Goal: Task Accomplishment & Management: Complete application form

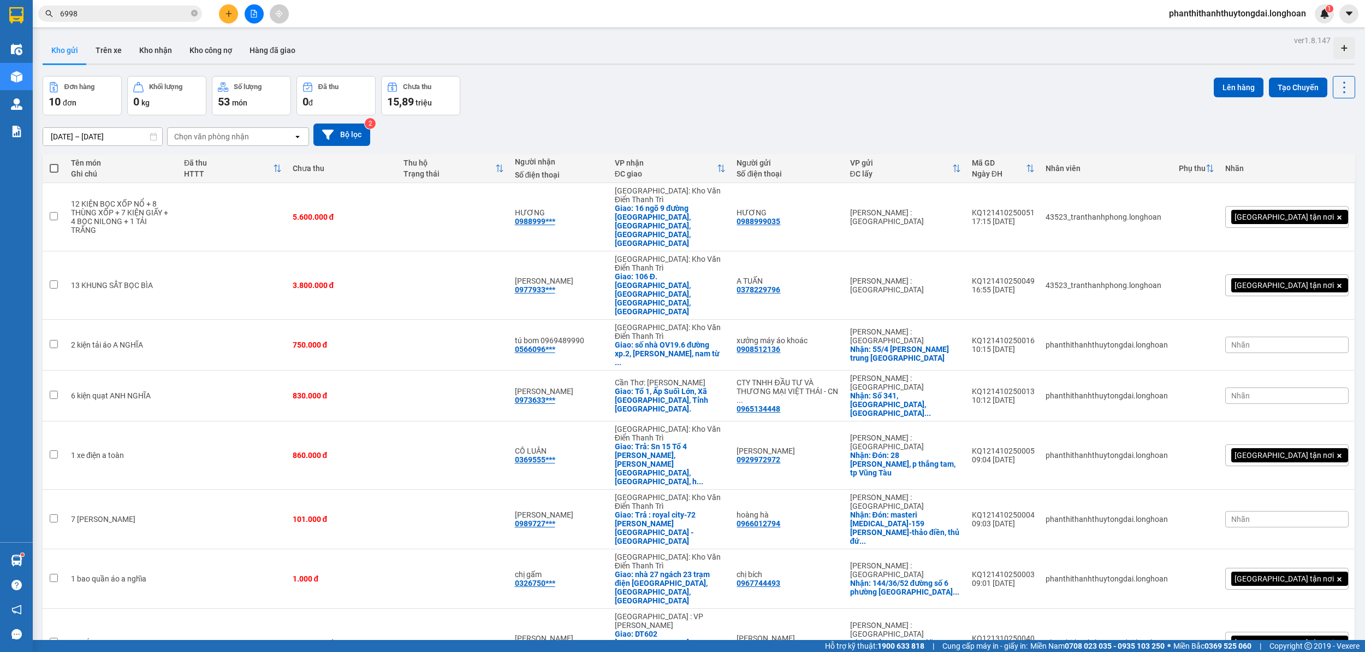
click at [154, 18] on input "6998" at bounding box center [124, 14] width 129 height 12
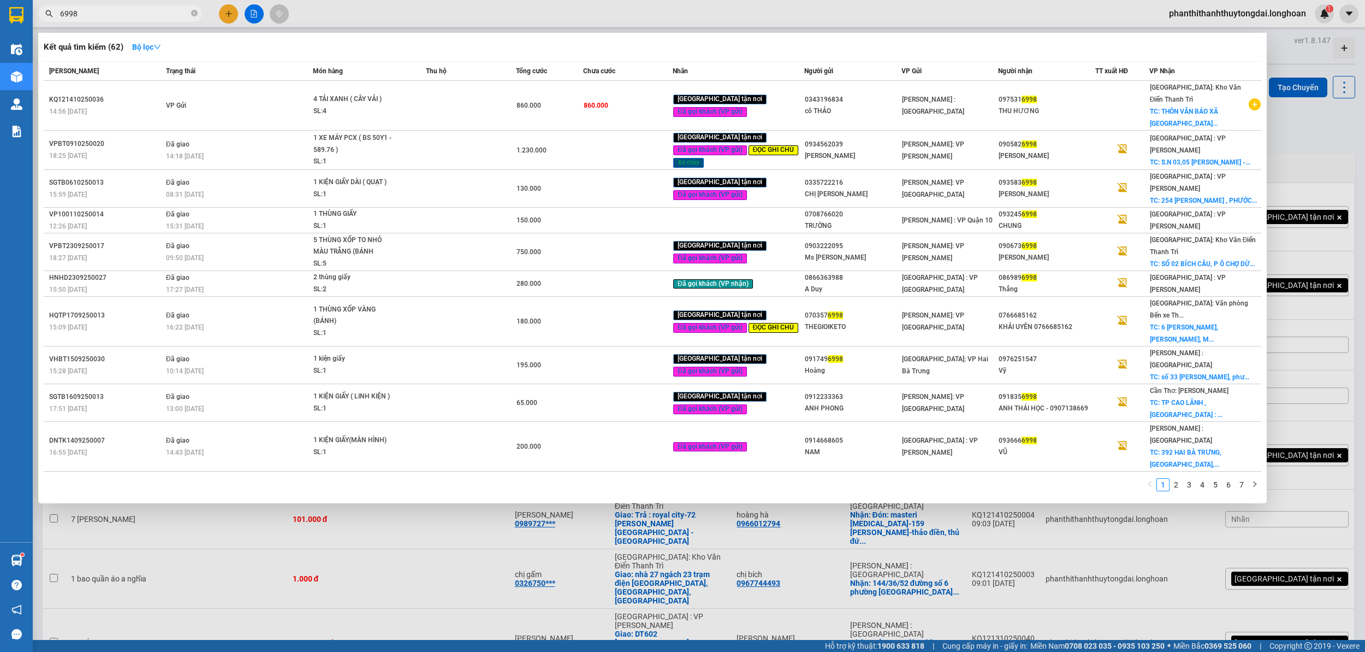
click at [154, 16] on input "6998" at bounding box center [124, 14] width 129 height 12
click at [223, 19] on div at bounding box center [682, 326] width 1365 height 652
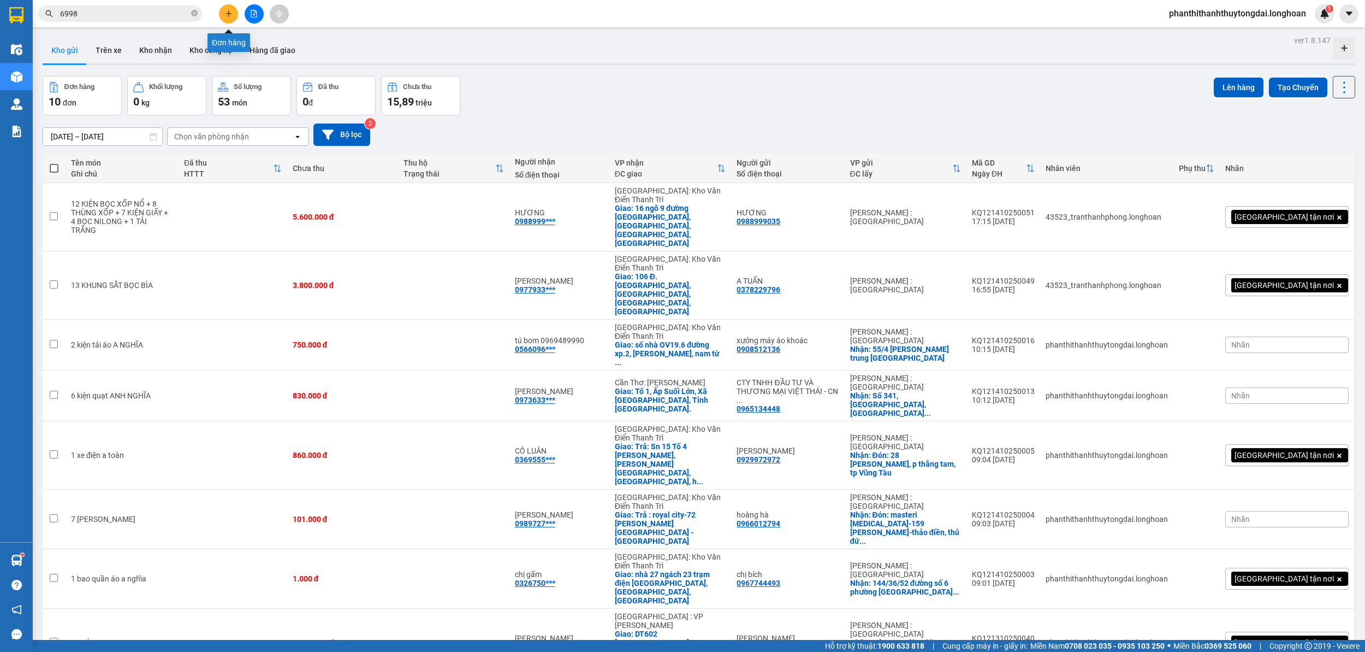
click at [223, 16] on button at bounding box center [228, 13] width 19 height 19
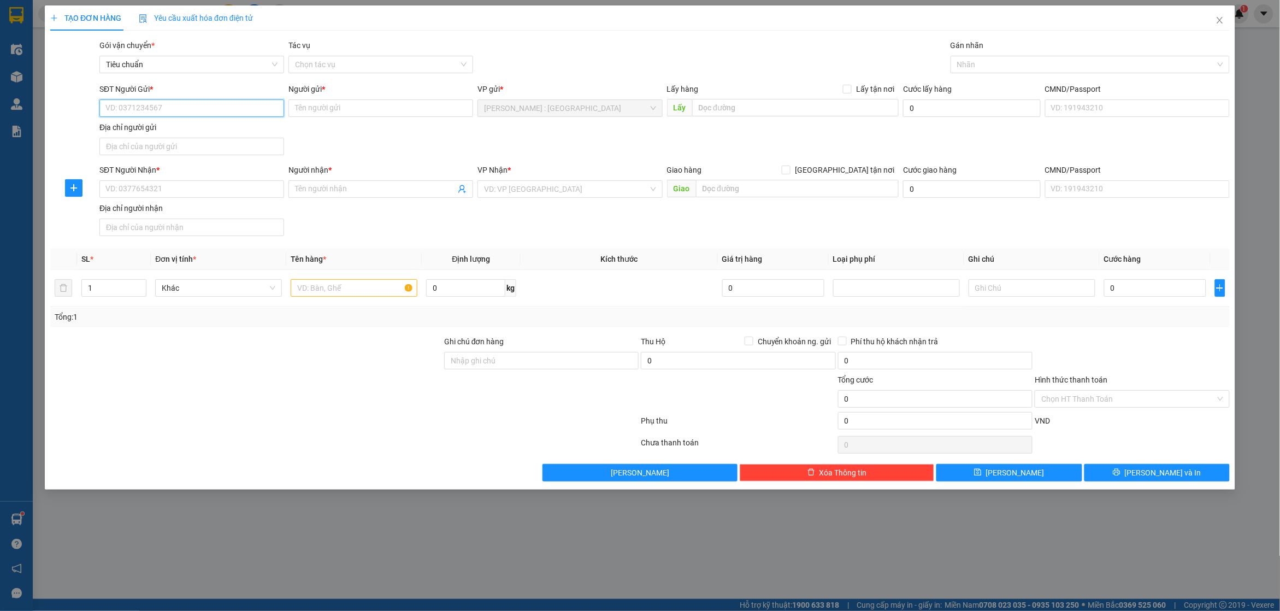
click at [246, 107] on input "SĐT Người Gửi *" at bounding box center [191, 107] width 185 height 17
click at [351, 110] on input "Người gửi *" at bounding box center [380, 107] width 185 height 17
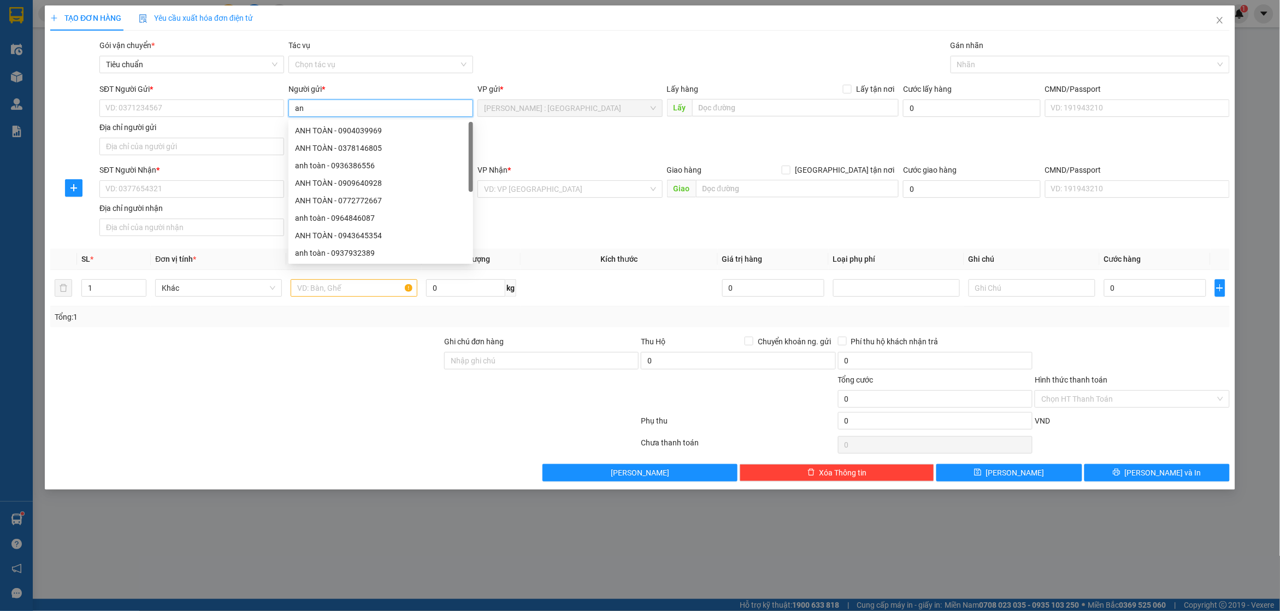
type input "a"
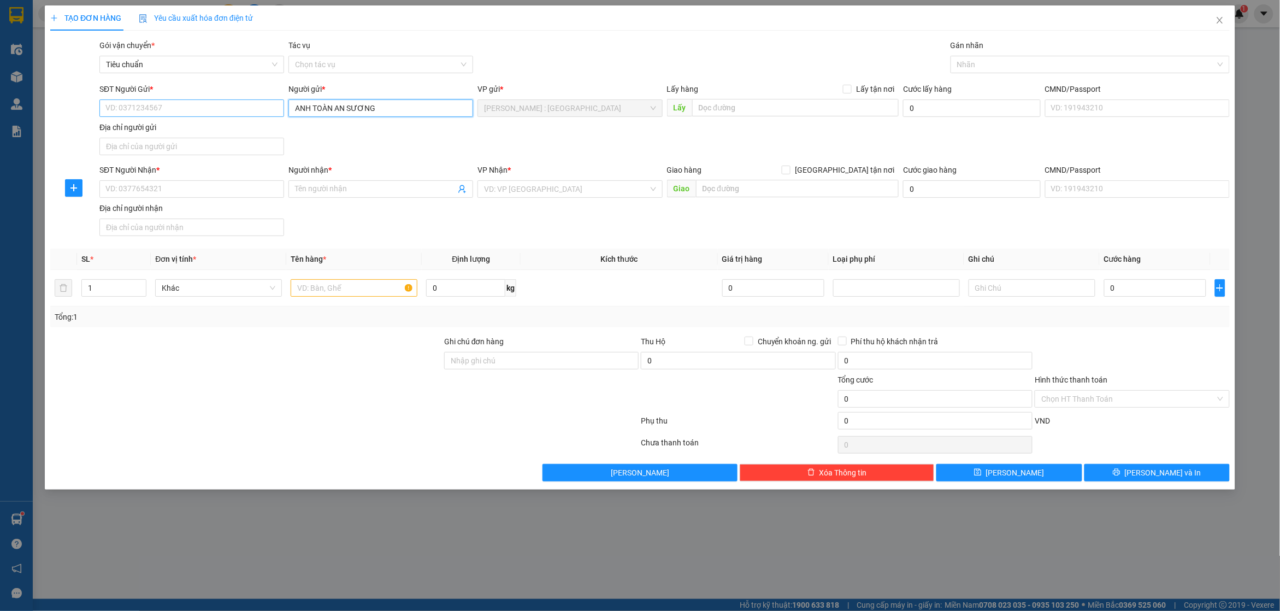
type input "ANH TOÀN AN SƯƠNG"
click at [227, 105] on input "SĐT Người Gửi *" at bounding box center [191, 107] width 185 height 17
type input "0913623777"
click at [239, 186] on input "SĐT Người Nhận *" at bounding box center [191, 188] width 185 height 17
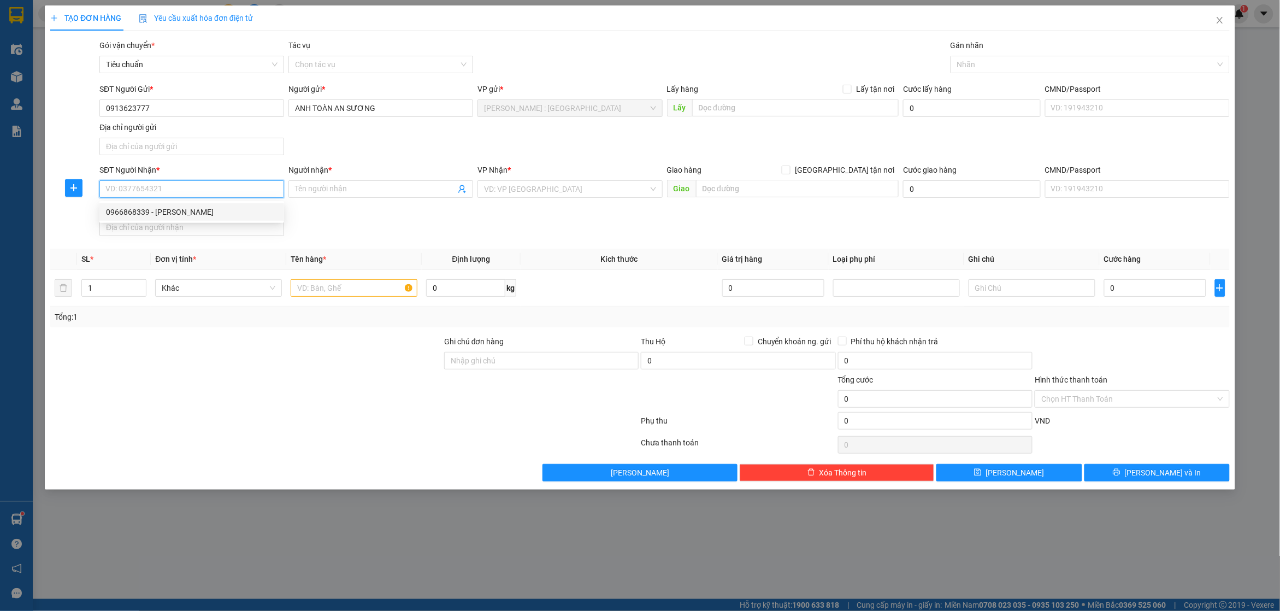
click at [223, 212] on div "0966868339 - [PERSON_NAME]" at bounding box center [191, 212] width 171 height 12
type input "0966868339"
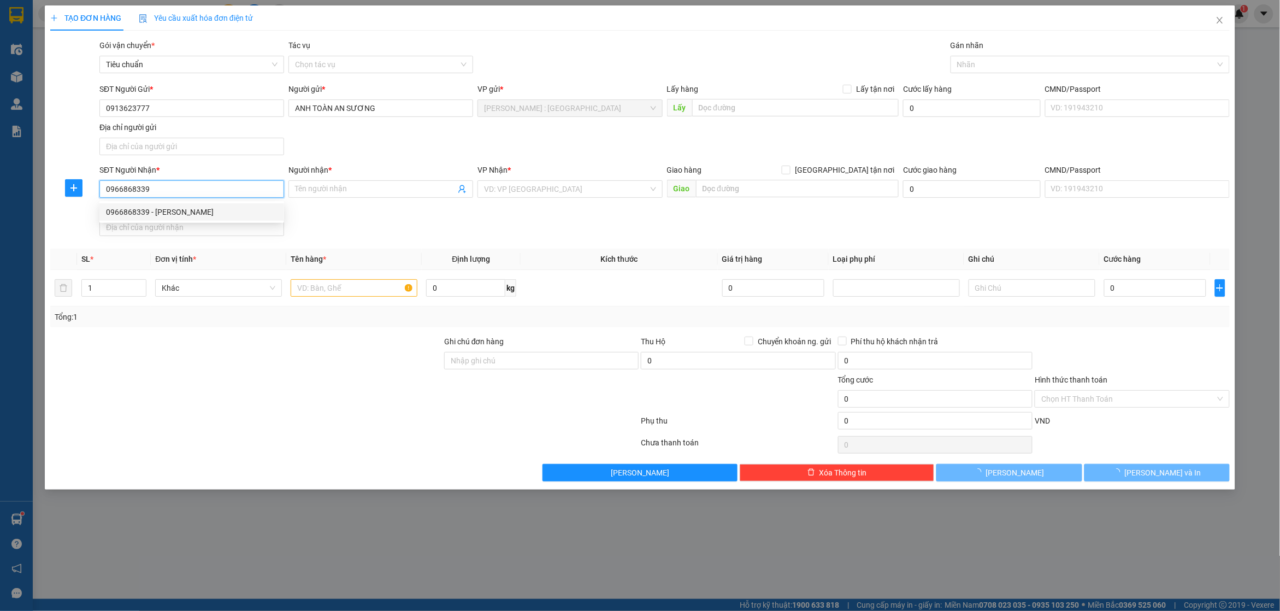
type input "[PERSON_NAME]"
checkbox input "true"
type input "Trả : Số 7 ngõ 31 phố [GEOGRAPHIC_DATA], [GEOGRAPHIC_DATA], [GEOGRAPHIC_DATA], …"
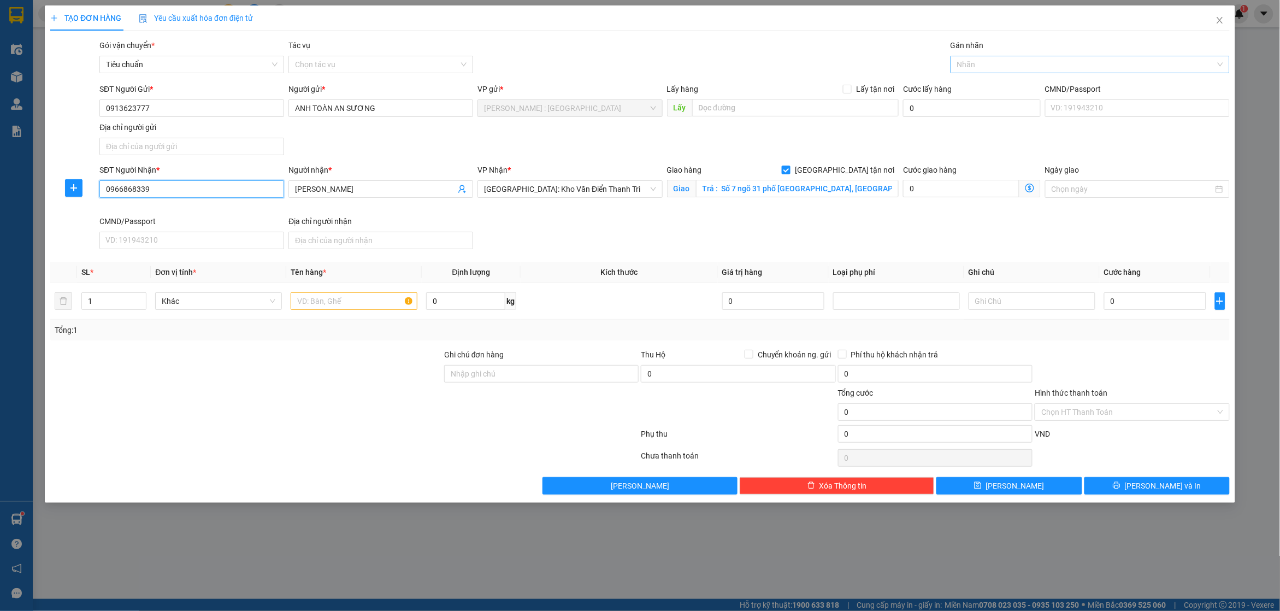
click at [975, 63] on div at bounding box center [1084, 64] width 263 height 13
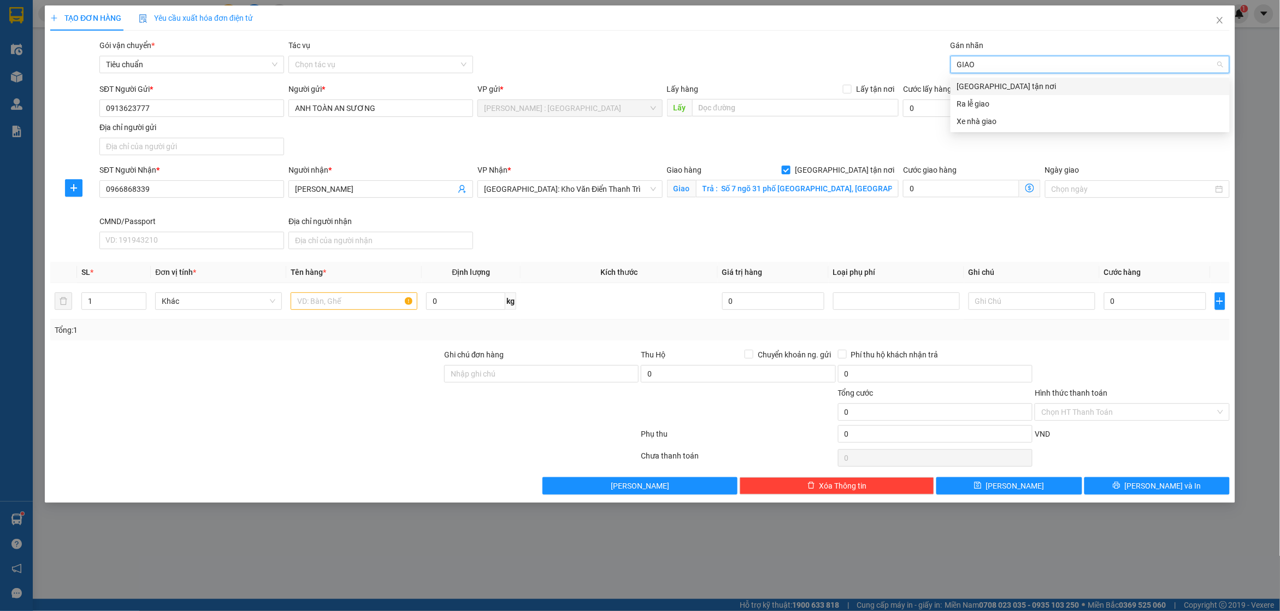
type input "GIAO"
click at [1007, 89] on div "[GEOGRAPHIC_DATA] tận nơi" at bounding box center [1090, 86] width 266 height 12
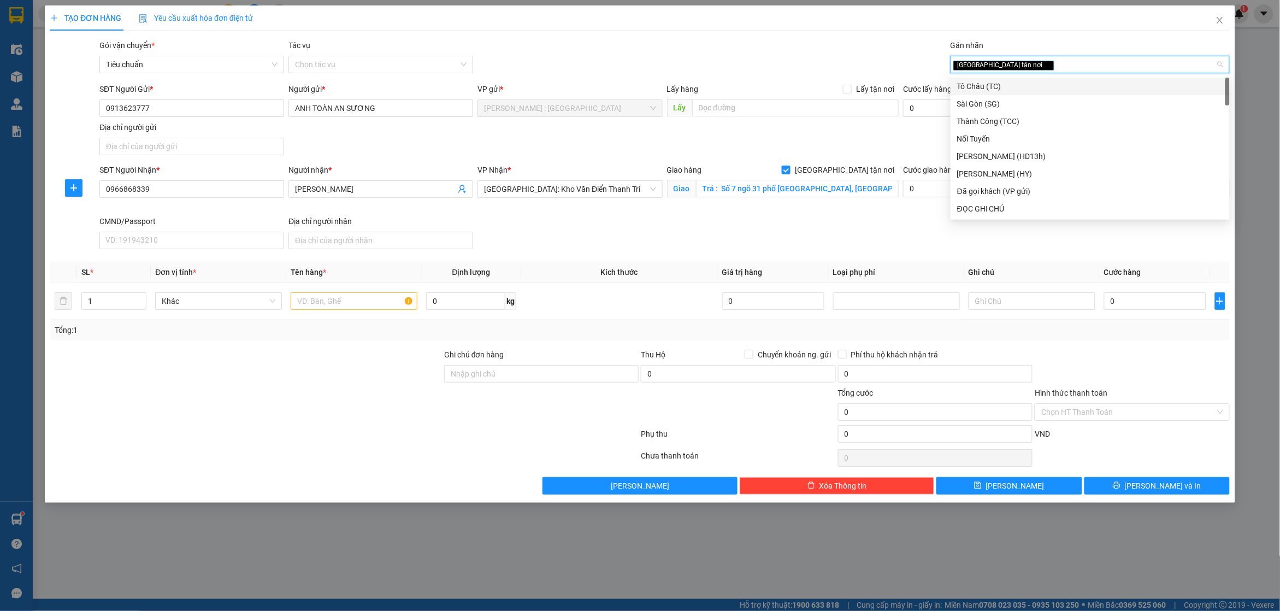
type input "D"
type input "ĐÃ"
click at [1007, 89] on div "Đã gọi khách (VP gửi)" at bounding box center [1090, 86] width 266 height 12
click at [369, 303] on input "text" at bounding box center [354, 300] width 127 height 17
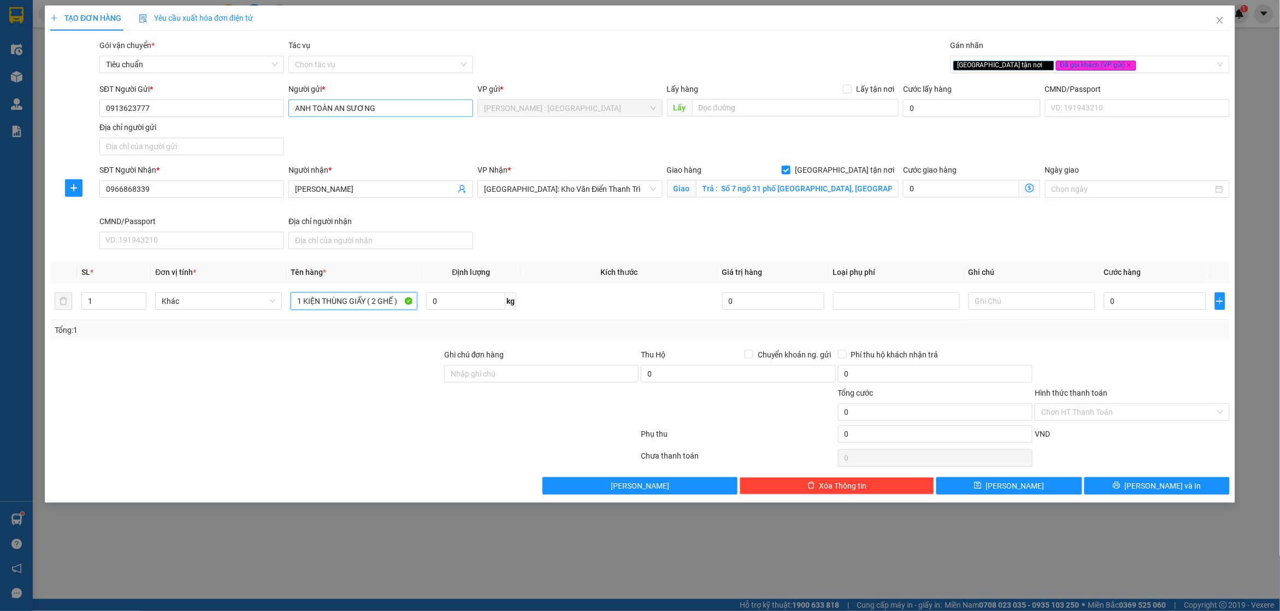
type input "1 KIỆN THÙNG GIẤY ( 2 GHẾ )"
click at [415, 105] on input "ANH TOÀN AN SƯƠNG" at bounding box center [380, 107] width 185 height 17
type input "ANH PHONG AN SƯƠNG"
click at [874, 192] on input "Trả : Số 7 ngõ 31 phố [GEOGRAPHIC_DATA], [GEOGRAPHIC_DATA], [GEOGRAPHIC_DATA], …" at bounding box center [797, 188] width 203 height 17
click at [881, 189] on input "Trả : Số 7 ngõ 31 phố [GEOGRAPHIC_DATA], [GEOGRAPHIC_DATA], [GEOGRAPHIC_DATA], …" at bounding box center [797, 188] width 203 height 17
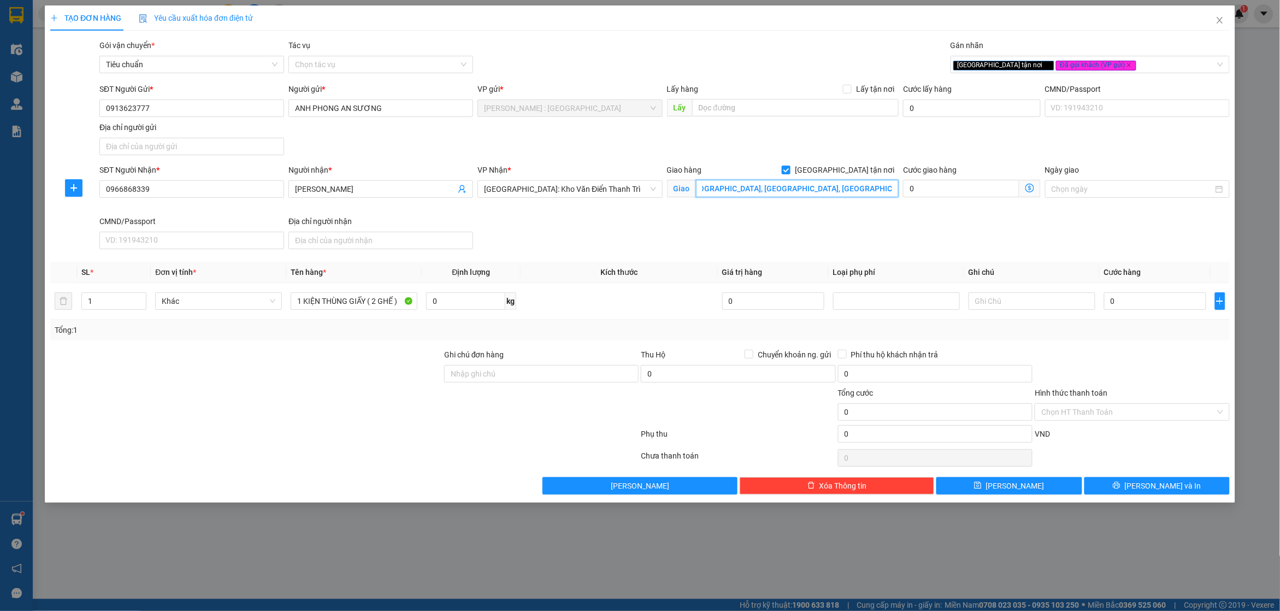
scroll to position [0, 118]
drag, startPoint x: 880, startPoint y: 189, endPoint x: 900, endPoint y: 183, distance: 21.1
click at [900, 183] on div "SĐT Người Nhận * 0966868339 Người nhận * [PERSON_NAME] VP Nhận * [GEOGRAPHIC_DA…" at bounding box center [664, 209] width 1134 height 90
click at [751, 198] on div "Giao hàng Giao tận nơi Giao Trả : Số 7 ngõ 31 phố [GEOGRAPHIC_DATA], [GEOGRAPHI…" at bounding box center [783, 183] width 232 height 38
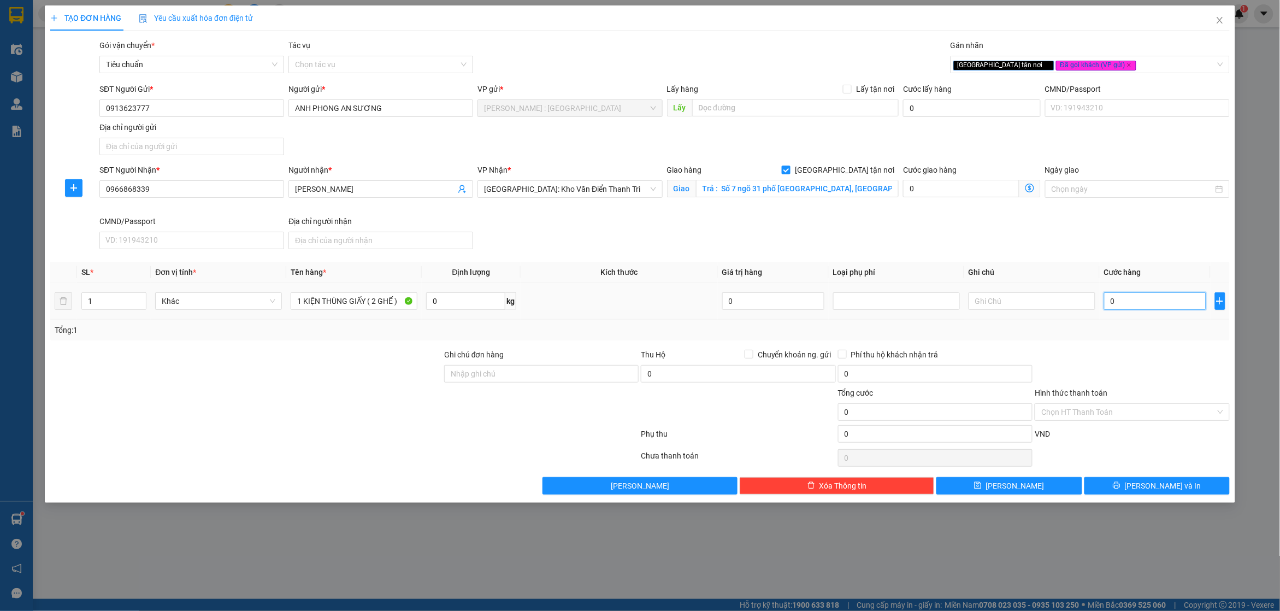
click at [1161, 303] on input "0" at bounding box center [1155, 300] width 102 height 17
type input "4"
type input "40"
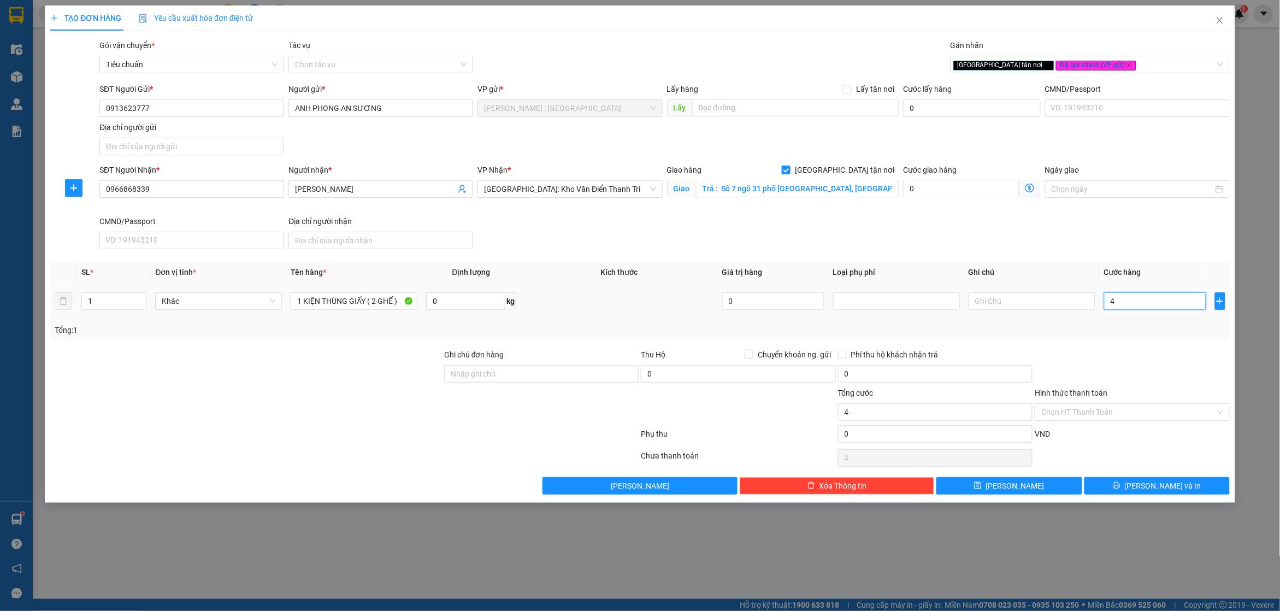
type input "40"
type input "400"
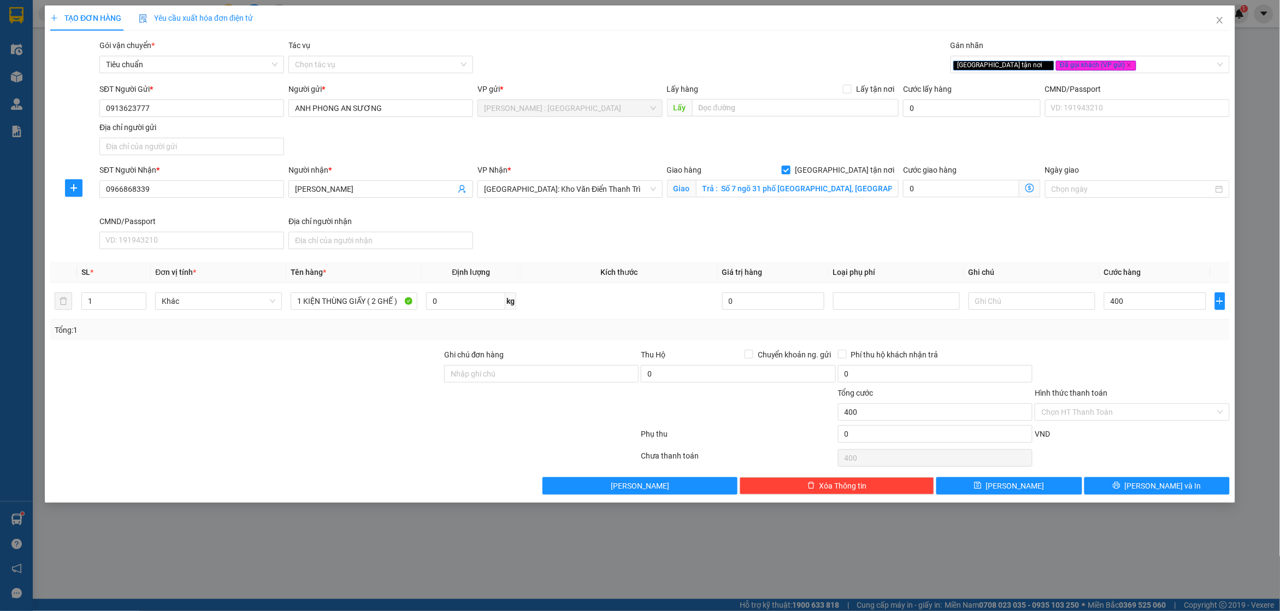
type input "400.000"
click at [1135, 359] on div at bounding box center [1131, 367] width 197 height 38
click at [271, 459] on div at bounding box center [344, 458] width 590 height 22
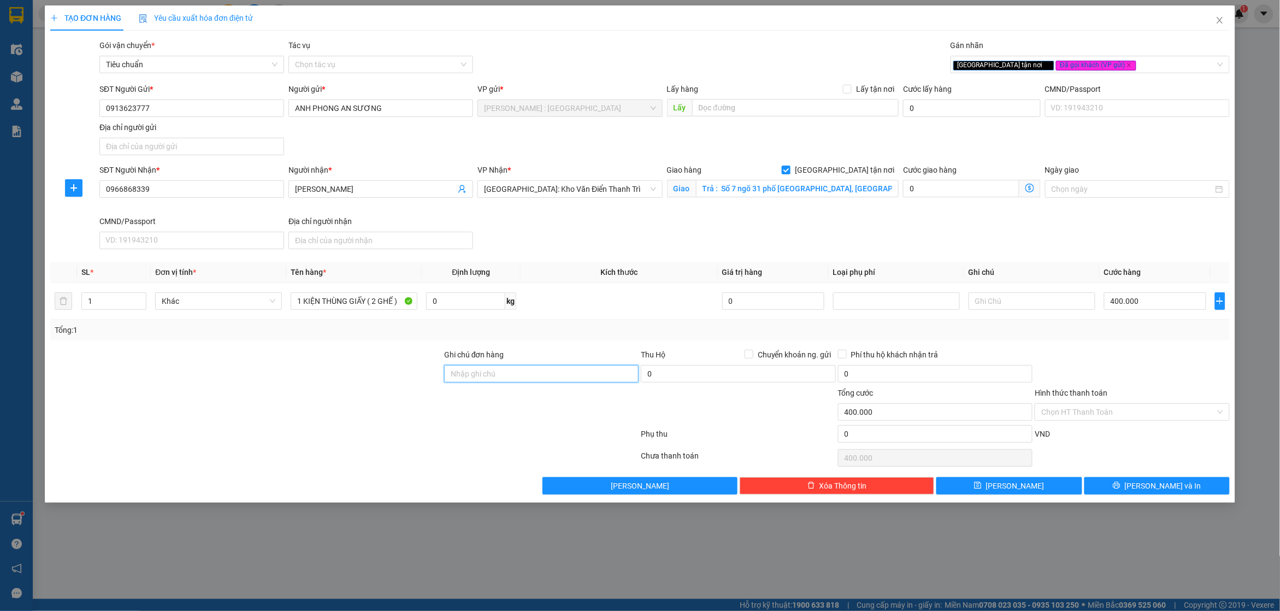
click at [473, 380] on input "Ghi chú đơn hàng" at bounding box center [541, 373] width 194 height 17
type input "NHẬN NGUYỂN KIỆN GIAO NGUYÊN KIỆN HÀNG DỄ MÓP MÉO NHẸ TAY"
click at [1098, 488] on button "[PERSON_NAME] và In" at bounding box center [1156, 485] width 145 height 17
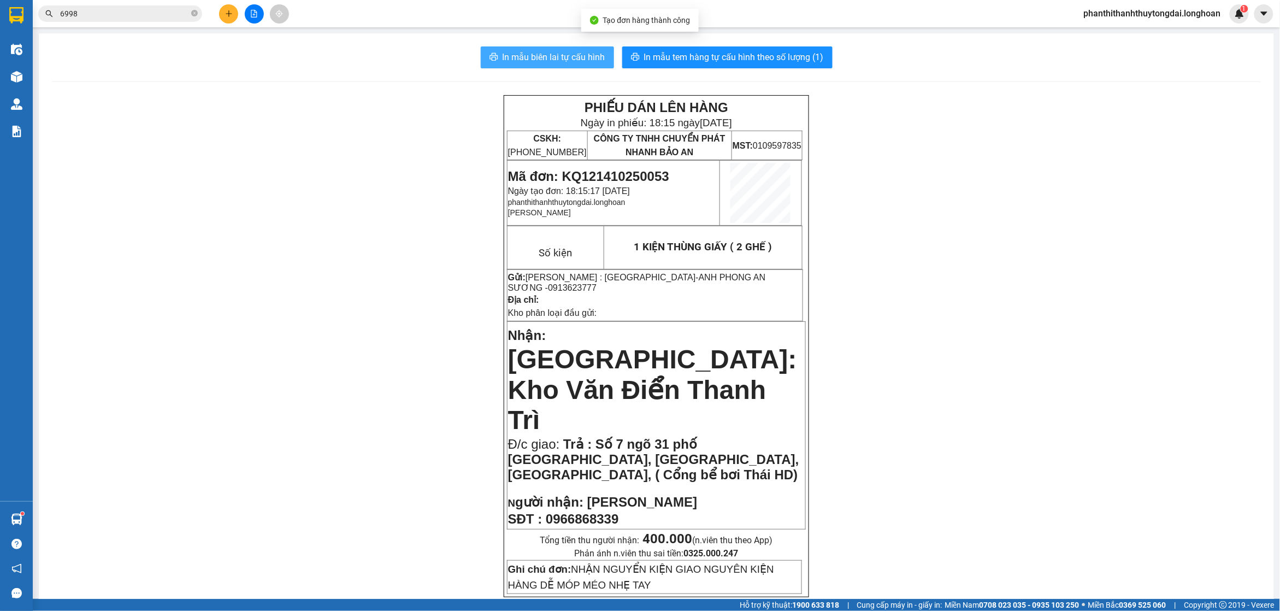
click at [529, 60] on span "In mẫu biên lai tự cấu hình" at bounding box center [553, 57] width 103 height 14
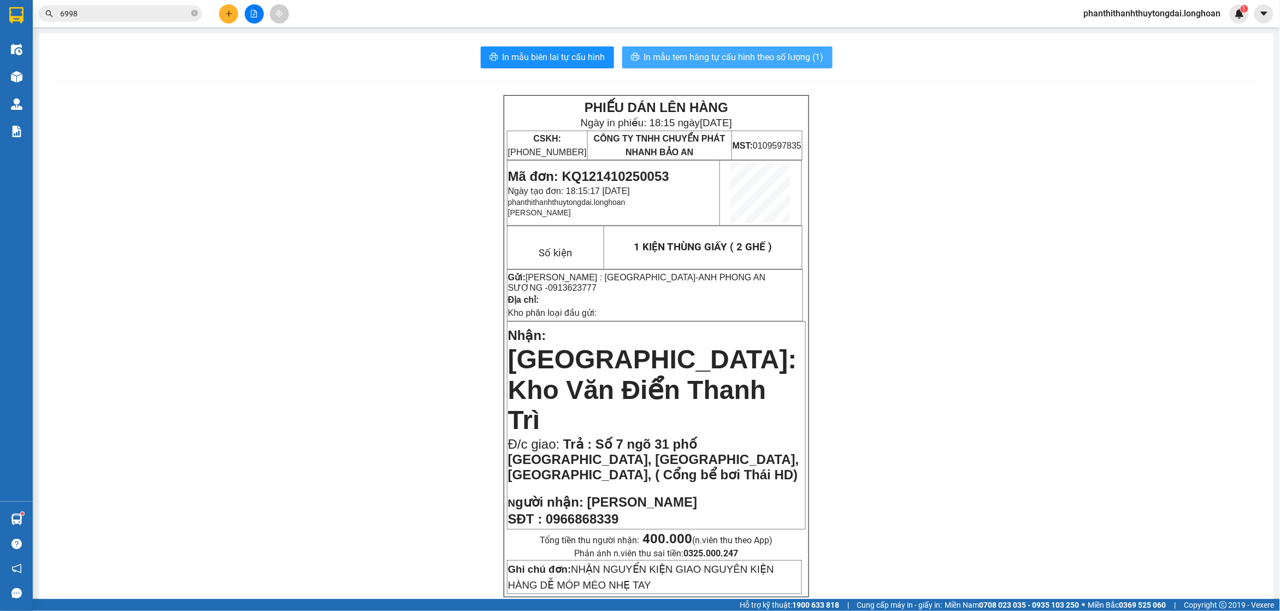
click at [717, 52] on span "In mẫu tem hàng tự cấu hình theo số lượng (1)" at bounding box center [734, 57] width 180 height 14
click at [140, 13] on input "6998" at bounding box center [124, 14] width 129 height 12
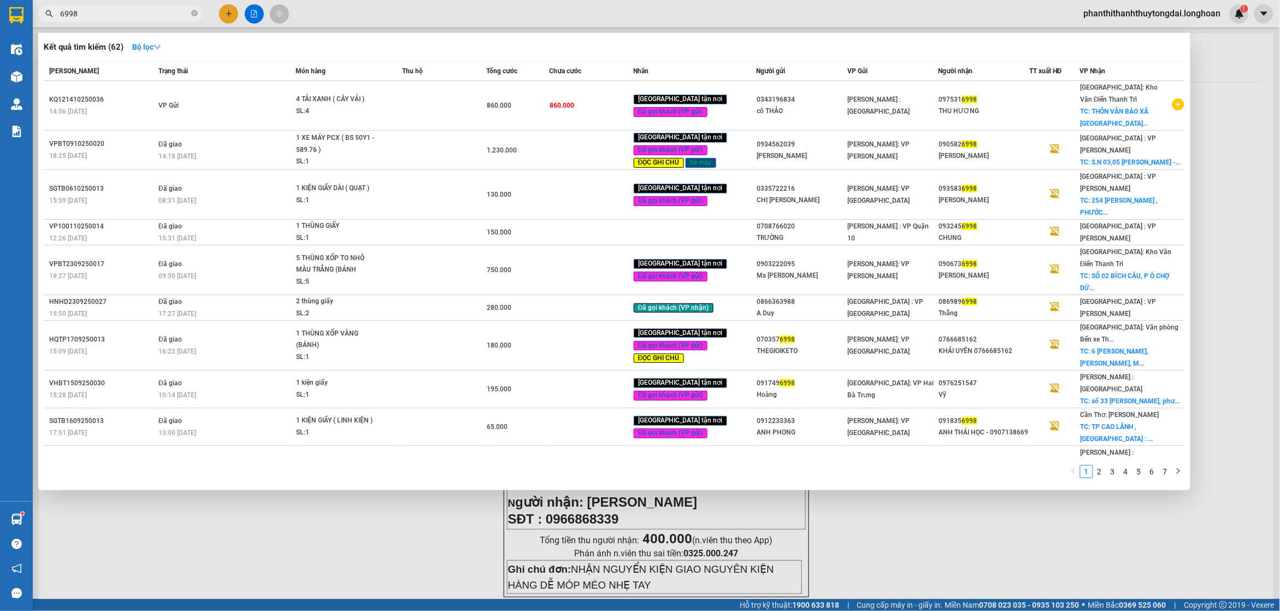
click at [140, 13] on input "6998" at bounding box center [124, 14] width 129 height 12
click at [222, 17] on div at bounding box center [640, 305] width 1280 height 611
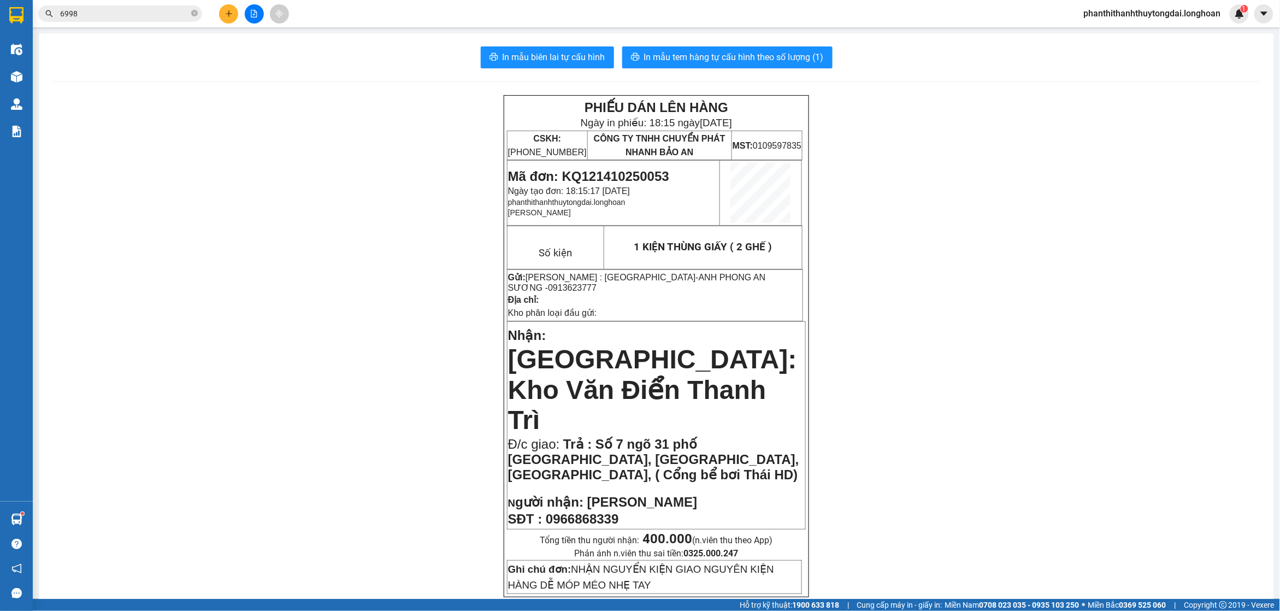
click at [223, 14] on button at bounding box center [228, 13] width 19 height 19
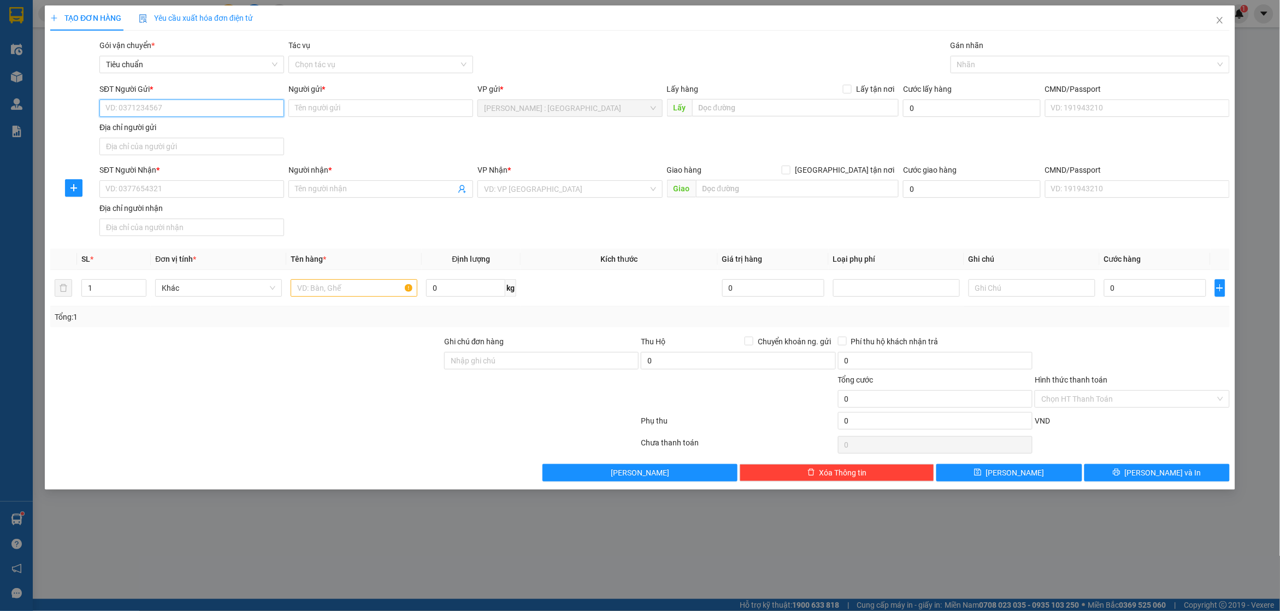
click at [239, 110] on input "SĐT Người Gửi *" at bounding box center [191, 107] width 185 height 17
click at [380, 100] on input "Người gửi *" at bounding box center [380, 107] width 185 height 17
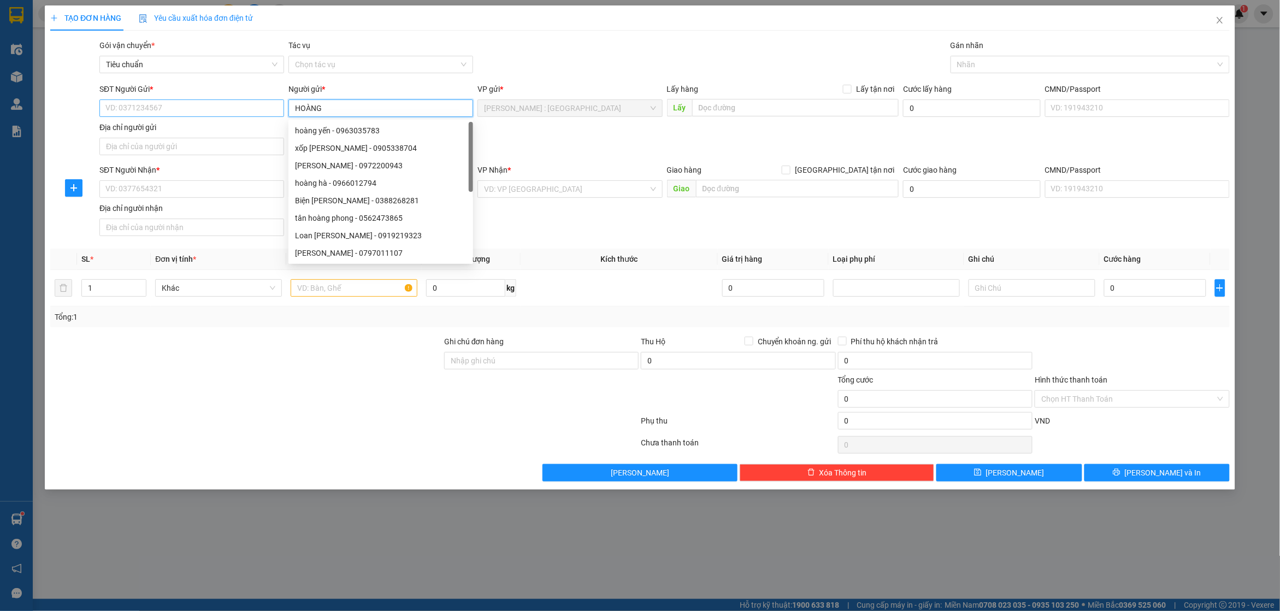
type input "HOÀNG"
click at [238, 111] on input "SĐT Người Gửi *" at bounding box center [191, 107] width 185 height 17
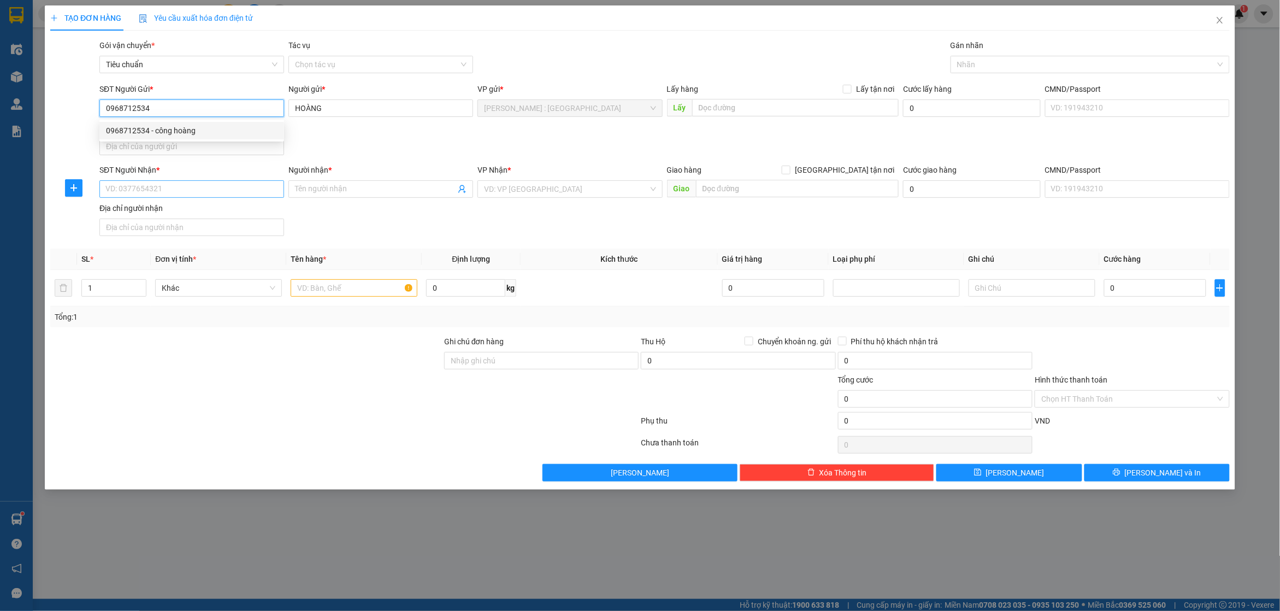
type input "0968712534"
click at [247, 192] on input "SĐT Người Nhận *" at bounding box center [191, 188] width 185 height 17
type input "0968530200"
click at [329, 192] on input "Người nhận *" at bounding box center [375, 189] width 161 height 12
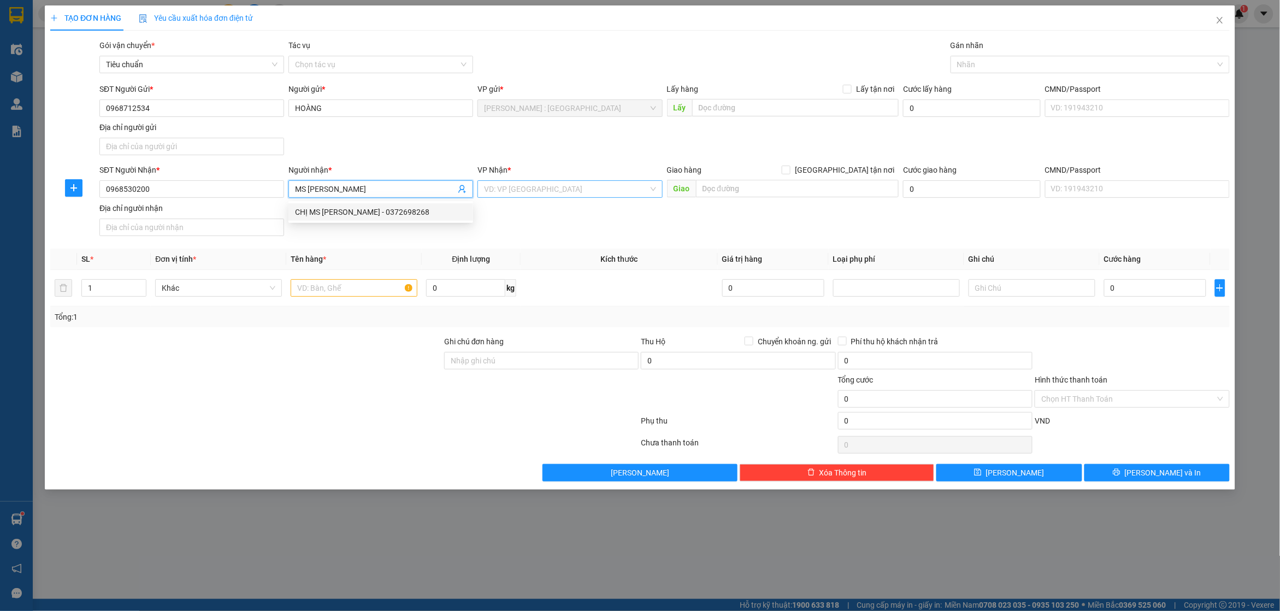
type input "MS [PERSON_NAME]"
click at [536, 190] on input "search" at bounding box center [566, 189] width 164 height 16
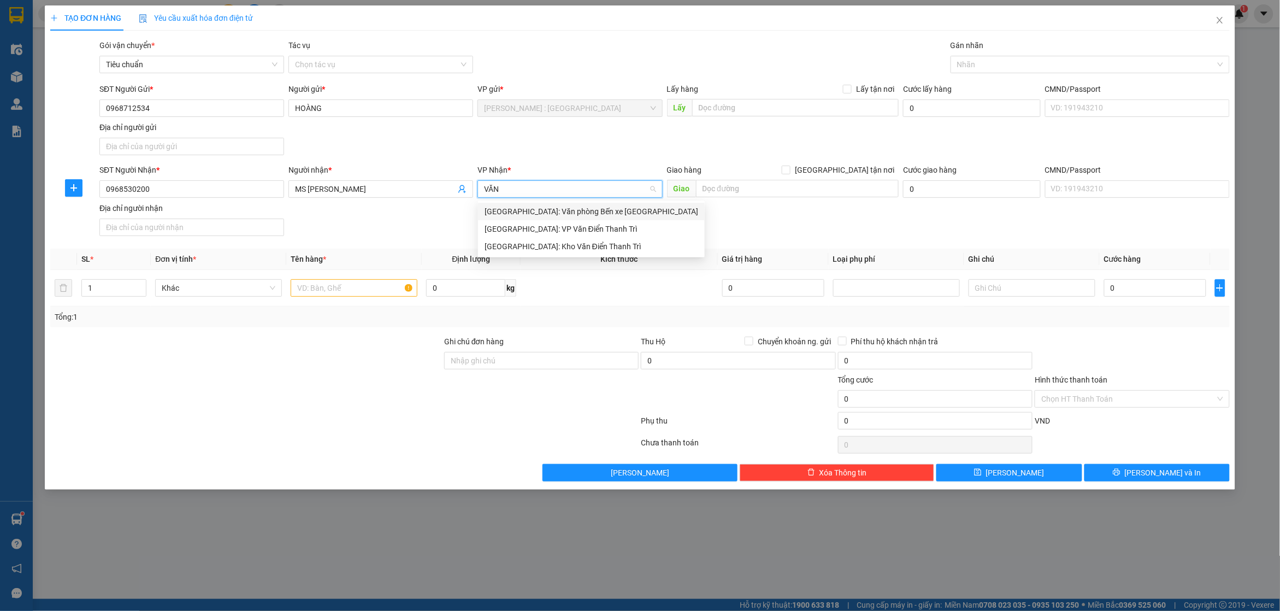
type input "VĂN"
click at [553, 239] on div "[GEOGRAPHIC_DATA]: Kho Văn Điển Thanh Trì" at bounding box center [591, 246] width 227 height 17
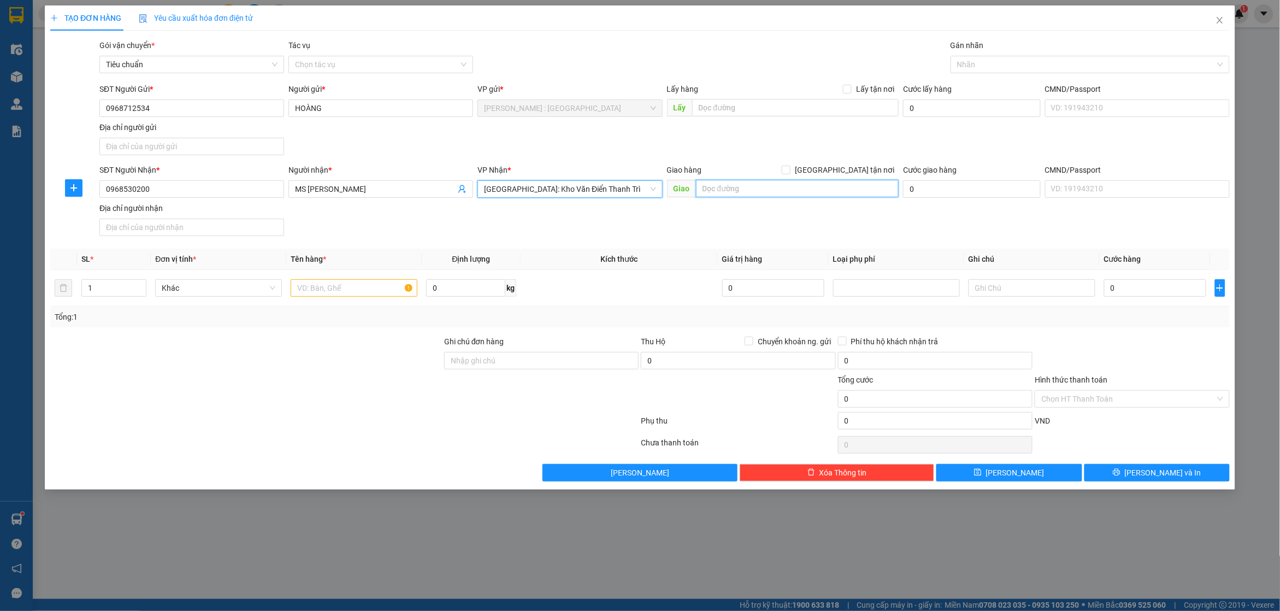
click at [730, 192] on input "text" at bounding box center [797, 188] width 203 height 17
click at [338, 283] on input "text" at bounding box center [354, 287] width 127 height 17
type input "MÁY CẮT BỌC BÌA PE"
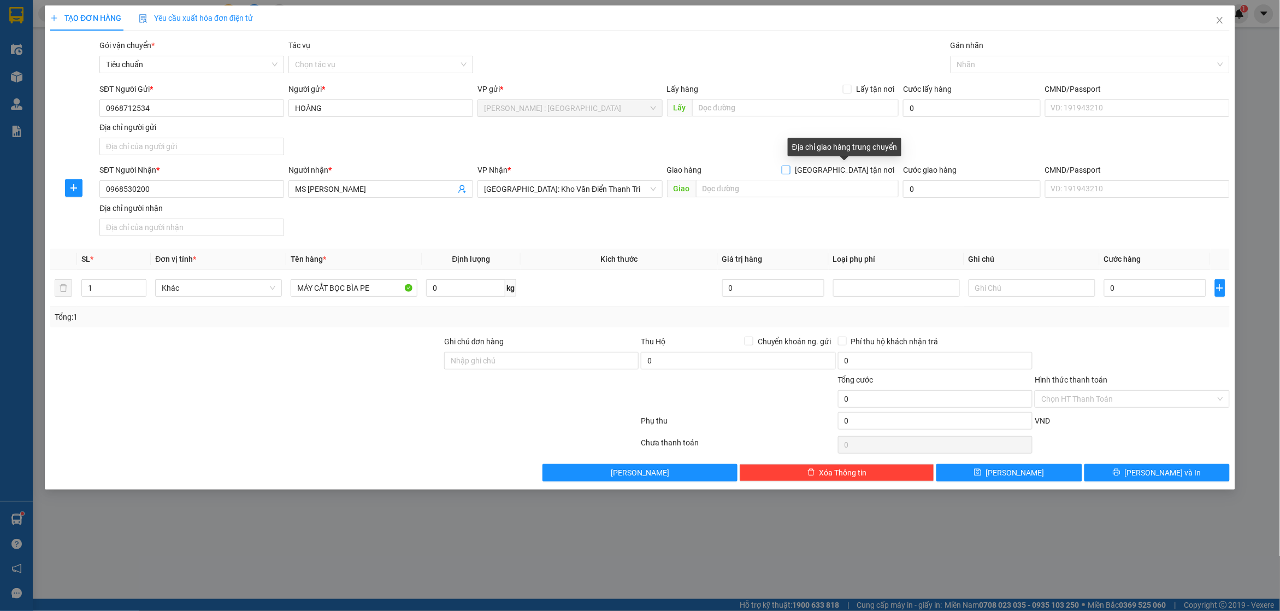
click at [789, 168] on input "[GEOGRAPHIC_DATA] tận nơi" at bounding box center [786, 169] width 8 height 8
checkbox input "true"
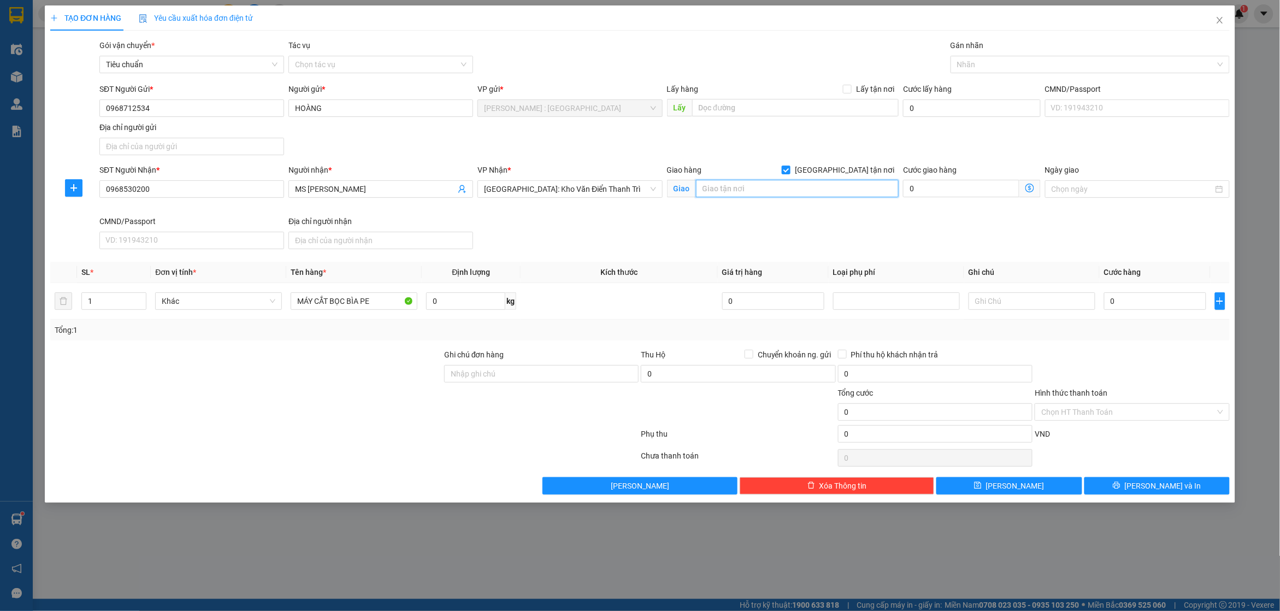
click at [818, 185] on input "text" at bounding box center [797, 188] width 203 height 17
click at [1034, 58] on div at bounding box center [1084, 64] width 263 height 13
type input "30 CHẾ LANG VIÊN PHƯỜNG [GEOGRAPHIC_DATA]"
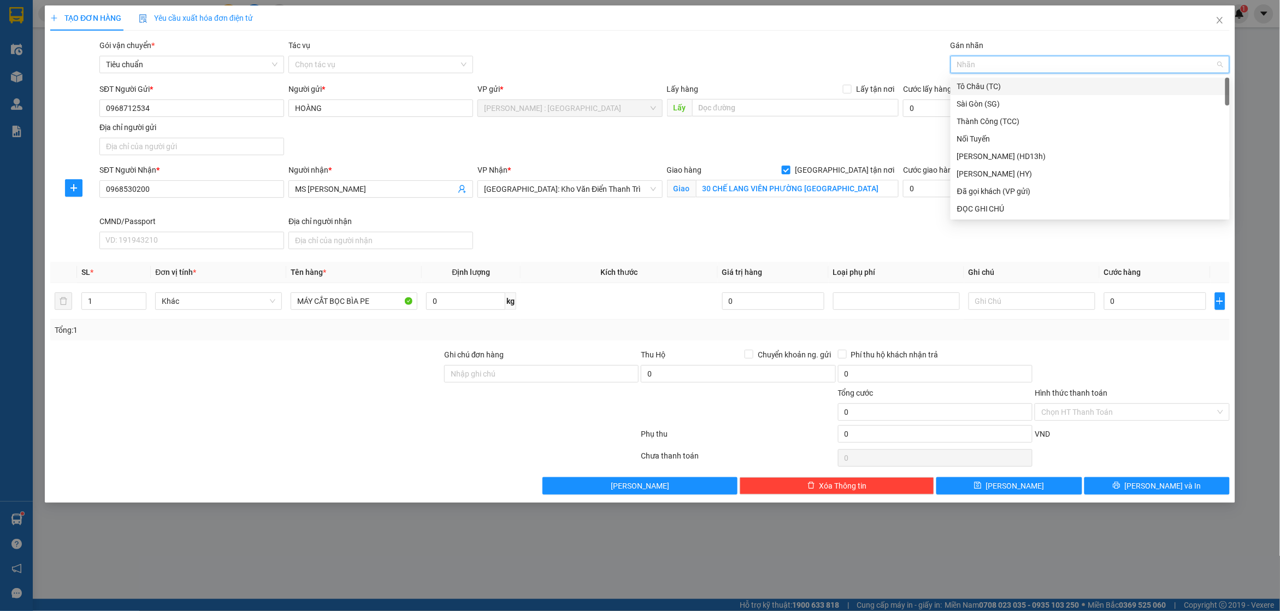
type input "G"
click at [1051, 209] on div "[GEOGRAPHIC_DATA] tận nơi" at bounding box center [1090, 209] width 266 height 12
type input "D"
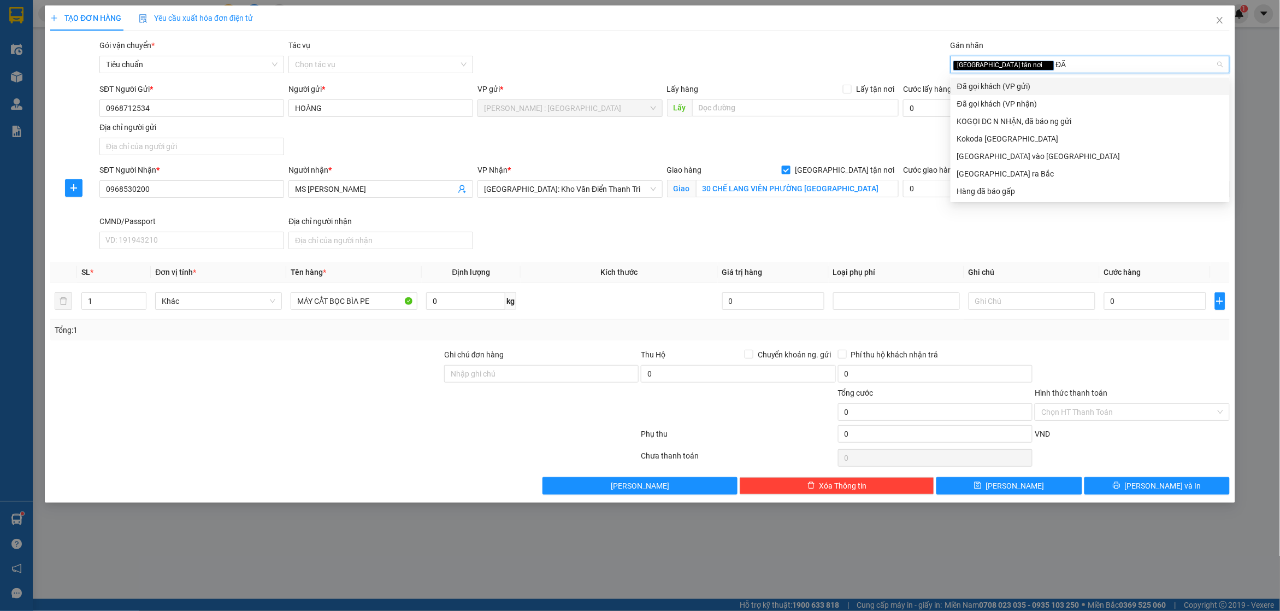
type input "ĐÃ"
click at [1038, 85] on div "Đã gọi khách (VP gửi)" at bounding box center [1090, 86] width 266 height 12
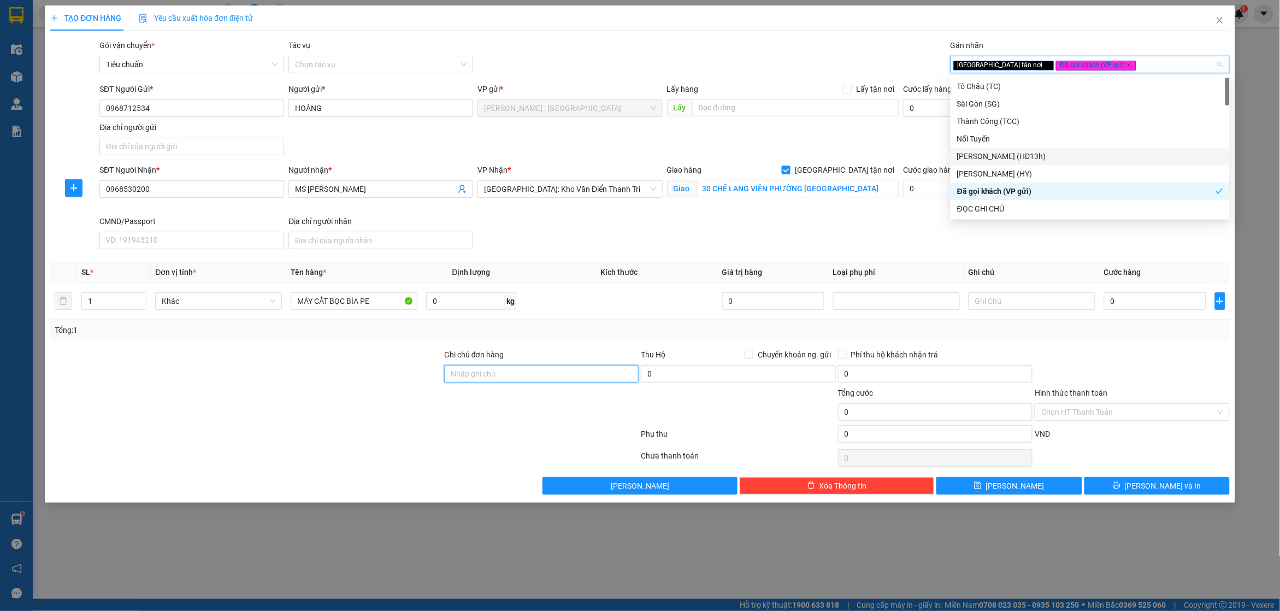
click at [614, 381] on input "Ghi chú đơn hàng" at bounding box center [541, 373] width 194 height 17
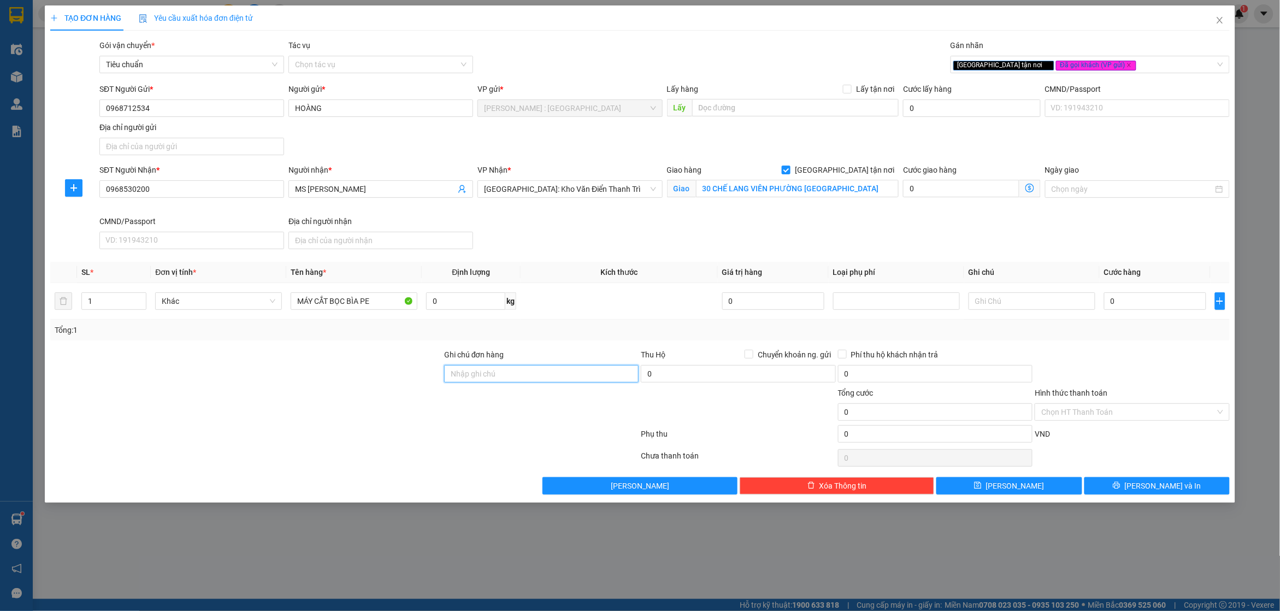
type input "NHẬN NGUYỂN KIỆN GIAO NGUYÊN KIỆN HÀNG DỄ MÓP MÉO NHẸ TAY"
click at [551, 421] on div at bounding box center [541, 406] width 197 height 38
click at [1121, 303] on input "0" at bounding box center [1155, 300] width 102 height 17
click at [1165, 301] on input "0" at bounding box center [1155, 300] width 102 height 17
type input "03"
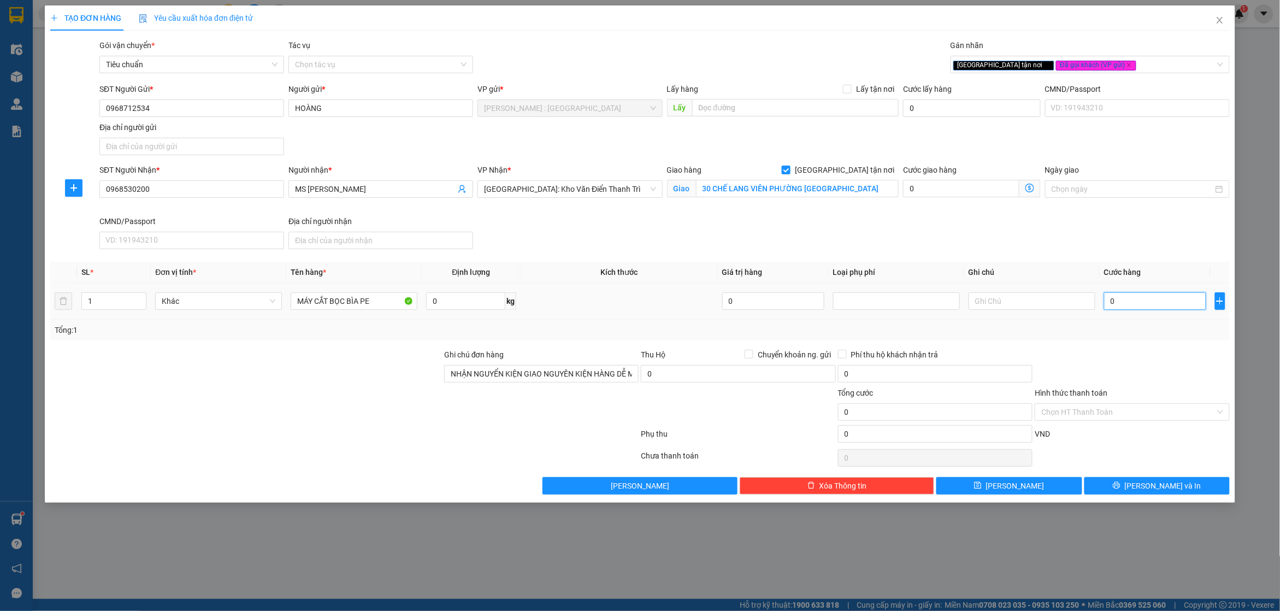
type input "3"
type input "031"
type input "31"
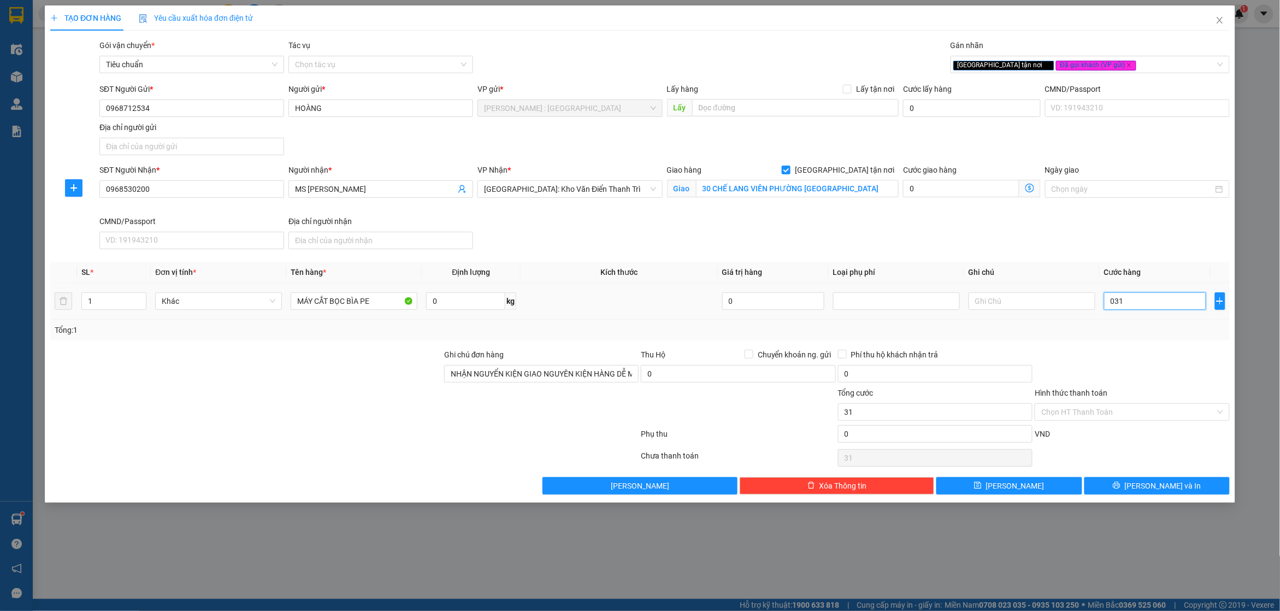
type input "0.310"
type input "310"
type input "310.000"
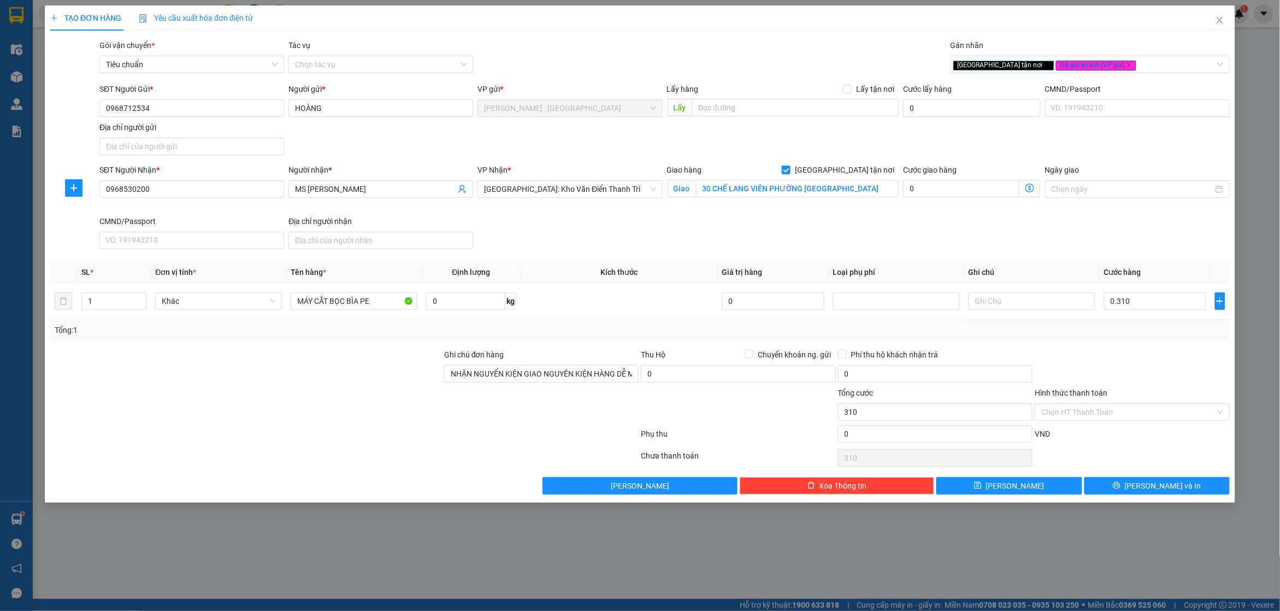
type input "310.000"
click at [1178, 399] on div "Hình thức thanh toán" at bounding box center [1131, 395] width 194 height 16
click at [1144, 301] on input "310.000" at bounding box center [1155, 300] width 102 height 17
type input "0"
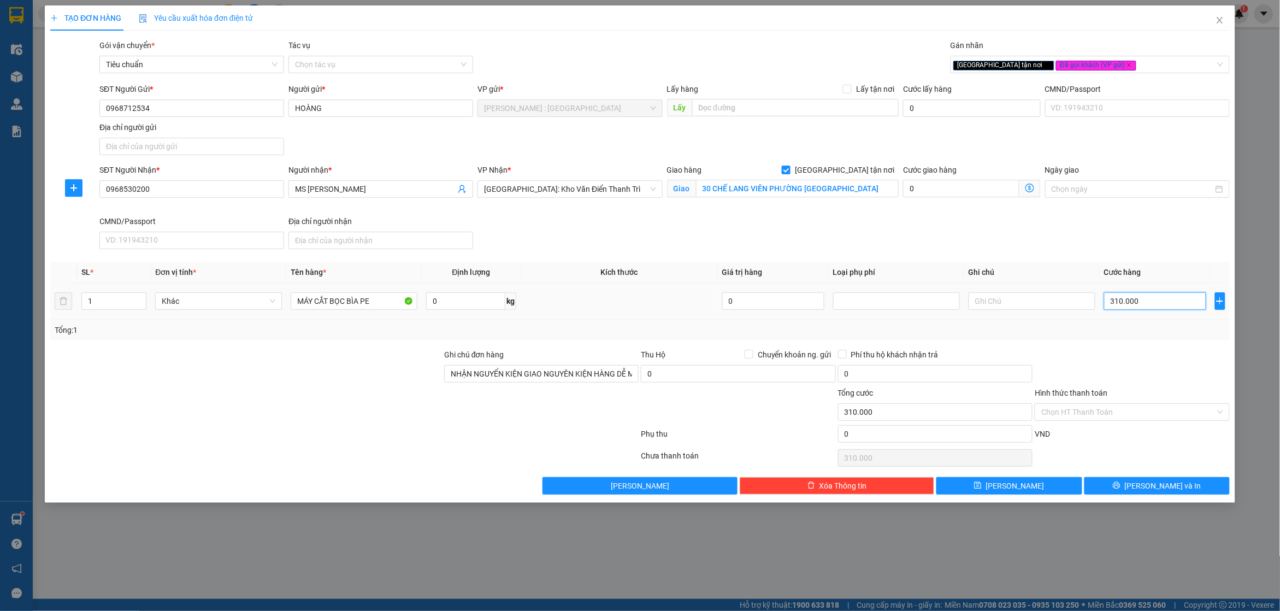
type input "0"
type input "03"
type input "3"
type input "030"
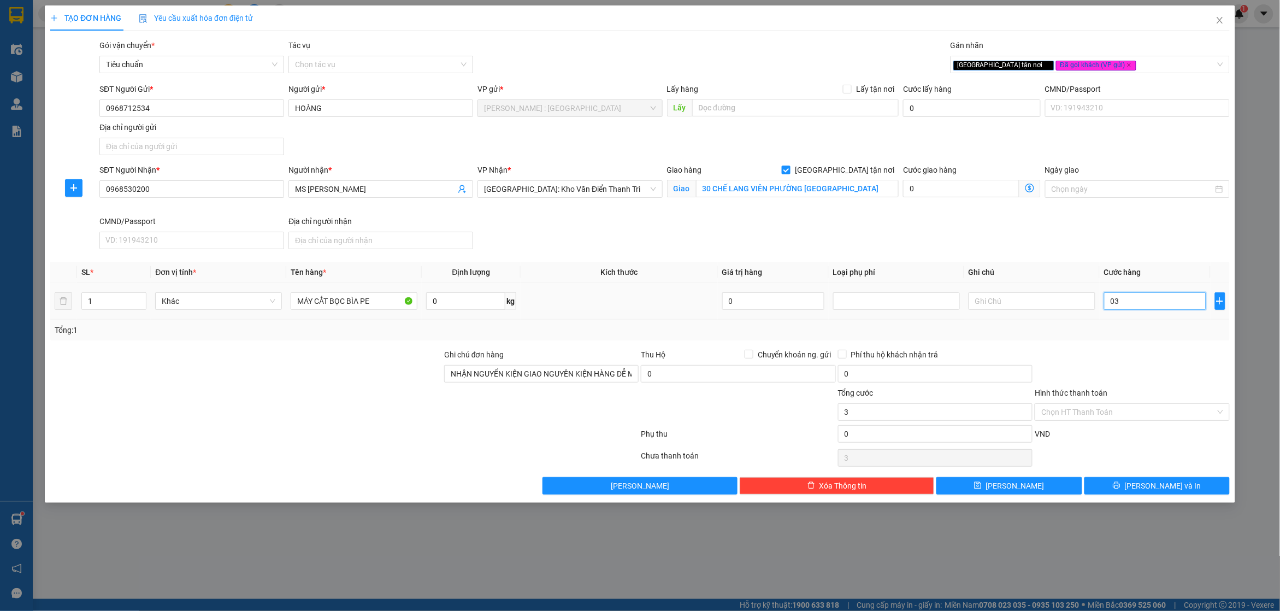
type input "30"
type input "0.300"
type input "300"
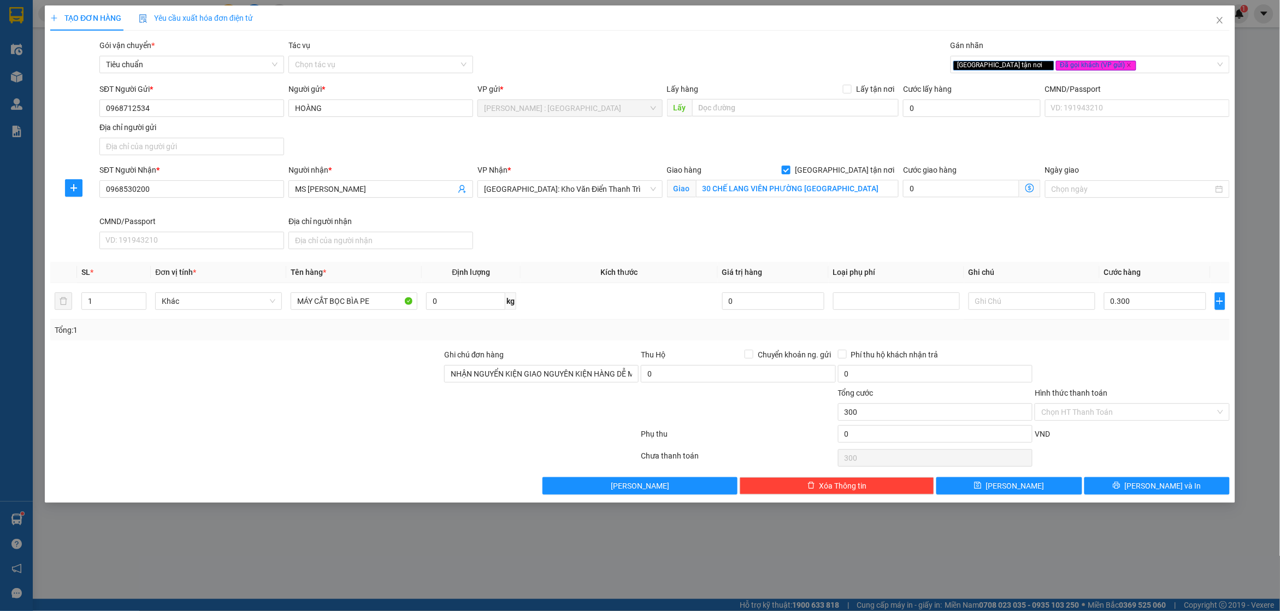
type input "300.000"
click at [1143, 336] on div "Tổng: 1" at bounding box center [640, 330] width 1170 height 12
click at [1167, 492] on span "[PERSON_NAME] và In" at bounding box center [1162, 486] width 76 height 12
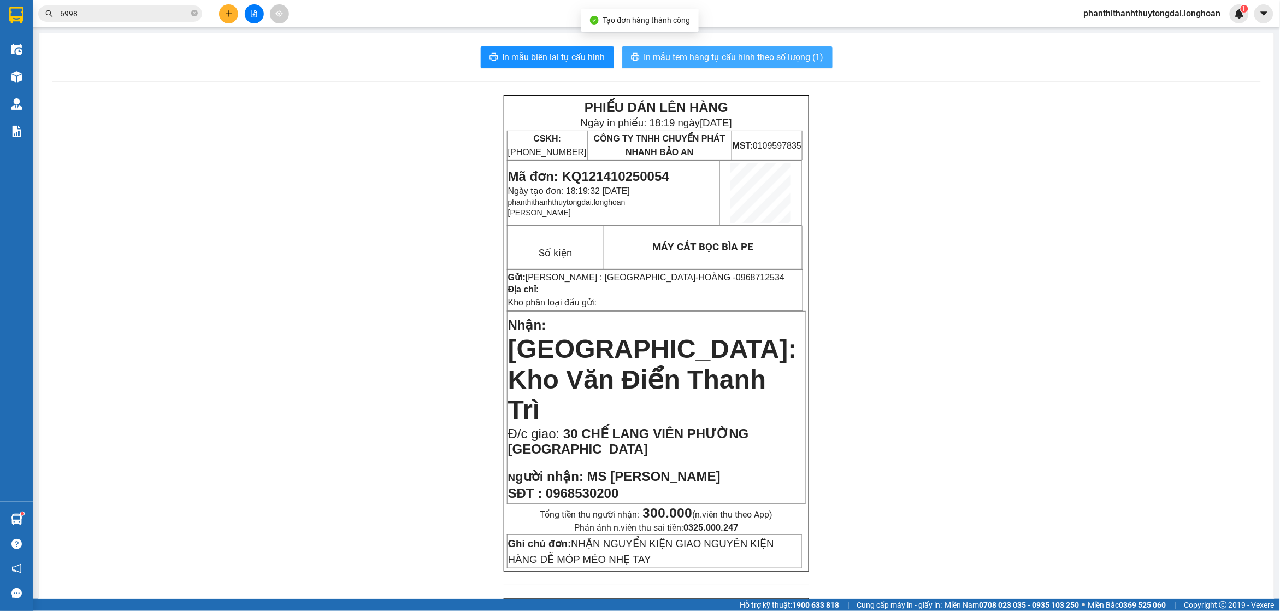
click at [665, 56] on span "In mẫu tem hàng tự cấu hình theo số lượng (1)" at bounding box center [734, 57] width 180 height 14
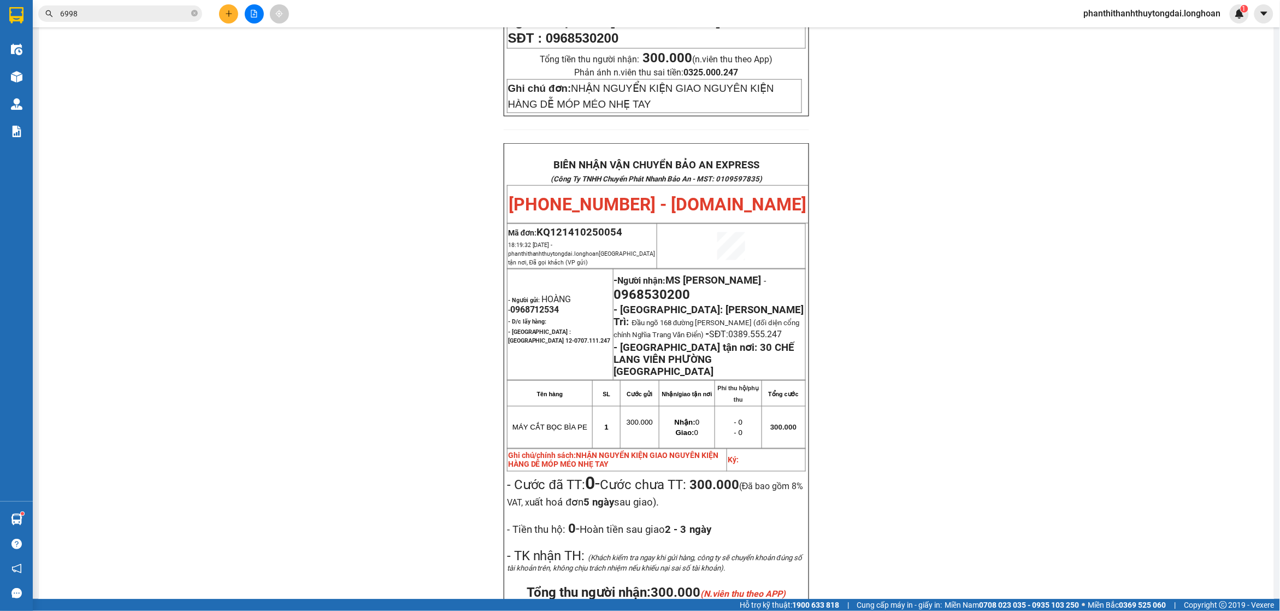
scroll to position [569, 0]
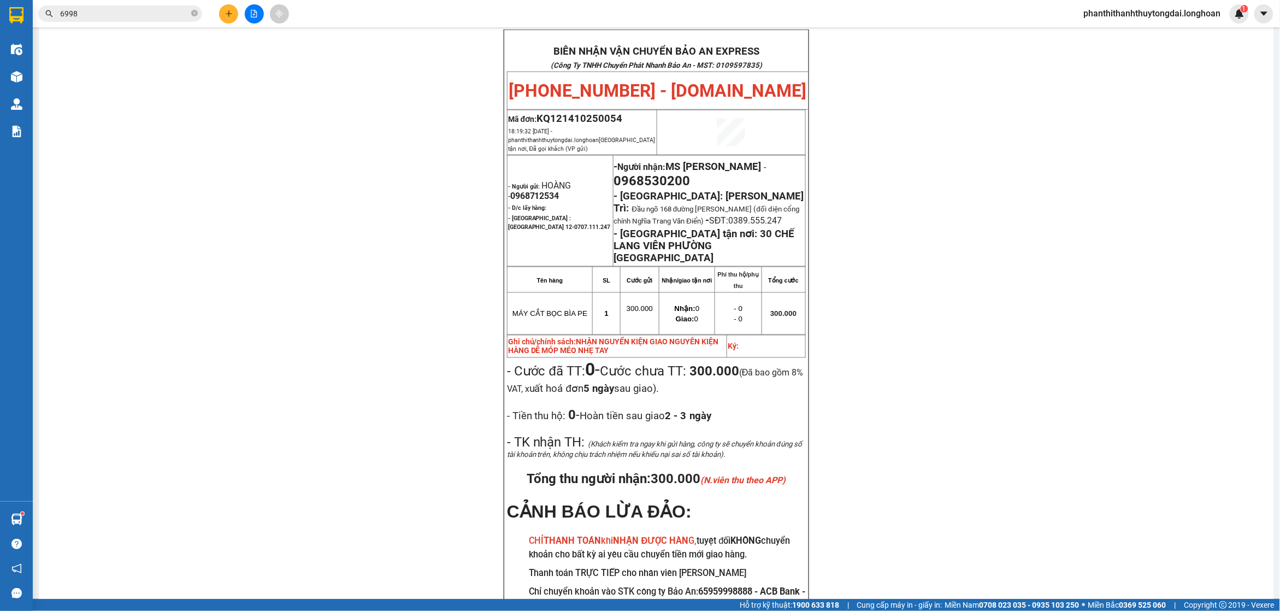
click at [530, 191] on span "0968712534" at bounding box center [534, 196] width 49 height 10
copy span "0968712534"
click at [547, 191] on span "0968712534" at bounding box center [534, 196] width 49 height 10
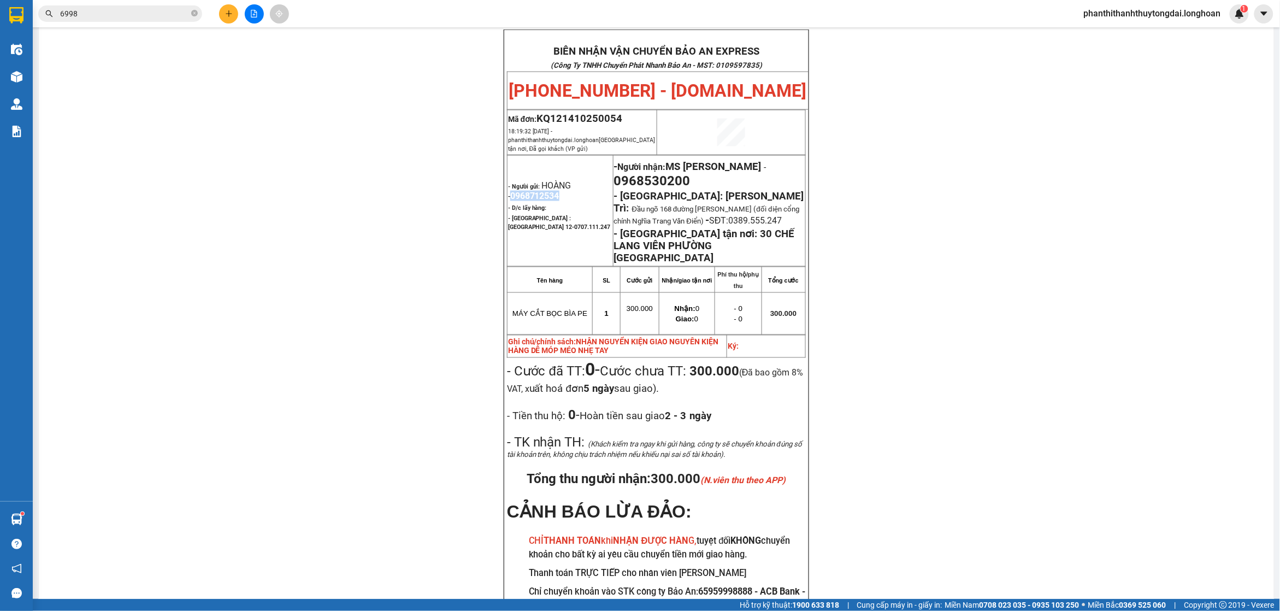
copy span "0968712534"
click at [172, 12] on input "6998" at bounding box center [124, 14] width 129 height 12
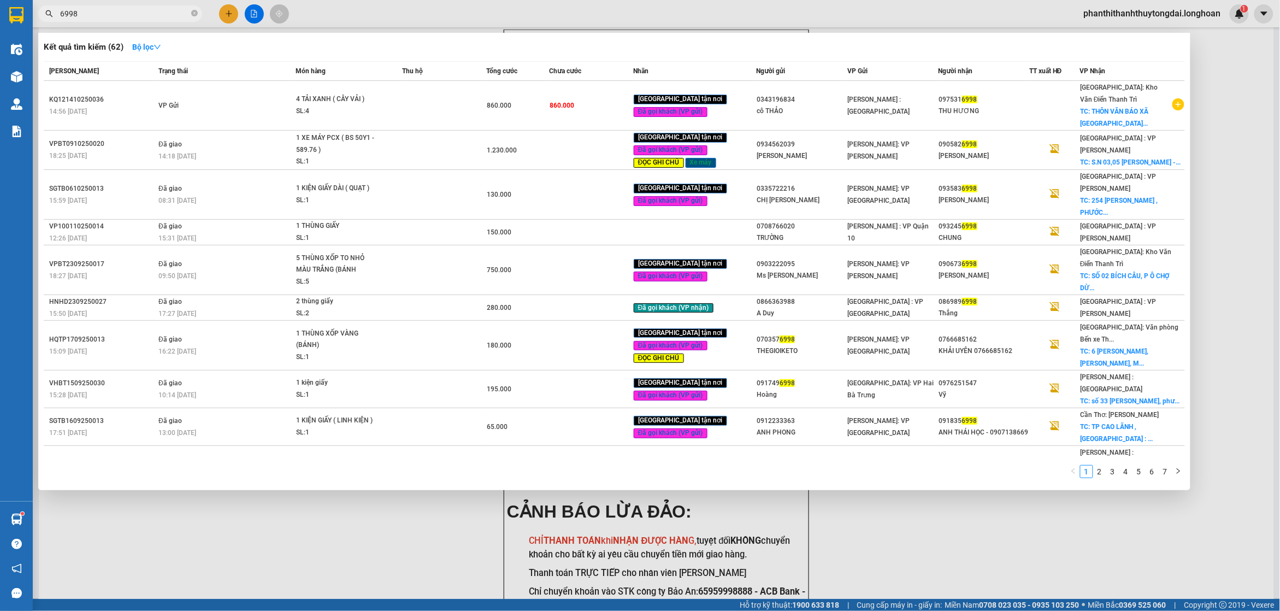
click at [172, 12] on input "6998" at bounding box center [124, 14] width 129 height 12
paste input "0968712534"
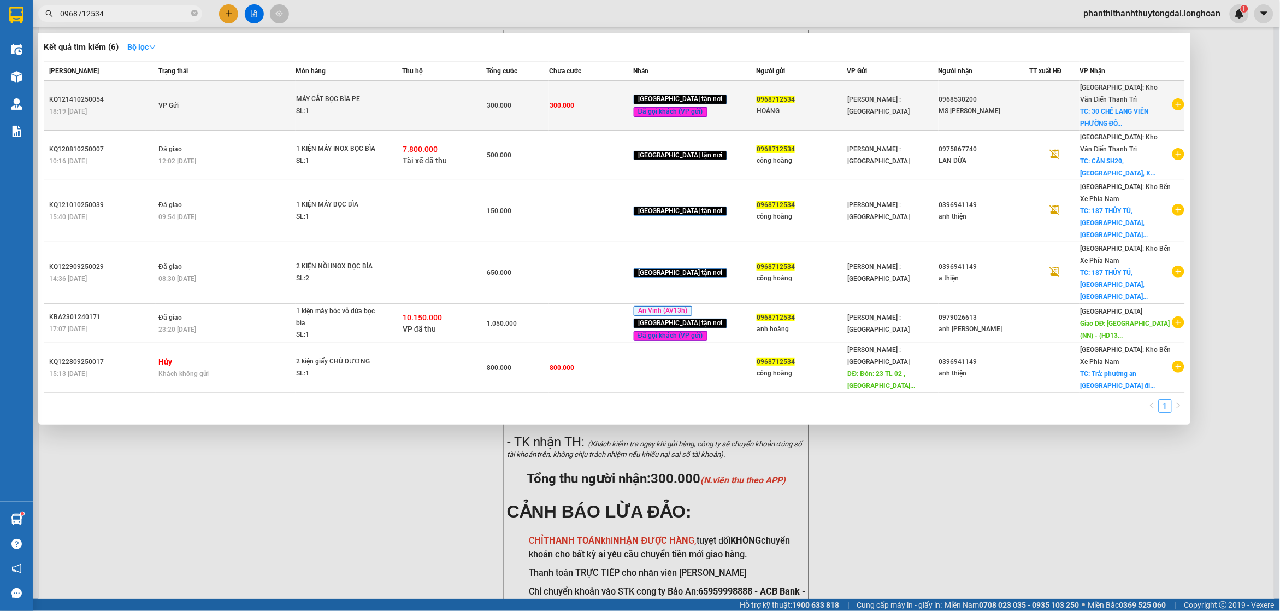
type input "0968712534"
click at [1177, 103] on icon "plus-circle" at bounding box center [1178, 104] width 12 height 12
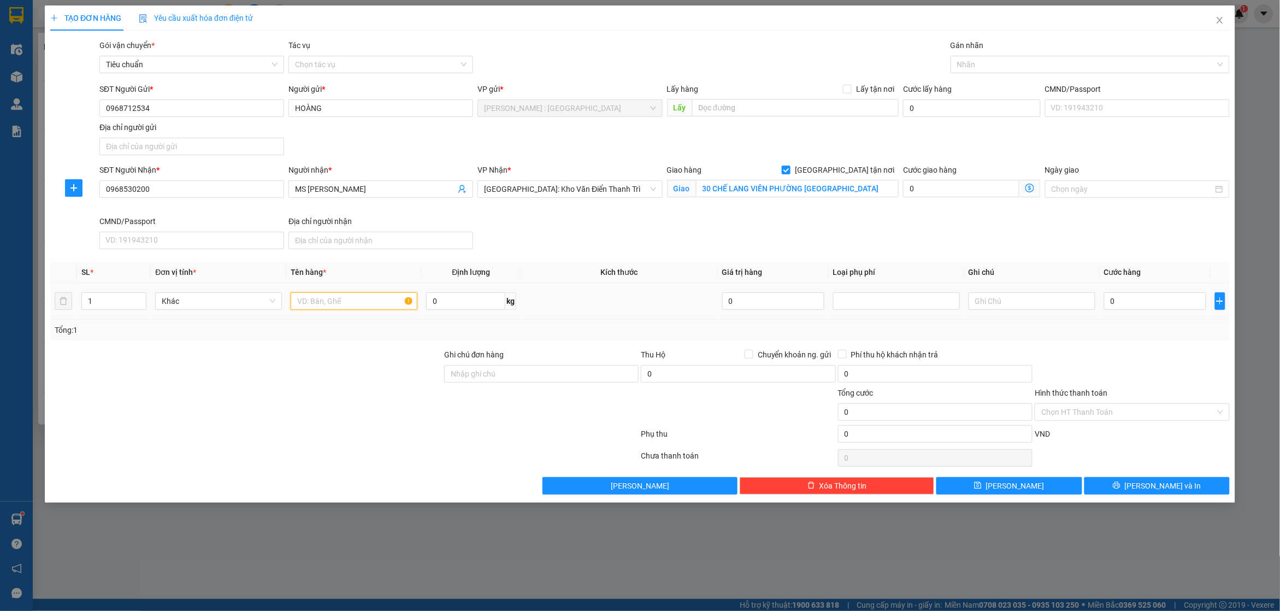
click at [339, 297] on input "text" at bounding box center [354, 300] width 127 height 17
type input "1 KIỆN MÁY CẮT BỌC BÌA PE"
click at [1111, 303] on input "0" at bounding box center [1155, 300] width 102 height 17
type input "3"
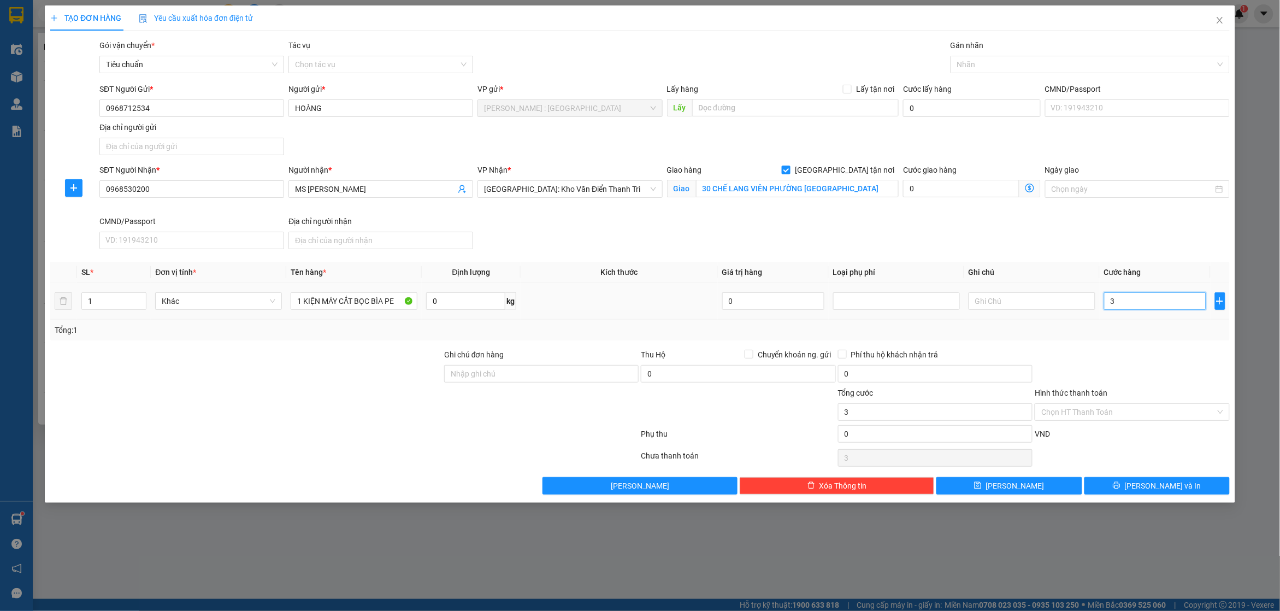
type input "3"
type input "30"
type input "300"
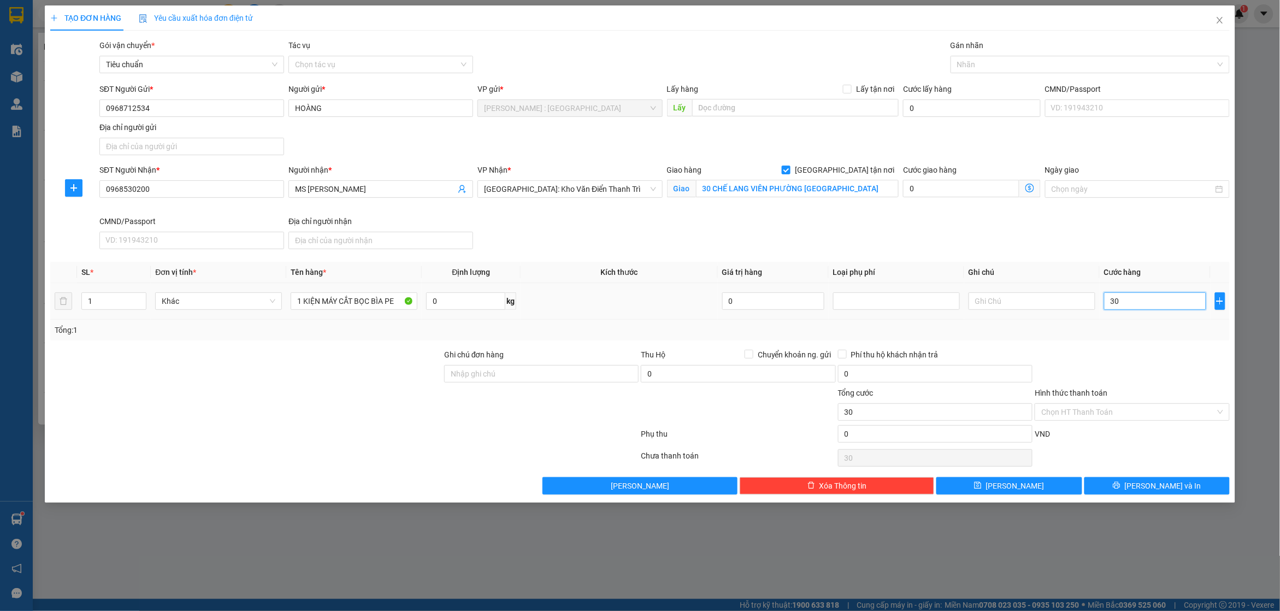
type input "300"
type input "300.000"
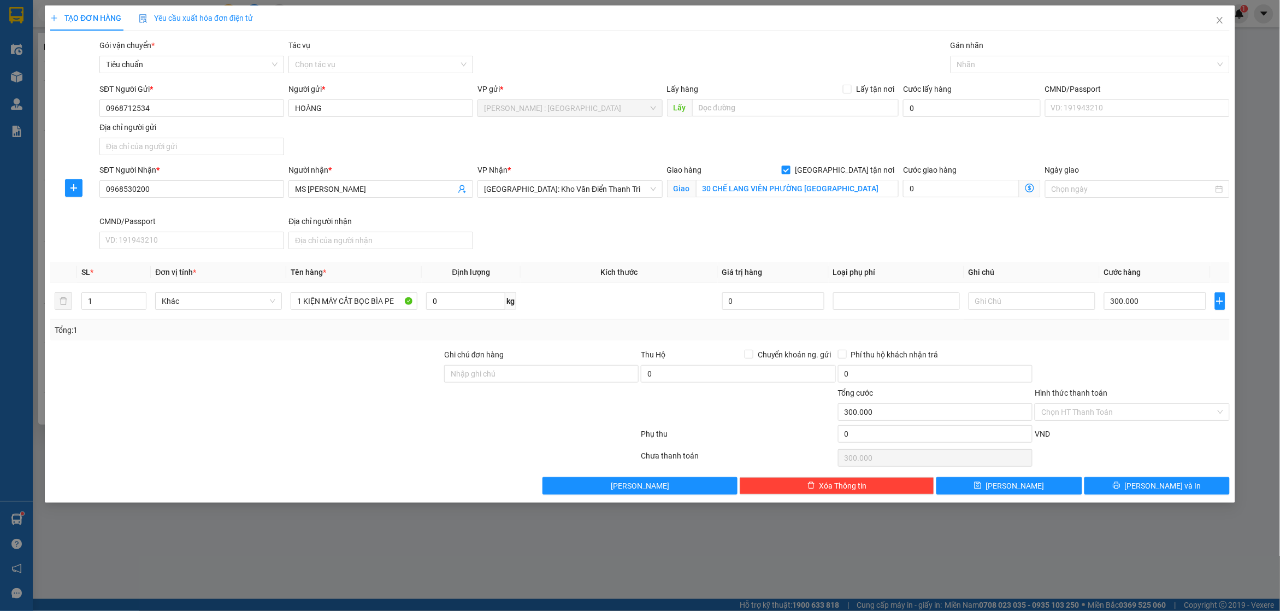
click at [1158, 348] on div "Transit Pickup Surcharge Ids Transit Deliver Surcharge Ids Transit Deliver Surc…" at bounding box center [639, 266] width 1179 height 455
click at [689, 369] on input "0" at bounding box center [738, 373] width 194 height 17
click at [751, 353] on input "Chuyển khoản ng. gửi" at bounding box center [748, 354] width 8 height 8
checkbox input "true"
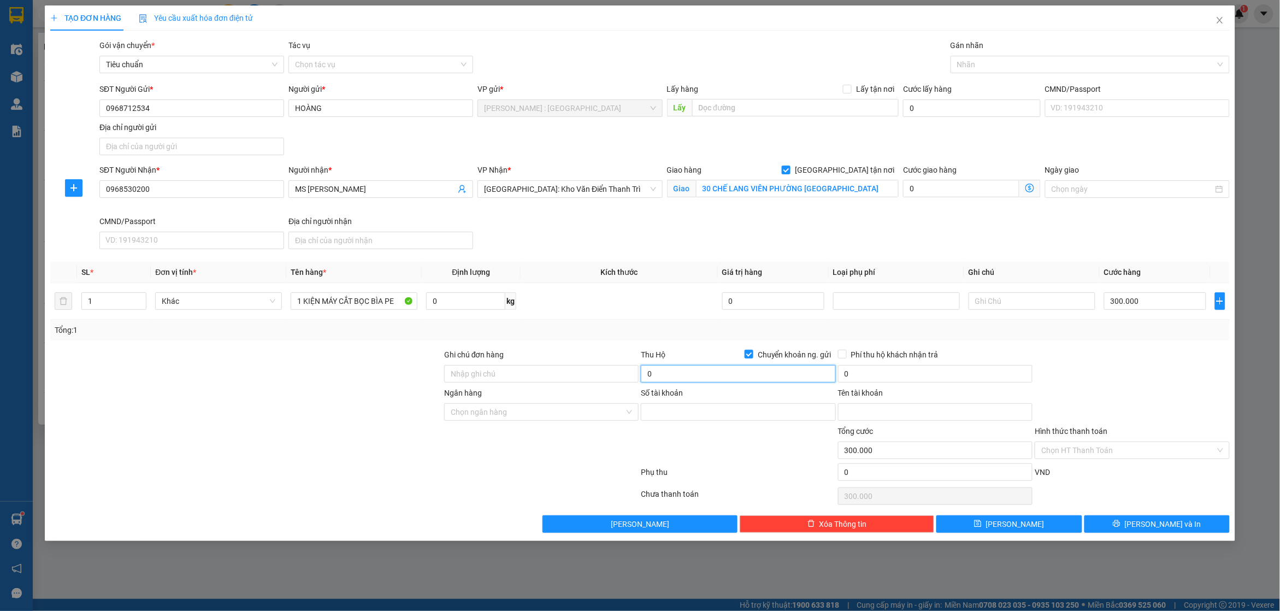
click at [728, 376] on input "0" at bounding box center [738, 373] width 194 height 17
type input "7.700.000"
click at [763, 480] on div "Phụ thu" at bounding box center [738, 475] width 197 height 19
click at [766, 416] on input "Số tài khoản" at bounding box center [738, 411] width 194 height 17
paste input "0441000656615"
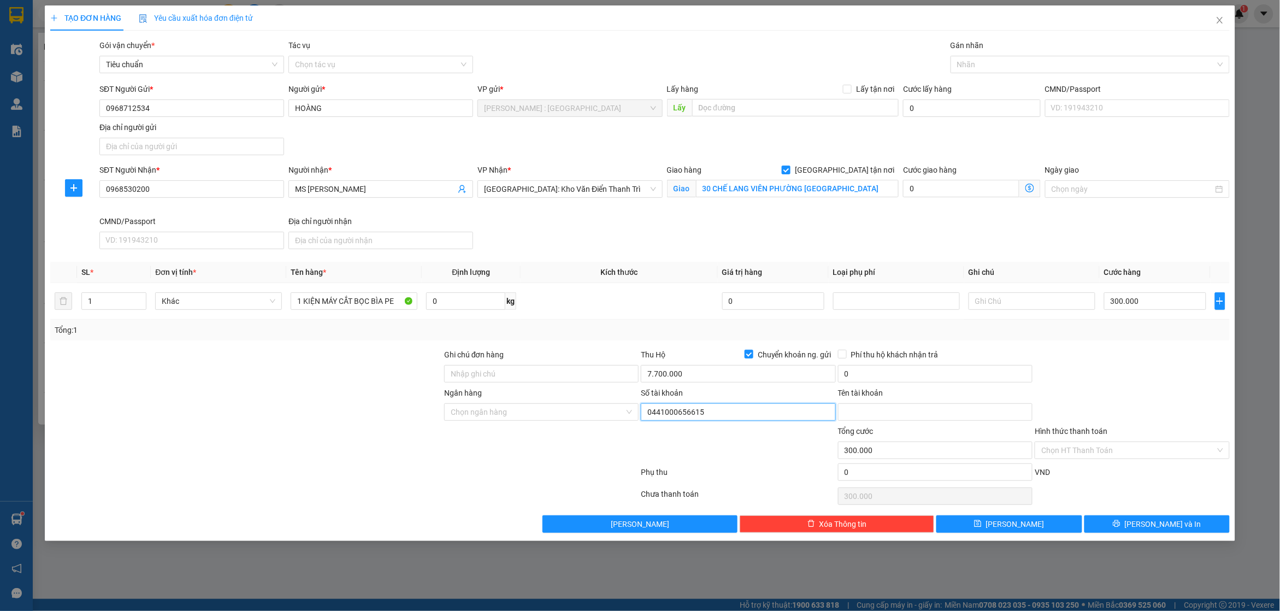
type input "0441000656615"
click at [877, 418] on input "Tên tài khoản" at bounding box center [935, 411] width 194 height 17
paste input "[PERSON_NAME]"
type input "[PERSON_NAME]"
click at [599, 417] on input "Ngân hàng" at bounding box center [538, 412] width 174 height 16
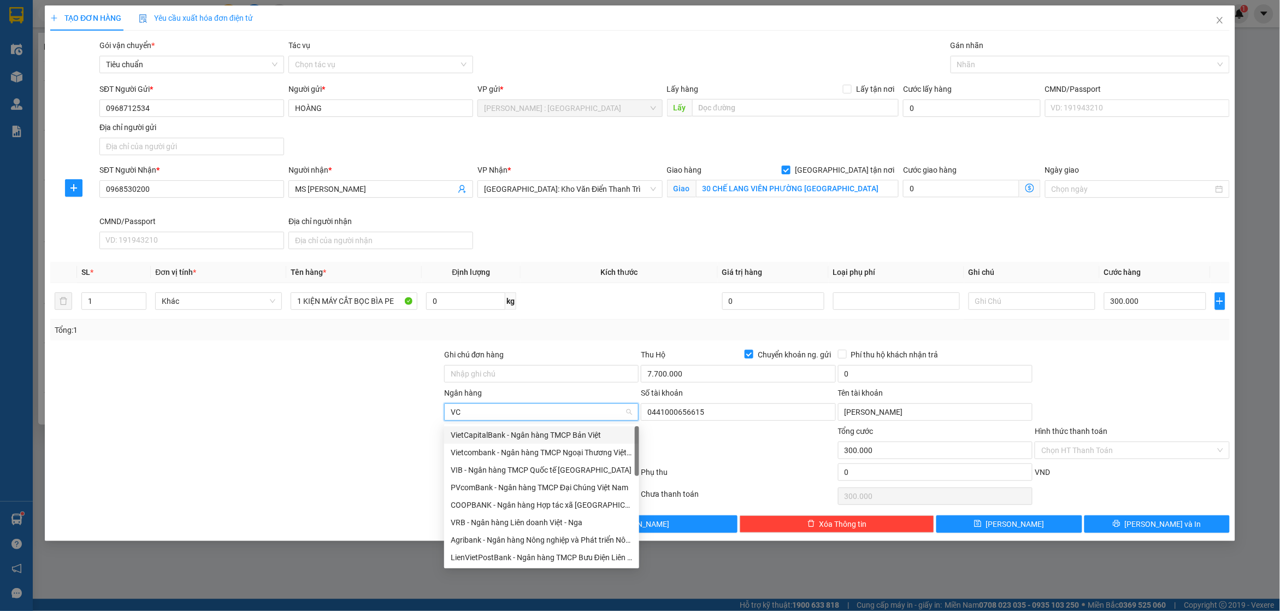
type input "VCB"
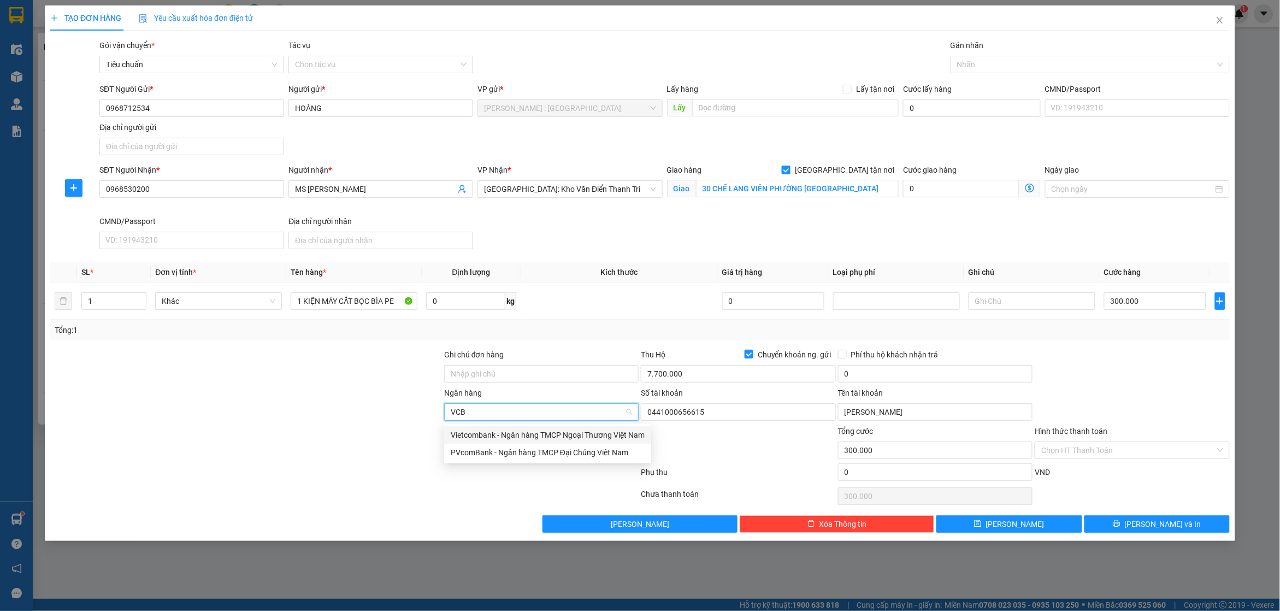
click at [594, 439] on div "Vietcombank - Ngân hàng TMCP Ngoại Thương Việt Nam" at bounding box center [548, 435] width 194 height 12
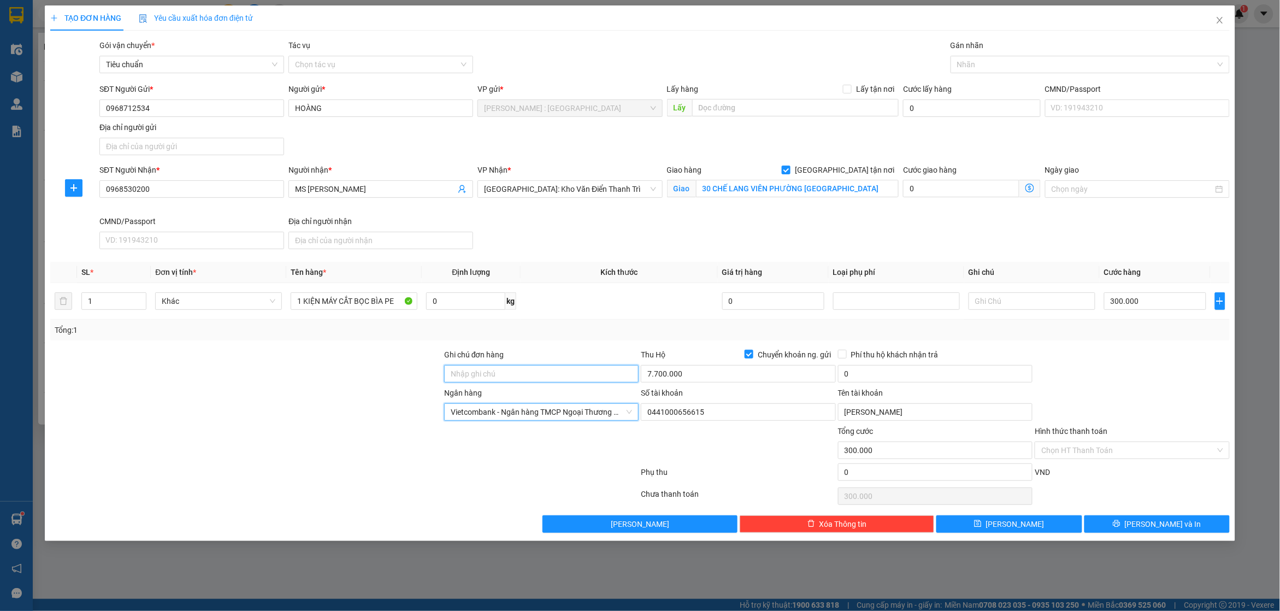
click at [580, 370] on input "Ghi chú đơn hàng" at bounding box center [541, 373] width 194 height 17
type input "NHẬN NGUYỂN KIỆN GIAO NGUYÊN KIỆN HÀNG DỄ MÓP MÉO NHẸ TAY"
click at [889, 378] on input "0" at bounding box center [935, 373] width 194 height 17
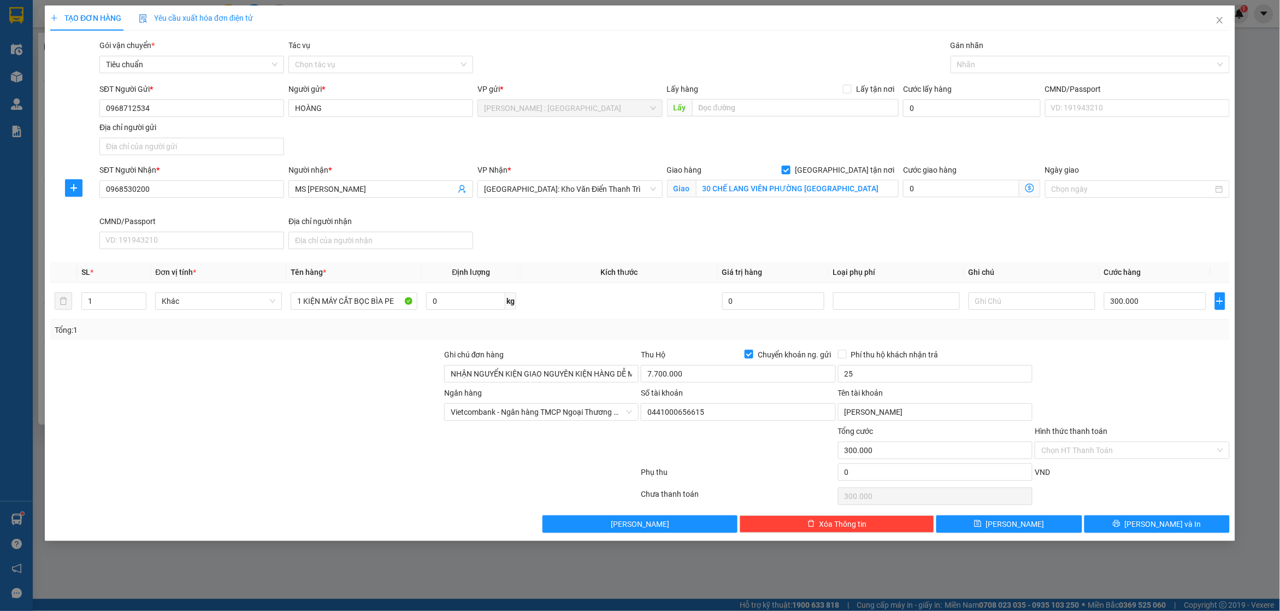
type input "25.000"
click at [1123, 392] on div "Ngân hàng Vietcombank - Ngân hàng TMCP Ngoại Thương Việt Nam Số tài khoản 04…" at bounding box center [639, 406] width 1181 height 38
click at [1017, 66] on div at bounding box center [1084, 64] width 263 height 13
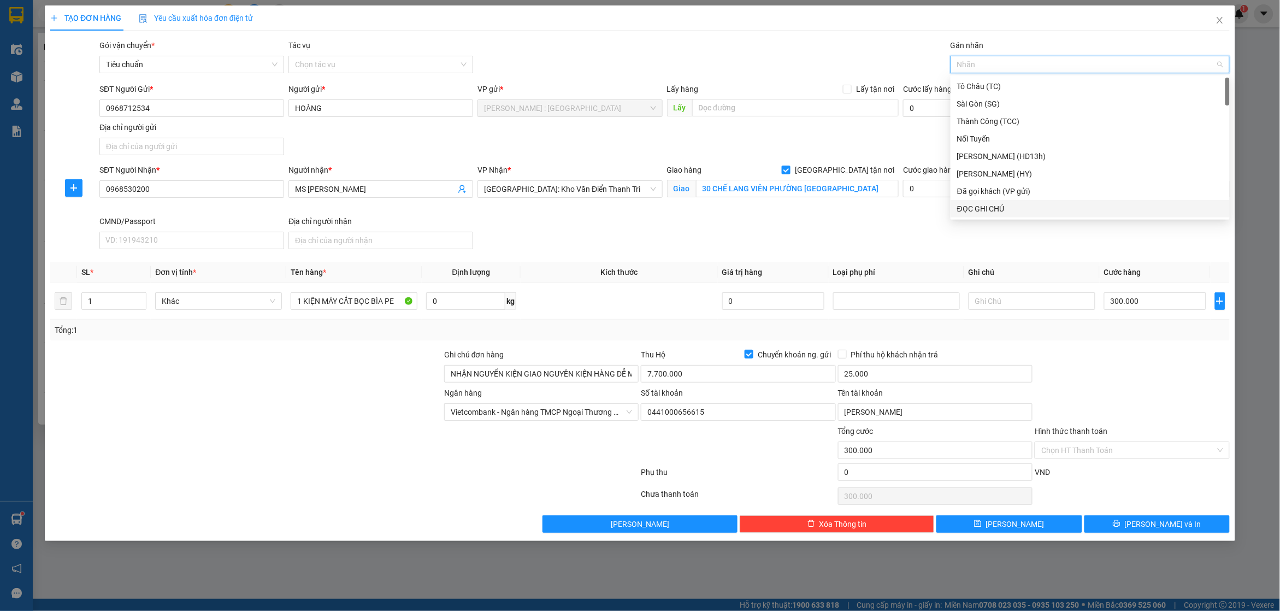
click at [1014, 205] on div "ĐỌC GHI CHÚ" at bounding box center [1090, 209] width 266 height 12
click at [1039, 186] on div "Đã gọi khách (VP gửi)" at bounding box center [1090, 191] width 266 height 12
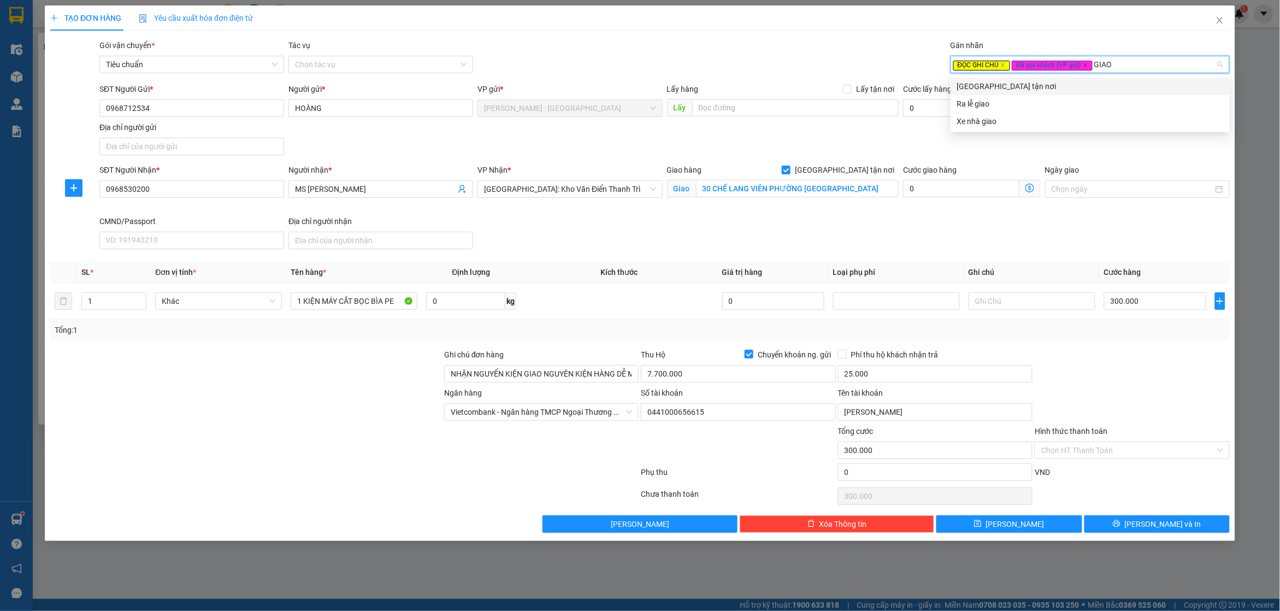
type input "GIAO"
click at [1055, 74] on div "Gán nhãn ĐỌC GHI CHÚ Đã gọi khách (VP gửi) GIAO" at bounding box center [1089, 58] width 279 height 38
click at [1107, 59] on div "ĐỌC GHI CHÚ Đã gọi khách (VP gửi)" at bounding box center [1084, 64] width 263 height 13
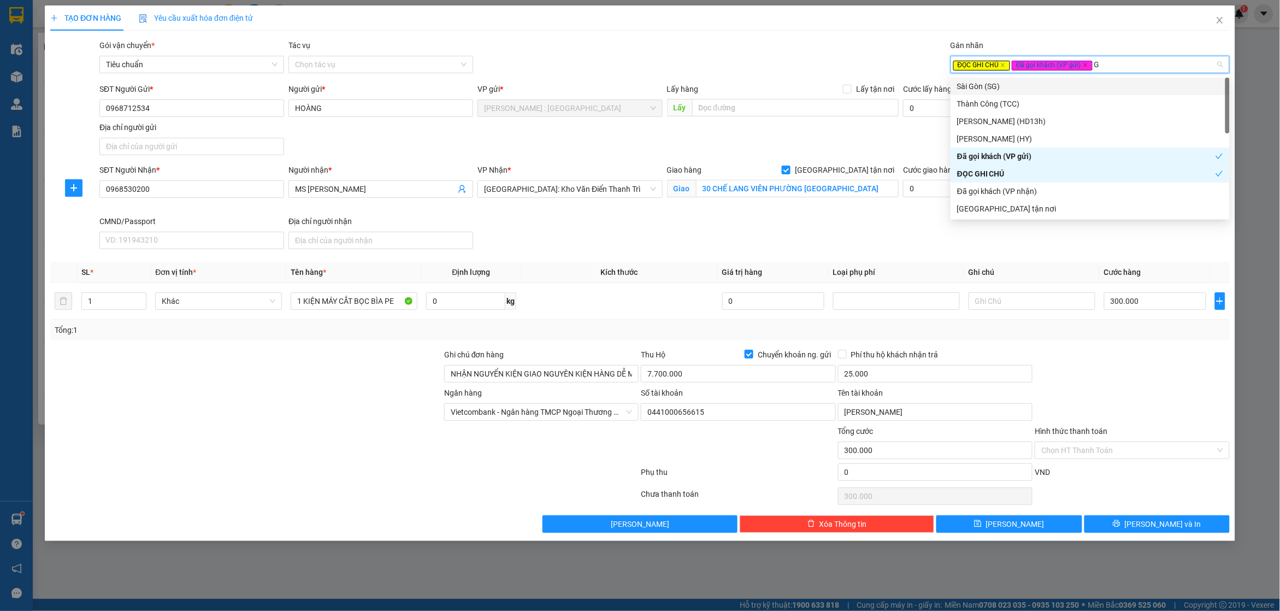
type input "GI"
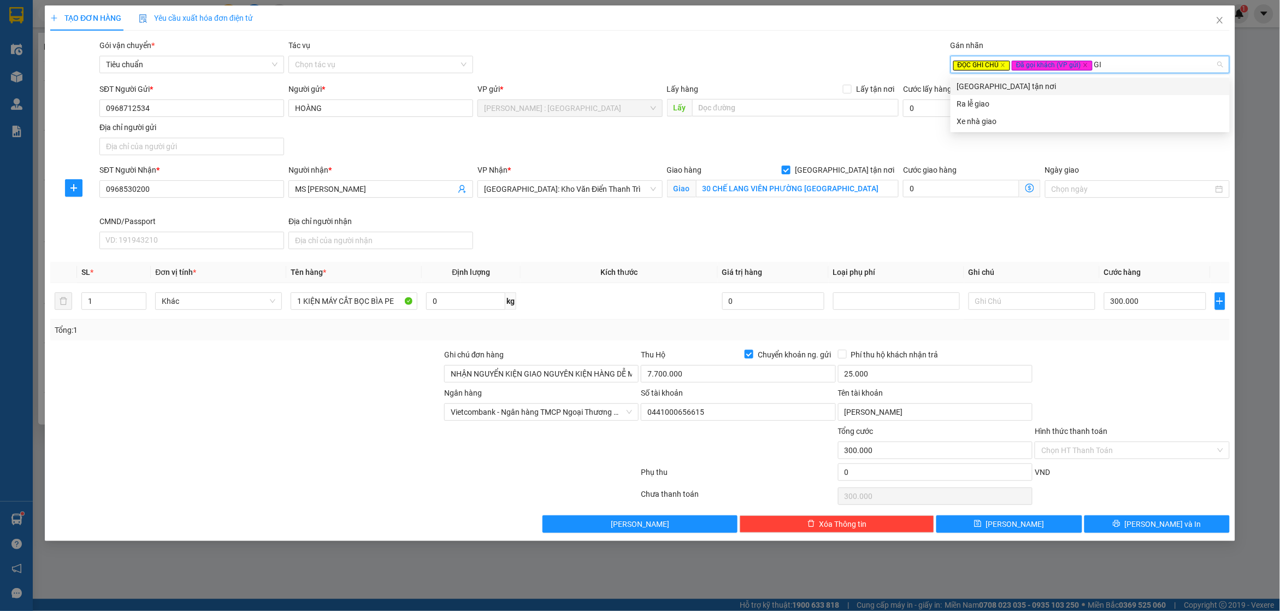
click at [1092, 85] on div "[GEOGRAPHIC_DATA] tận nơi" at bounding box center [1090, 86] width 266 height 12
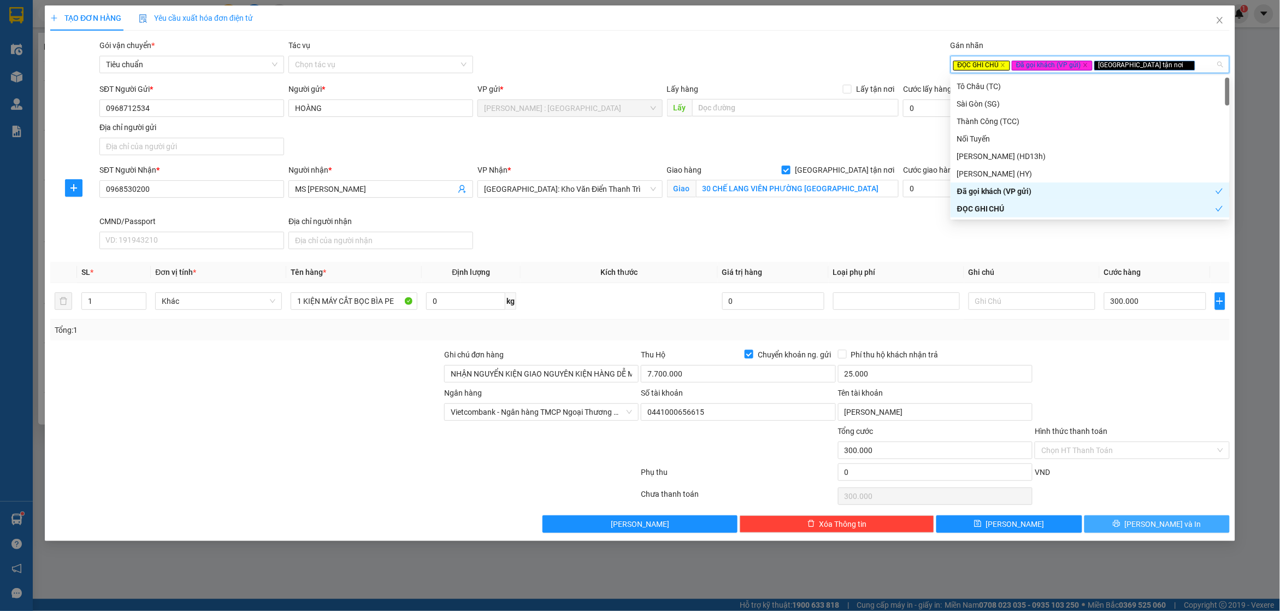
click at [1147, 525] on span "[PERSON_NAME] và In" at bounding box center [1162, 524] width 76 height 12
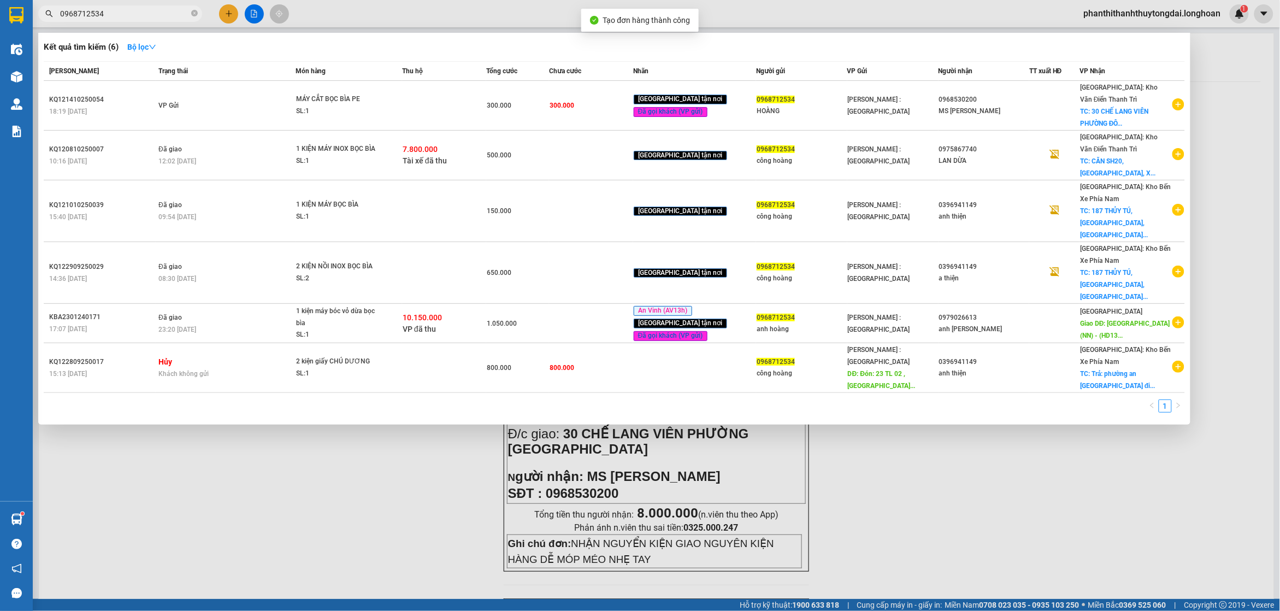
click at [419, 493] on div at bounding box center [640, 305] width 1280 height 611
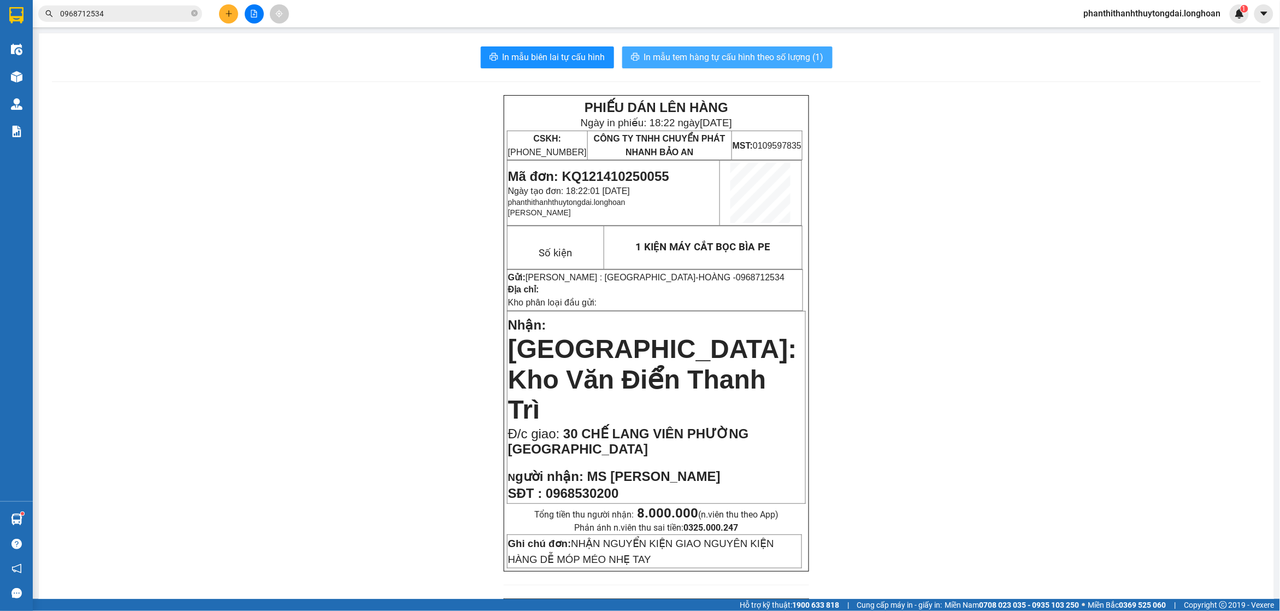
click at [743, 56] on span "In mẫu tem hàng tự cấu hình theo số lượng (1)" at bounding box center [734, 57] width 180 height 14
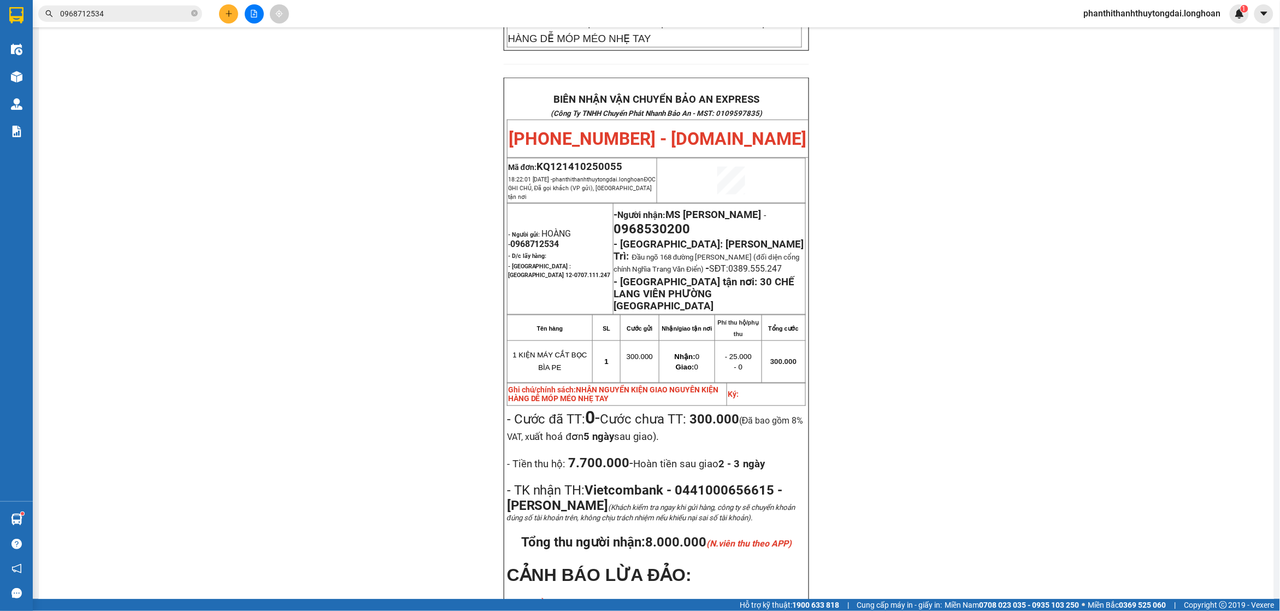
scroll to position [523, 0]
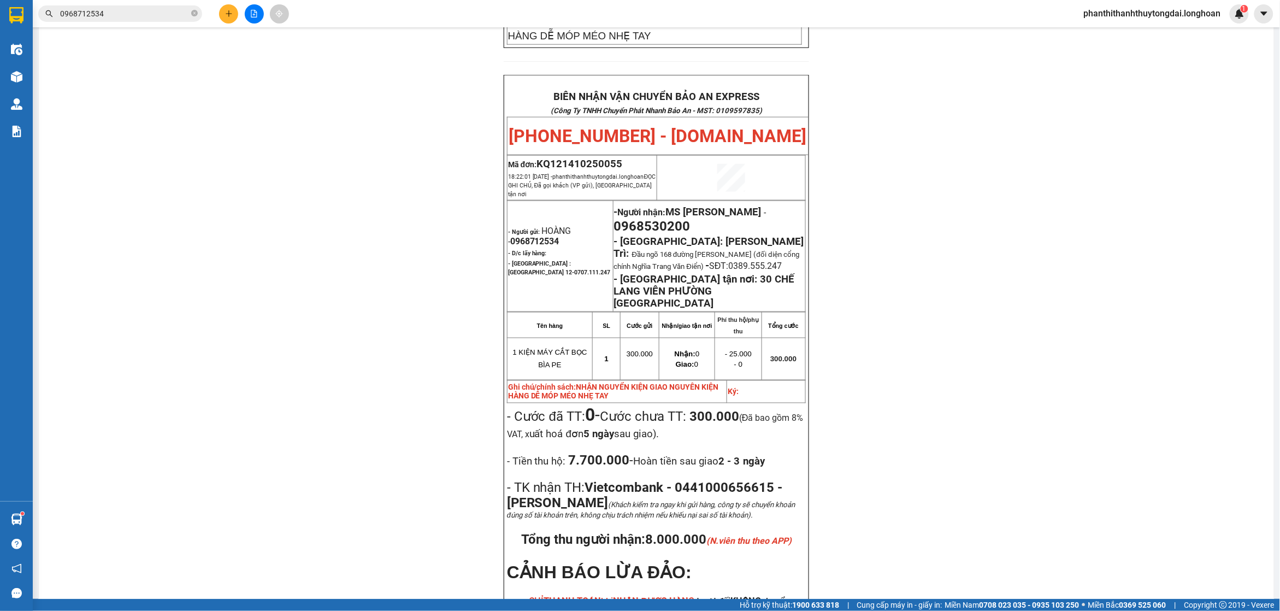
click at [167, 14] on input "0968712534" at bounding box center [124, 14] width 129 height 12
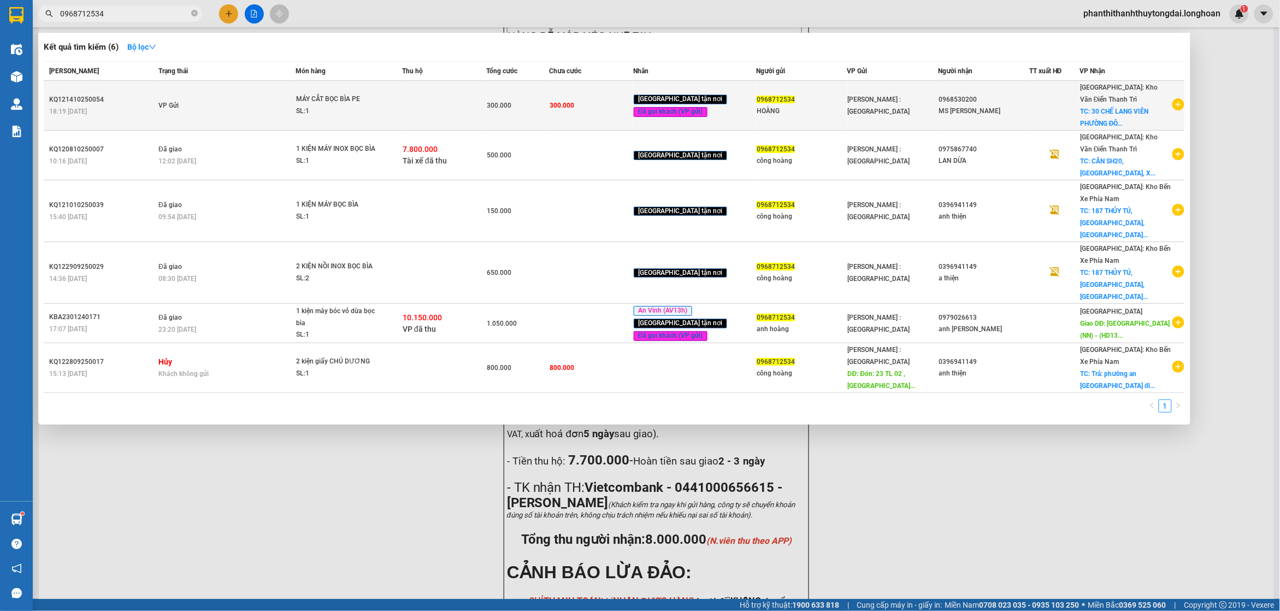
click at [445, 110] on td at bounding box center [444, 106] width 84 height 50
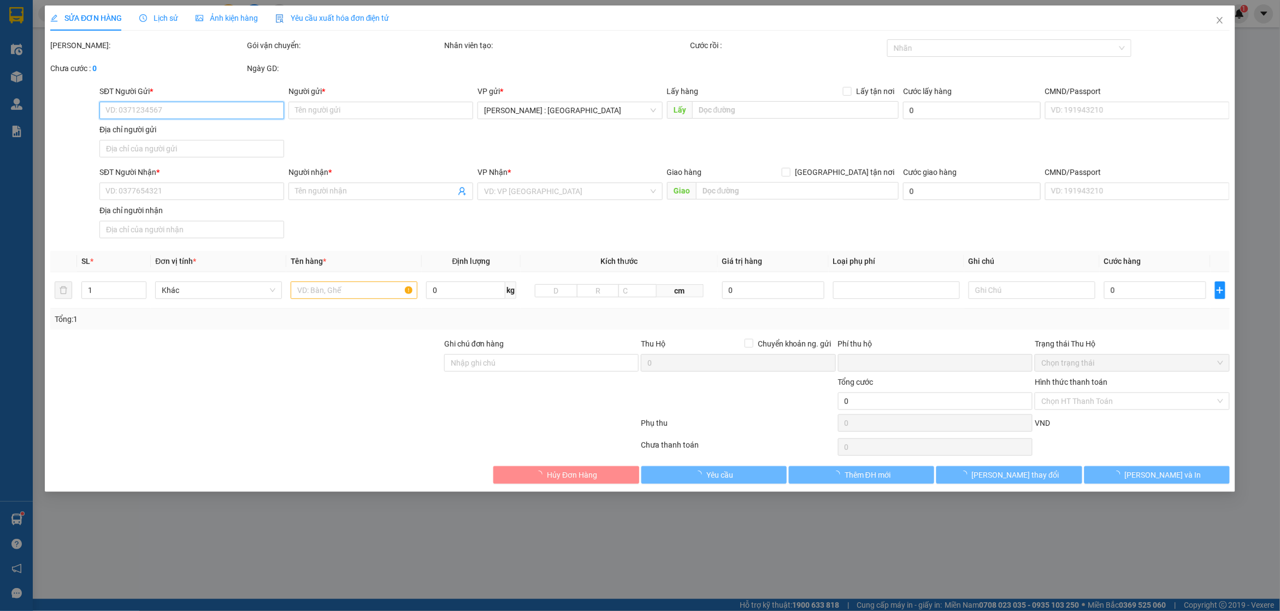
type input "0968712534"
type input "HOÀNG"
type input "0968530200"
type input "MS [PERSON_NAME]"
checkbox input "true"
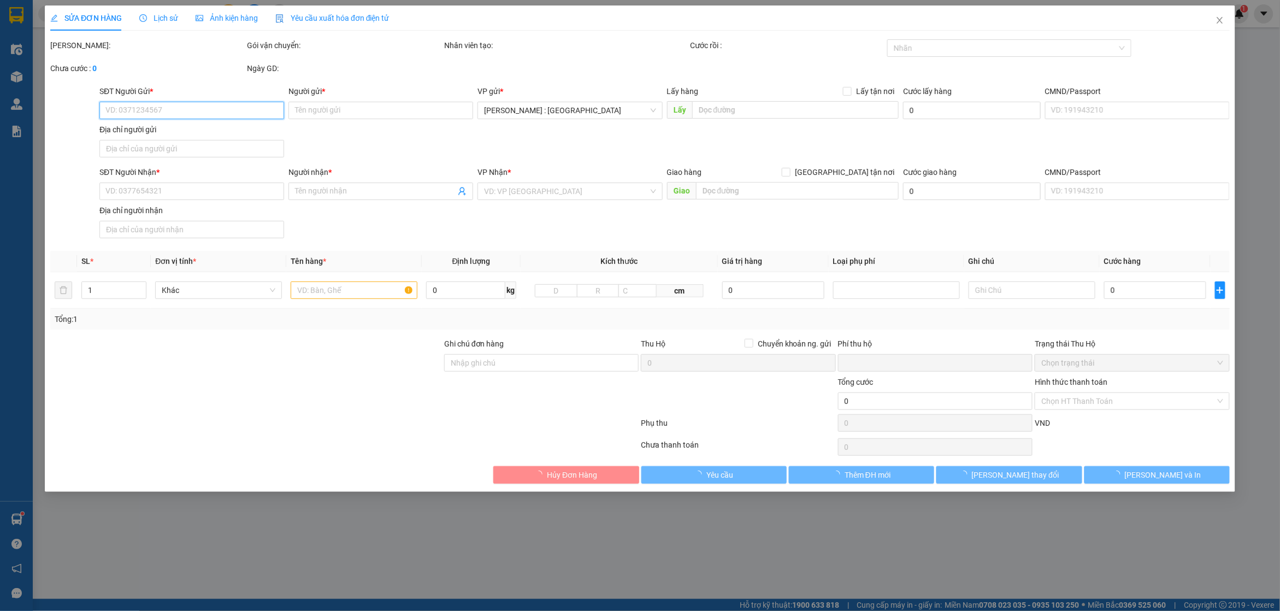
type input "30 CHẾ LANG VIÊN PHƯỜNG [GEOGRAPHIC_DATA]"
type input "NHẬN NGUYỂN KIỆN GIAO NGUYÊN KIỆN HÀNG DỄ MÓP MÉO NHẸ TAY"
type input "0"
type input "300.000"
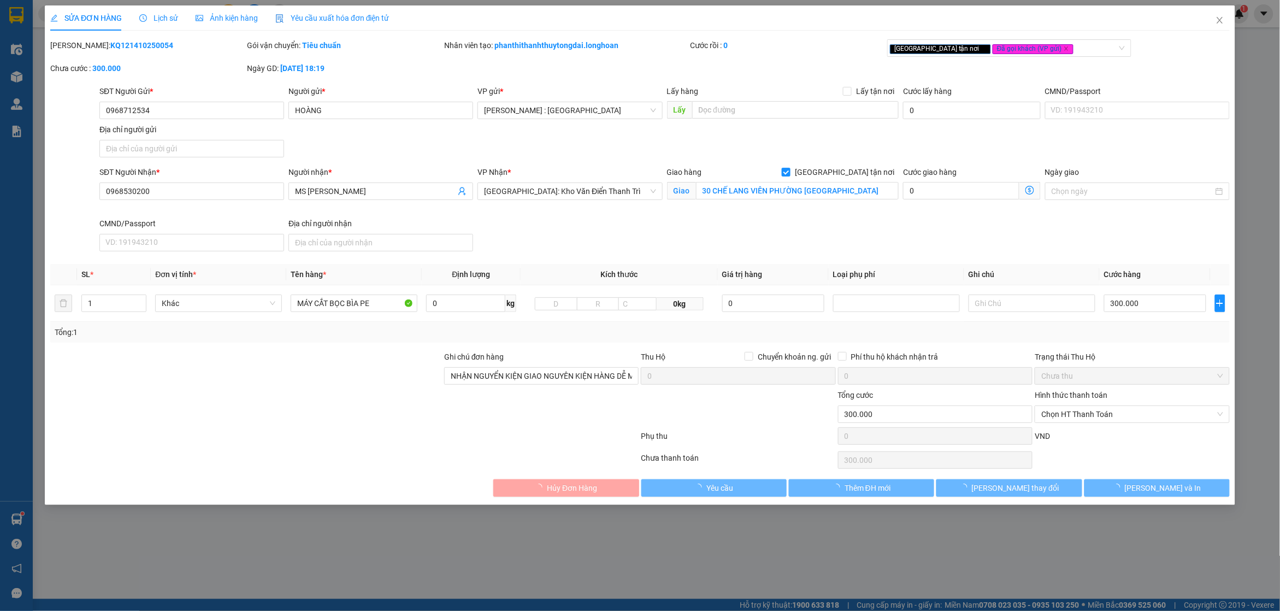
click at [600, 492] on button "Hủy Đơn Hàng" at bounding box center [565, 487] width 145 height 17
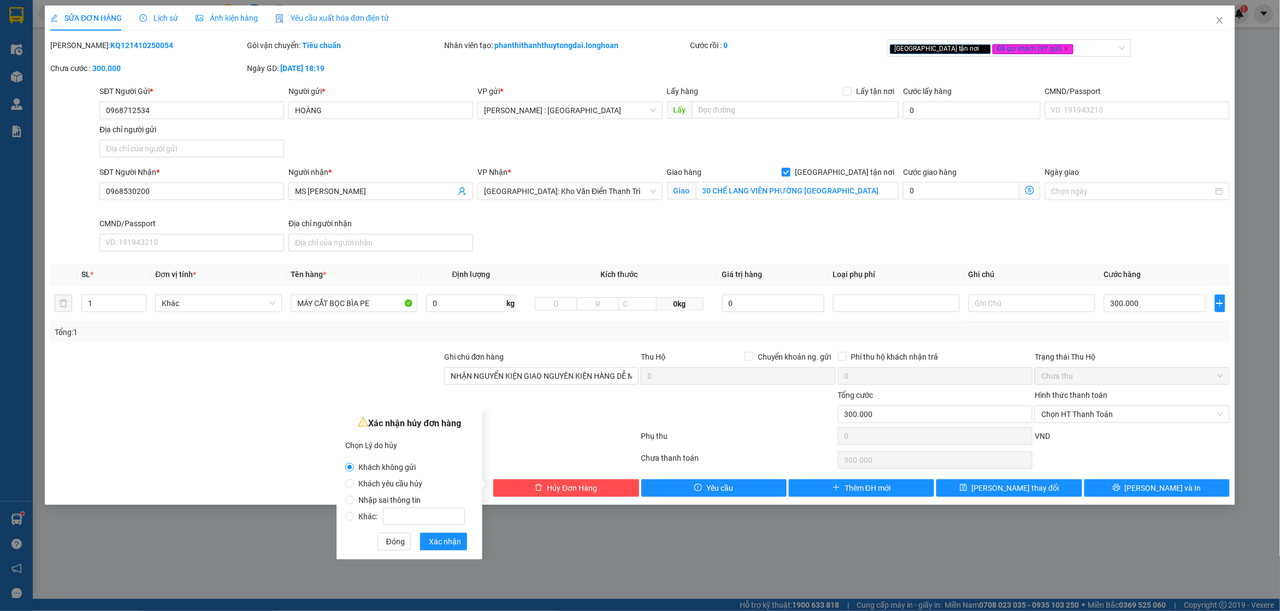
click at [410, 500] on span "Nhập sai thông tin" at bounding box center [389, 499] width 71 height 9
click at [354, 500] on input "Nhập sai thông tin" at bounding box center [349, 499] width 9 height 9
radio input "true"
radio input "false"
click at [449, 541] on span "Xác nhận" at bounding box center [445, 541] width 32 height 12
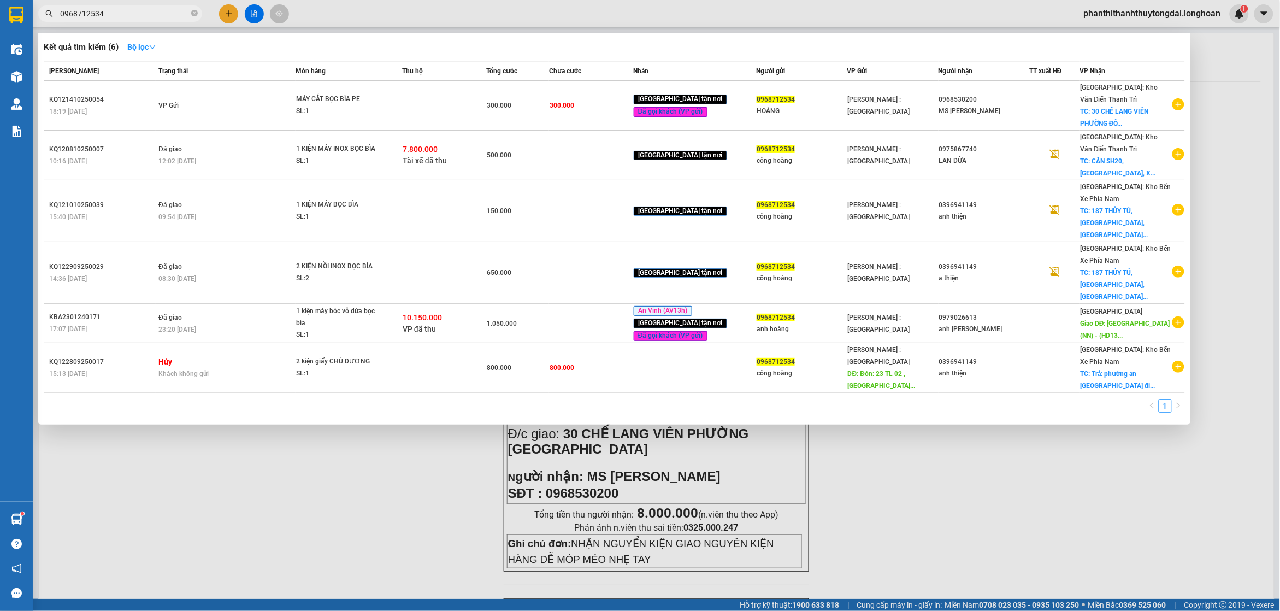
click at [138, 11] on input "0968712534" at bounding box center [124, 14] width 129 height 12
type input "THUÝ"
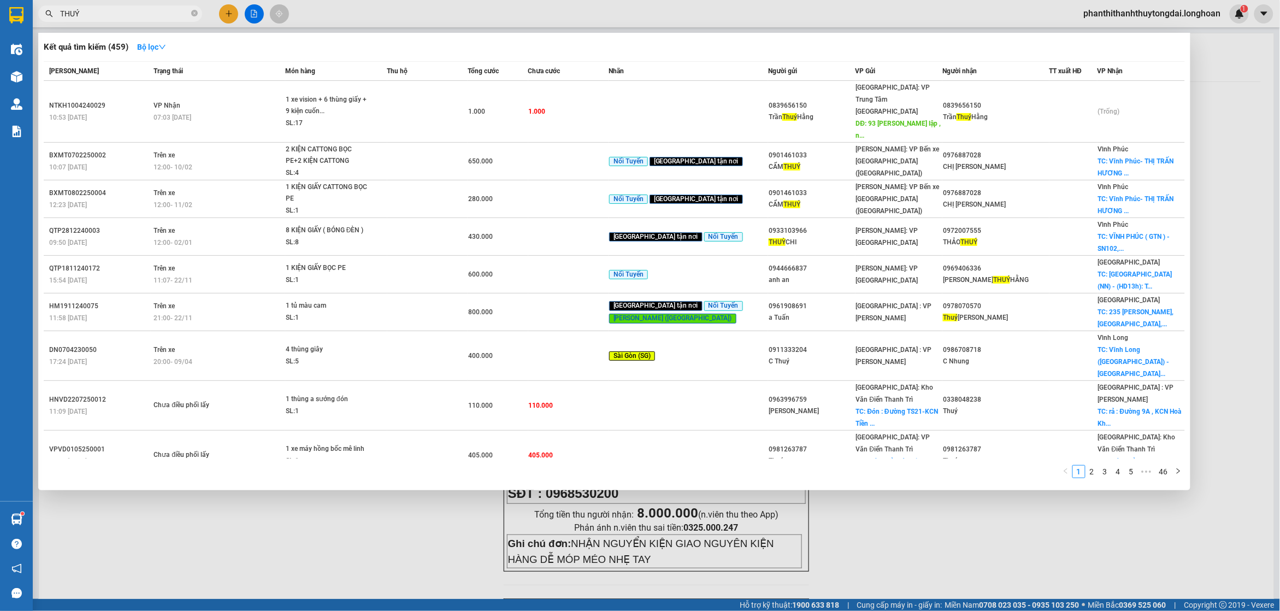
click at [153, 9] on input "THUÝ" at bounding box center [124, 14] width 129 height 12
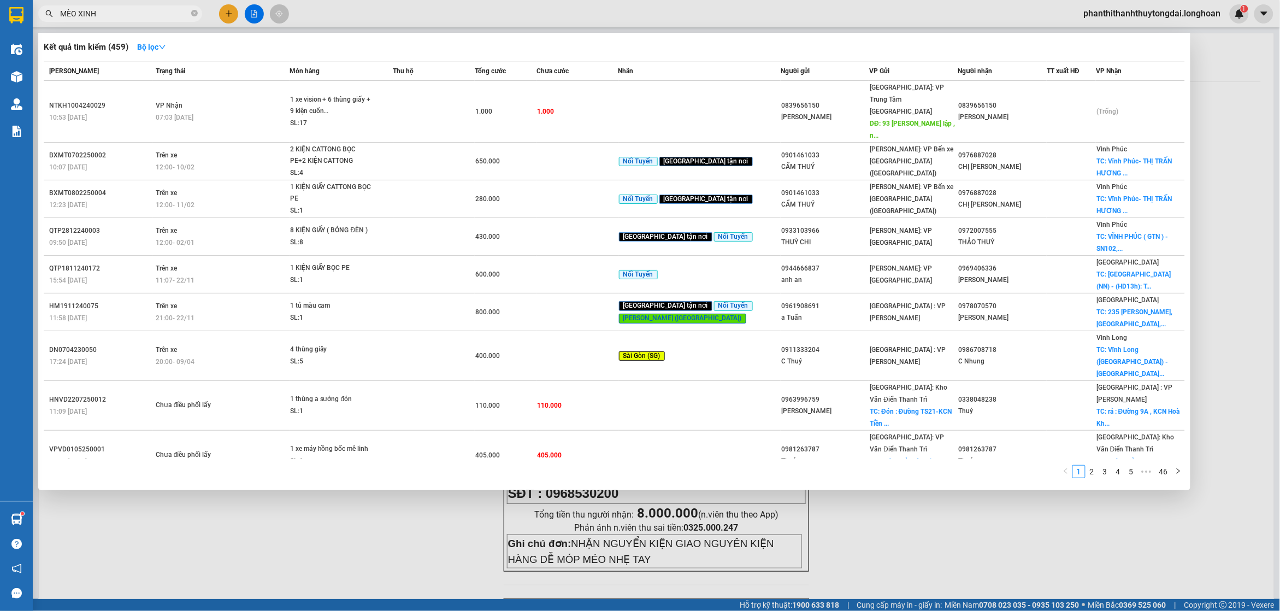
type input "MÈO XINH"
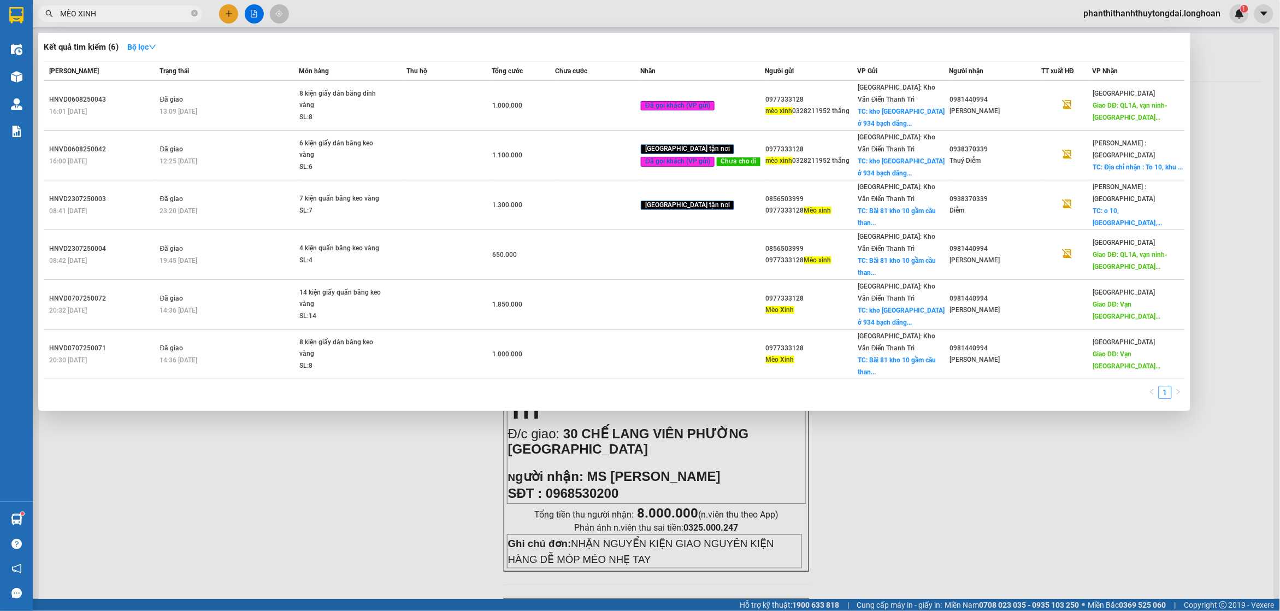
click at [135, 10] on input "MÈO XINH" at bounding box center [124, 14] width 129 height 12
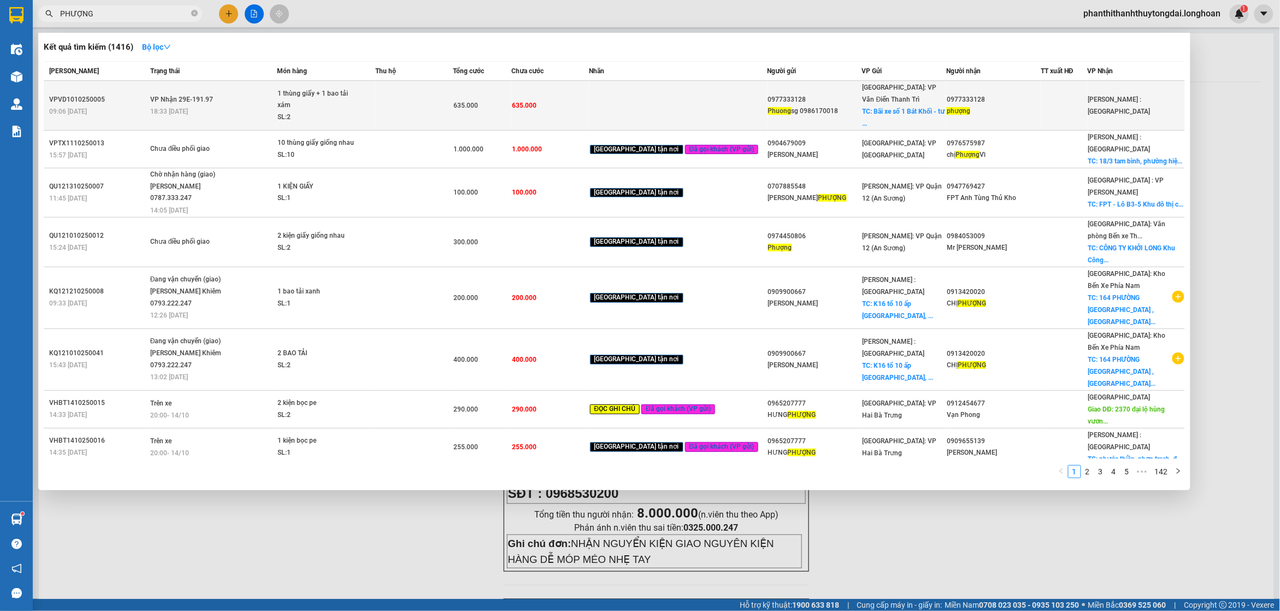
type input "PHƯỢNG"
click at [422, 97] on td at bounding box center [414, 106] width 78 height 50
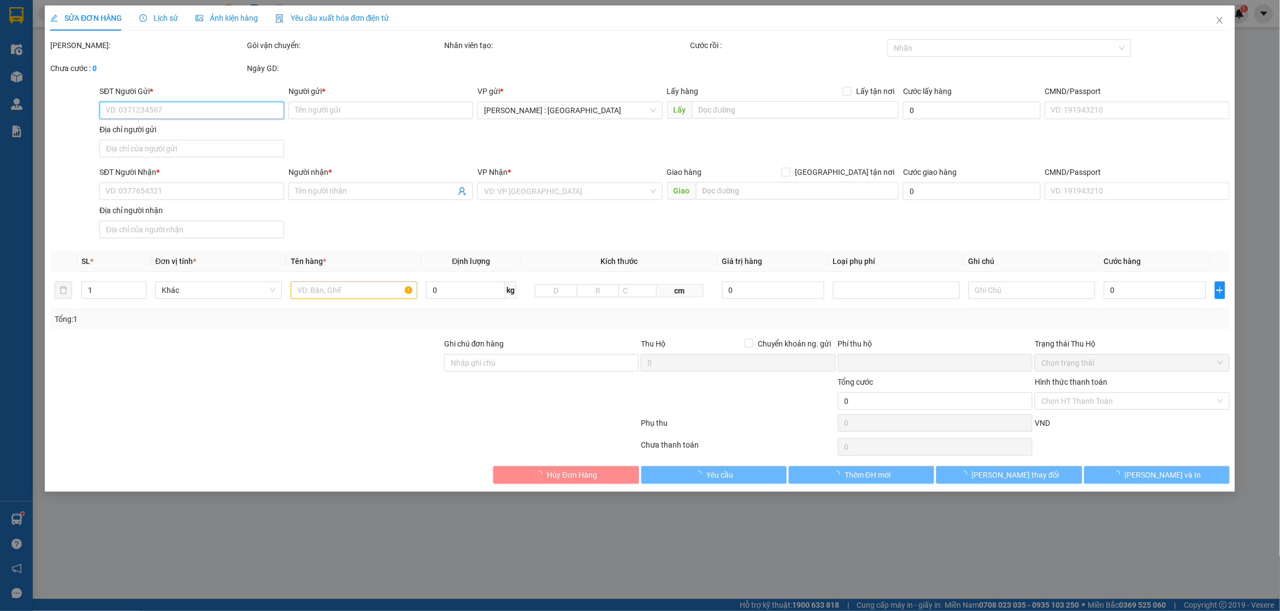
type input "0977333128"
type input "Phuong sg 0986170018"
checkbox input "true"
type input "Bãi xe số 1 Bát Khối - tư đình - [GEOGRAPHIC_DATA] , [GEOGRAPHIC_DATA]"
type input "0977333128"
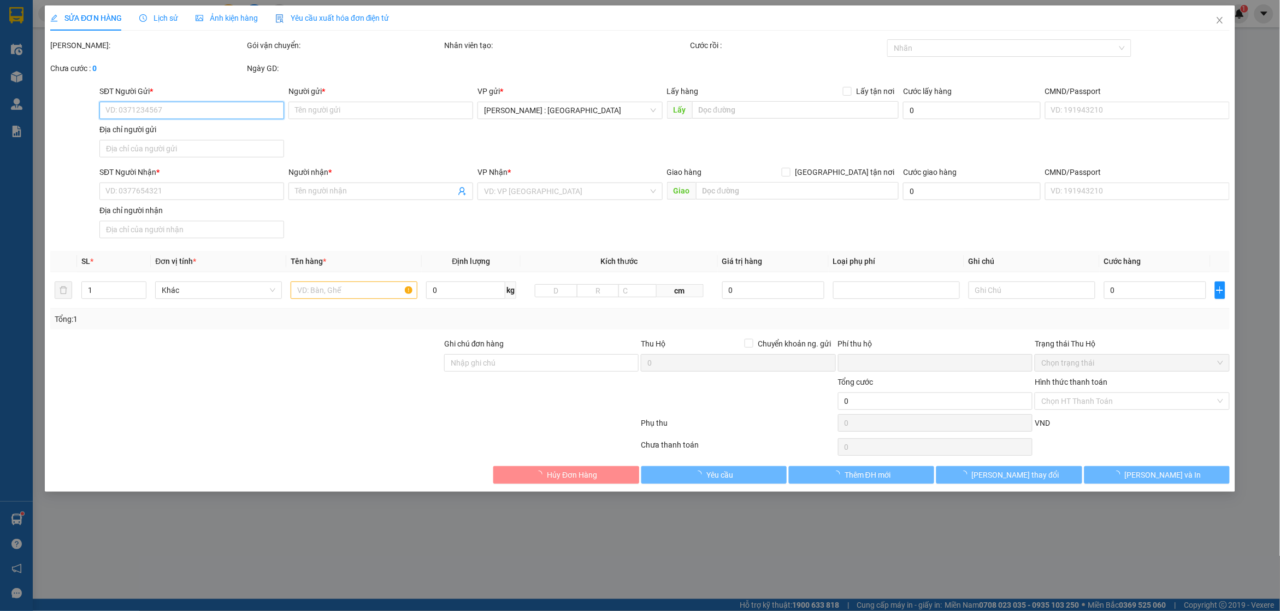
type input "phượng"
type input "0"
type input "635.000"
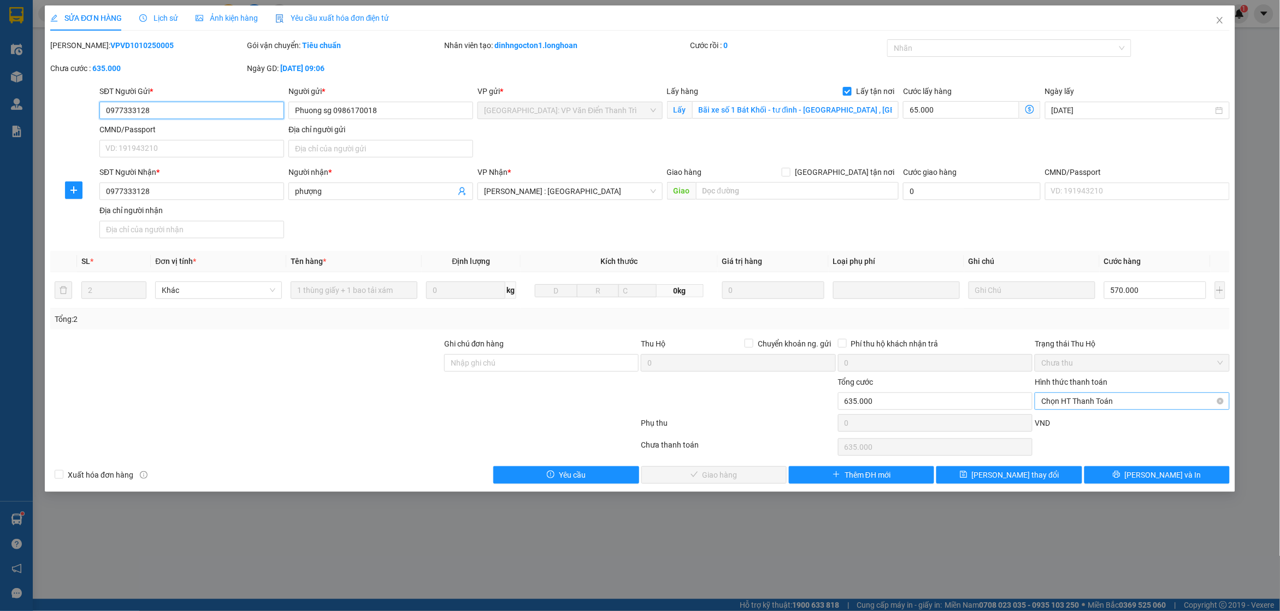
click at [1121, 405] on span "Chọn HT Thanh Toán" at bounding box center [1131, 401] width 181 height 16
click at [1118, 441] on div "Chuyển khoản" at bounding box center [1132, 441] width 182 height 12
type input "0"
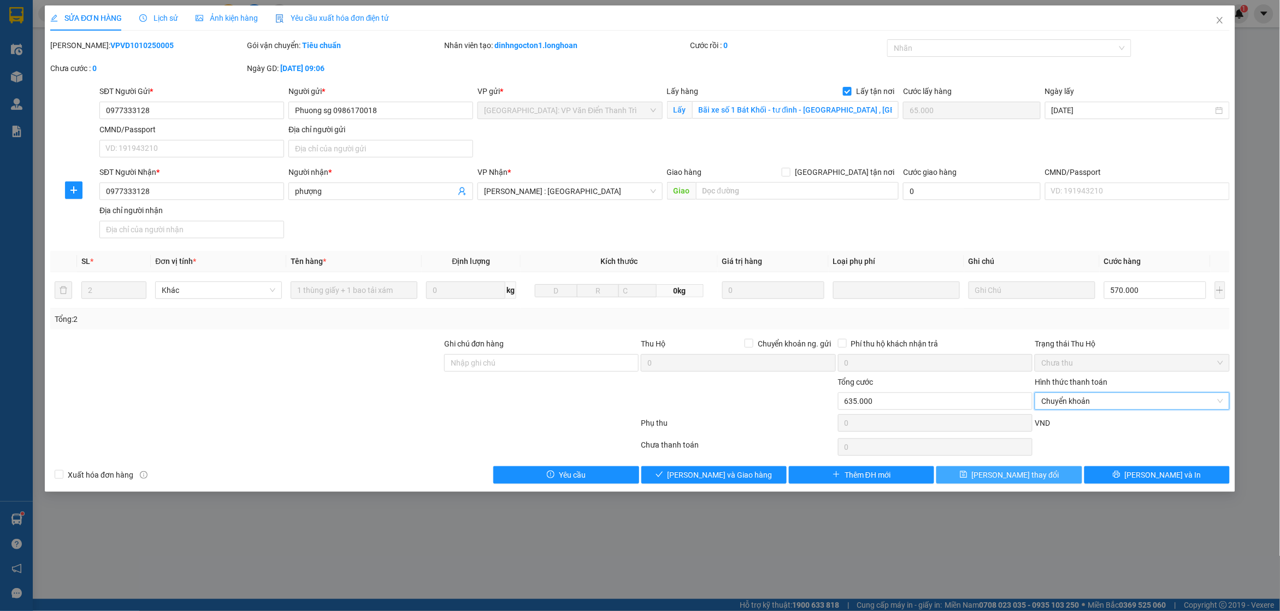
click at [1068, 476] on button "[PERSON_NAME] thay đổi" at bounding box center [1008, 474] width 145 height 17
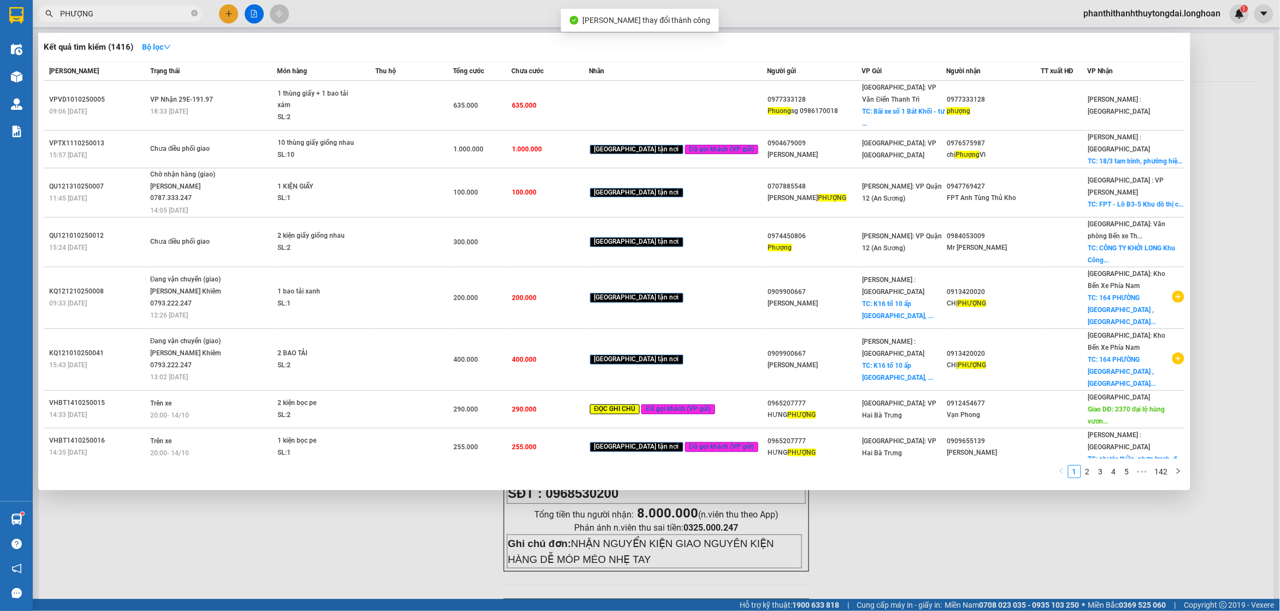
click at [124, 12] on input "PHƯỢNG" at bounding box center [124, 14] width 129 height 12
click at [430, 542] on div at bounding box center [640, 305] width 1280 height 611
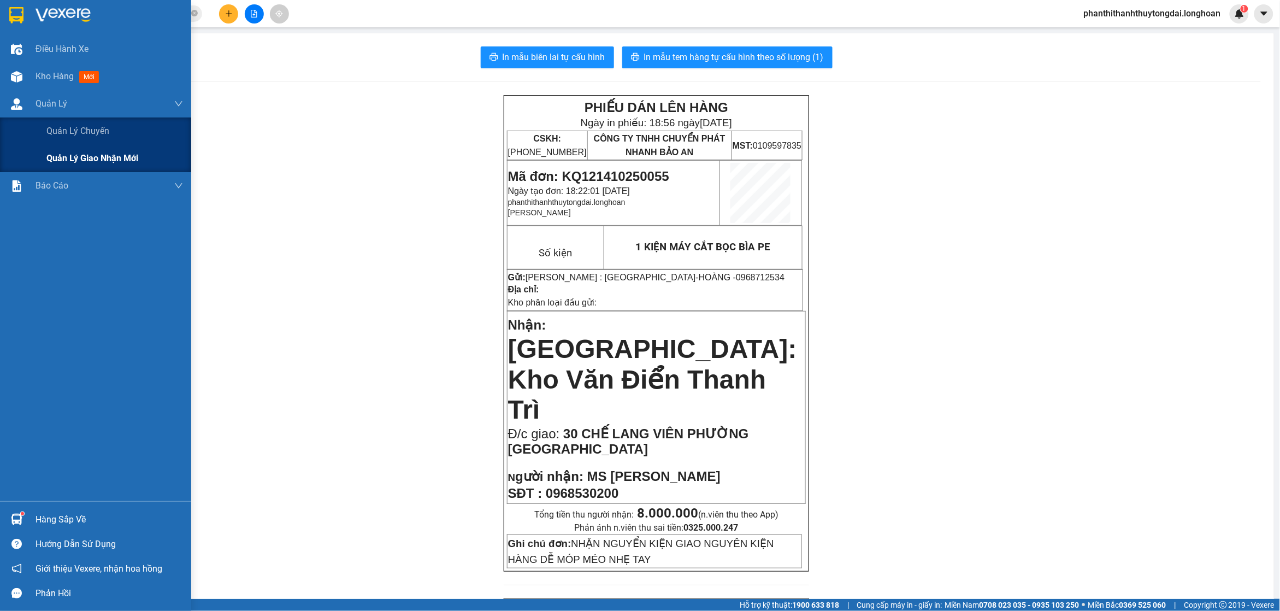
click at [42, 168] on div "Quản lý giao nhận mới" at bounding box center [95, 158] width 191 height 27
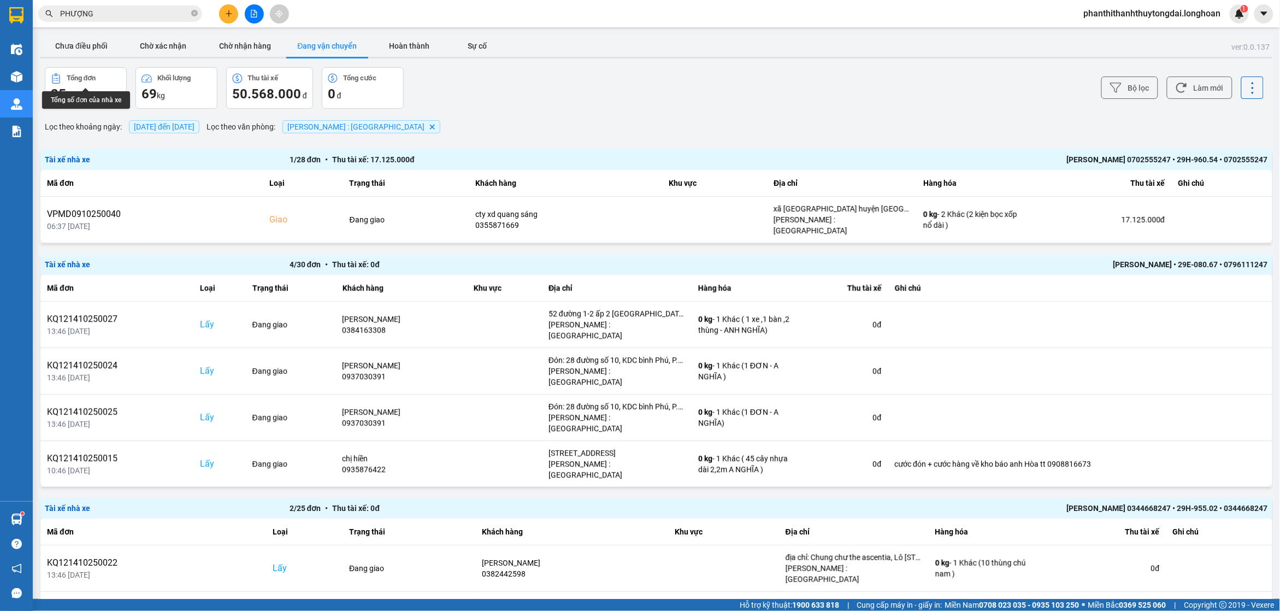
click at [162, 129] on span "[DATE] đến [DATE]" at bounding box center [164, 126] width 61 height 9
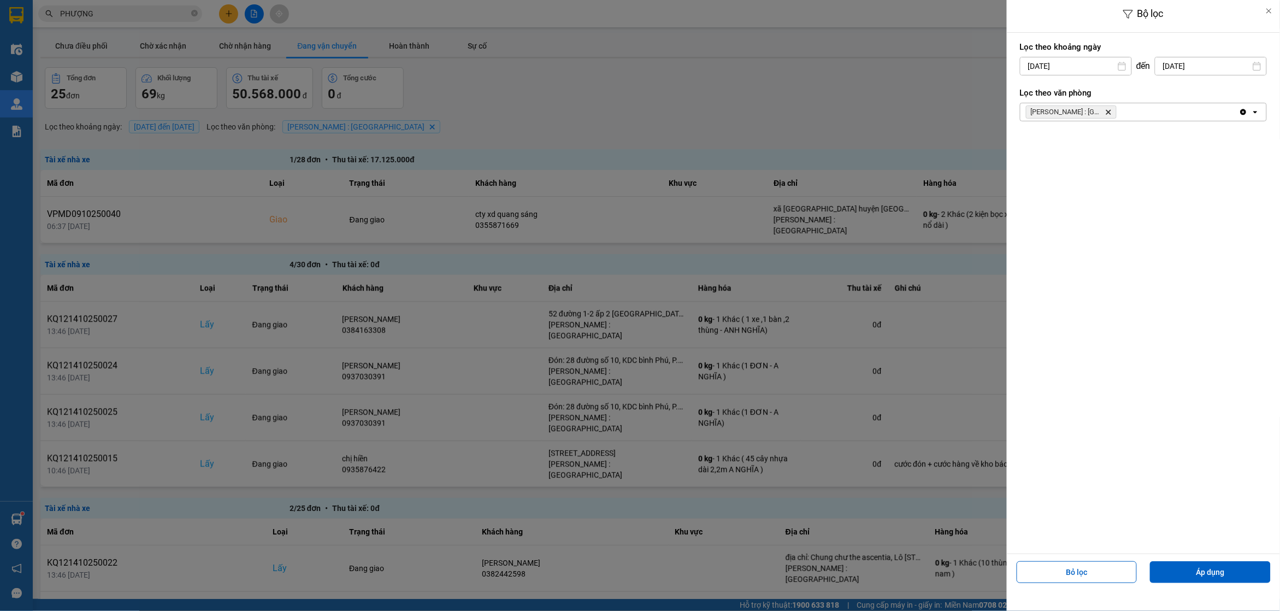
click at [1055, 63] on input "[DATE]" at bounding box center [1075, 65] width 111 height 17
click at [1067, 149] on div "1" at bounding box center [1069, 145] width 15 height 13
type input "[DATE]"
click at [1236, 571] on button "Áp dụng" at bounding box center [1210, 572] width 121 height 22
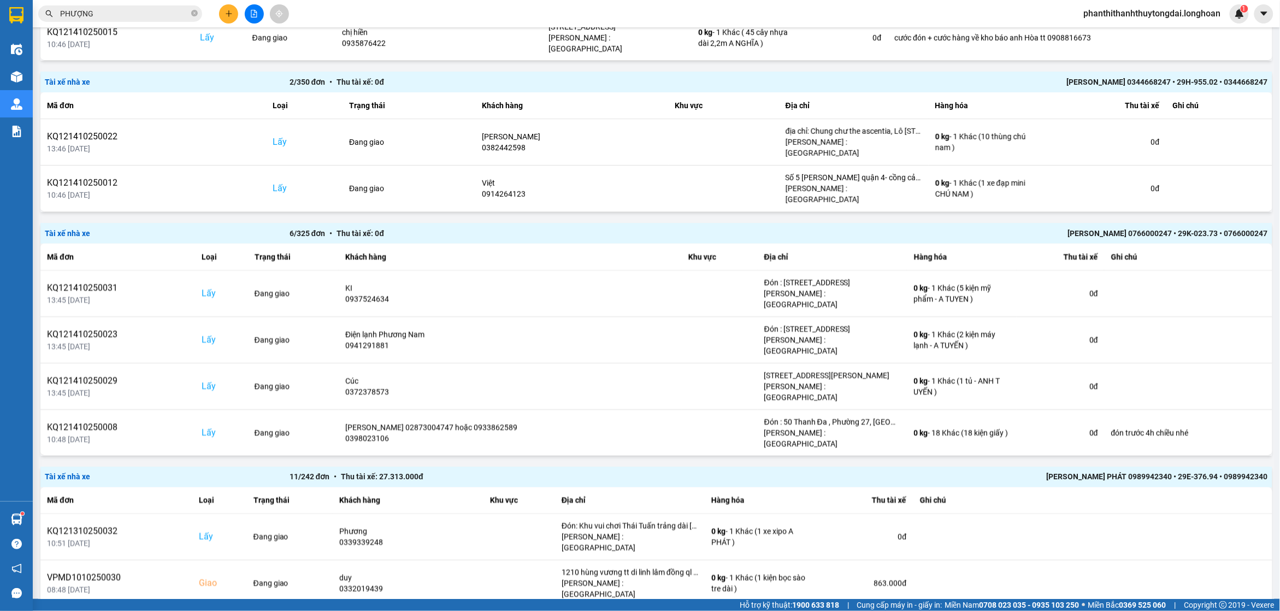
scroll to position [454, 0]
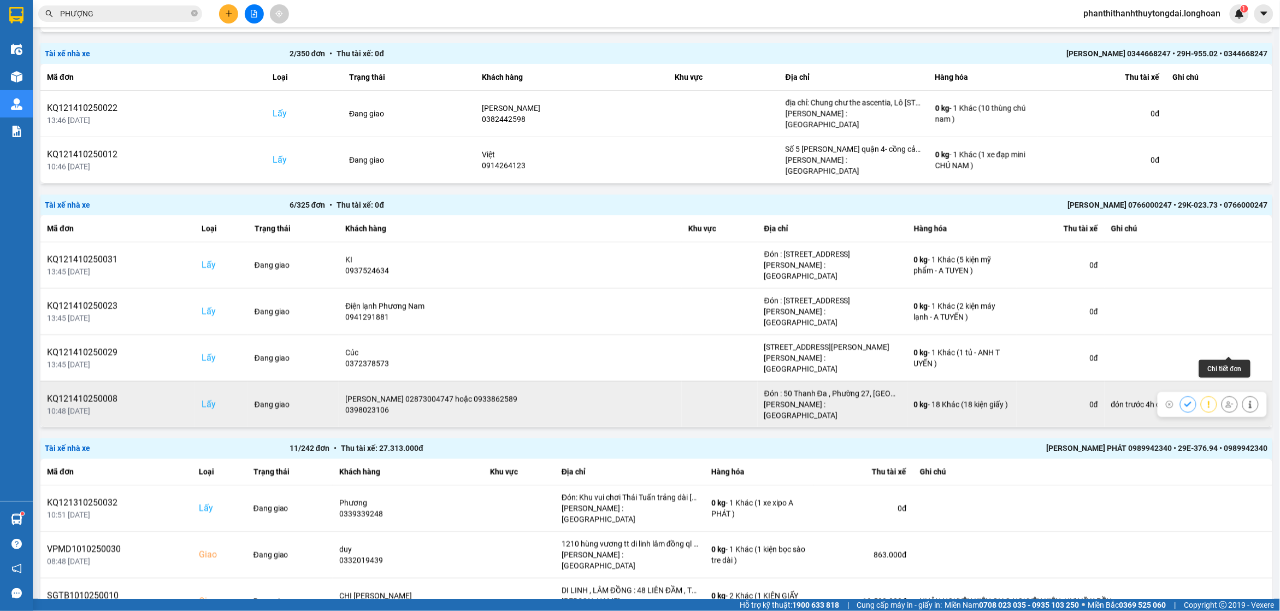
click at [1242, 394] on button at bounding box center [1249, 403] width 15 height 19
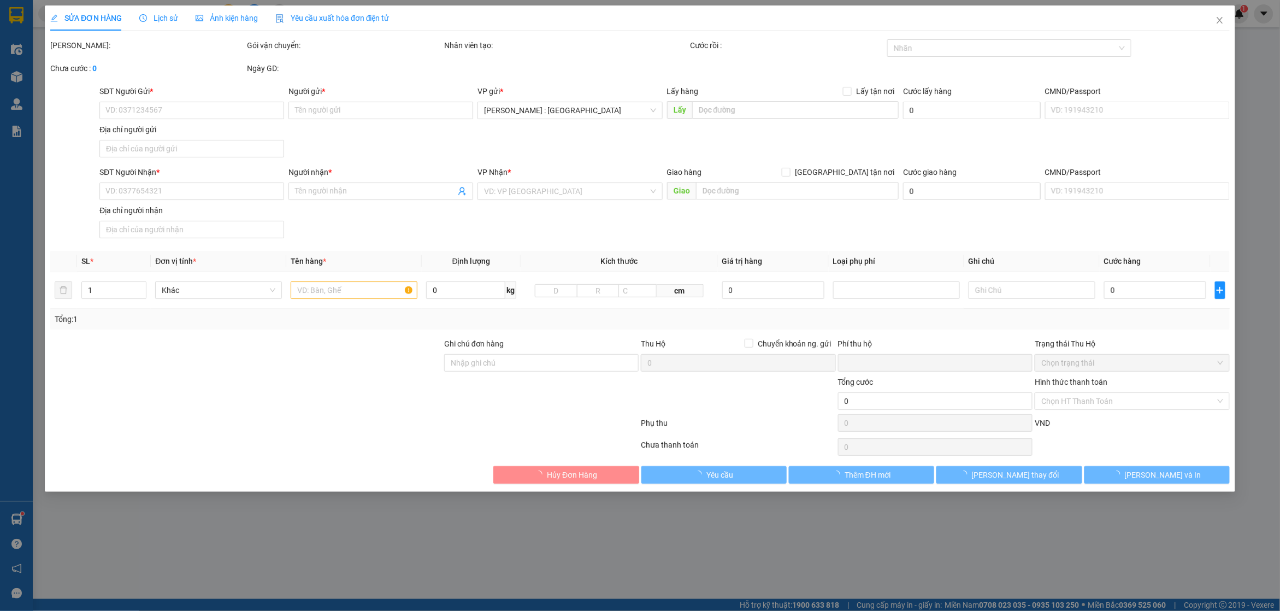
type input "0398023106"
type input "[PERSON_NAME] 02873004747 hoặc 0933862589"
checkbox input "true"
type input "Đón : 50 Thanh Đa , Phường 27, [GEOGRAPHIC_DATA] , [GEOGRAPHIC_DATA]"
type input "0985231291"
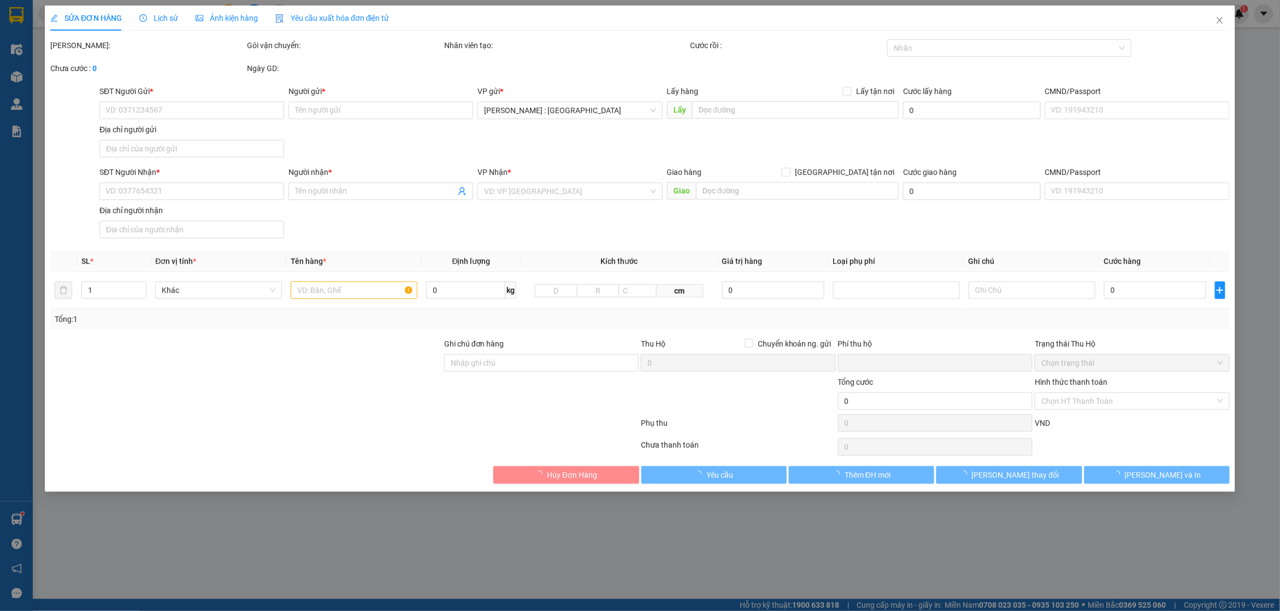
type input "[PERSON_NAME]"
checkbox input "true"
type input "Trả : [STREET_ADDRESS]"
type input "đón trước 4h chiều nhé"
type input "0"
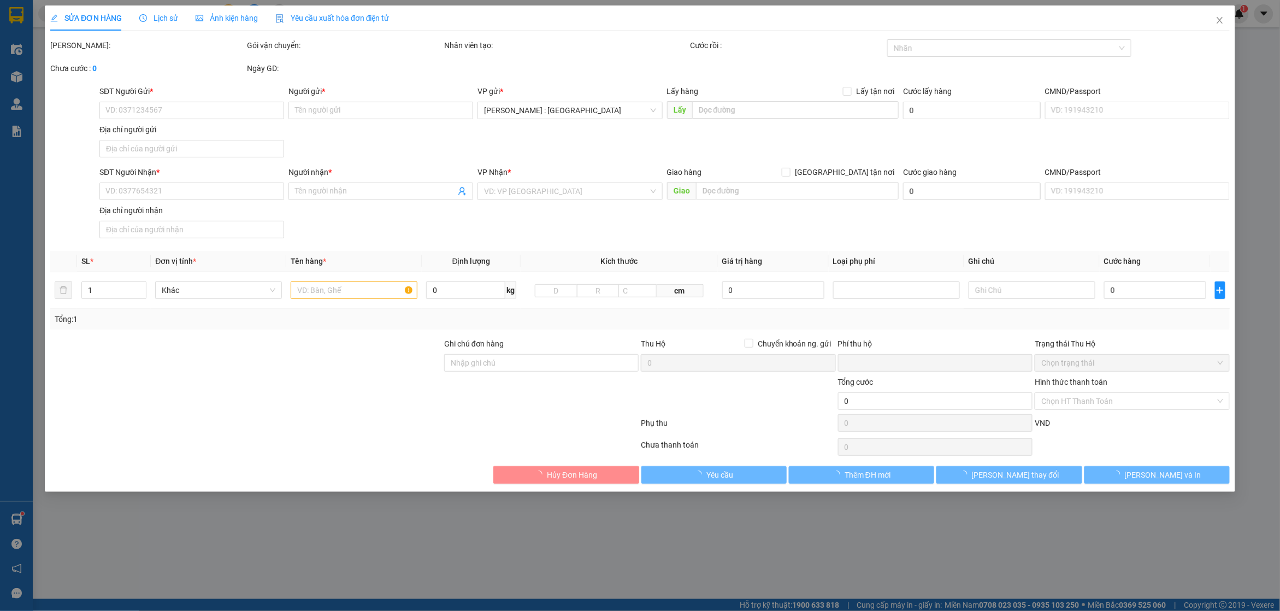
type input "3.150.000"
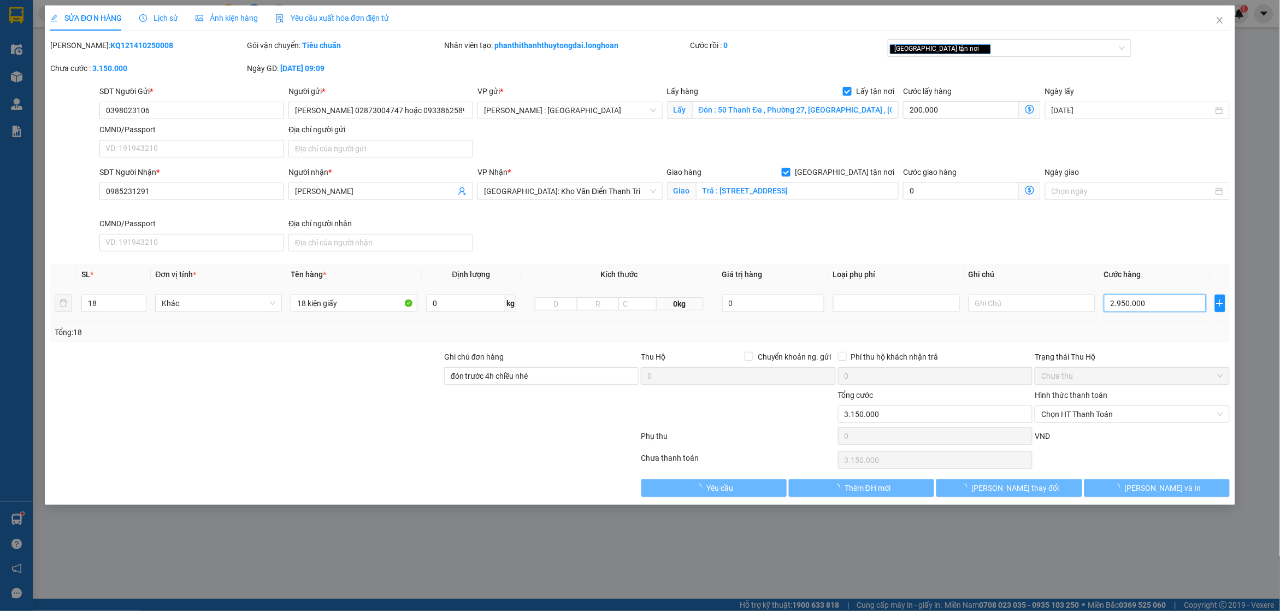
click at [1126, 310] on input "2.950.000" at bounding box center [1155, 302] width 102 height 17
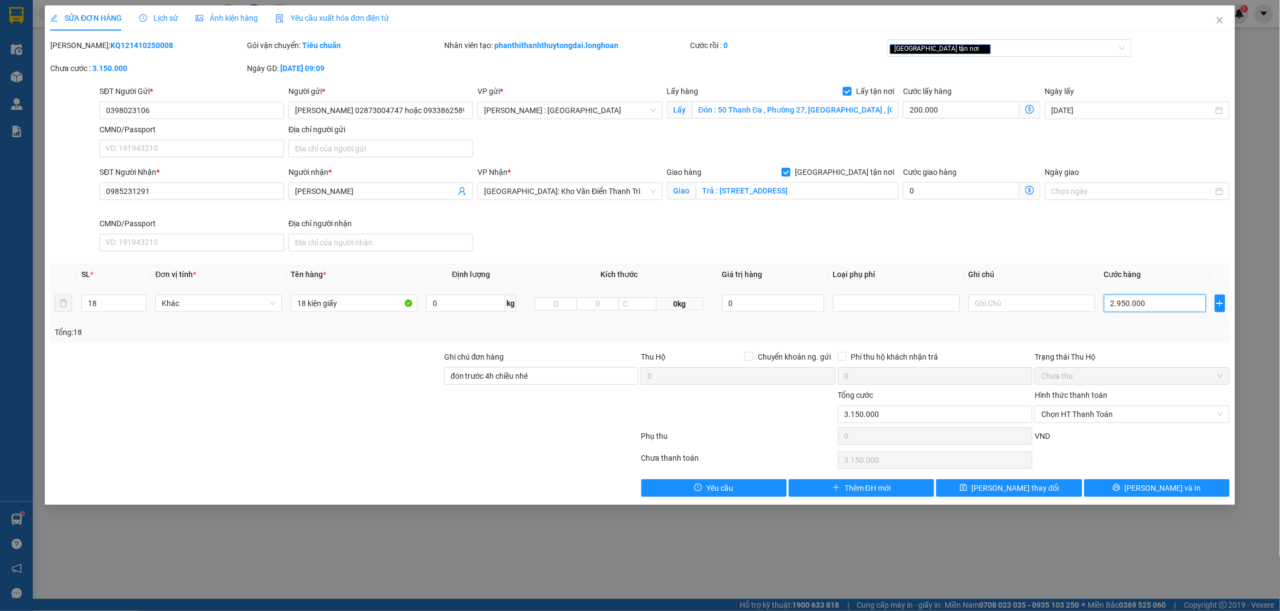
type input "200.001"
type input "1"
type input "200.018"
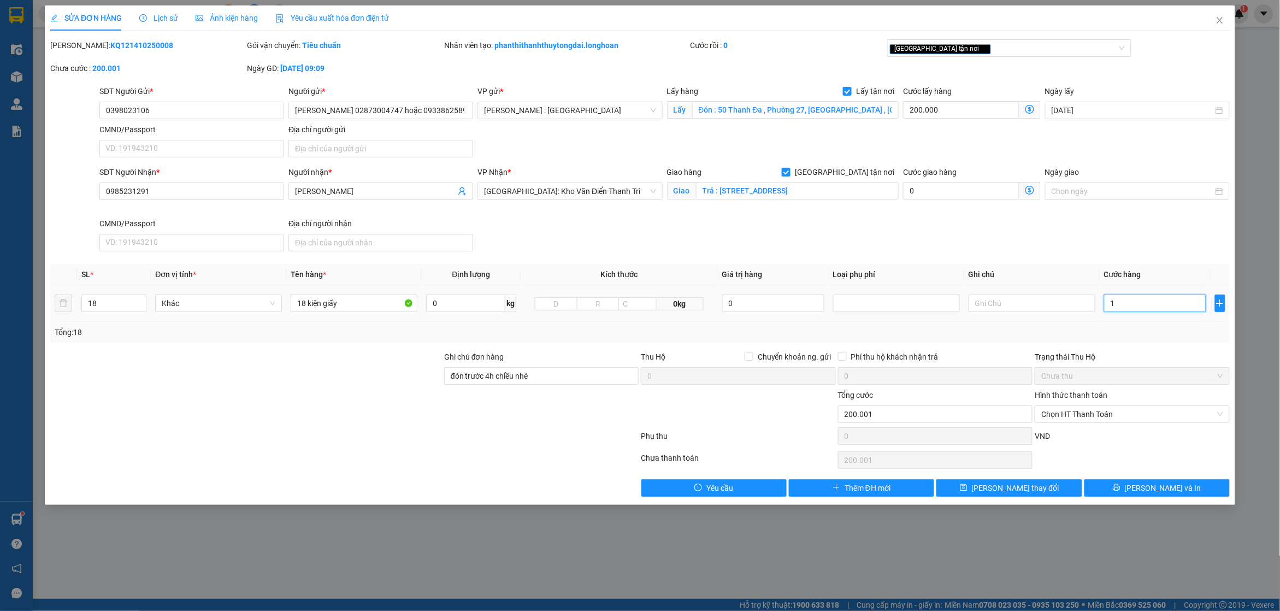
type input "18"
type input "200.185"
type input "185"
type input "201.850"
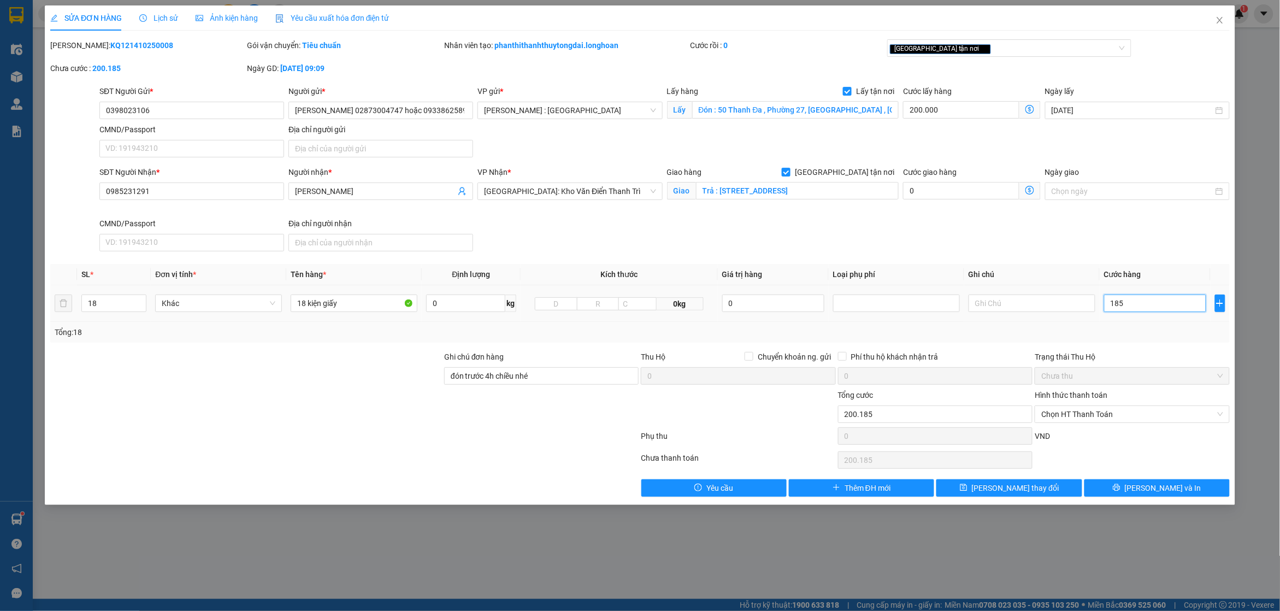
type input "201.850"
type input "1.850"
type input "218.500"
type input "18.500"
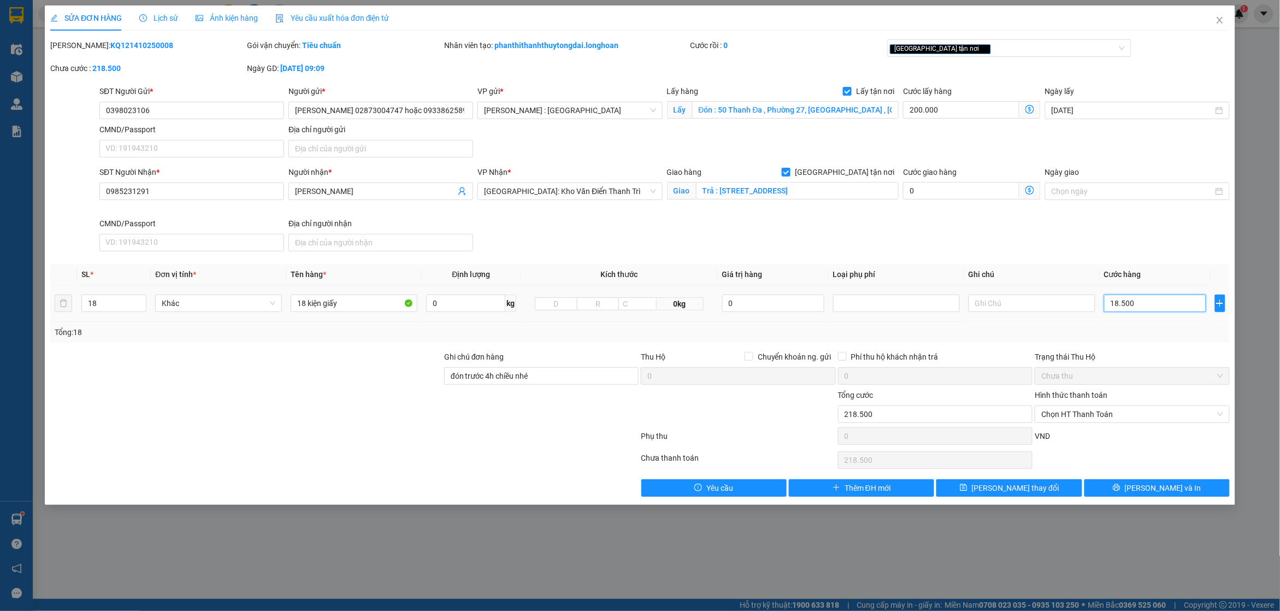
type input "385.000"
type input "185.000"
type input "2.050.000"
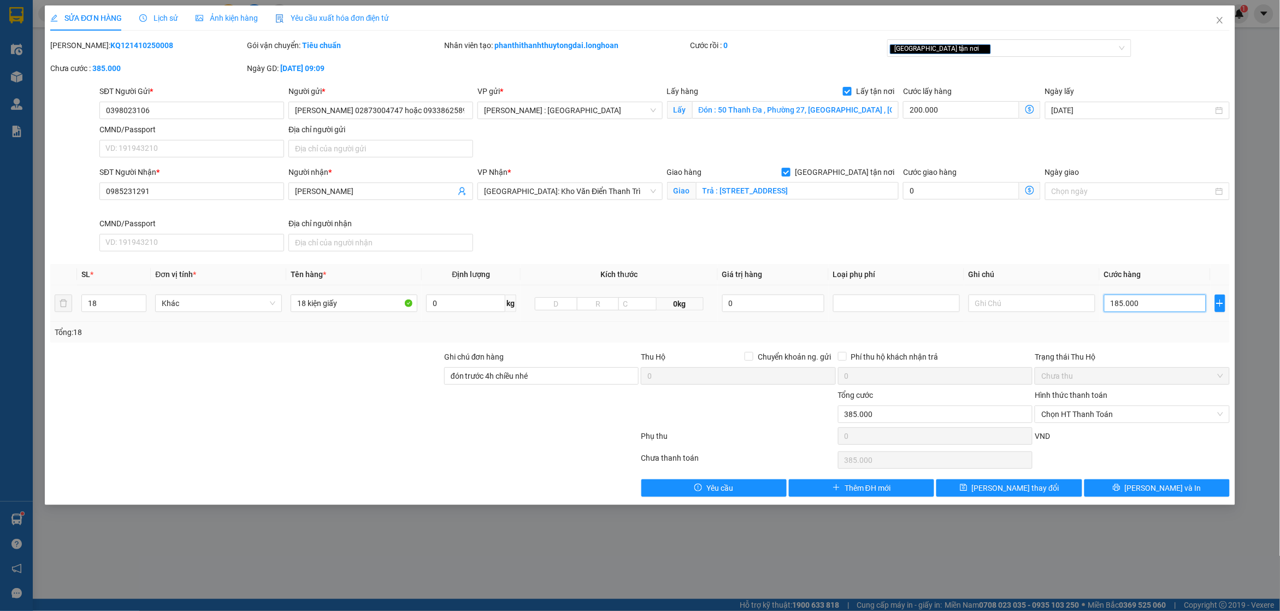
type input "1.850.000"
type input "385.000"
type input "1.850"
type input "200.185"
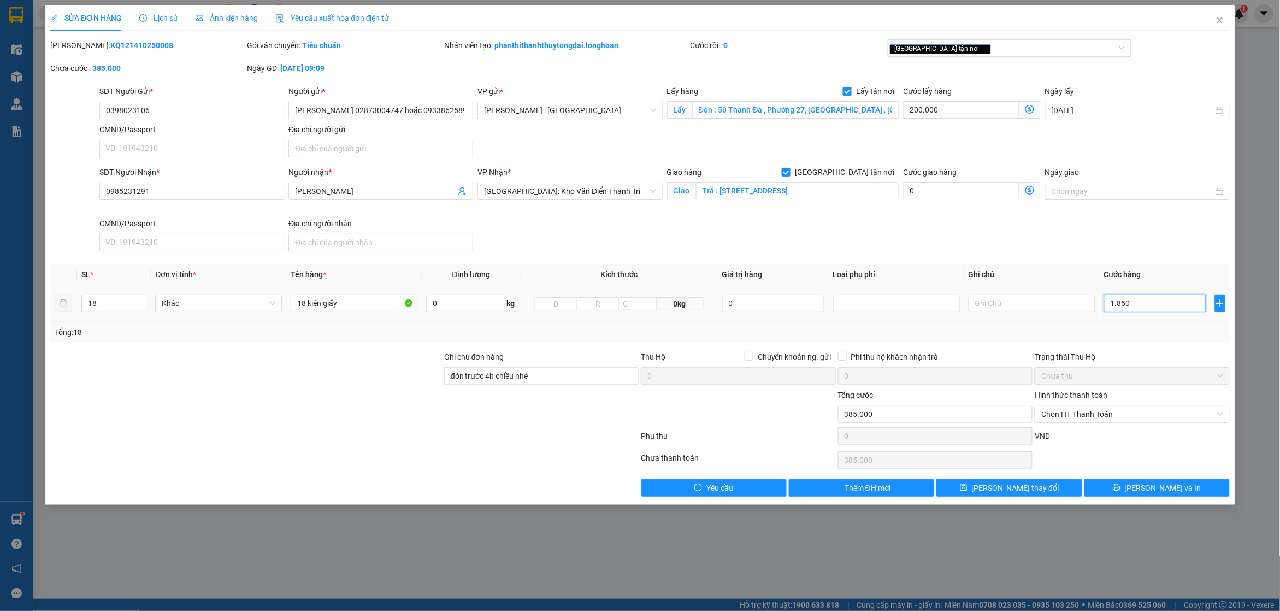
type input "200.185"
type input "0"
type input "200.000"
type input "0"
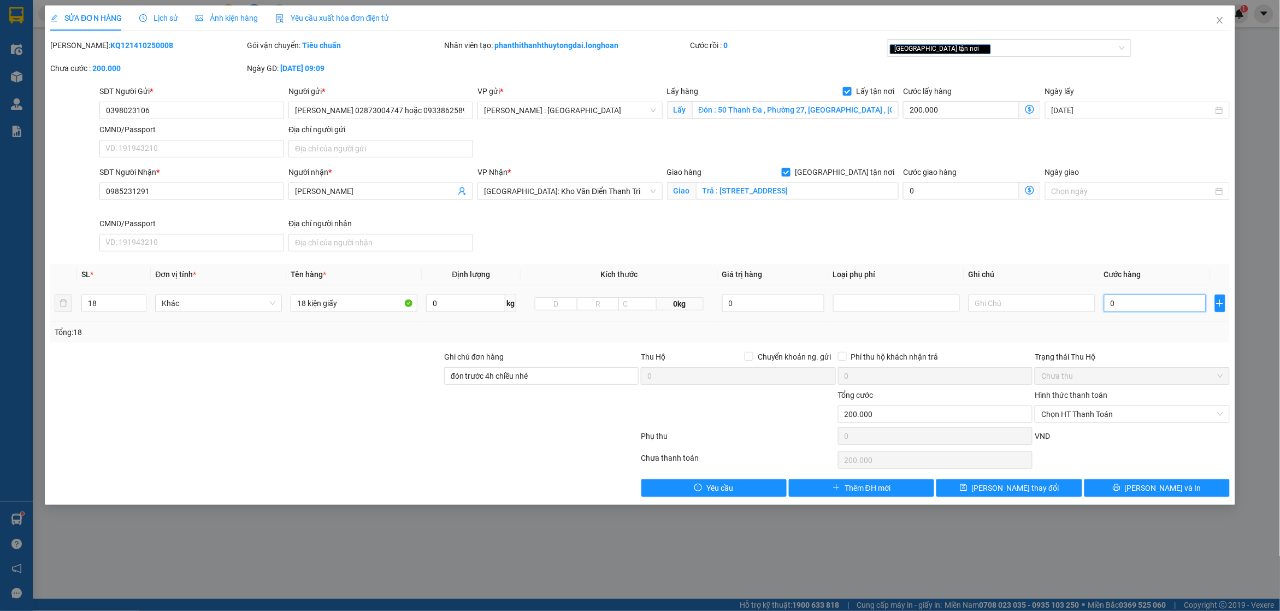
type input "200.002"
type input "02"
type input "200.028"
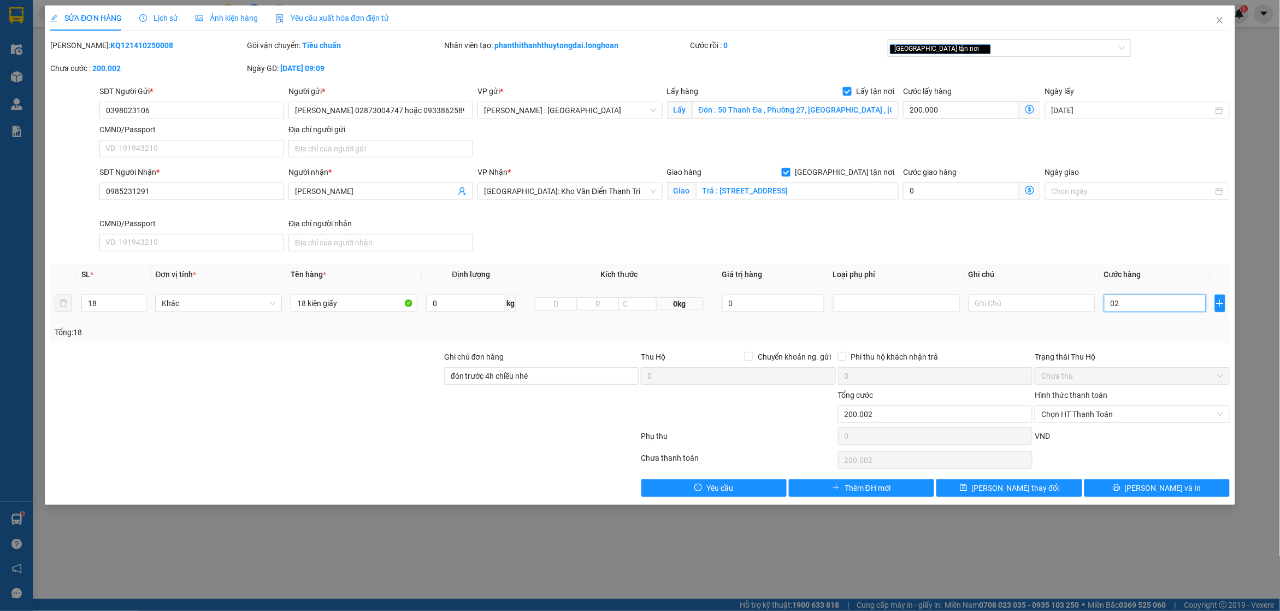
type input "028"
type input "200.285"
type input "0.285"
type input "202.850"
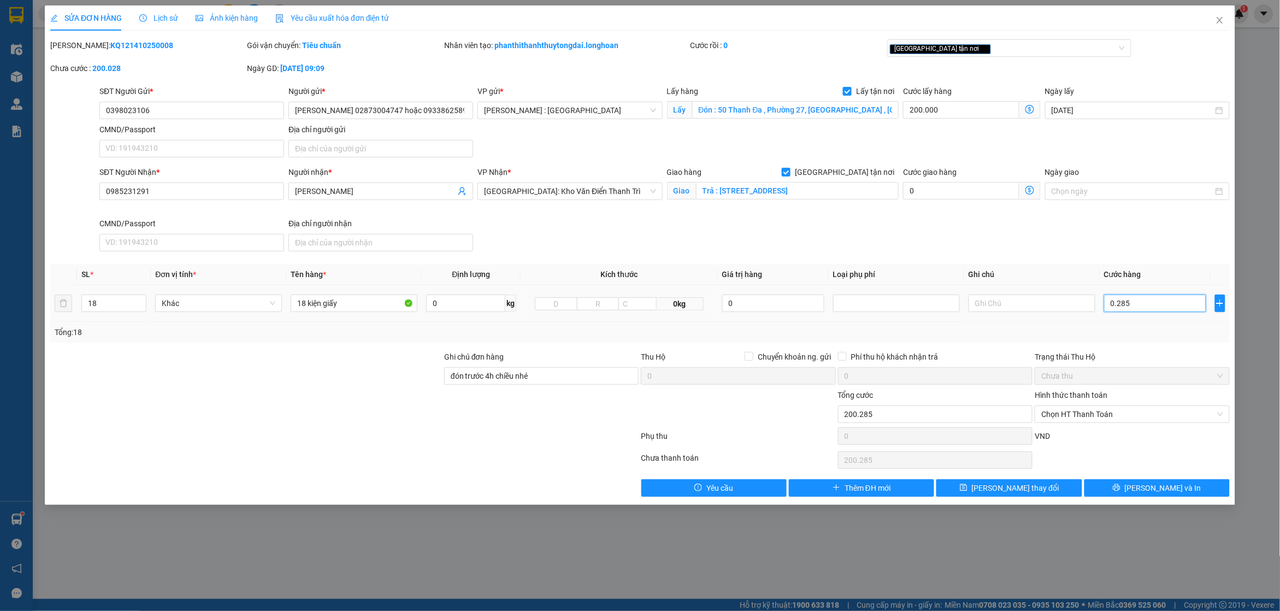
type input "202.850"
type input "02.850"
type input "228.500"
type input "028.500"
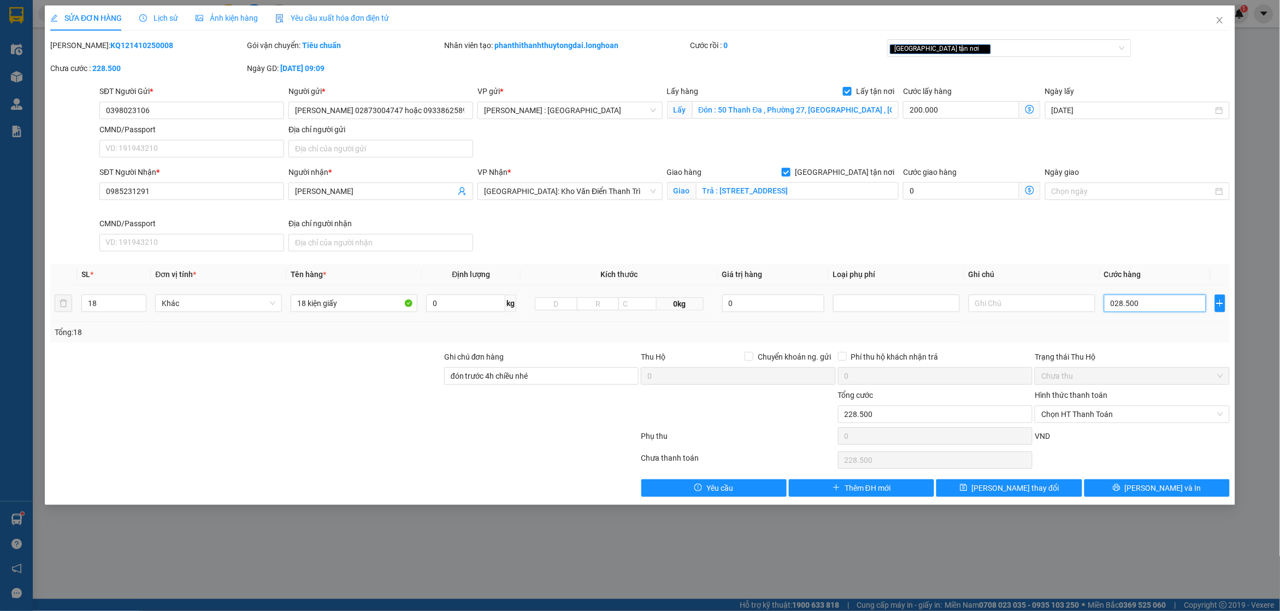
type input "485.000"
type input "0.285.000"
type input "3.050.000"
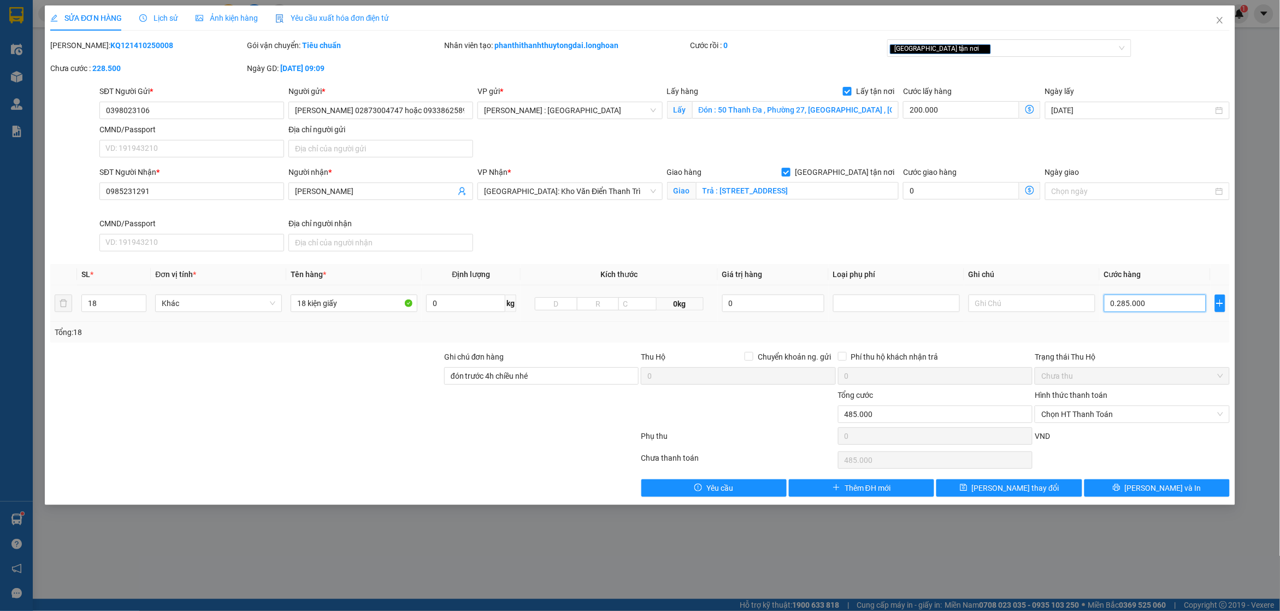
type input "02.850.000"
type input "28.700.000"
type input "028.500.000"
type input "3.050.000"
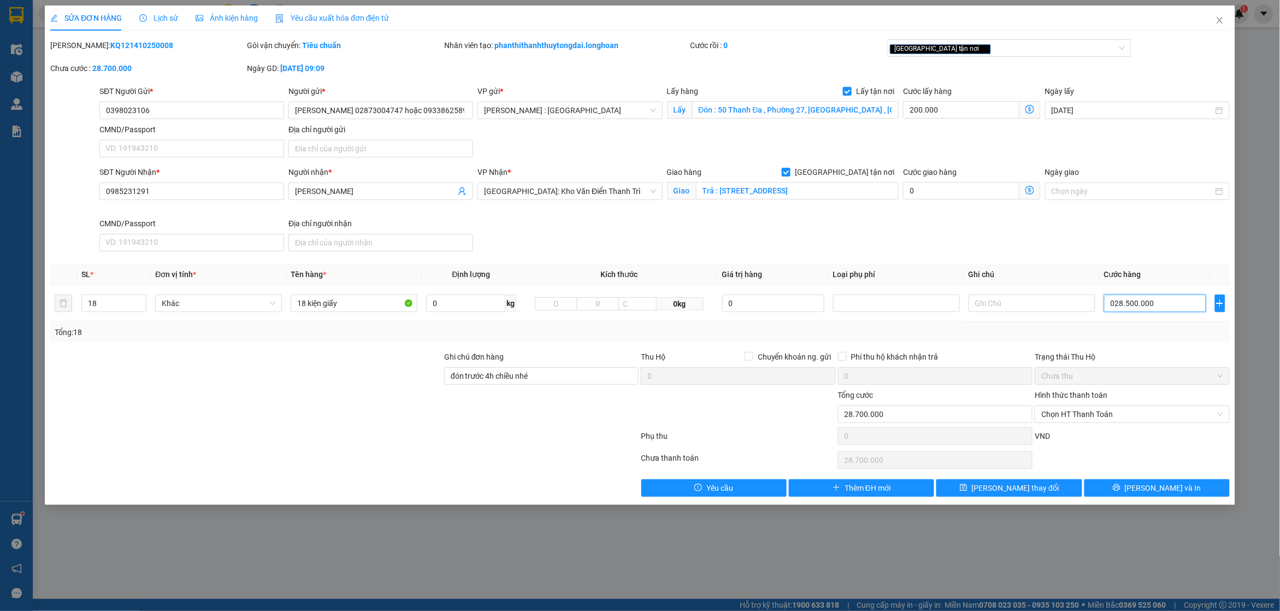
type input "3.050.000"
type input "02.850.000"
click at [1164, 304] on input "02.850.000" at bounding box center [1155, 302] width 102 height 17
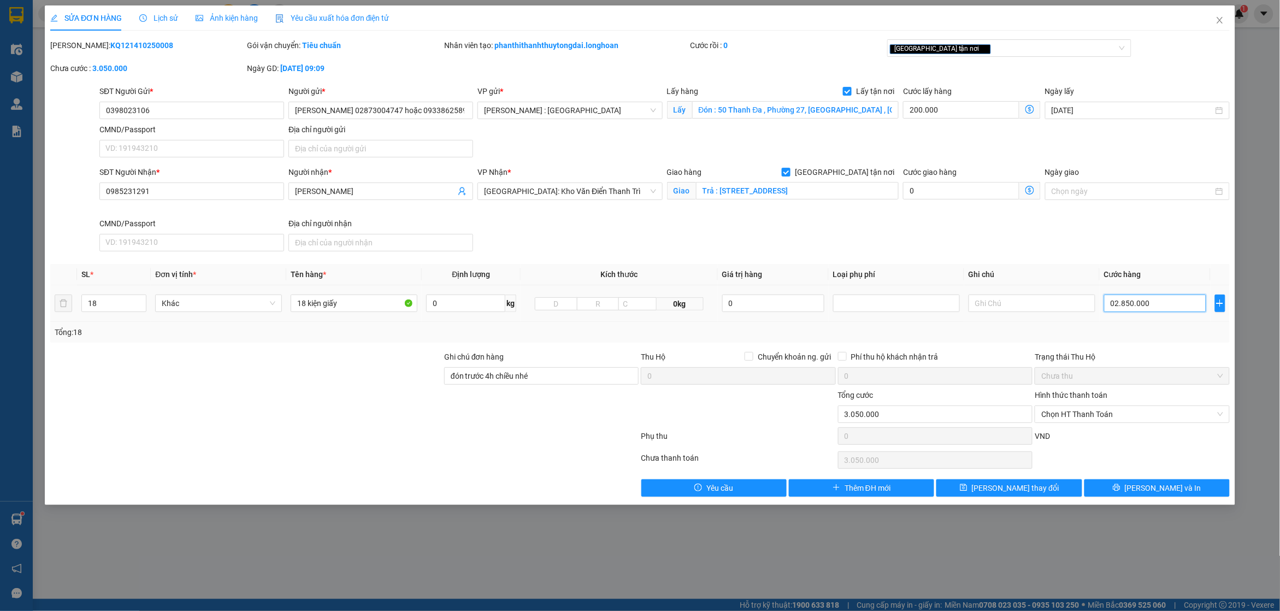
type input "200.002"
type input "2"
type input "200.028"
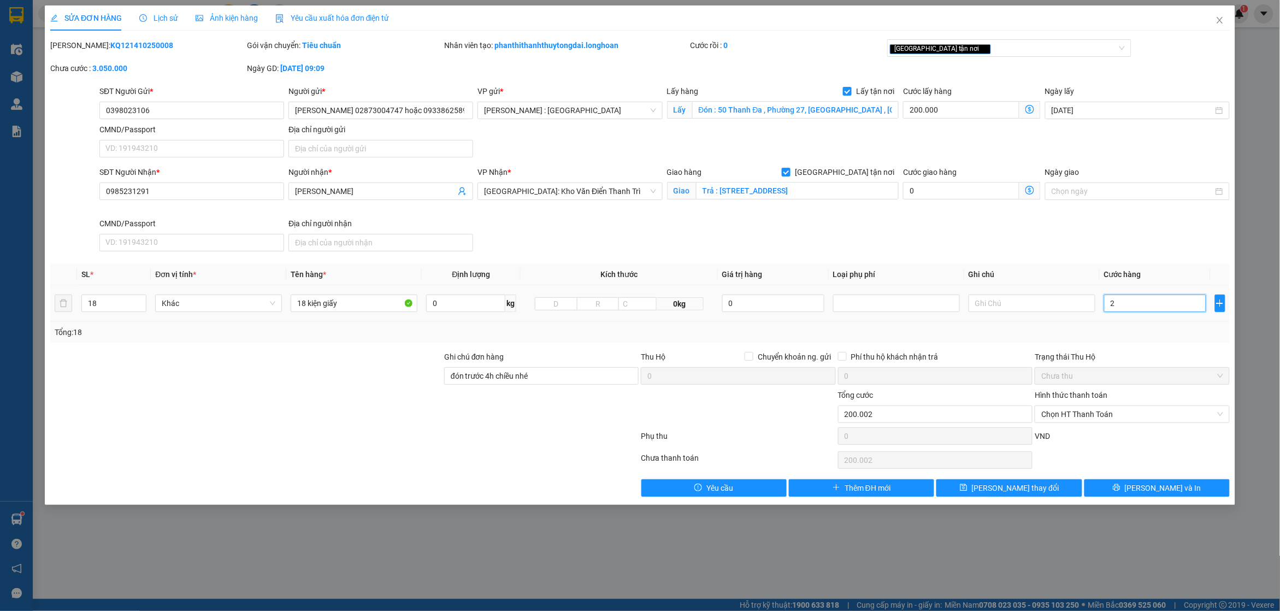
type input "28"
type input "200.280"
type input "280"
type input "202.800"
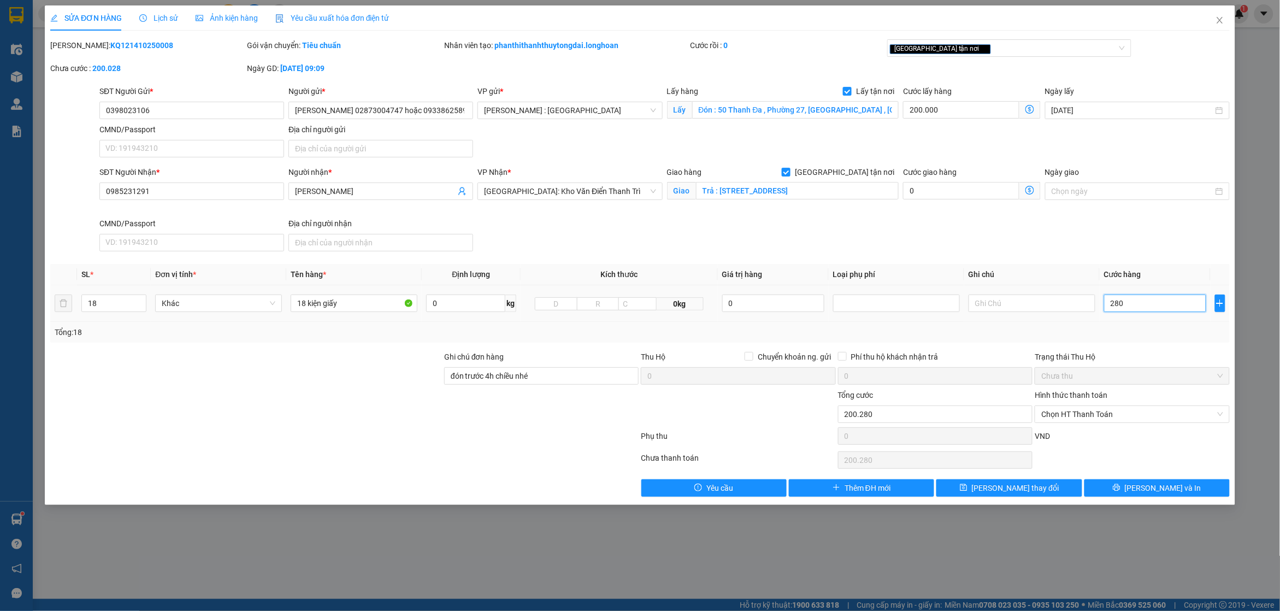
type input "202.800"
type input "2.800"
type input "228.000"
click at [1112, 495] on button "[PERSON_NAME] và In" at bounding box center [1156, 487] width 145 height 17
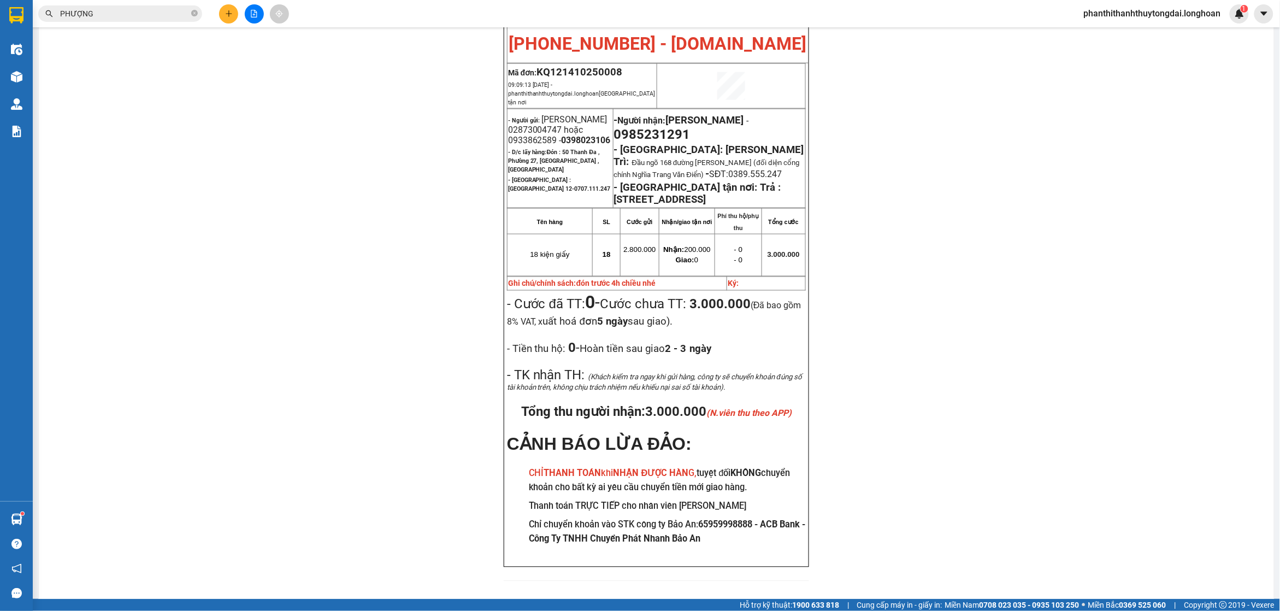
scroll to position [582, 0]
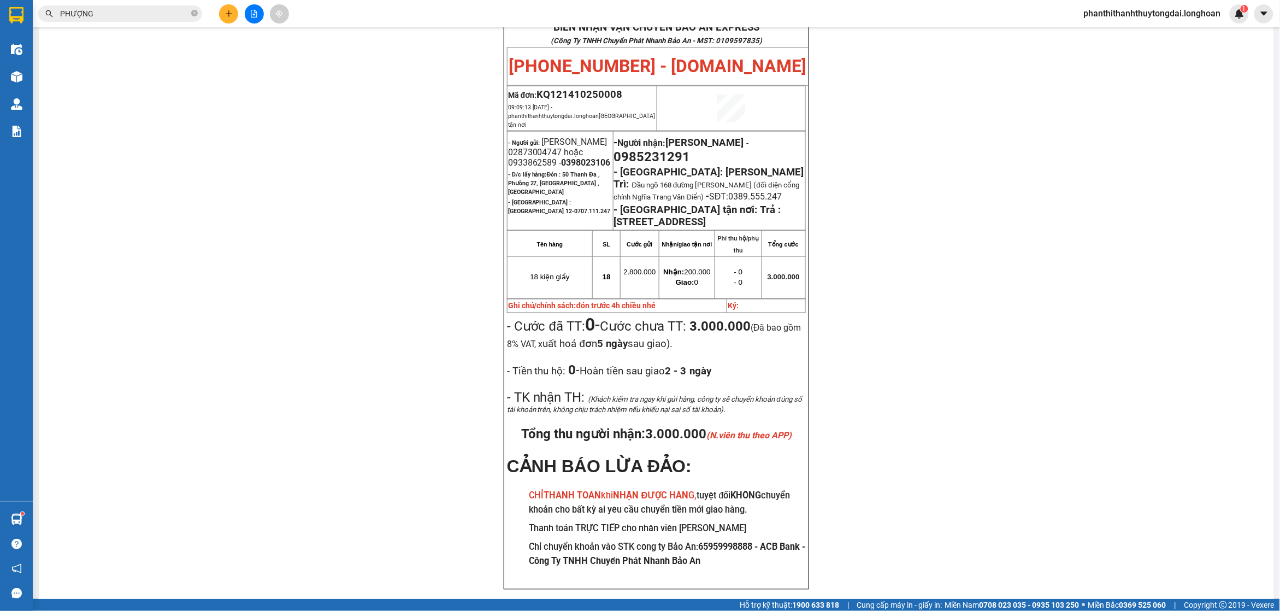
click at [561, 157] on span "0398023106" at bounding box center [585, 162] width 49 height 10
click at [516, 137] on span "[PERSON_NAME] 02873004747 hoặc 0933862589 - 0398023106" at bounding box center [559, 152] width 103 height 31
copy span "0933862589"
click at [516, 137] on span "[PERSON_NAME] 02873004747 hoặc 0933862589 - 0398023106" at bounding box center [559, 152] width 103 height 31
click at [514, 137] on span "[PERSON_NAME] 02873004747 hoặc 0933862589 - 0398023106" at bounding box center [559, 152] width 103 height 31
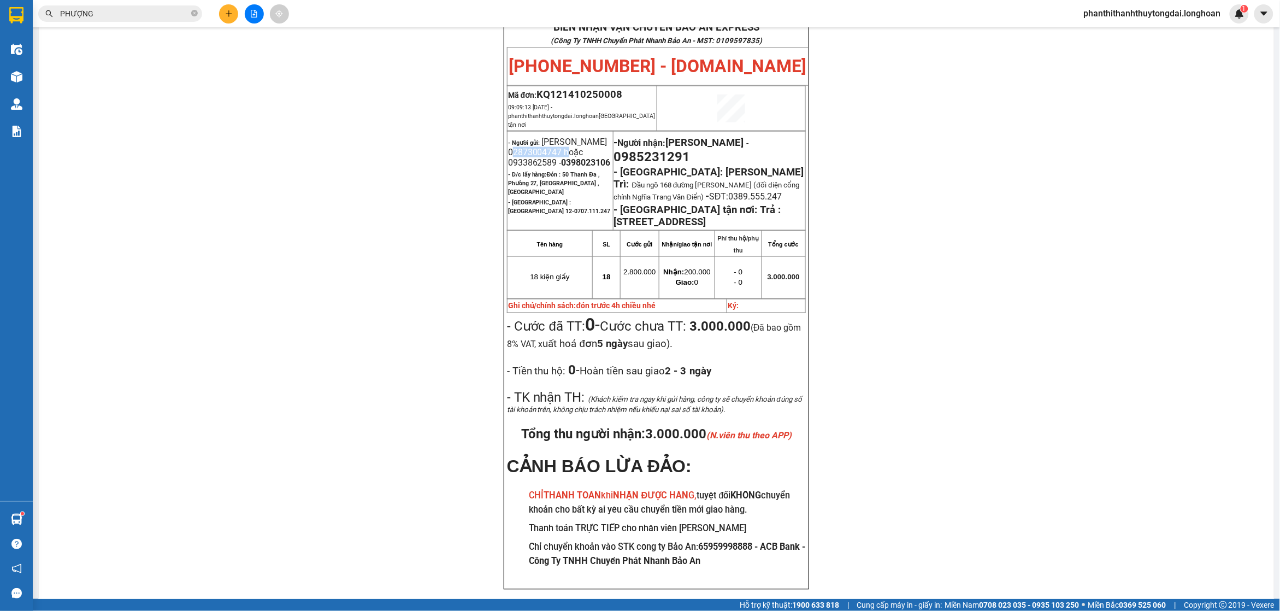
click at [514, 137] on span "[PERSON_NAME] 02873004747 hoặc 0933862589 - 0398023106" at bounding box center [559, 152] width 103 height 31
copy span "02873004747"
click at [661, 149] on span "0985231291" at bounding box center [652, 156] width 76 height 15
copy span "0985231291"
click at [661, 149] on span "0985231291" at bounding box center [652, 156] width 76 height 15
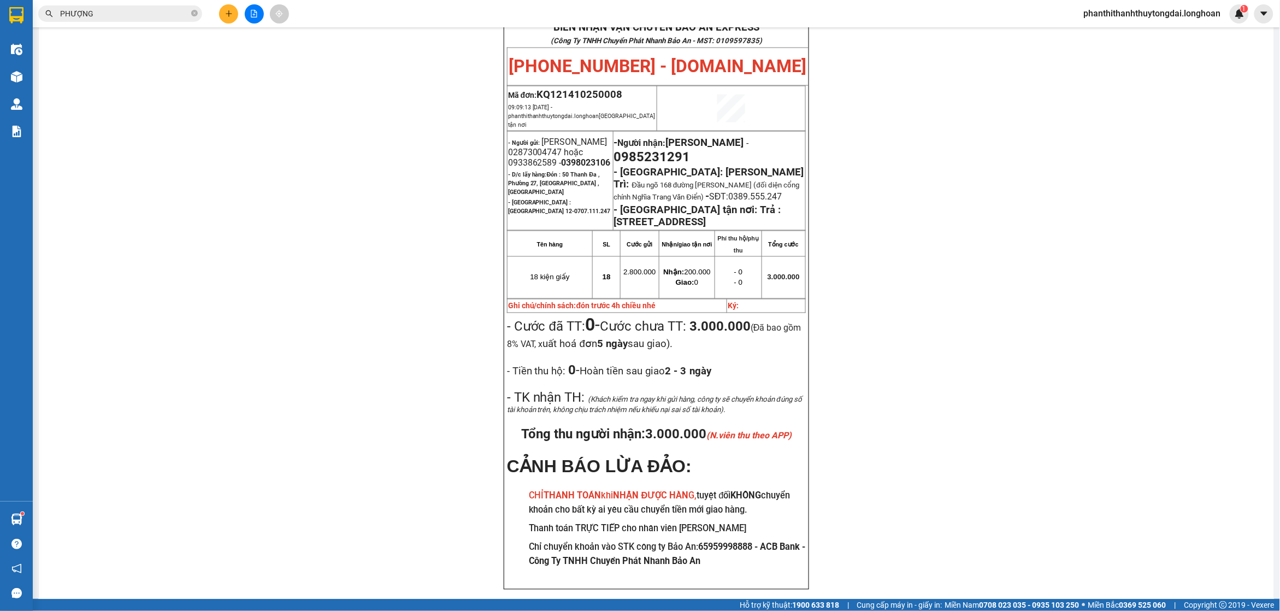
click at [974, 145] on div "PHIẾU DÁN LÊN HÀNG Ngày in phiếu: 19:57 [DATE] CSKH: [PHONE_NUMBER] CÔNG TY TNH…" at bounding box center [656, 64] width 1209 height 1103
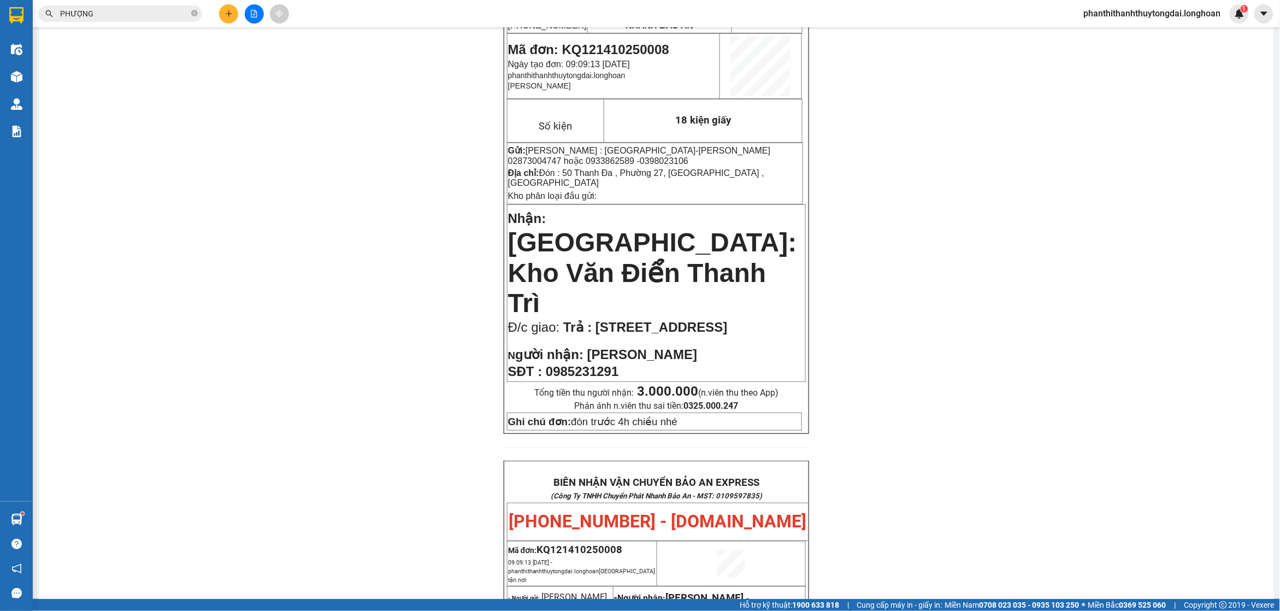
scroll to position [13, 0]
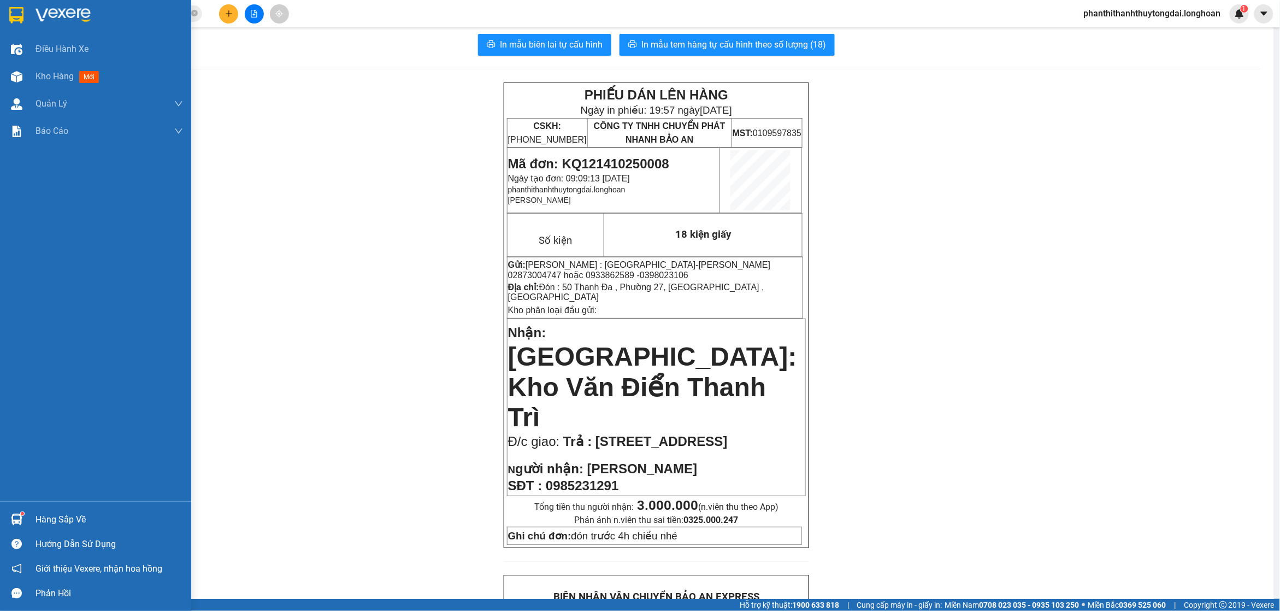
click at [25, 14] on div at bounding box center [16, 14] width 19 height 19
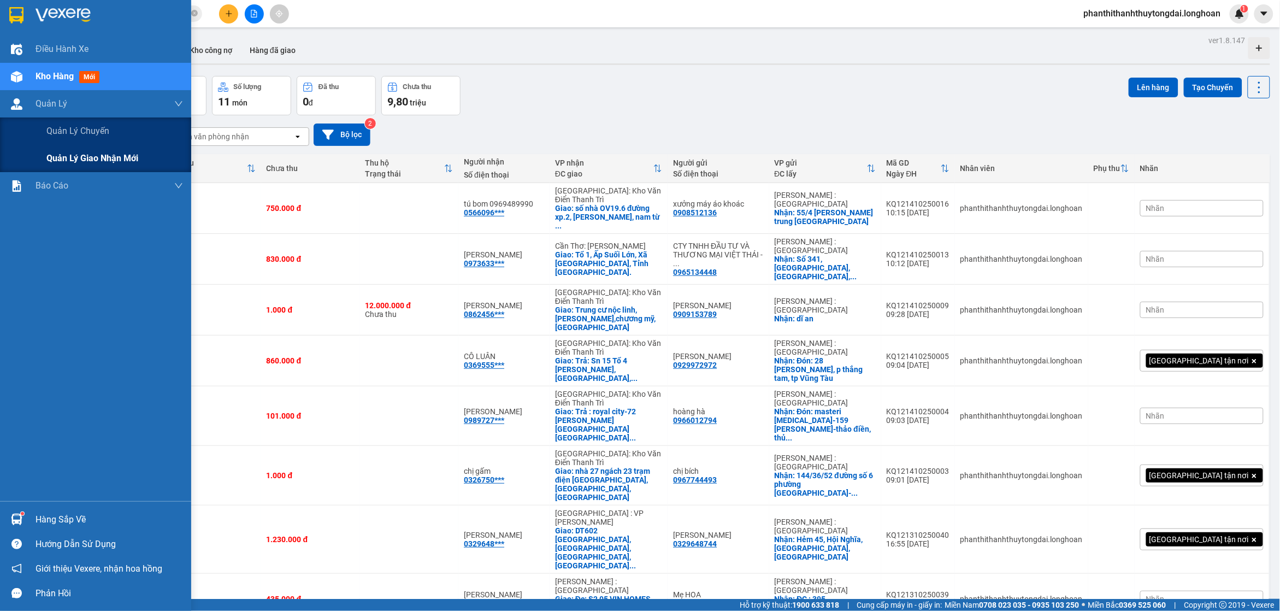
click at [83, 151] on span "Quản lý giao nhận mới" at bounding box center [92, 158] width 92 height 14
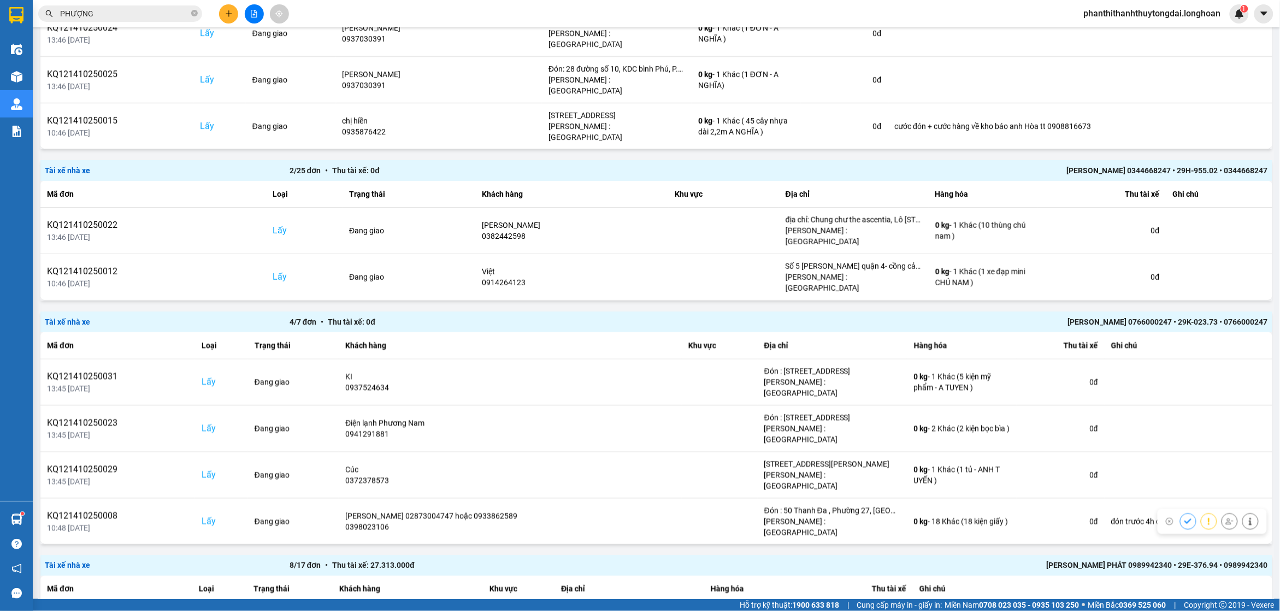
scroll to position [383, 0]
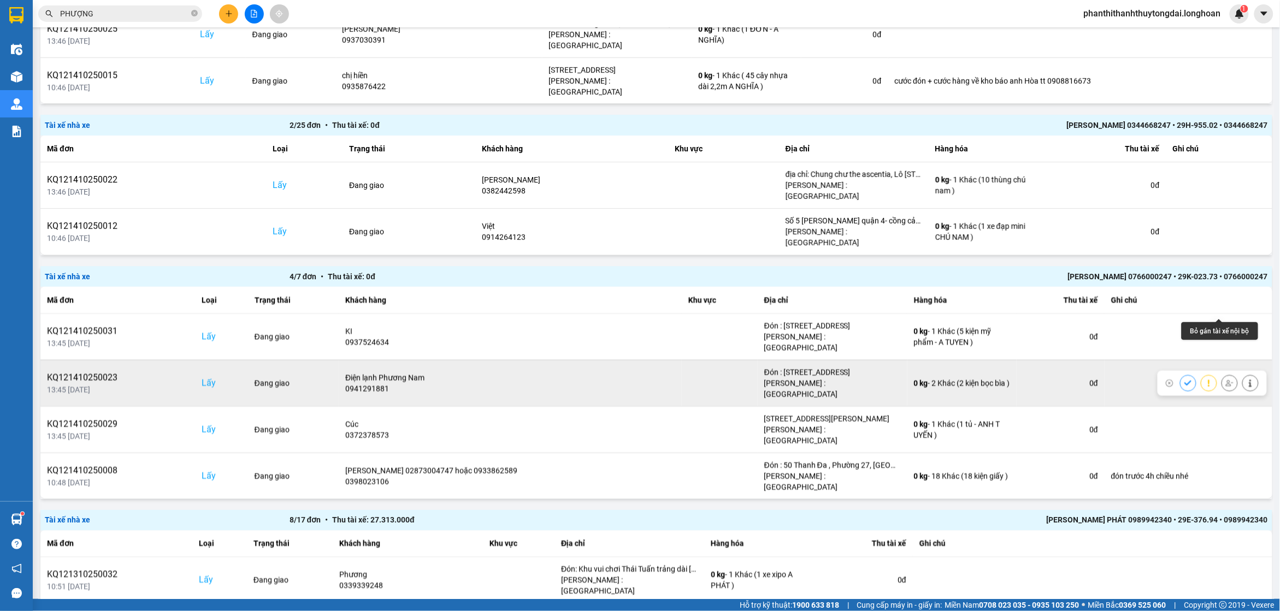
click at [1226, 379] on icon at bounding box center [1230, 383] width 8 height 8
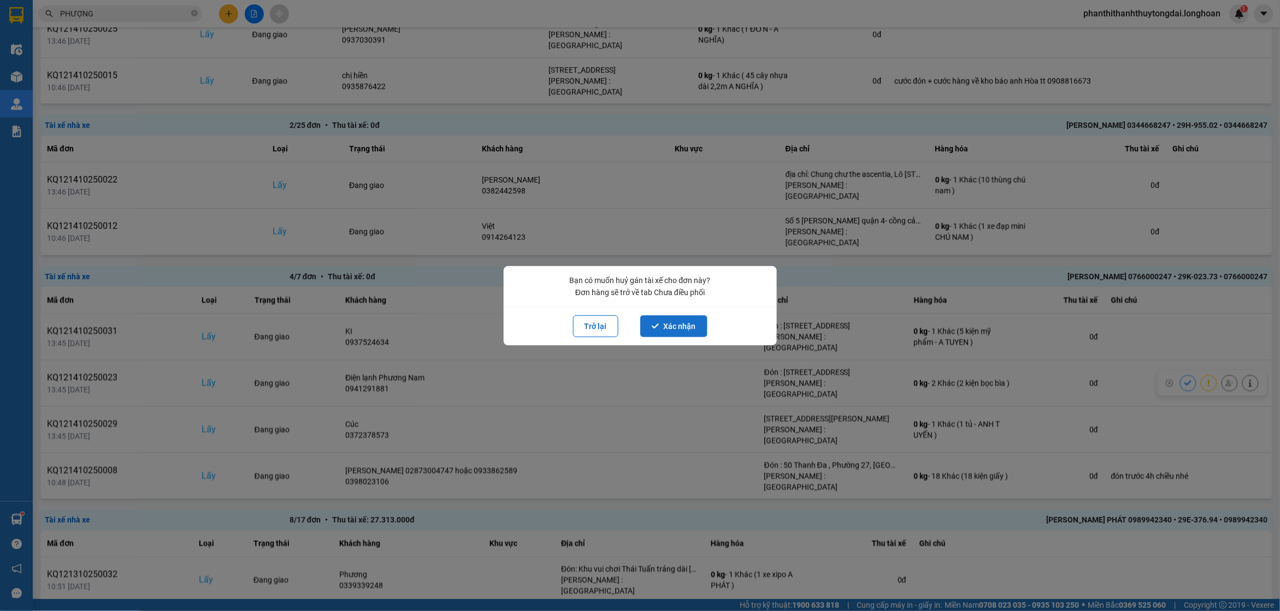
click at [694, 321] on button "Xác nhận" at bounding box center [673, 326] width 67 height 22
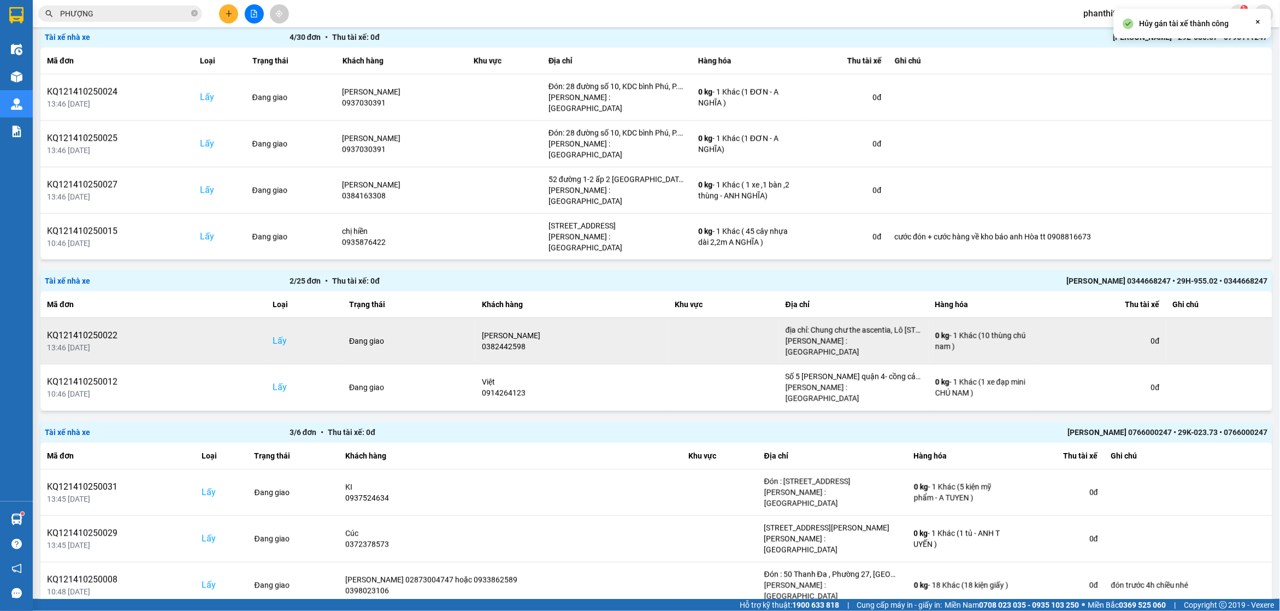
scroll to position [341, 0]
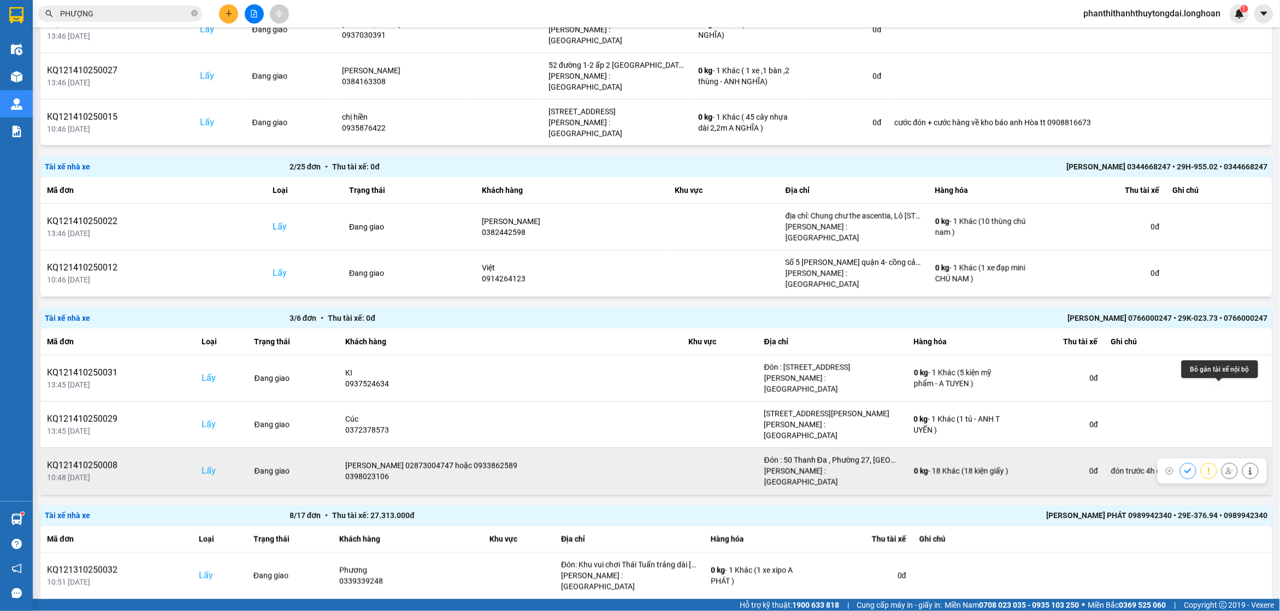
click at [1222, 461] on button at bounding box center [1229, 470] width 15 height 19
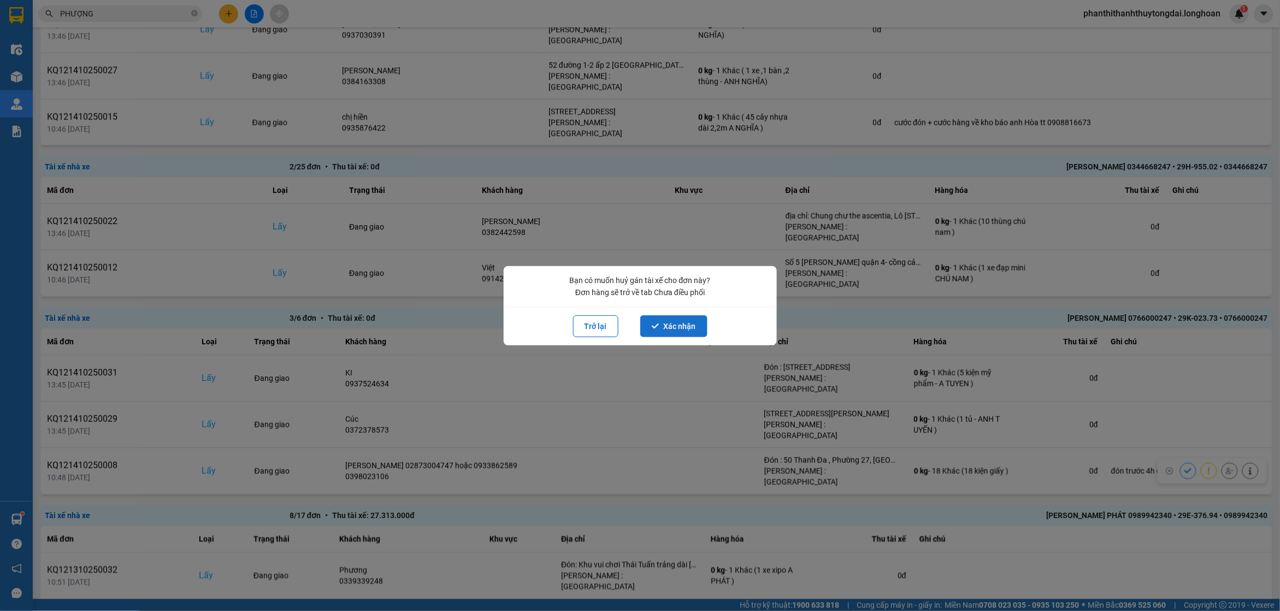
click at [678, 328] on button "Xác nhận" at bounding box center [673, 326] width 67 height 22
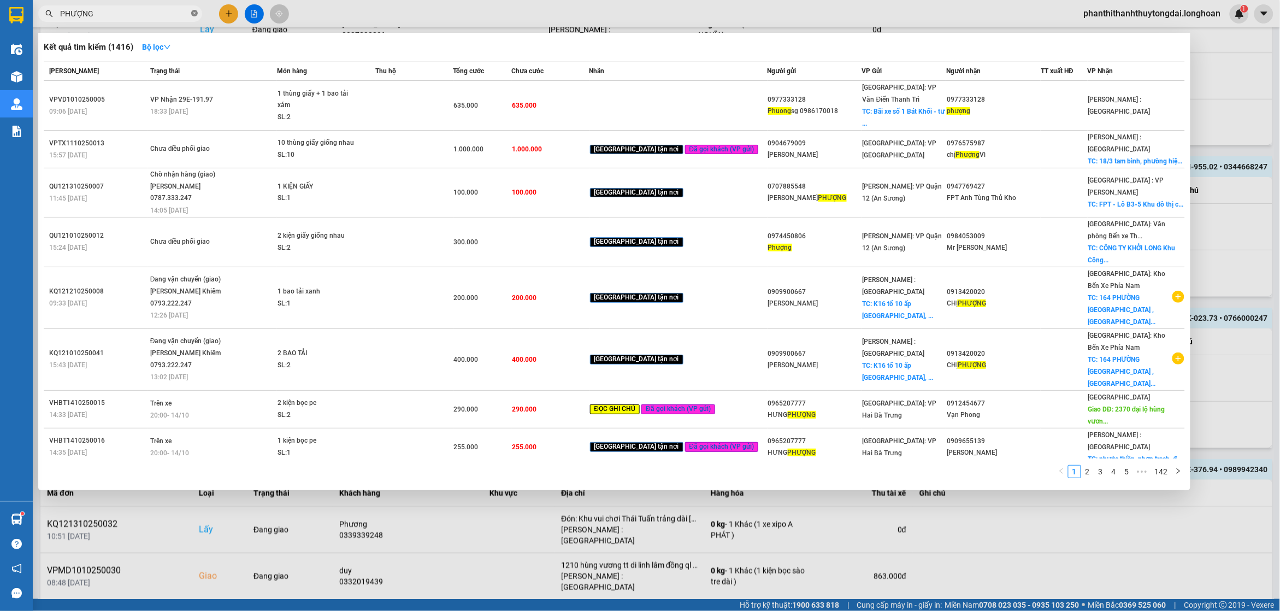
click at [192, 14] on icon "close-circle" at bounding box center [194, 13] width 7 height 7
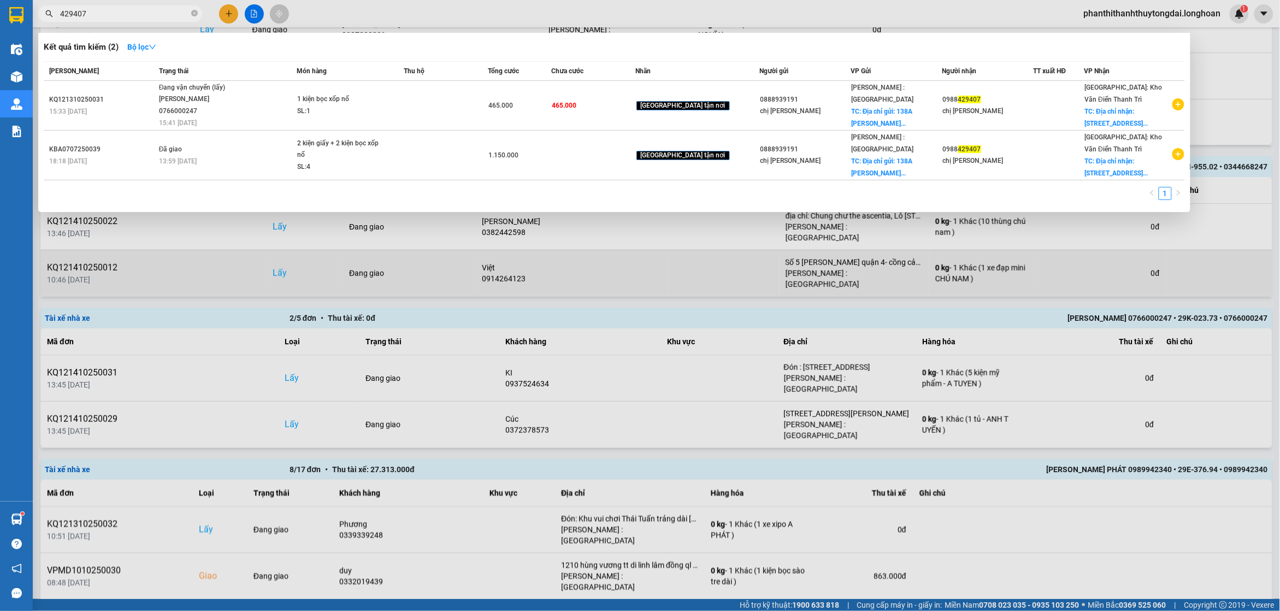
drag, startPoint x: 656, startPoint y: 250, endPoint x: 537, endPoint y: 223, distance: 122.0
click at [656, 249] on div at bounding box center [640, 305] width 1280 height 611
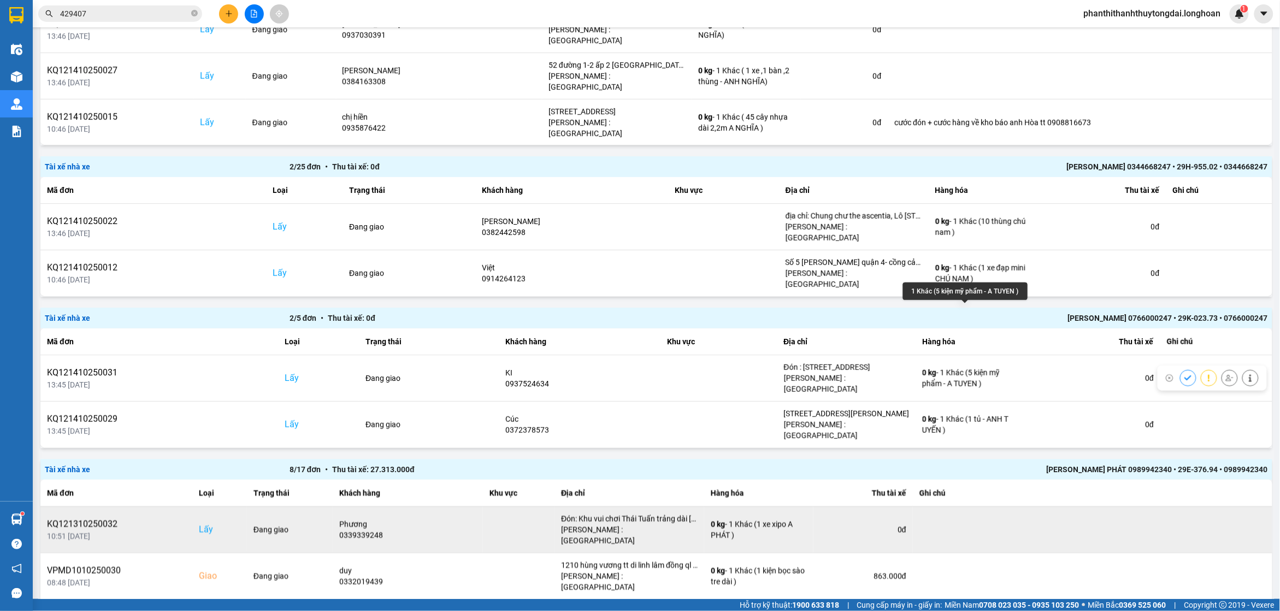
scroll to position [455, 0]
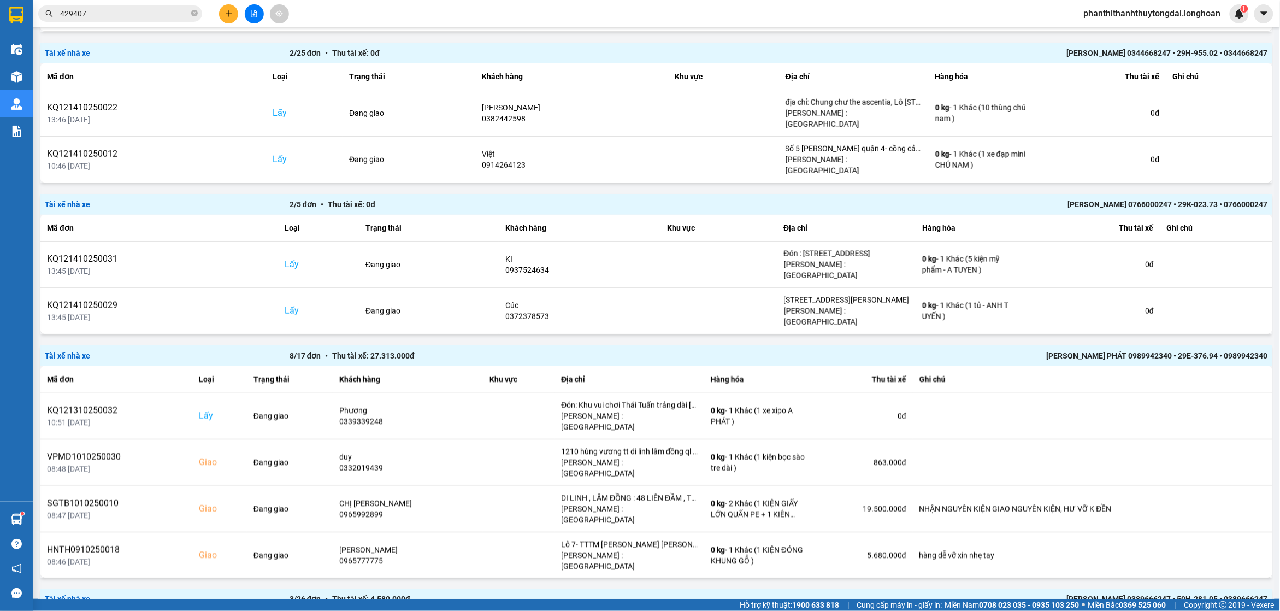
click at [177, 15] on input "429407" at bounding box center [124, 14] width 129 height 12
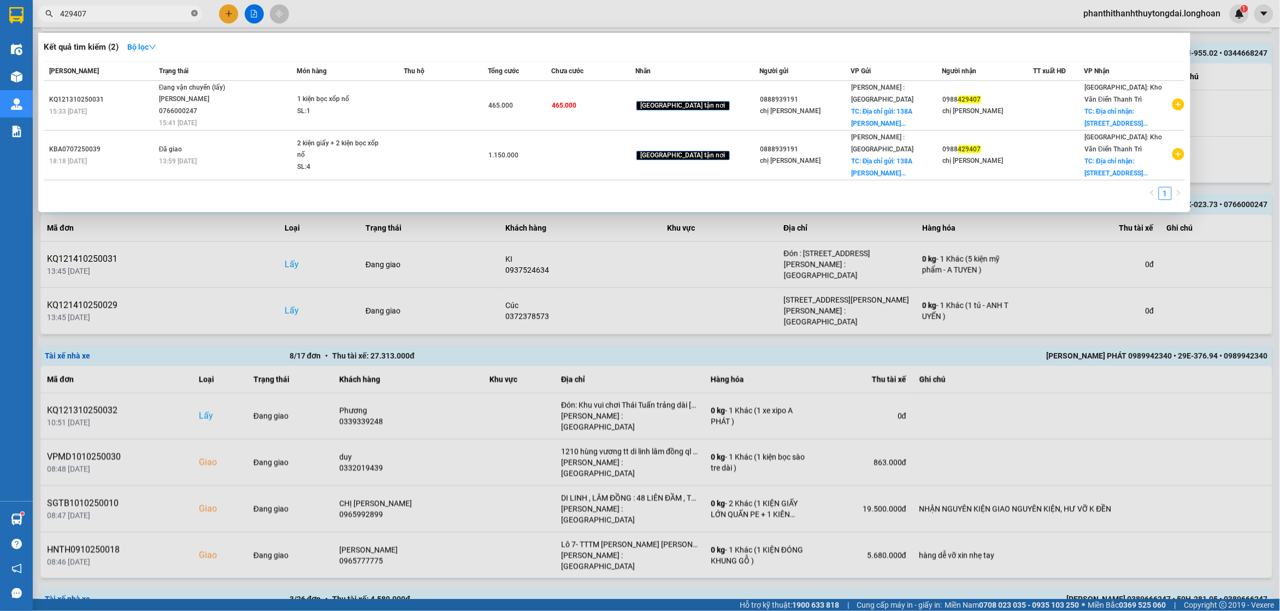
click at [197, 9] on span at bounding box center [194, 14] width 7 height 10
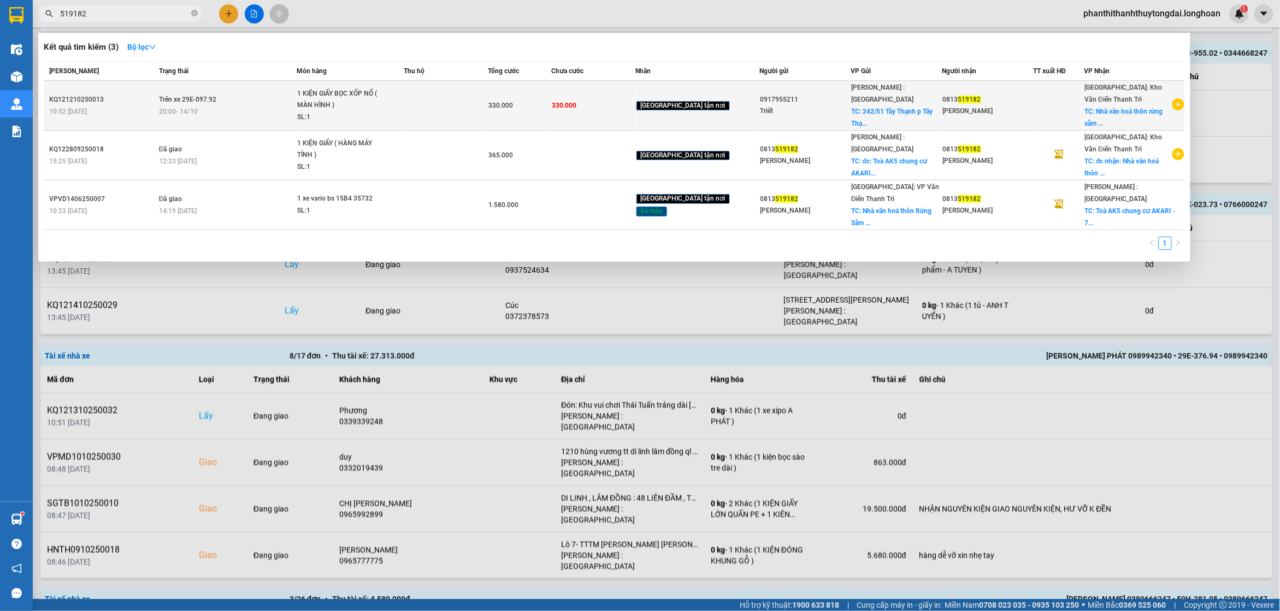
click at [635, 108] on td "330.000" at bounding box center [593, 106] width 84 height 50
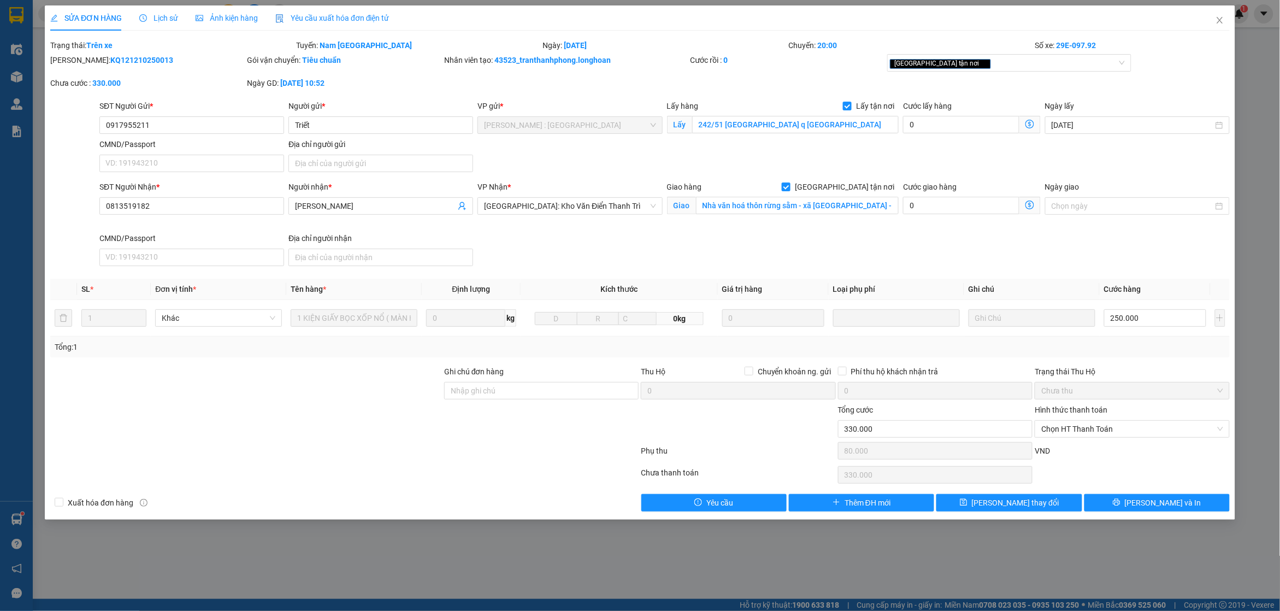
click at [1153, 517] on div "SỬA ĐƠN HÀNG Lịch sử Ảnh kiện hàng Yêu cầu xuất hóa đơn điện tử Total Paid Fee …" at bounding box center [640, 262] width 1190 height 514
click at [1153, 504] on span "[PERSON_NAME] và In" at bounding box center [1162, 502] width 76 height 12
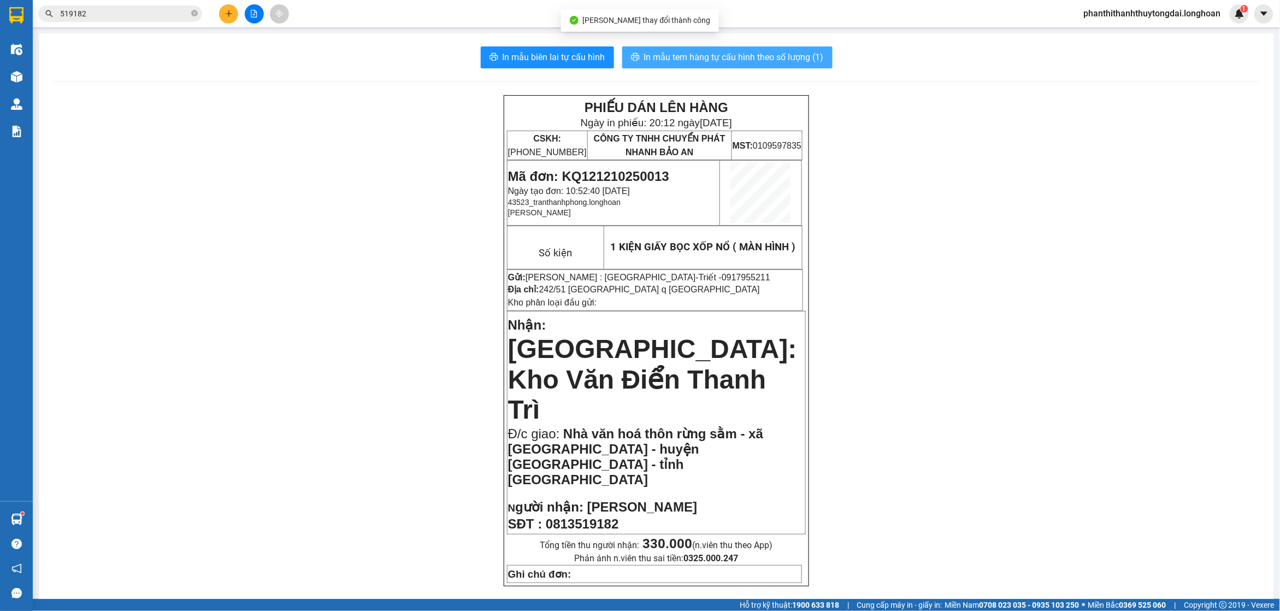
click at [644, 52] on span "In mẫu tem hàng tự cấu hình theo số lượng (1)" at bounding box center [734, 57] width 180 height 14
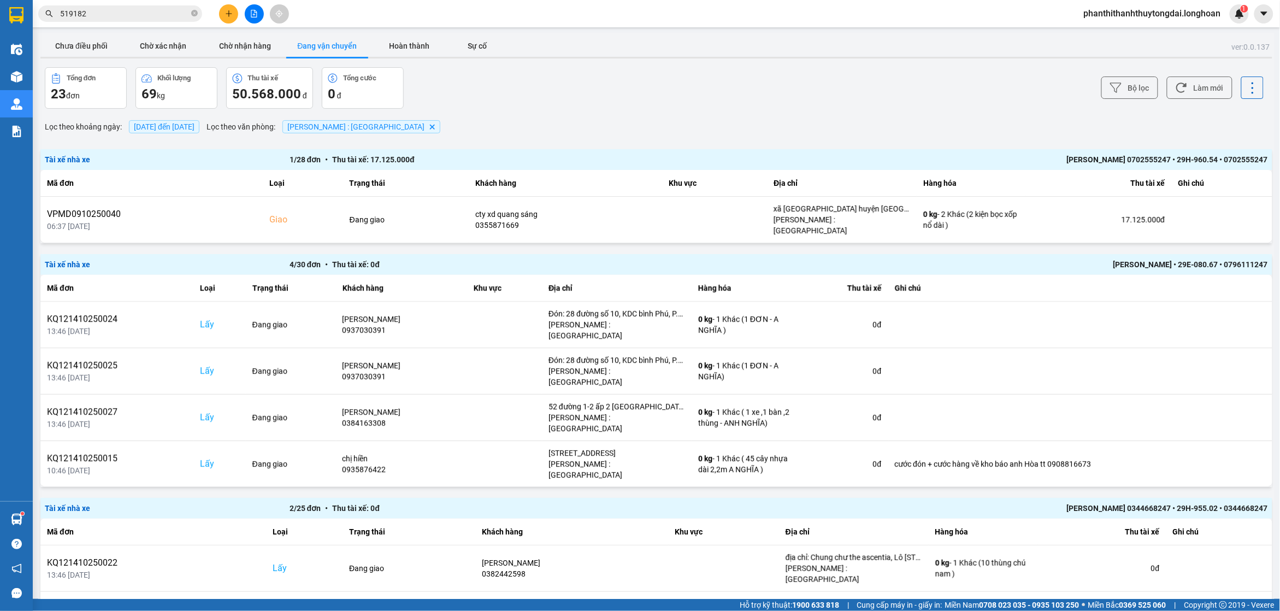
click at [181, 128] on span "[DATE] đến [DATE]" at bounding box center [164, 126] width 61 height 9
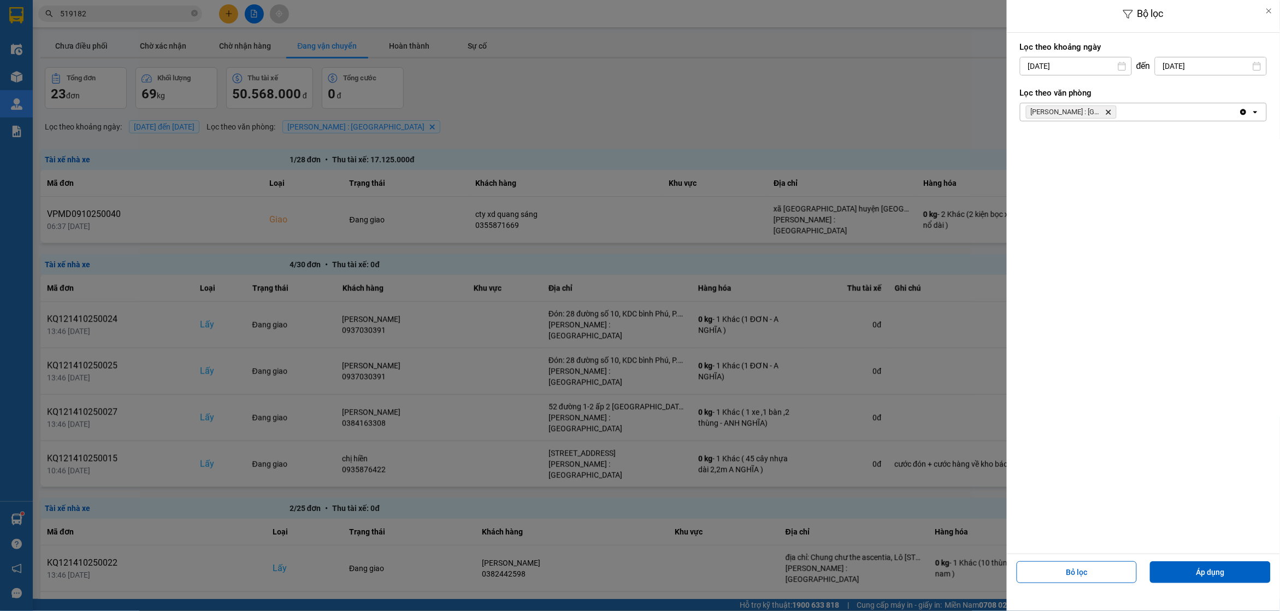
click at [1088, 50] on label "Lọc theo khoảng ngày" at bounding box center [1143, 47] width 247 height 11
click at [1088, 68] on input "[DATE]" at bounding box center [1075, 65] width 111 height 17
click at [1072, 154] on div "1" at bounding box center [1070, 146] width 22 height 22
click at [1204, 564] on button "Áp dụng" at bounding box center [1210, 572] width 121 height 22
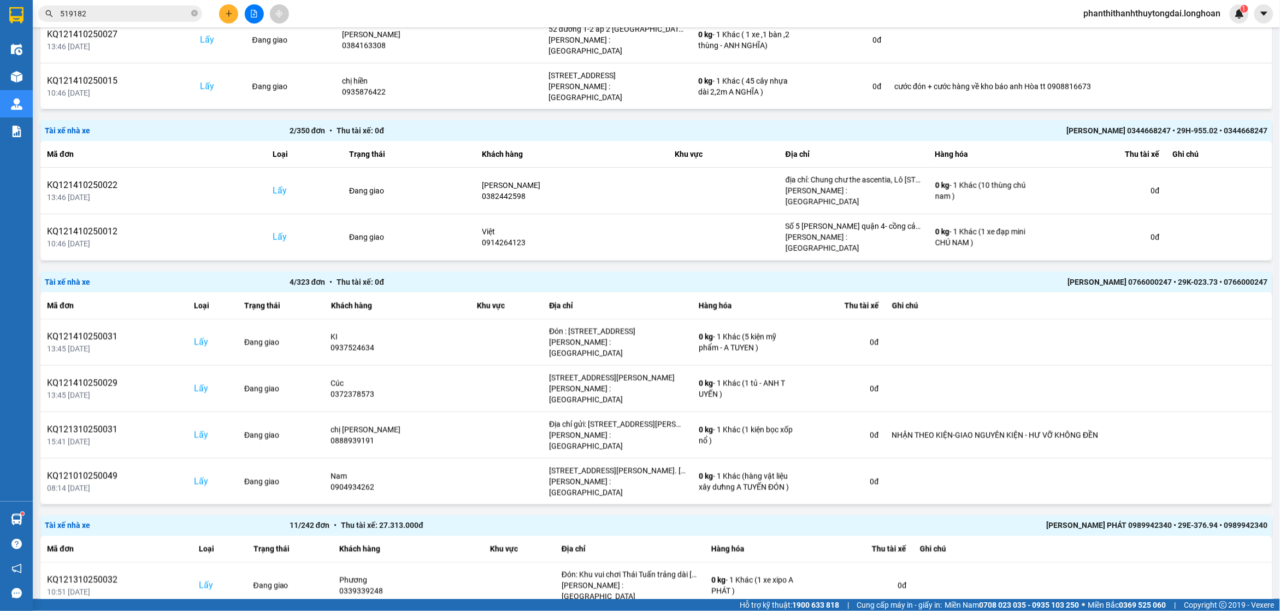
scroll to position [415, 0]
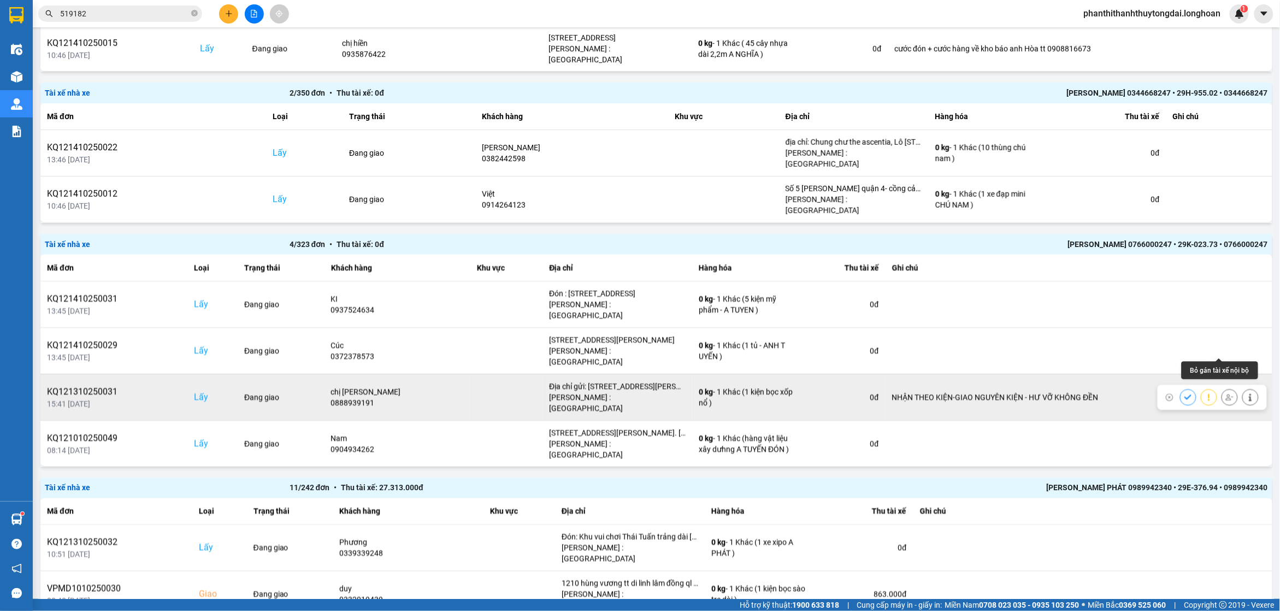
click at [1222, 387] on button at bounding box center [1229, 396] width 15 height 19
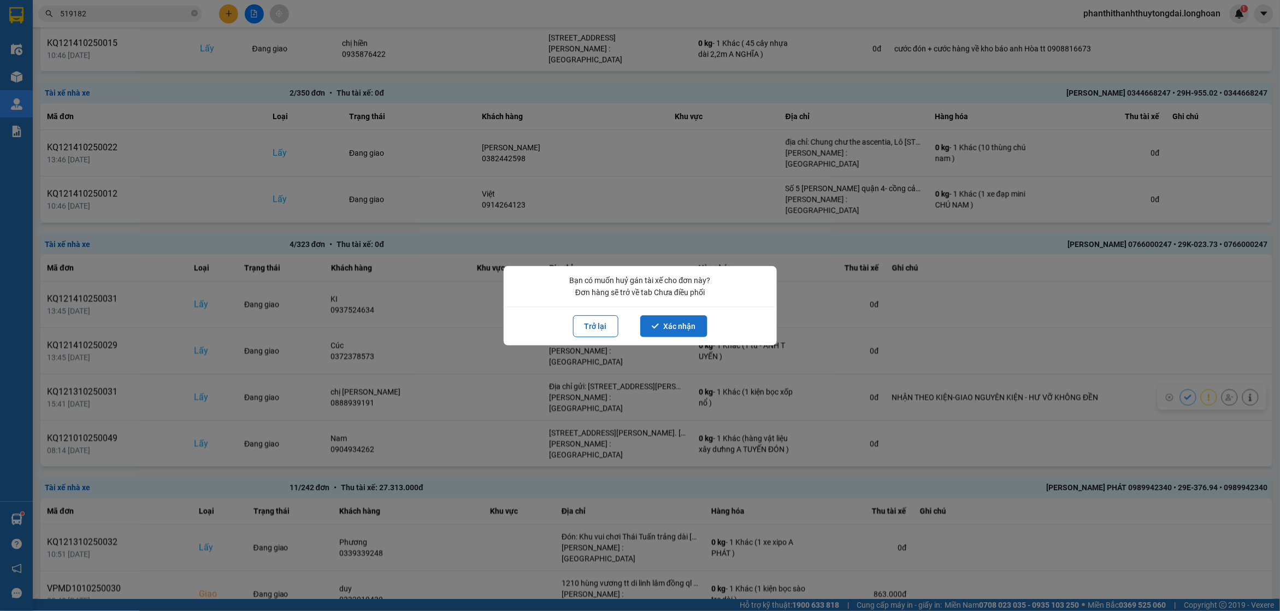
click at [676, 326] on button "Xác nhận" at bounding box center [673, 326] width 67 height 22
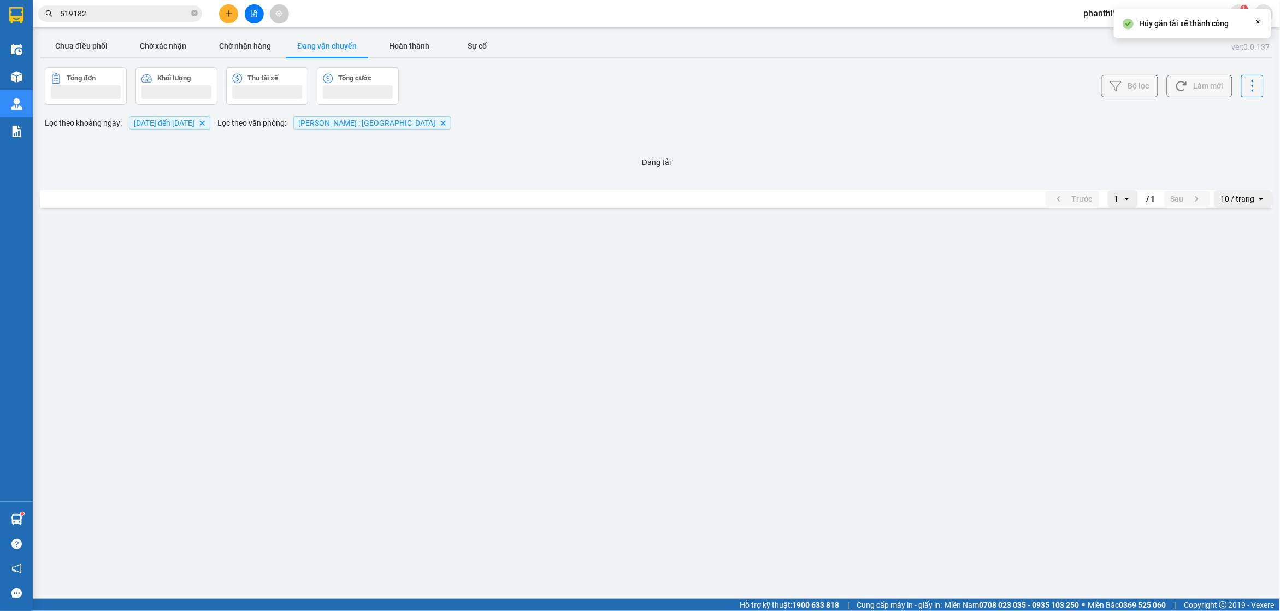
scroll to position [0, 0]
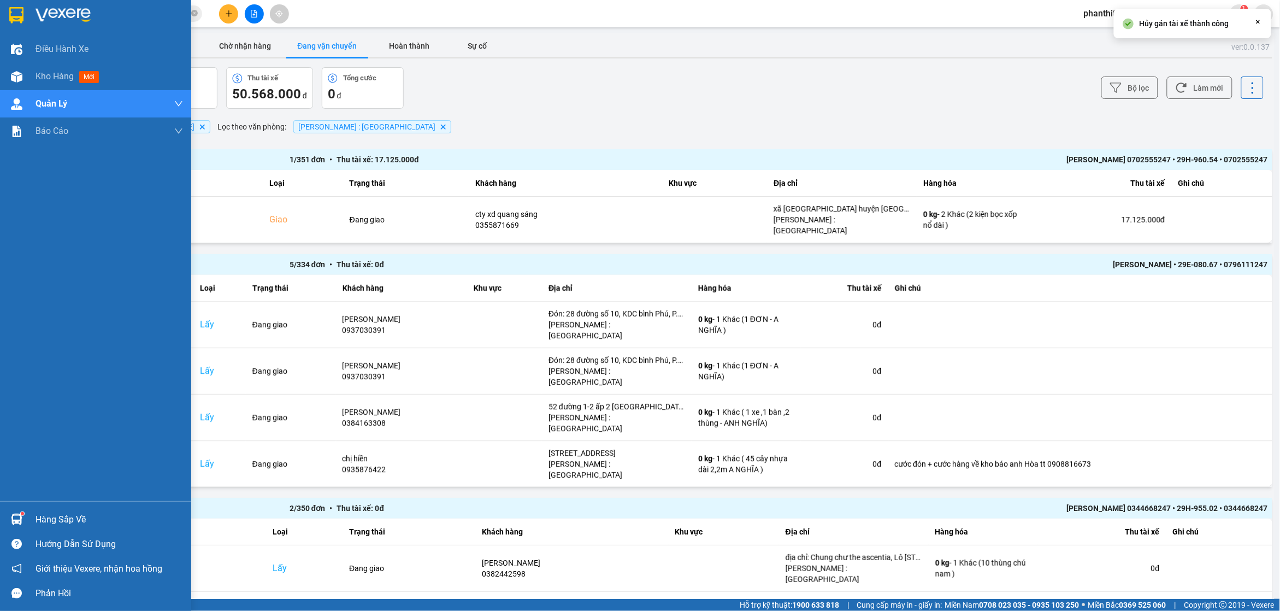
click at [13, 1] on div at bounding box center [95, 17] width 191 height 35
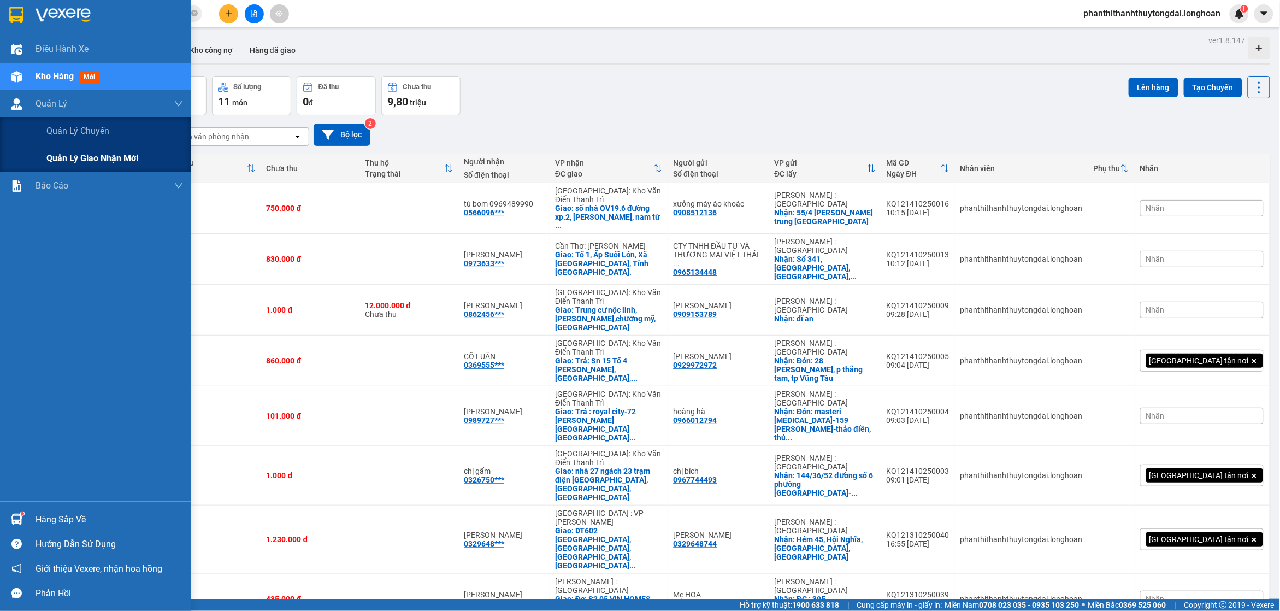
drag, startPoint x: 56, startPoint y: 156, endPoint x: 89, endPoint y: 146, distance: 34.4
click at [58, 156] on span "Quản lý giao nhận mới" at bounding box center [92, 158] width 92 height 14
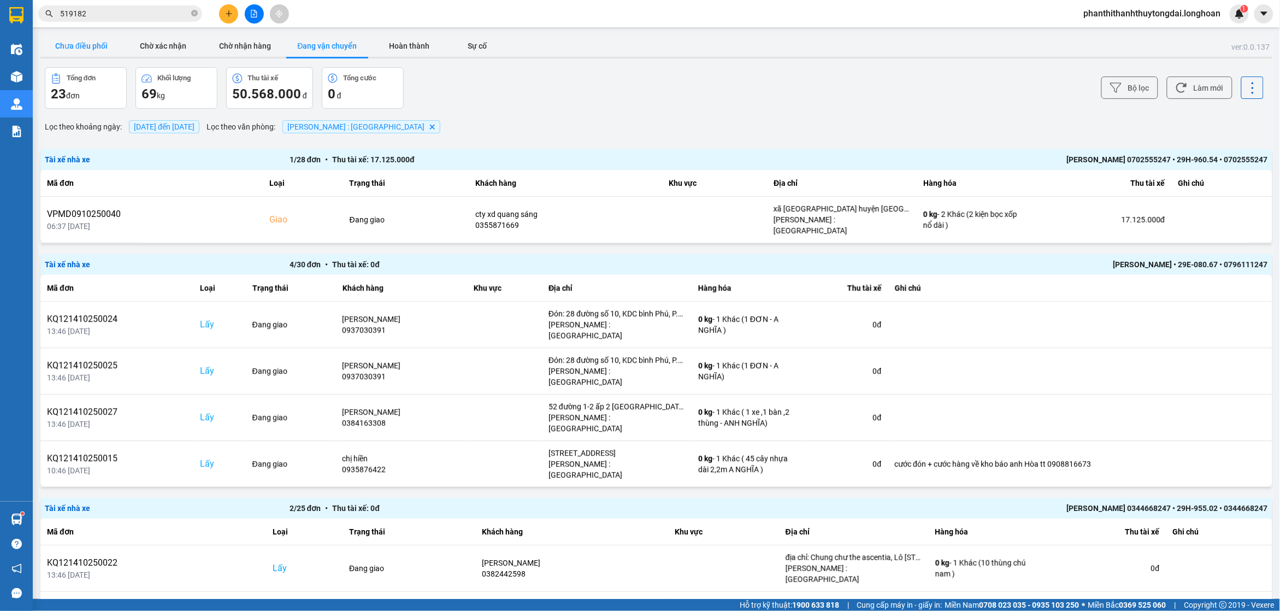
click at [92, 44] on button "Chưa điều phối" at bounding box center [81, 46] width 82 height 22
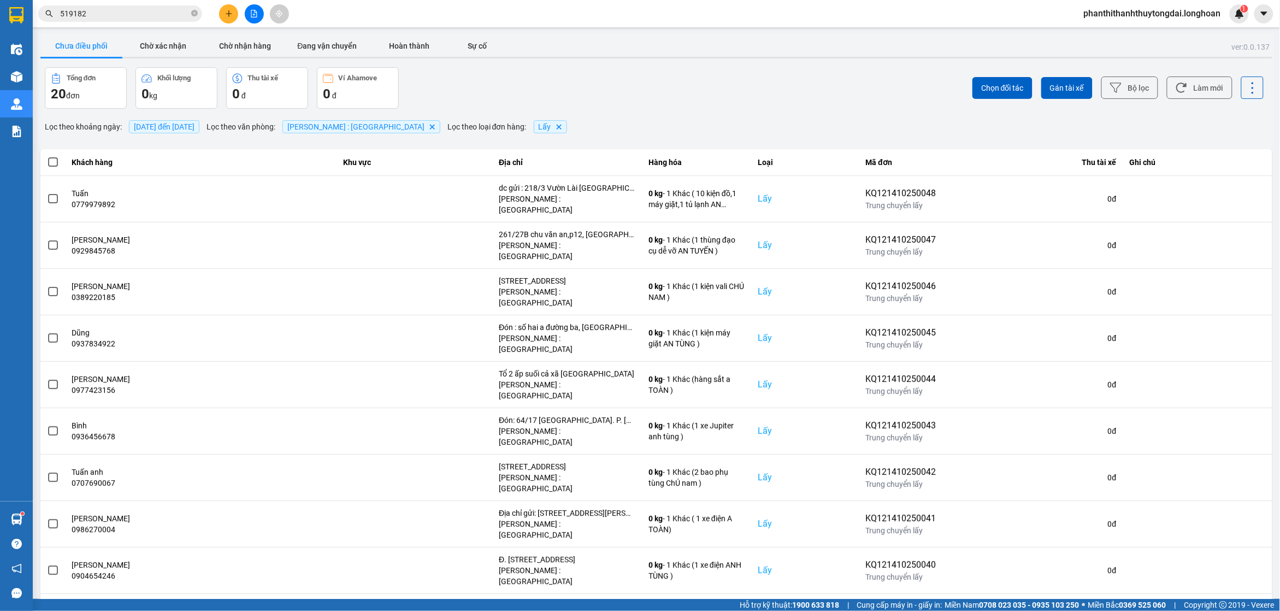
click at [1233, 538] on div "100 / trang" at bounding box center [1243, 539] width 40 height 11
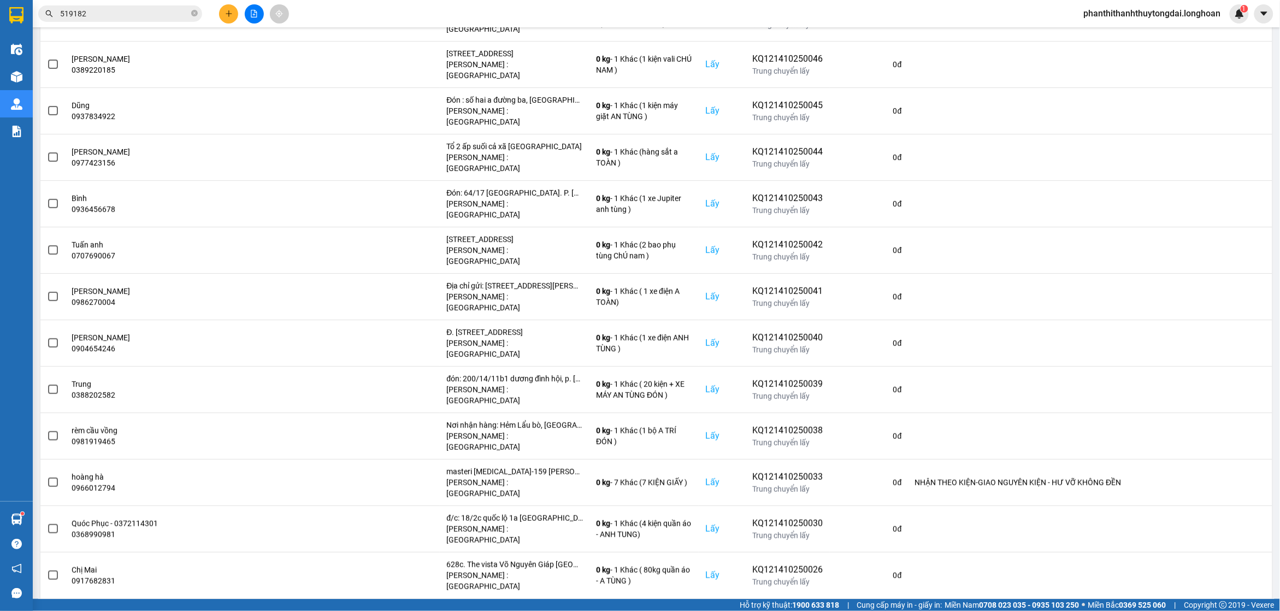
scroll to position [358, 0]
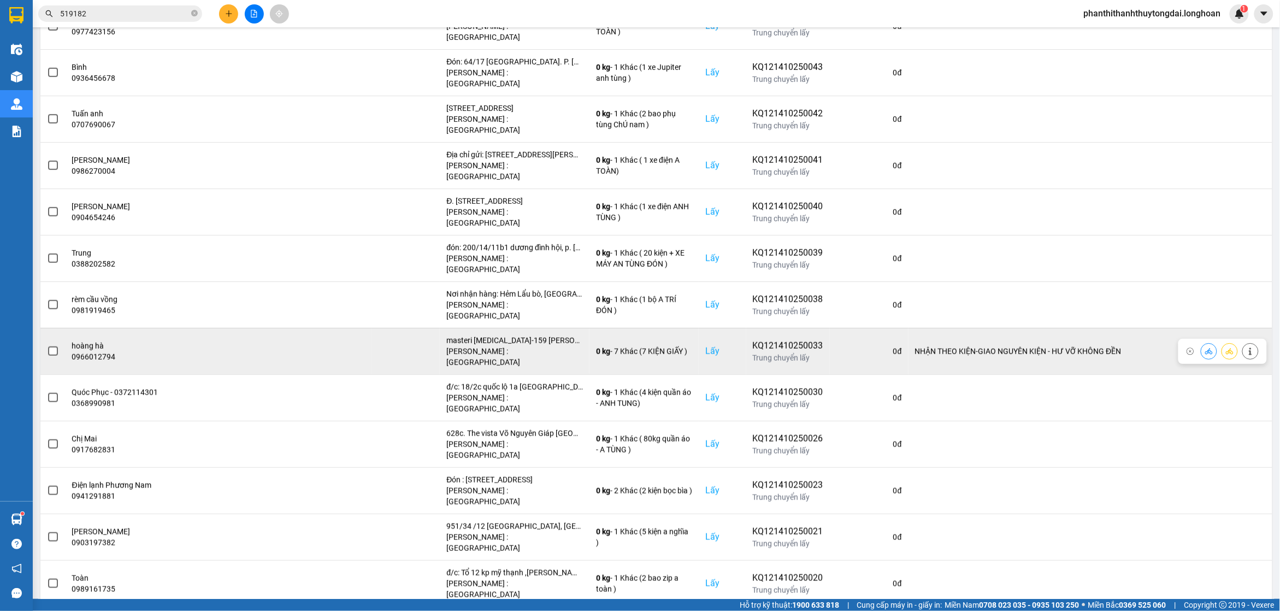
click at [50, 346] on span at bounding box center [53, 351] width 10 height 10
click at [47, 345] on input "checkbox" at bounding box center [47, 345] width 0 height 0
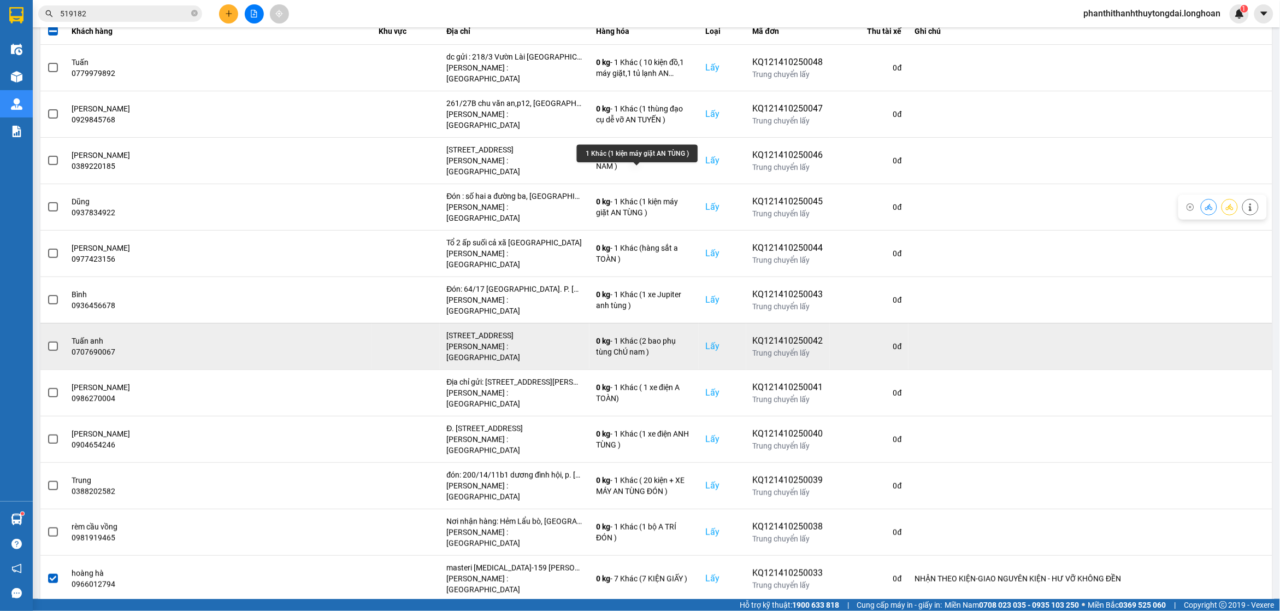
scroll to position [17, 0]
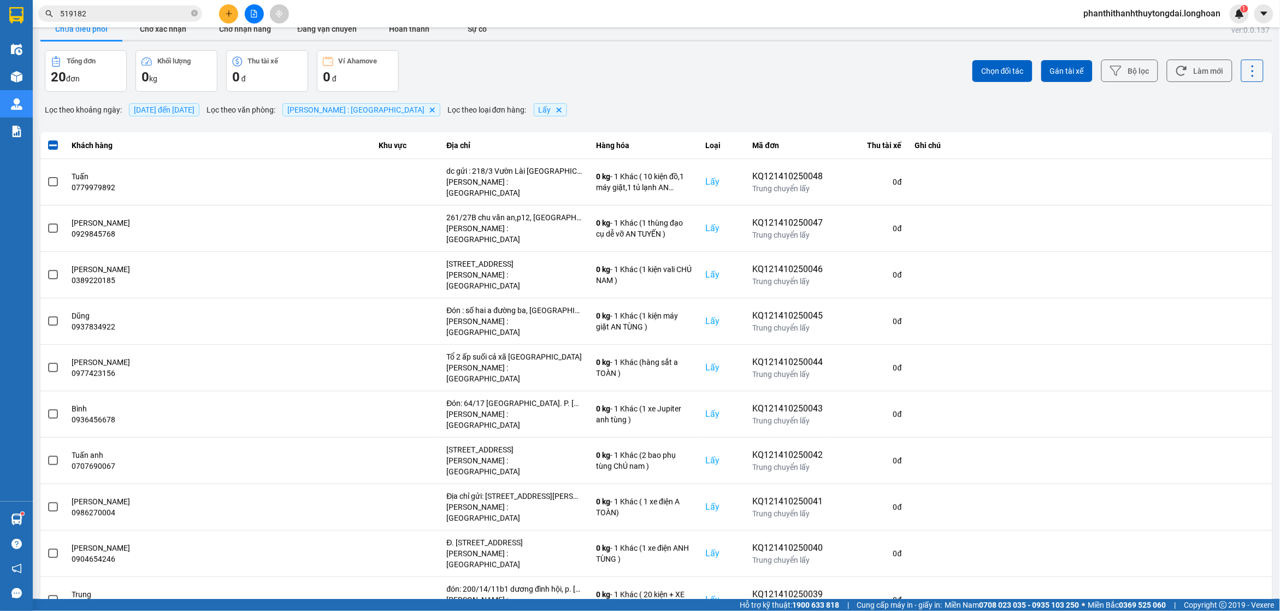
click at [187, 112] on span "[DATE] đến [DATE]" at bounding box center [164, 109] width 61 height 9
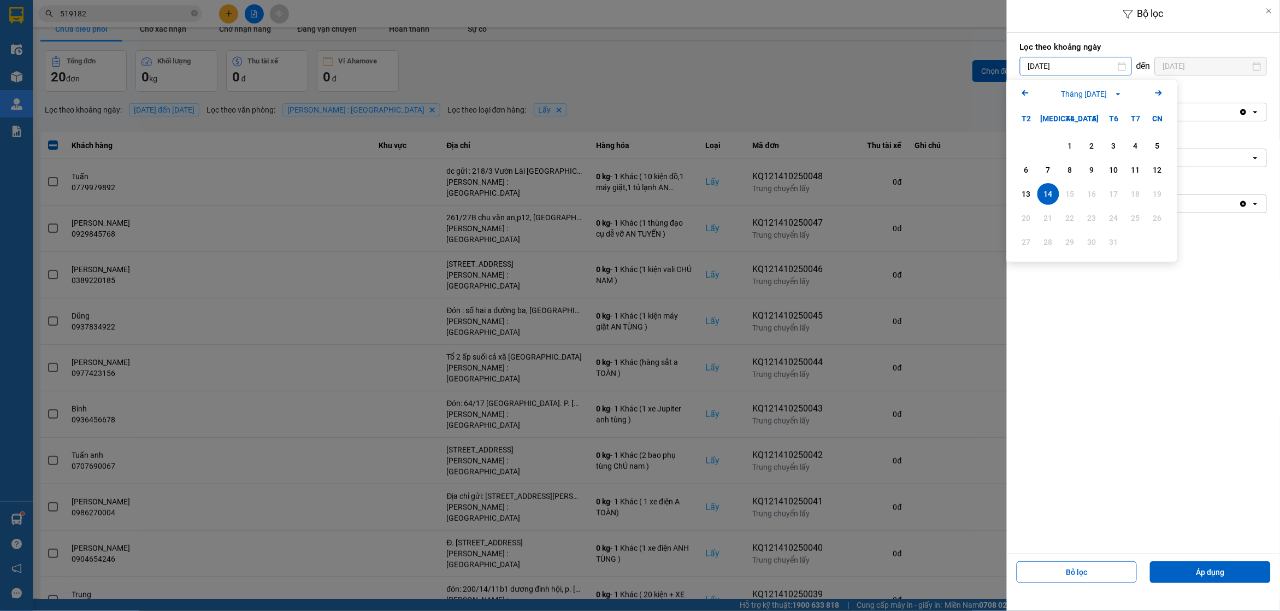
click at [1078, 70] on input "[DATE]" at bounding box center [1075, 65] width 111 height 17
click at [1078, 145] on div "1" at bounding box center [1070, 146] width 22 height 22
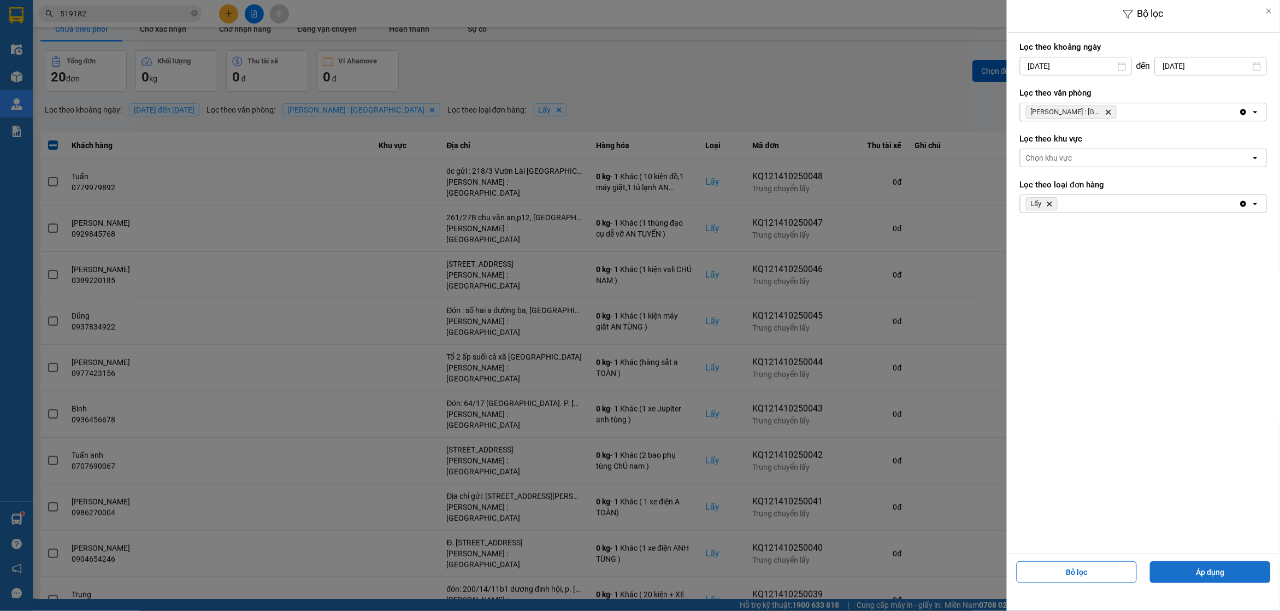
click at [1244, 580] on button "Áp dụng" at bounding box center [1210, 572] width 121 height 22
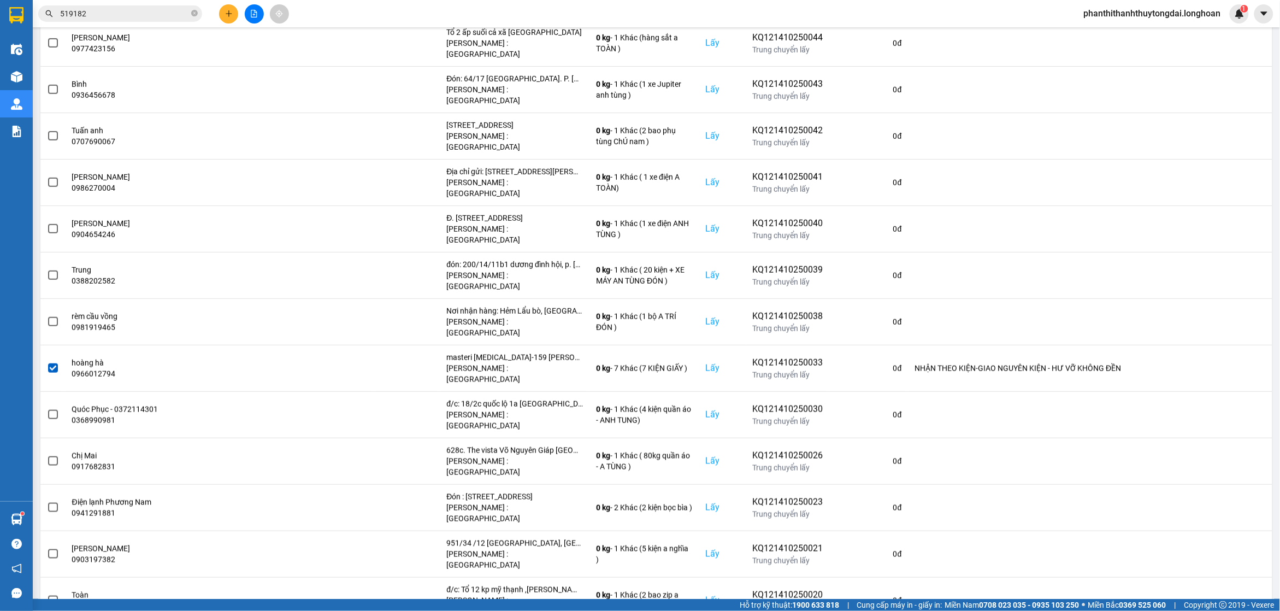
scroll to position [585, 0]
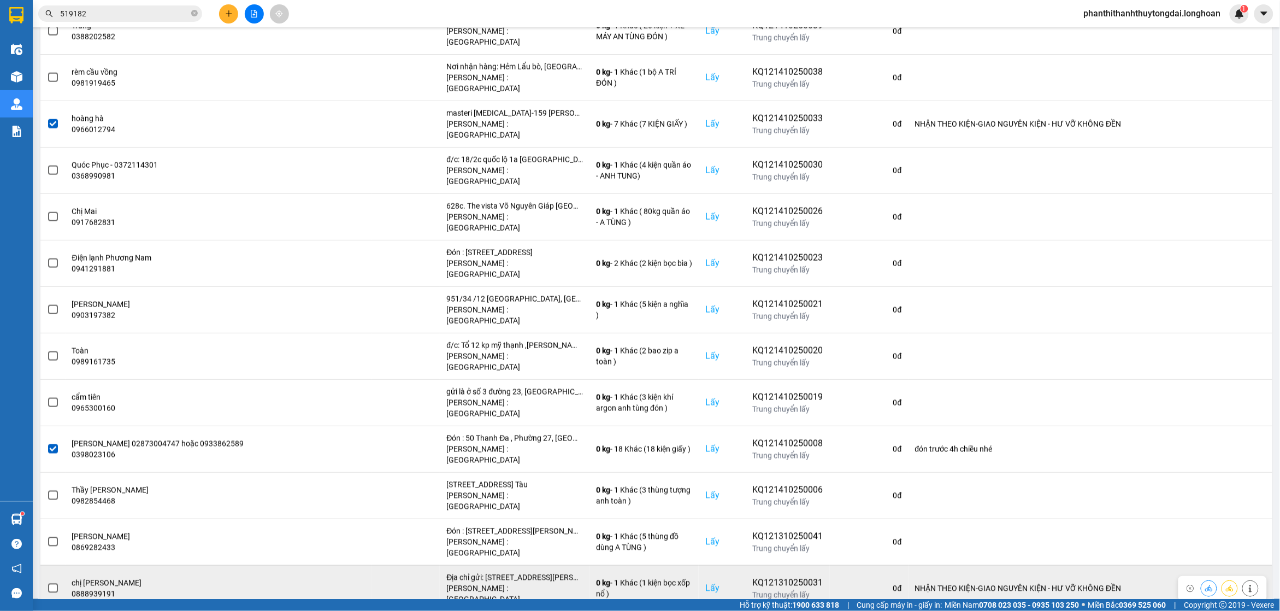
click at [51, 582] on label at bounding box center [53, 588] width 12 height 12
click at [47, 582] on input "checkbox" at bounding box center [47, 582] width 0 height 0
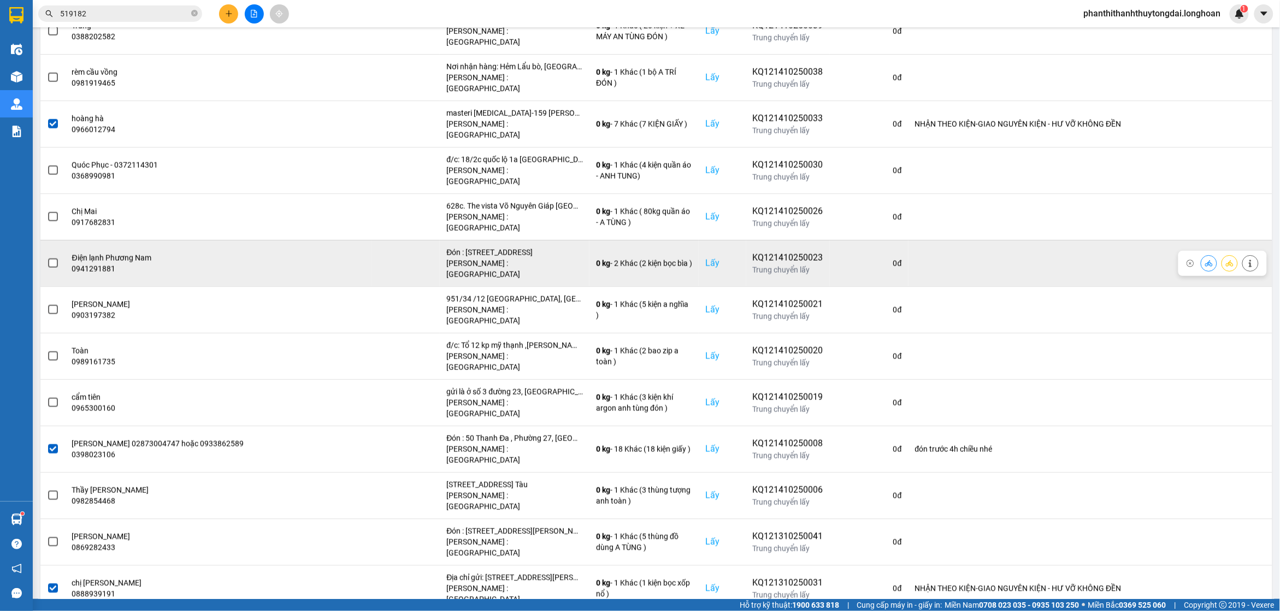
click at [50, 258] on span at bounding box center [53, 263] width 10 height 10
click at [47, 257] on input "checkbox" at bounding box center [47, 257] width 0 height 0
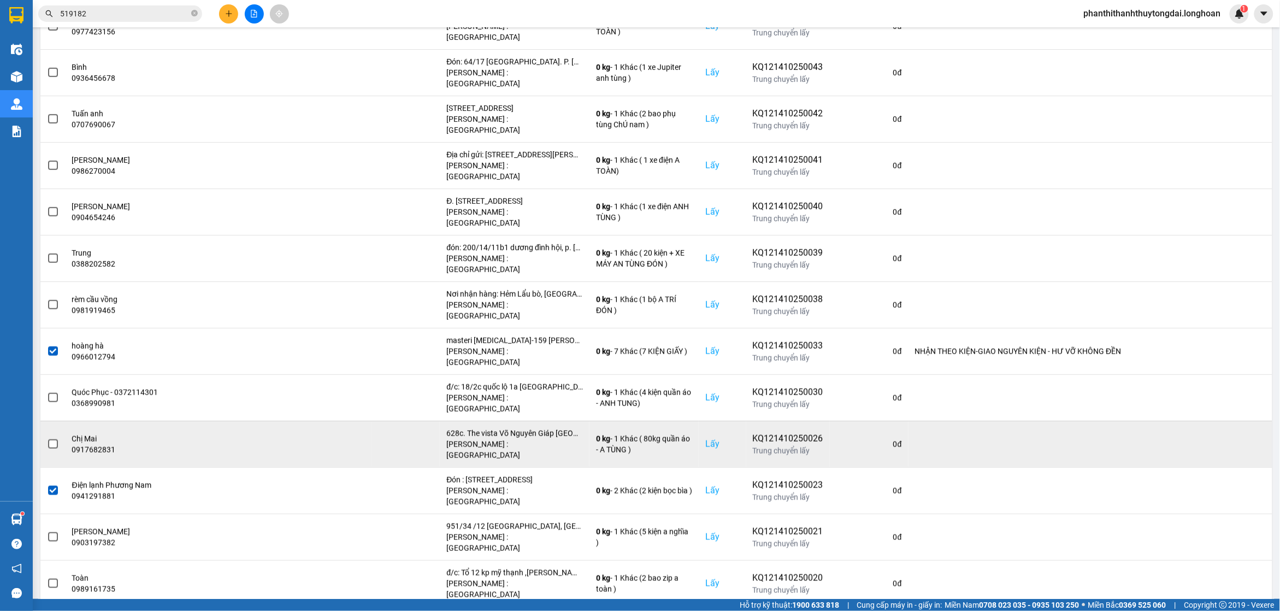
scroll to position [17, 0]
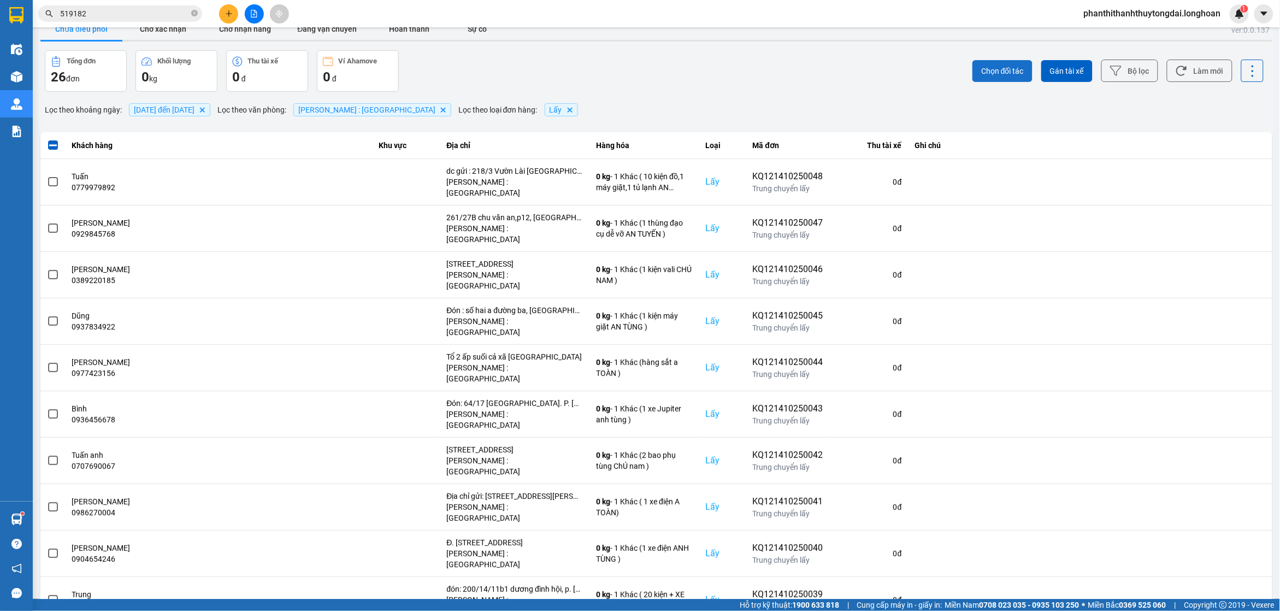
click at [981, 72] on span "Chọn đối tác" at bounding box center [1002, 71] width 43 height 11
click at [982, 72] on span "Chọn đối tác" at bounding box center [1002, 71] width 43 height 11
click at [1050, 73] on span "Gán tài xế" at bounding box center [1067, 71] width 34 height 11
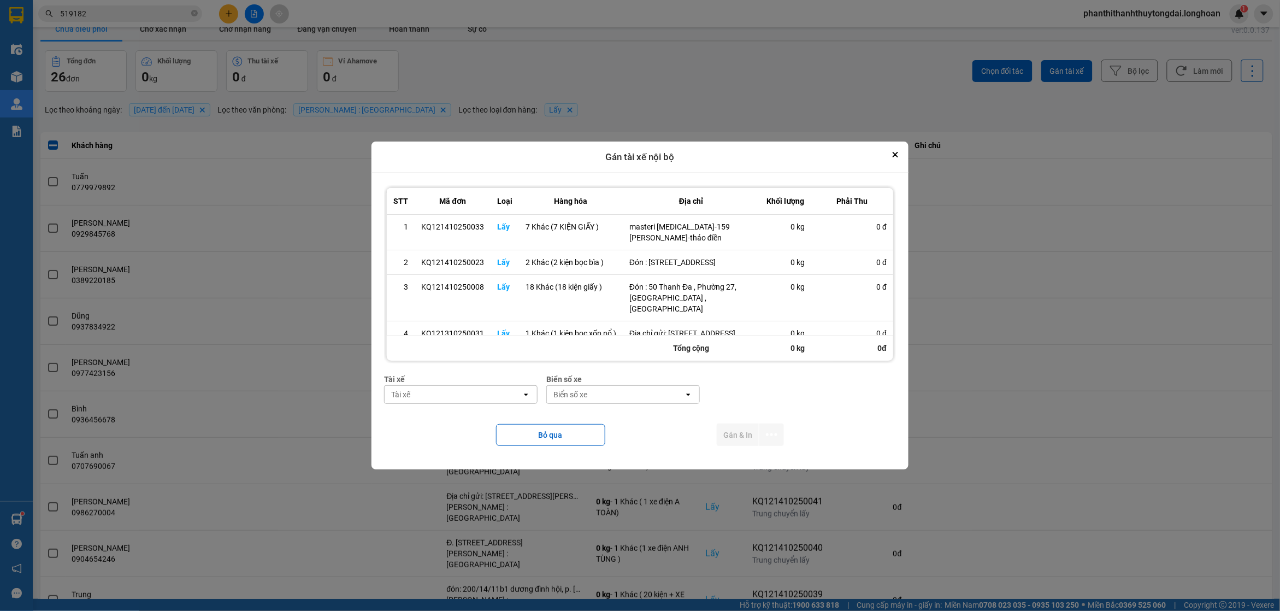
click at [511, 391] on div "Tài xế" at bounding box center [452, 394] width 137 height 17
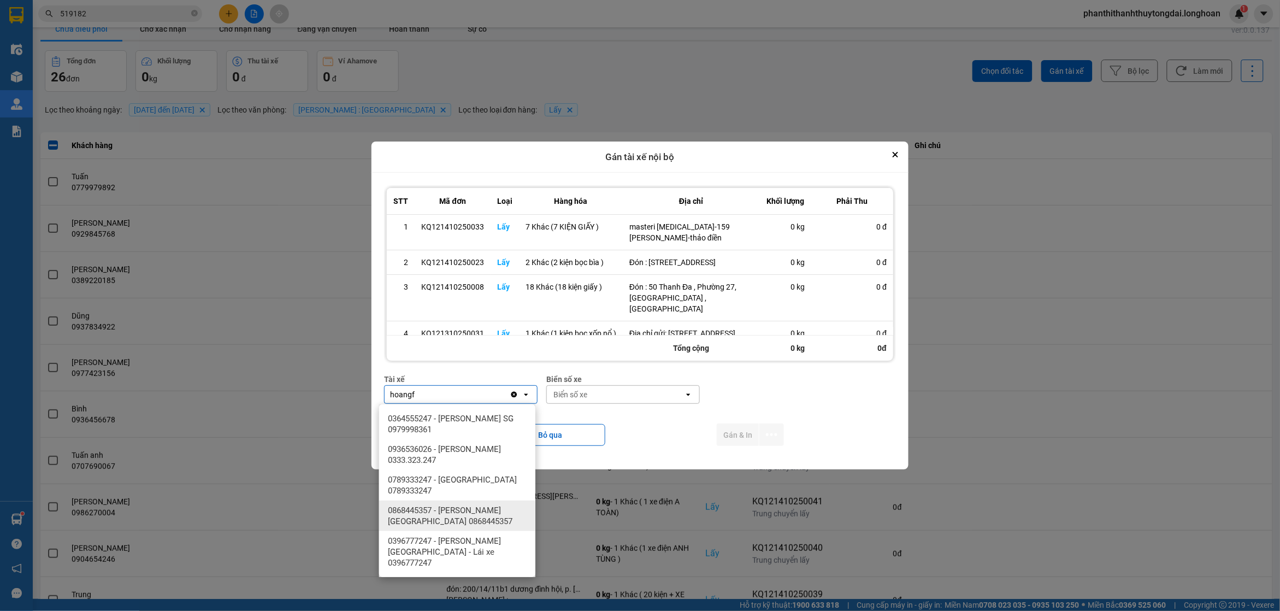
click at [448, 502] on div "0868445357 - [PERSON_NAME][GEOGRAPHIC_DATA] 0868445357" at bounding box center [457, 515] width 156 height 31
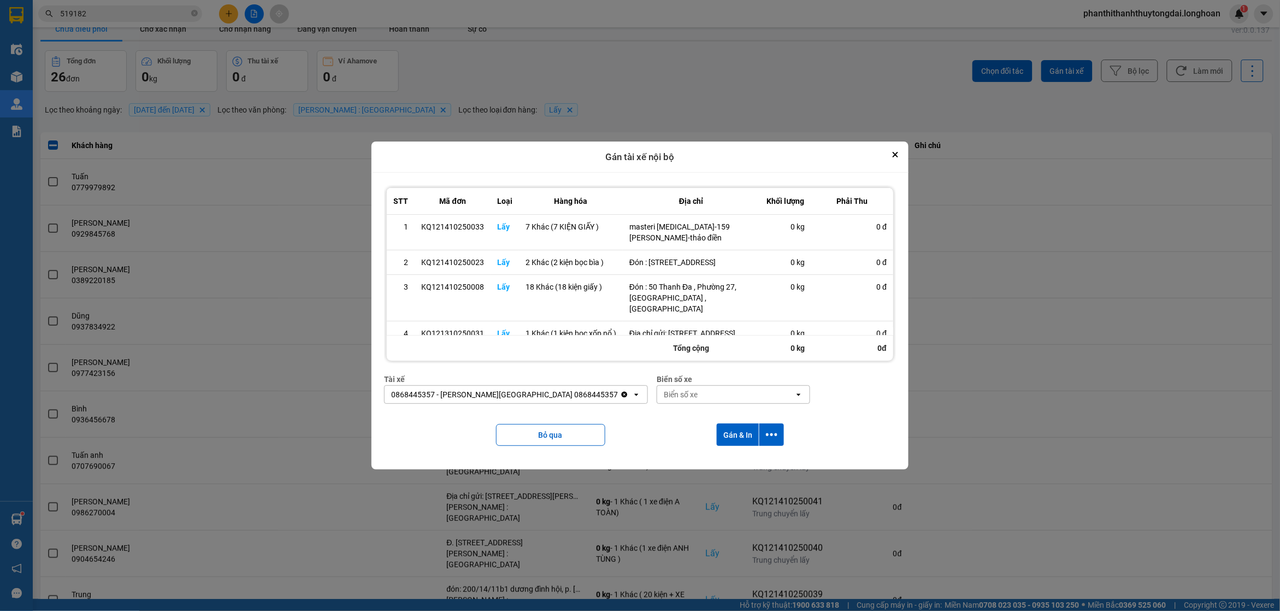
click at [661, 390] on div "Biển số xe" at bounding box center [725, 394] width 137 height 17
click at [739, 431] on button "Gán & In" at bounding box center [738, 434] width 42 height 22
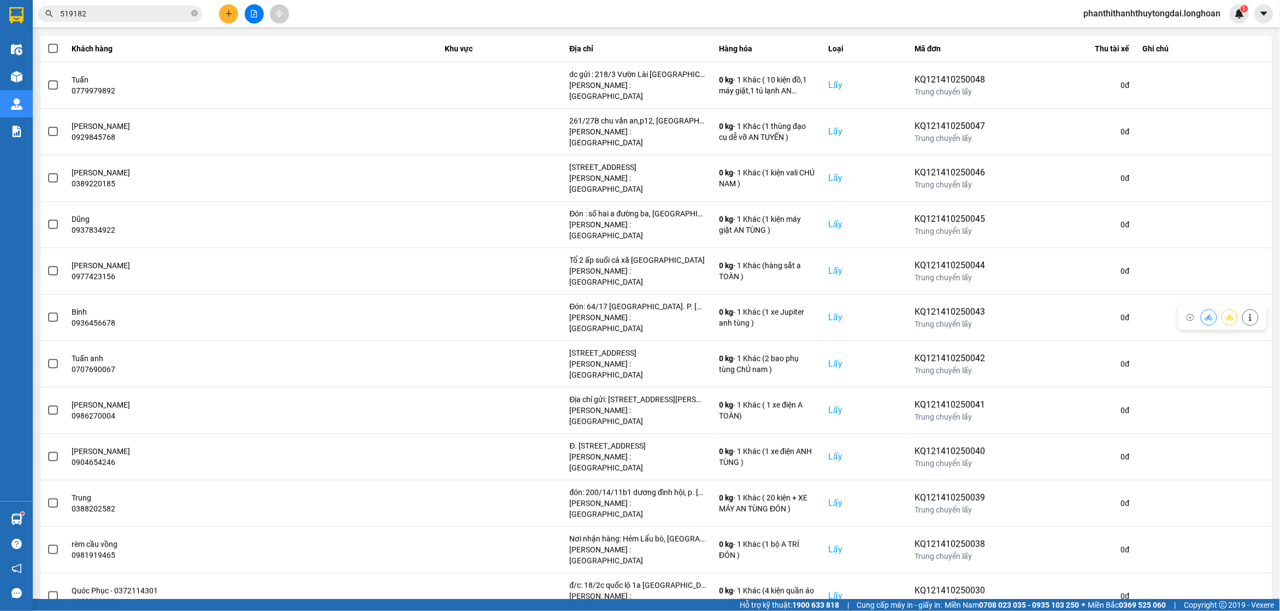
scroll to position [0, 0]
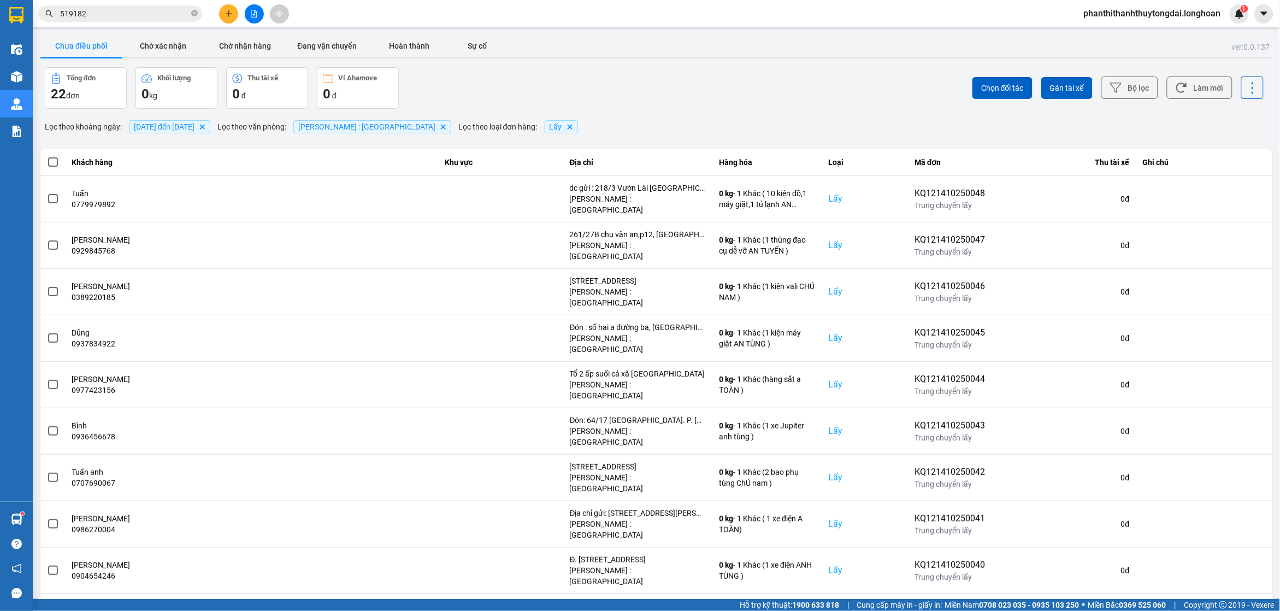
click at [332, 58] on div "Chưa điều phối Chờ xác nhận Chờ nhận hàng Đang vận chuyển Hoàn thành Sự cố" at bounding box center [656, 47] width 1232 height 25
click at [344, 43] on button "Đang vận chuyển" at bounding box center [327, 46] width 82 height 22
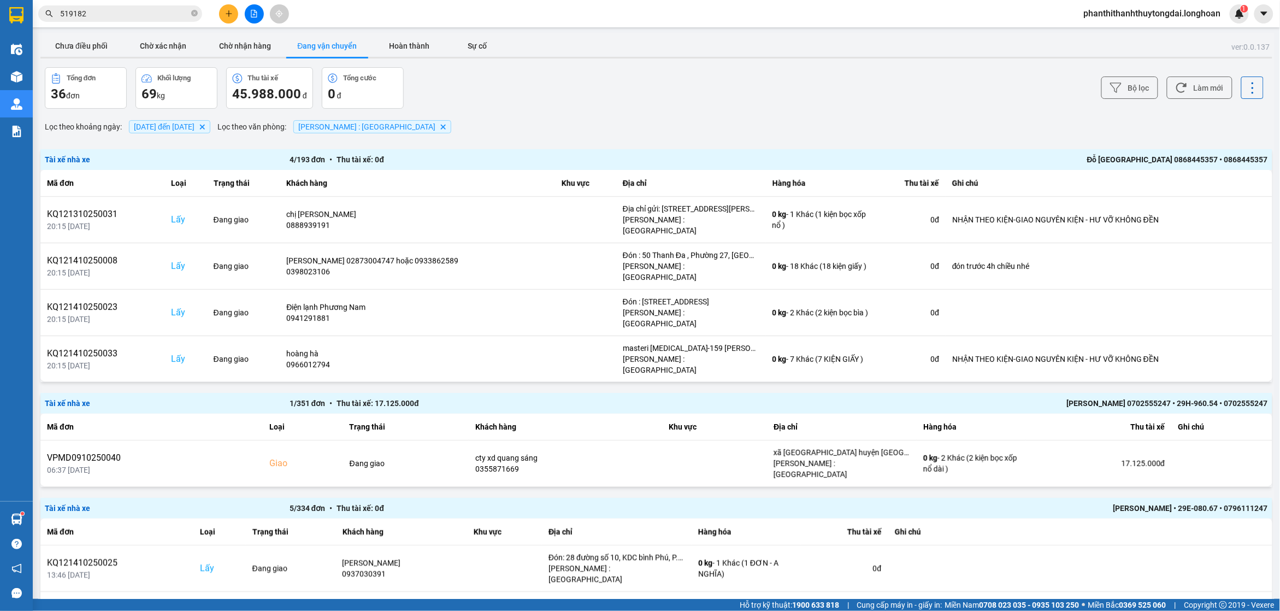
click at [168, 123] on span "[DATE] đến [DATE]" at bounding box center [164, 126] width 61 height 9
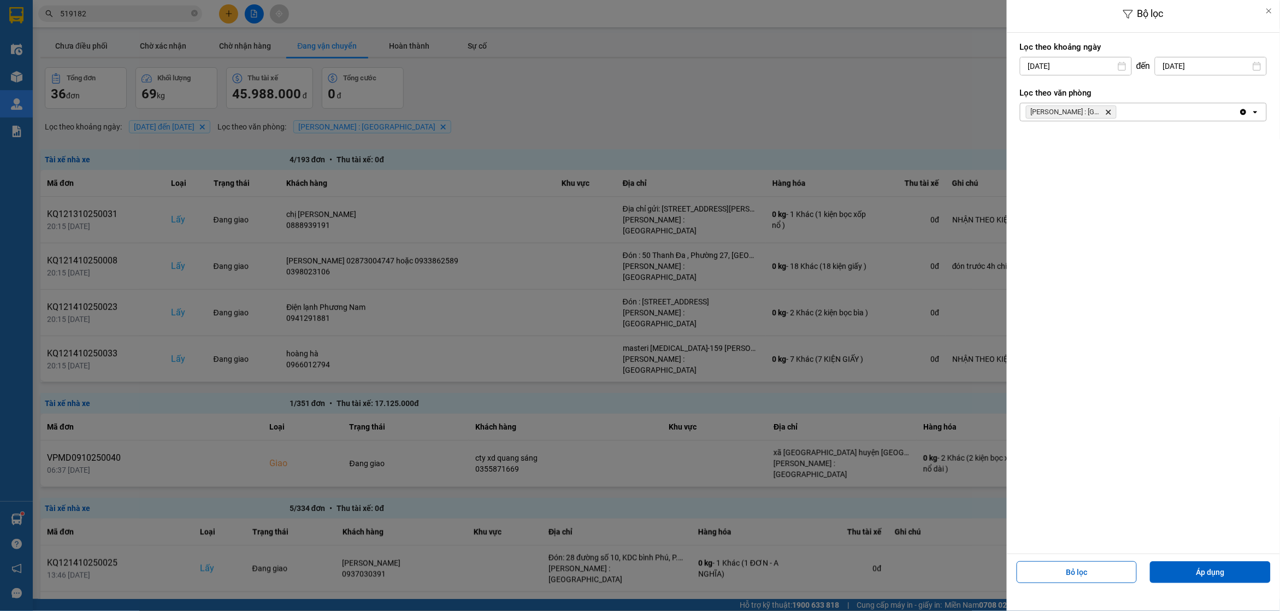
click at [857, 150] on div at bounding box center [640, 305] width 1280 height 611
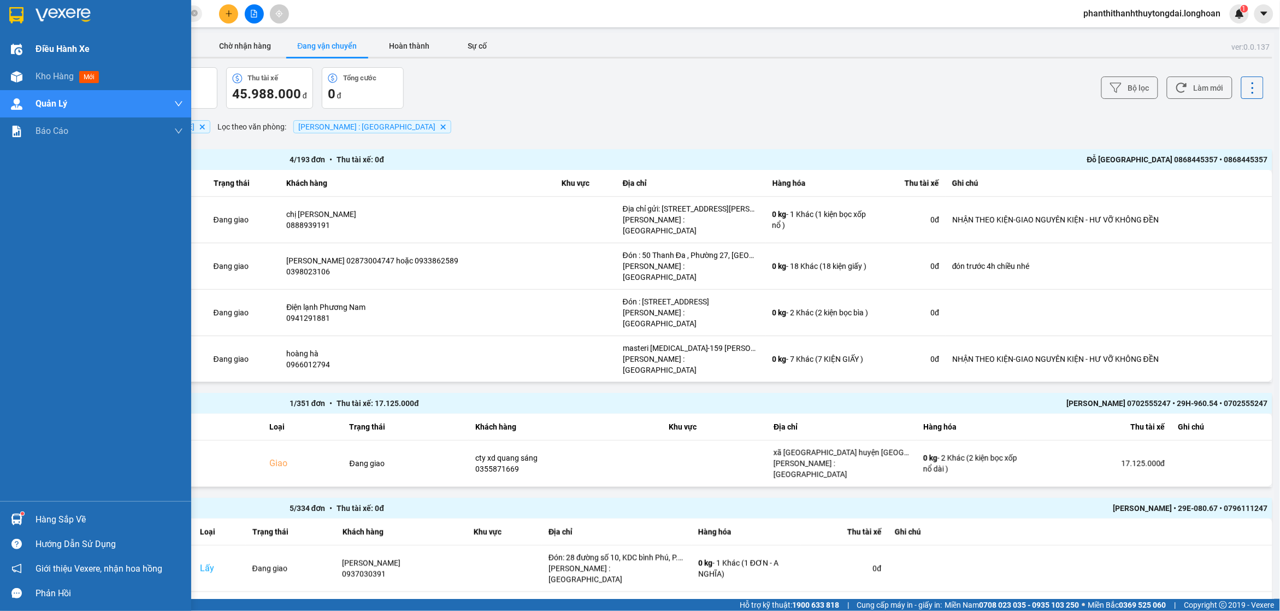
click at [33, 48] on div "Điều hành xe" at bounding box center [95, 48] width 191 height 27
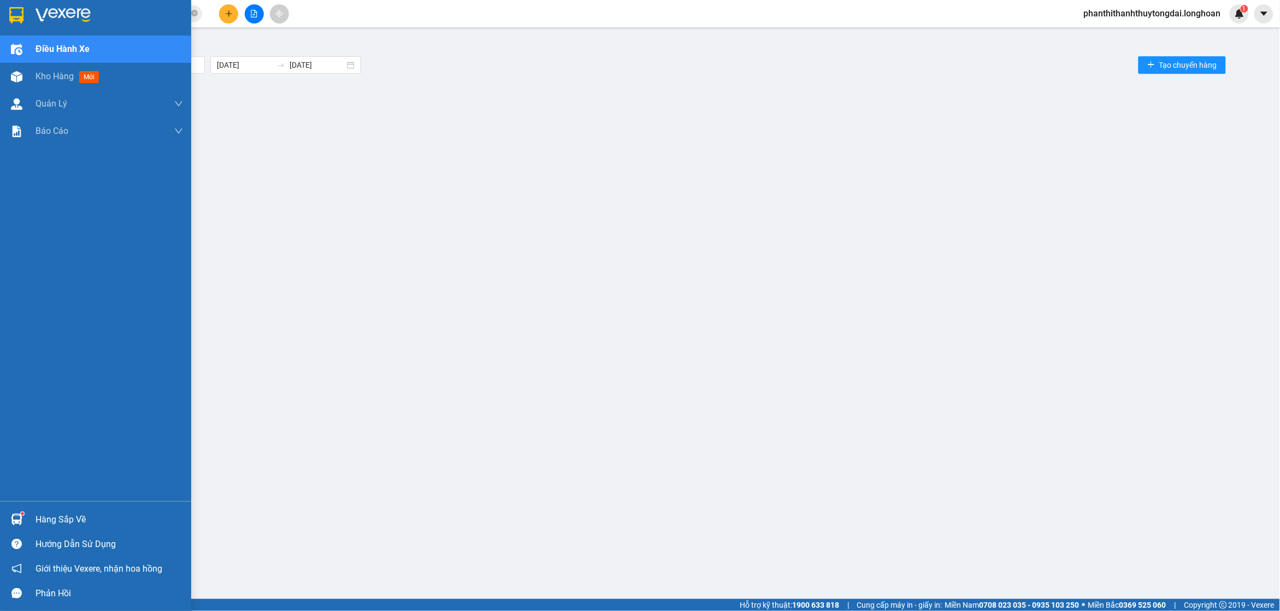
drag, startPoint x: 50, startPoint y: 14, endPoint x: 130, endPoint y: 61, distance: 92.5
click at [50, 12] on img at bounding box center [62, 15] width 55 height 16
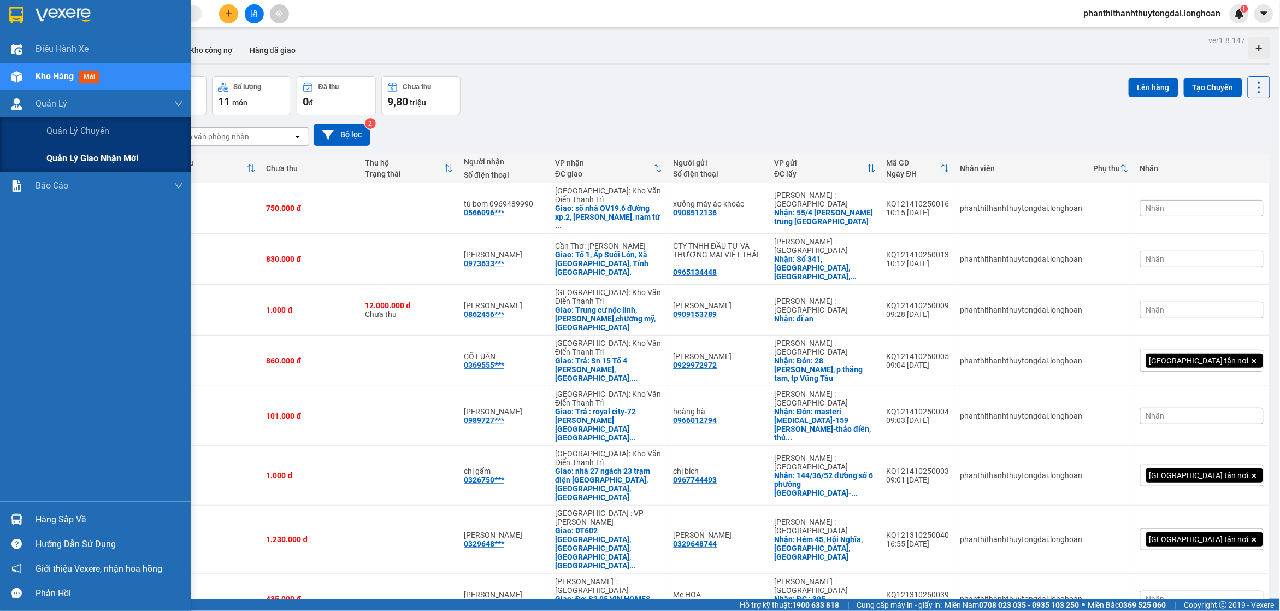
click at [68, 167] on div "Quản lý giao nhận mới" at bounding box center [114, 158] width 137 height 27
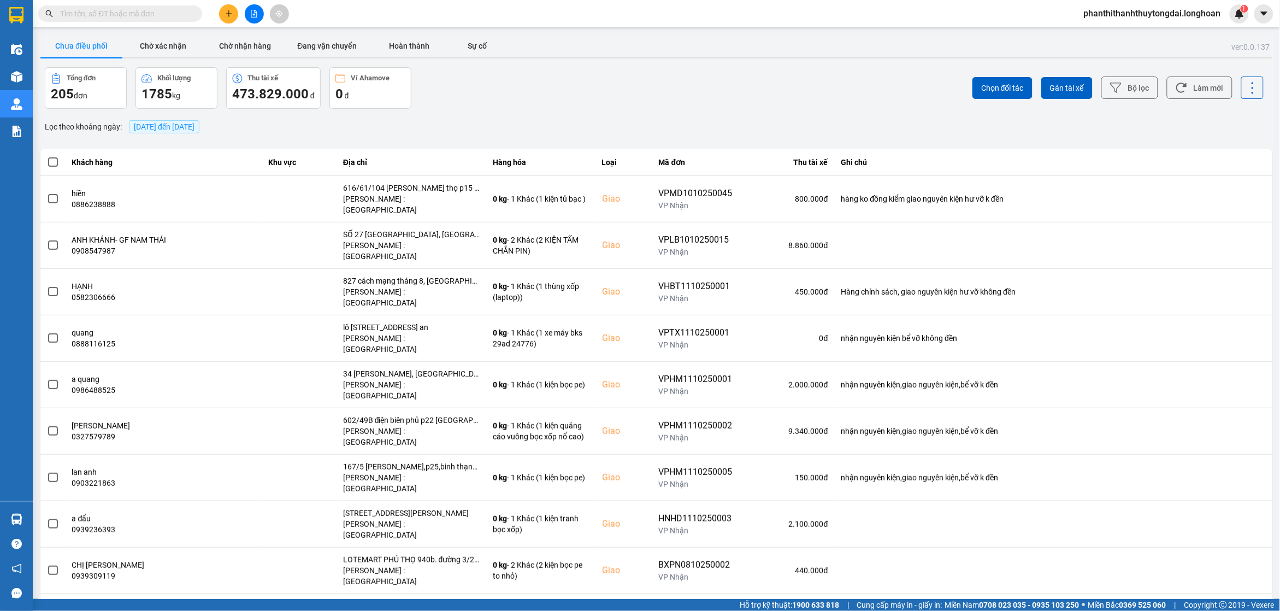
click at [202, 119] on div "[DATE] đến [DATE]" at bounding box center [164, 126] width 76 height 19
click at [194, 122] on span "[DATE] đến [DATE]" at bounding box center [164, 126] width 61 height 9
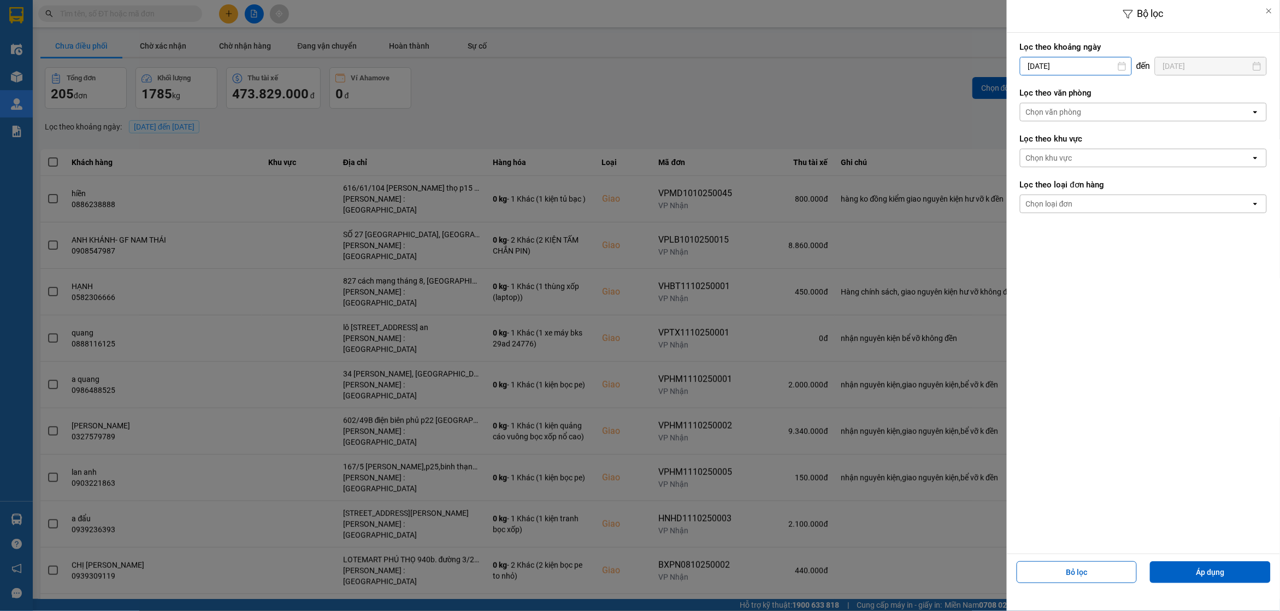
click at [1104, 69] on input "[DATE]" at bounding box center [1075, 65] width 111 height 17
click at [1062, 141] on div "1" at bounding box center [1069, 145] width 15 height 13
type input "[DATE]"
click at [1181, 567] on button "Áp dụng" at bounding box center [1210, 572] width 121 height 22
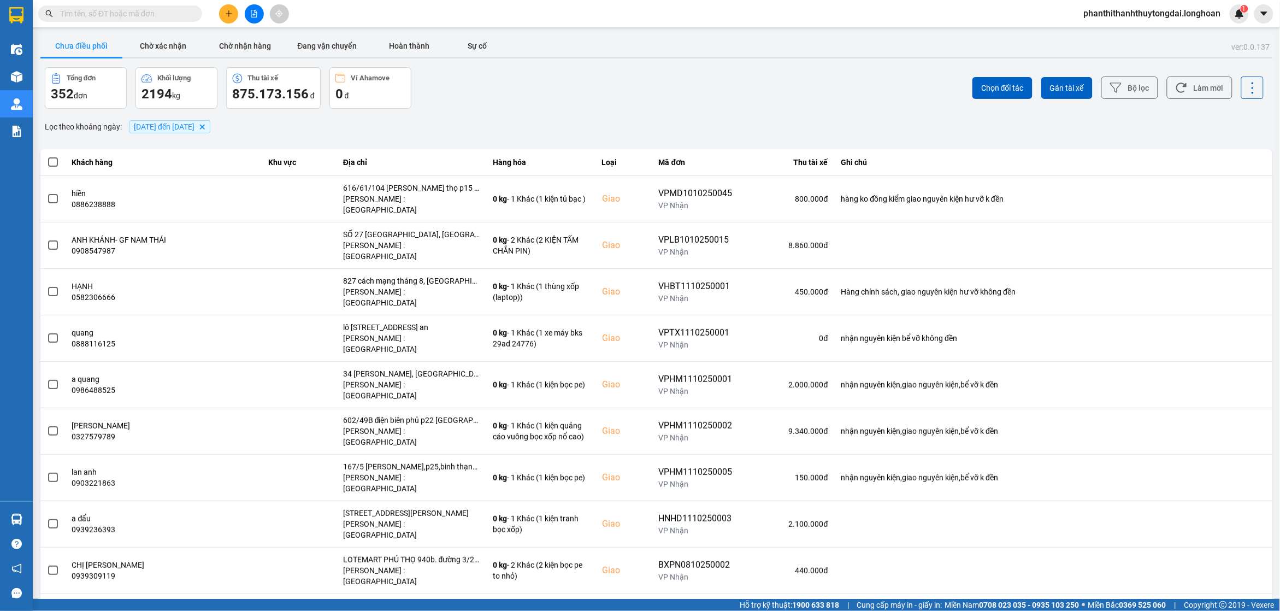
click at [194, 130] on span "[DATE] đến [DATE]" at bounding box center [164, 126] width 61 height 9
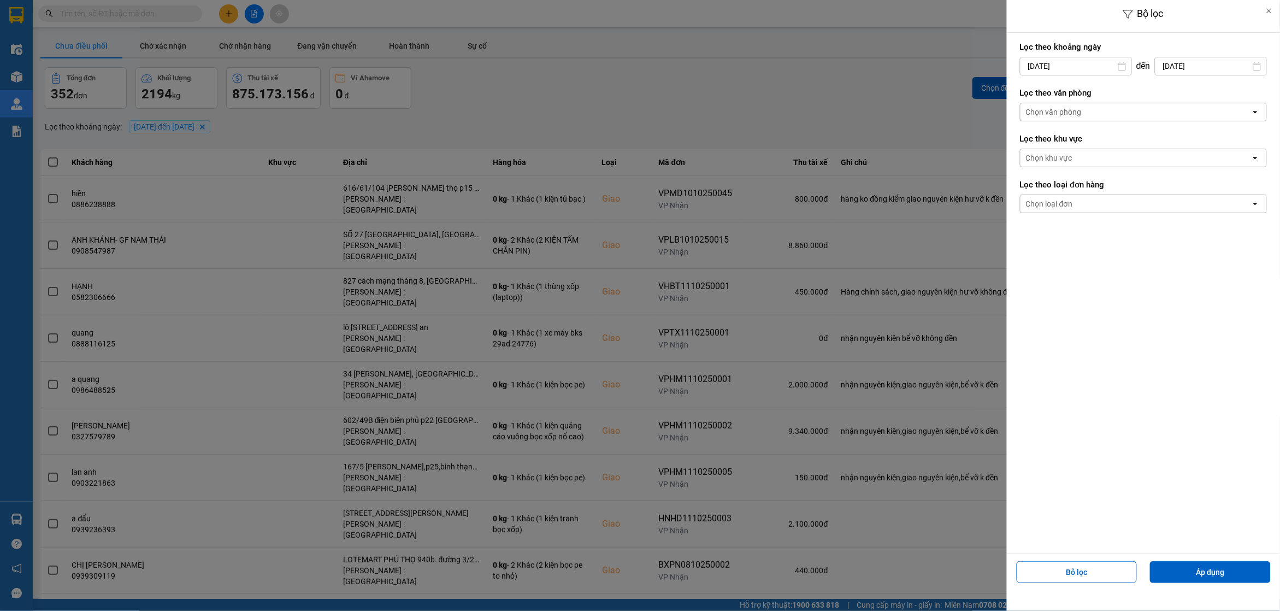
click at [1067, 201] on div "Chọn loại đơn" at bounding box center [1049, 203] width 47 height 11
click at [1057, 227] on div "Lấy" at bounding box center [1143, 228] width 247 height 20
click at [1069, 123] on div "Lọc theo văn phòng Chọn văn phòng open" at bounding box center [1143, 104] width 247 height 40
click at [1069, 119] on div "Chọn văn phòng" at bounding box center [1135, 111] width 230 height 17
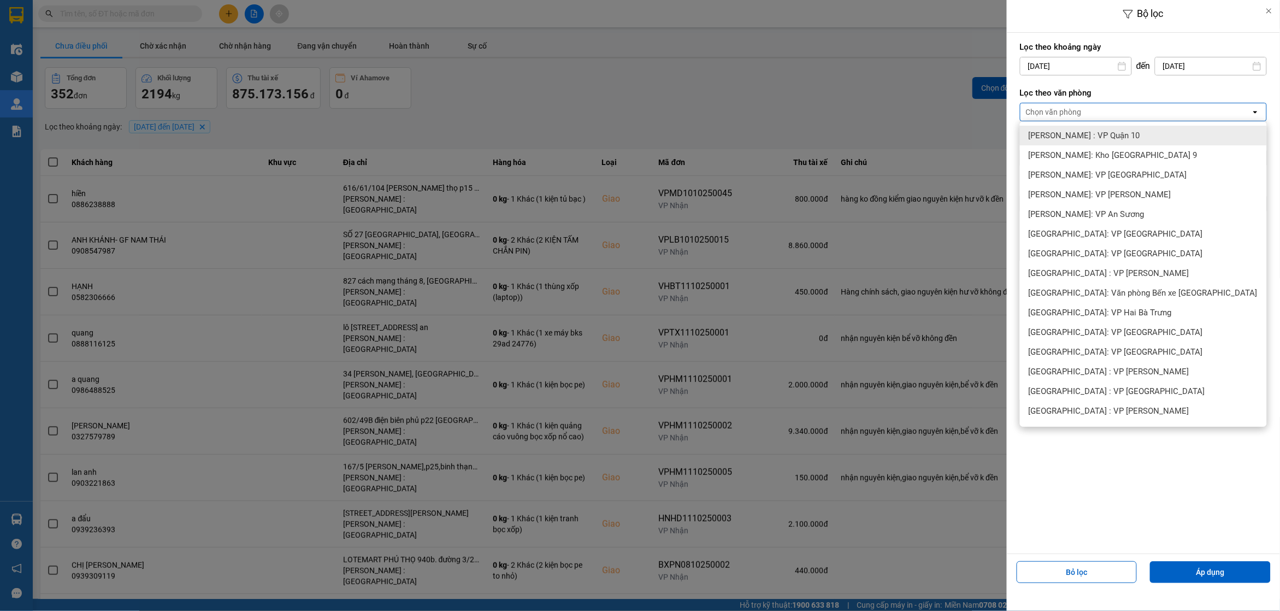
click at [1067, 112] on div "Chọn văn phòng" at bounding box center [1054, 111] width 56 height 11
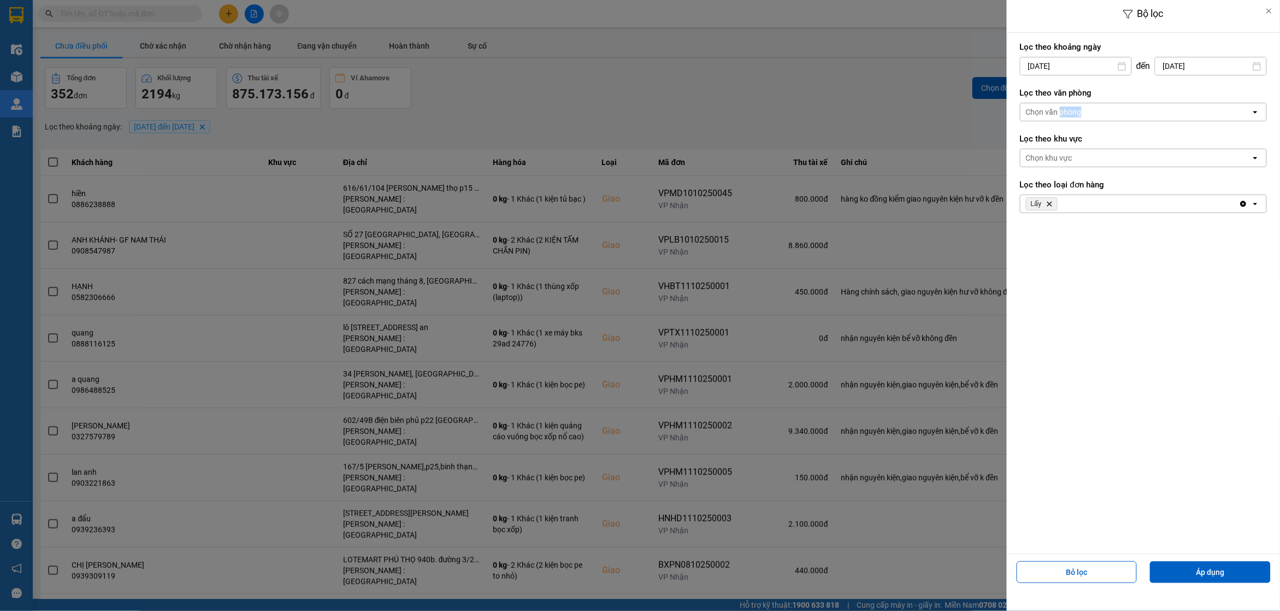
click at [1067, 112] on div "Chọn văn phòng" at bounding box center [1054, 111] width 56 height 11
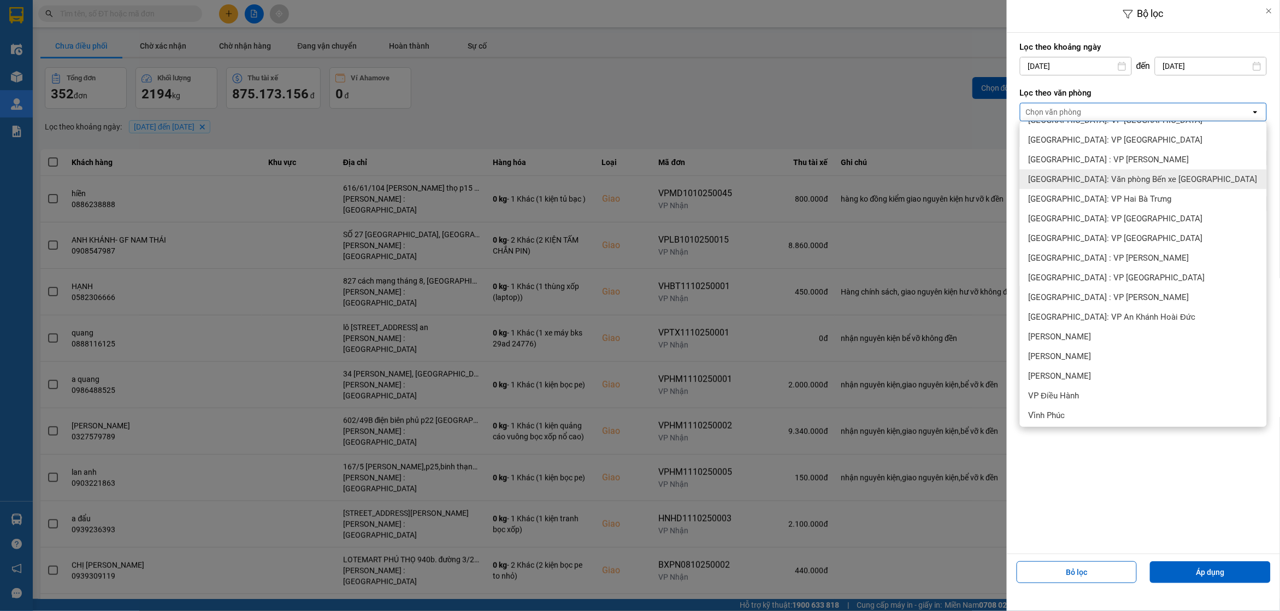
scroll to position [227, 0]
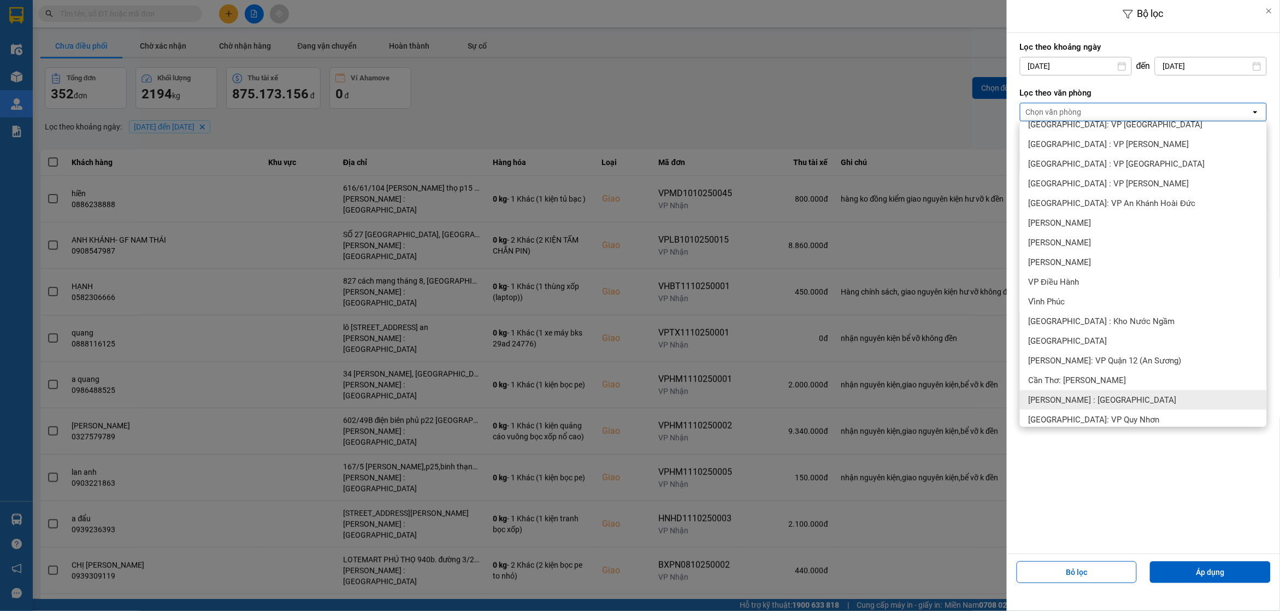
click at [1102, 391] on div "[PERSON_NAME] : [GEOGRAPHIC_DATA]" at bounding box center [1143, 400] width 247 height 20
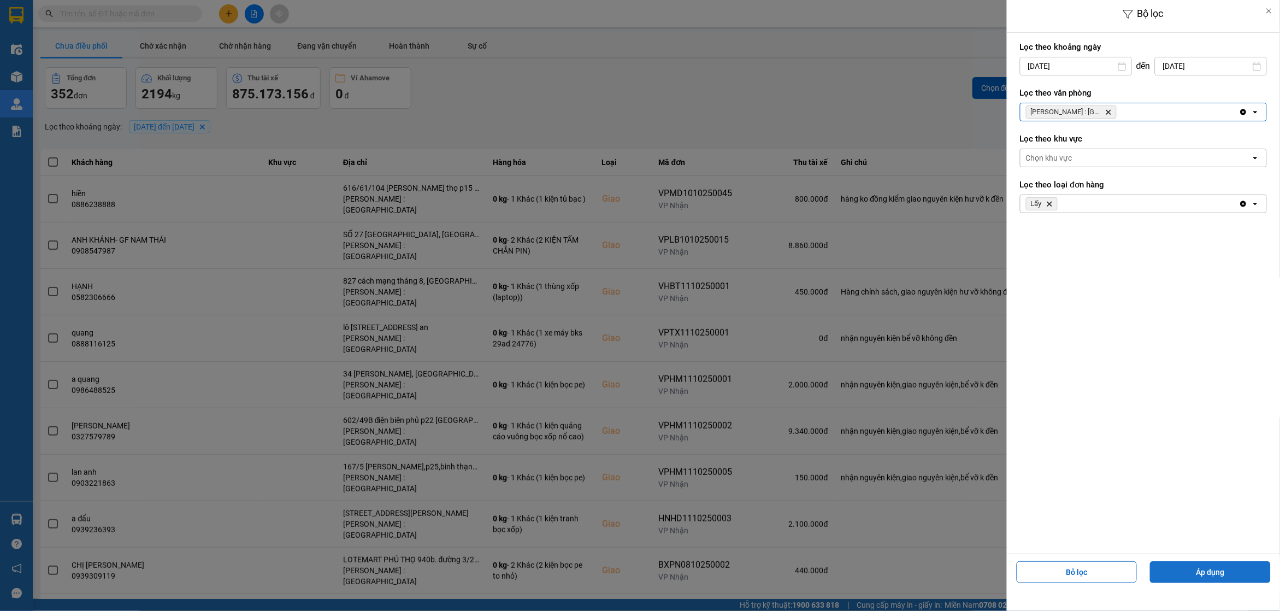
click at [1211, 575] on button "Áp dụng" at bounding box center [1210, 572] width 121 height 22
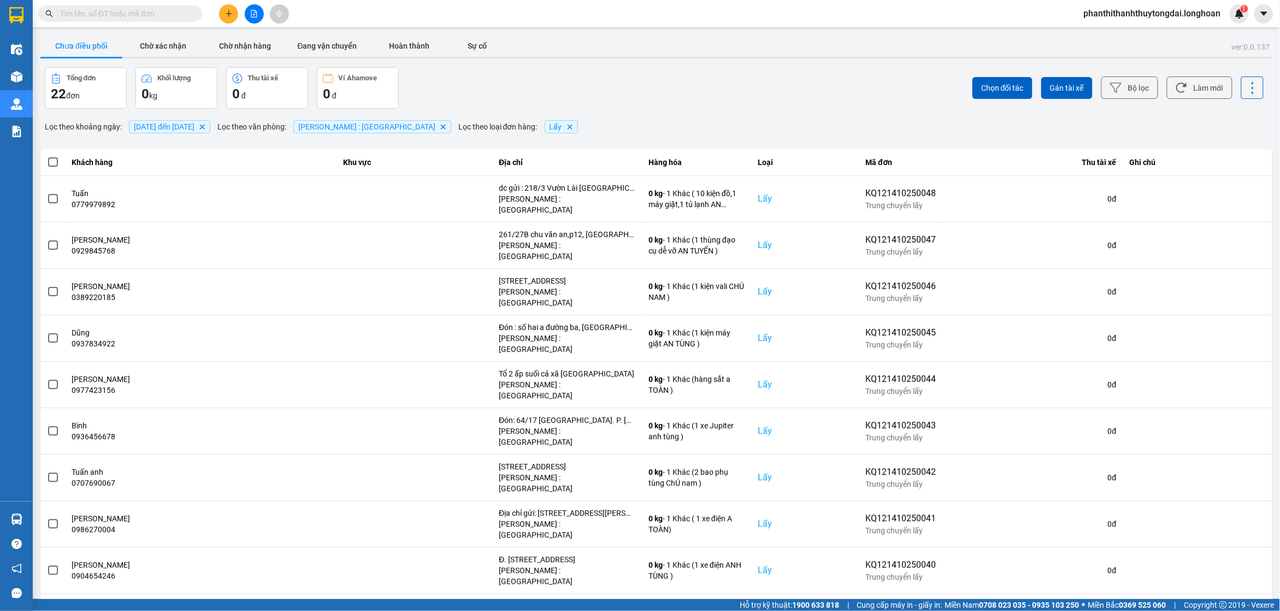
click at [192, 129] on span "[DATE] đến [DATE]" at bounding box center [164, 126] width 61 height 9
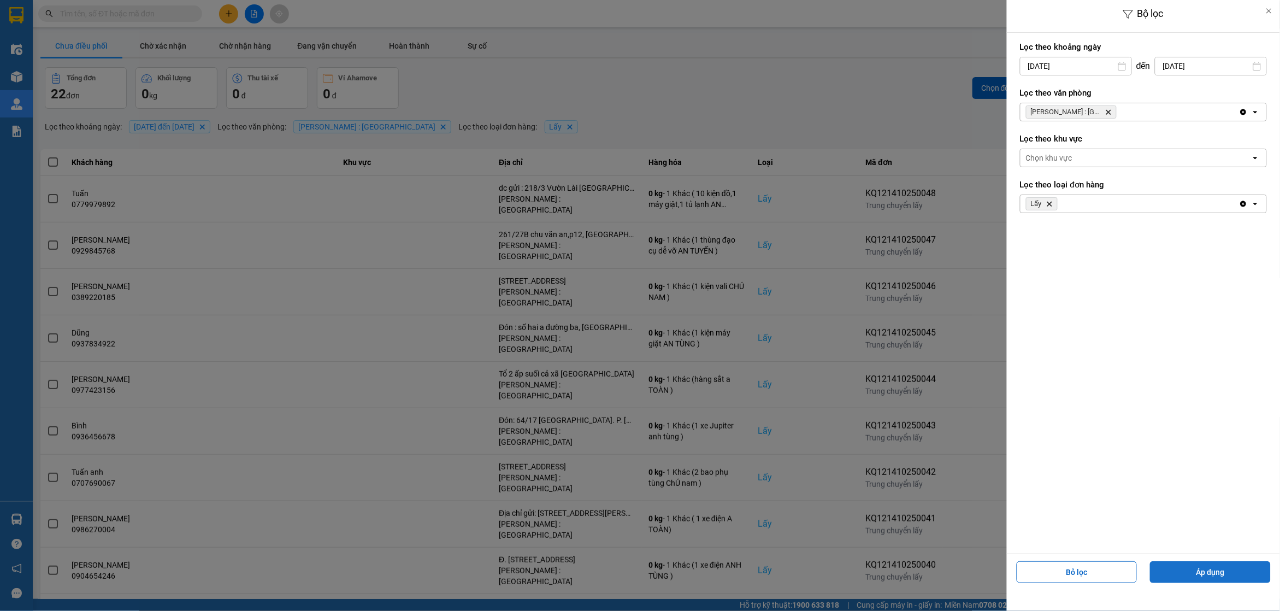
click at [1246, 578] on button "Áp dụng" at bounding box center [1210, 572] width 121 height 22
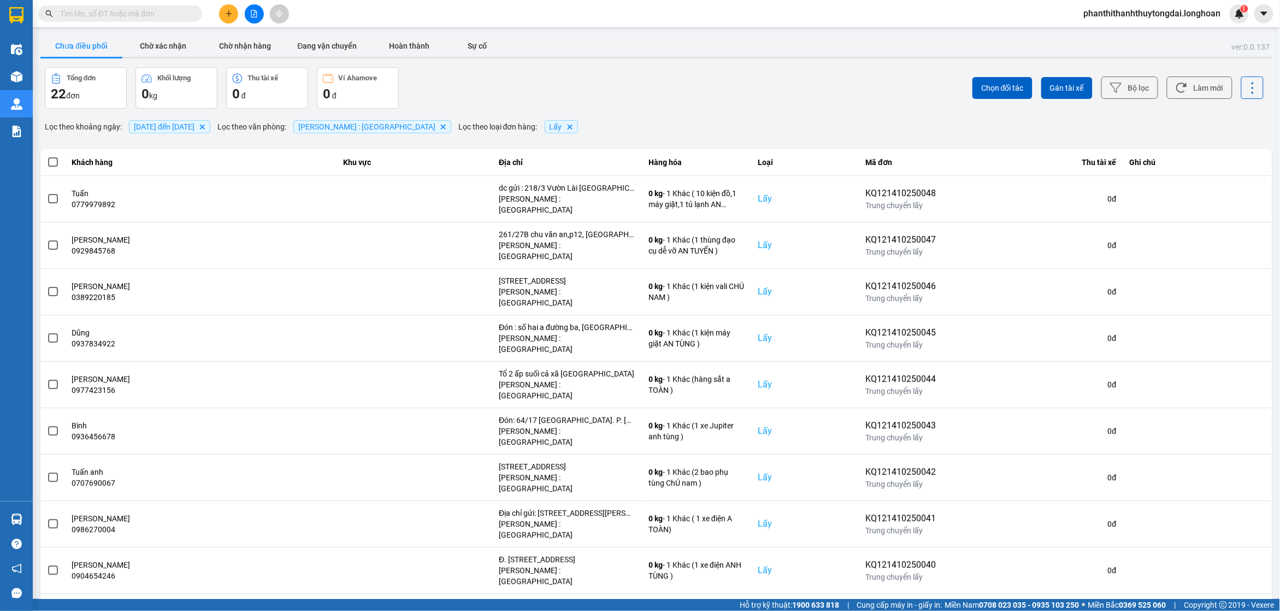
click at [1241, 540] on div "100 / trang" at bounding box center [1243, 539] width 40 height 11
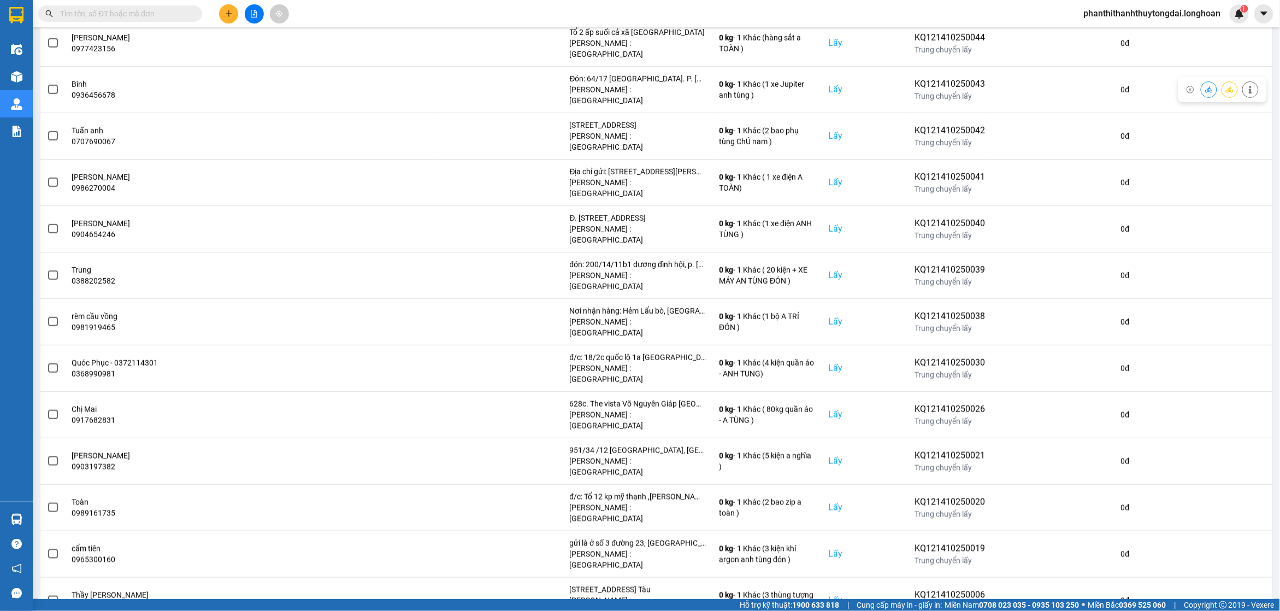
scroll to position [434, 0]
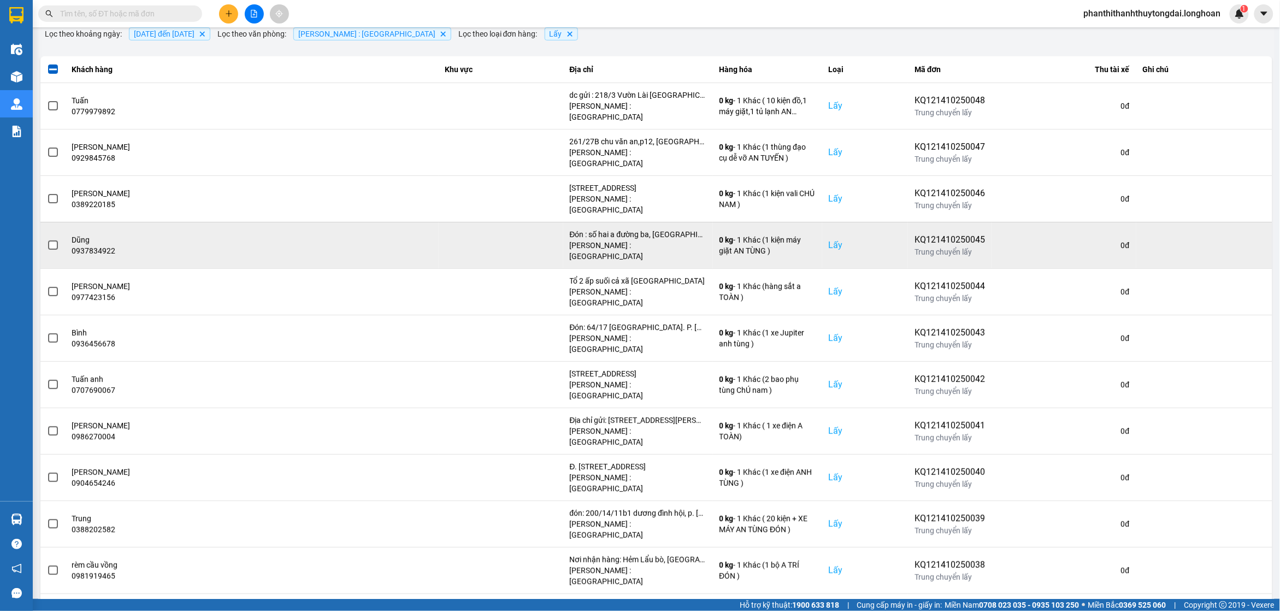
scroll to position [0, 0]
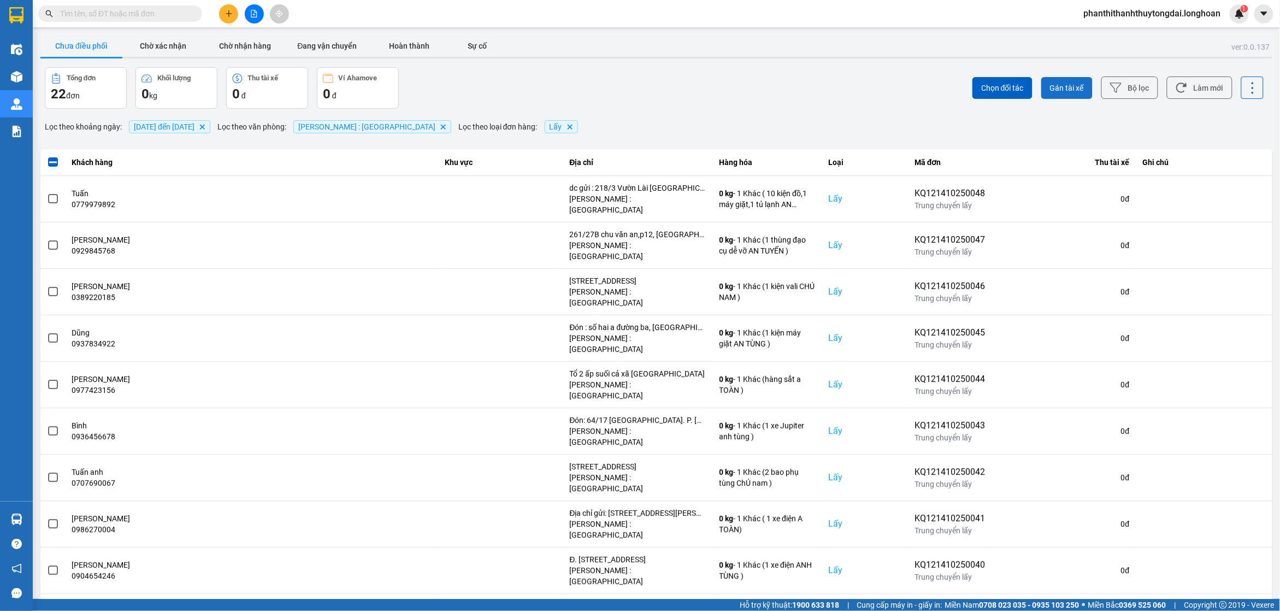
click at [1041, 91] on button "Gán tài xế" at bounding box center [1066, 88] width 51 height 22
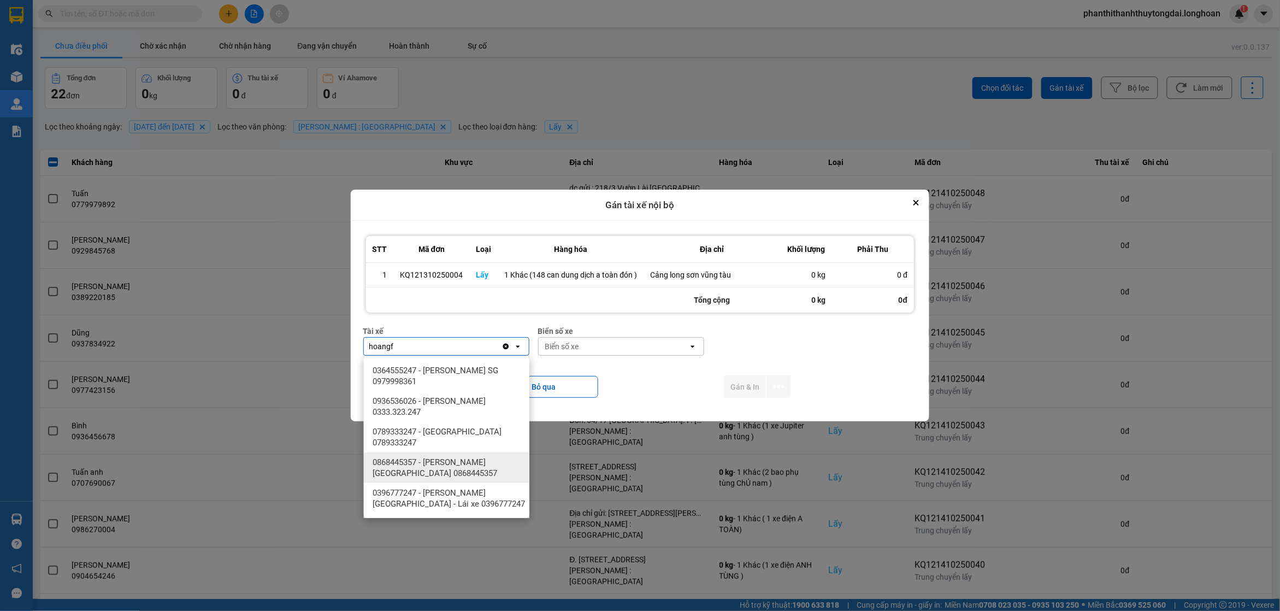
type input "hoangf"
click at [497, 463] on span "0868445357 - [PERSON_NAME][GEOGRAPHIC_DATA] 0868445357" at bounding box center [448, 468] width 152 height 22
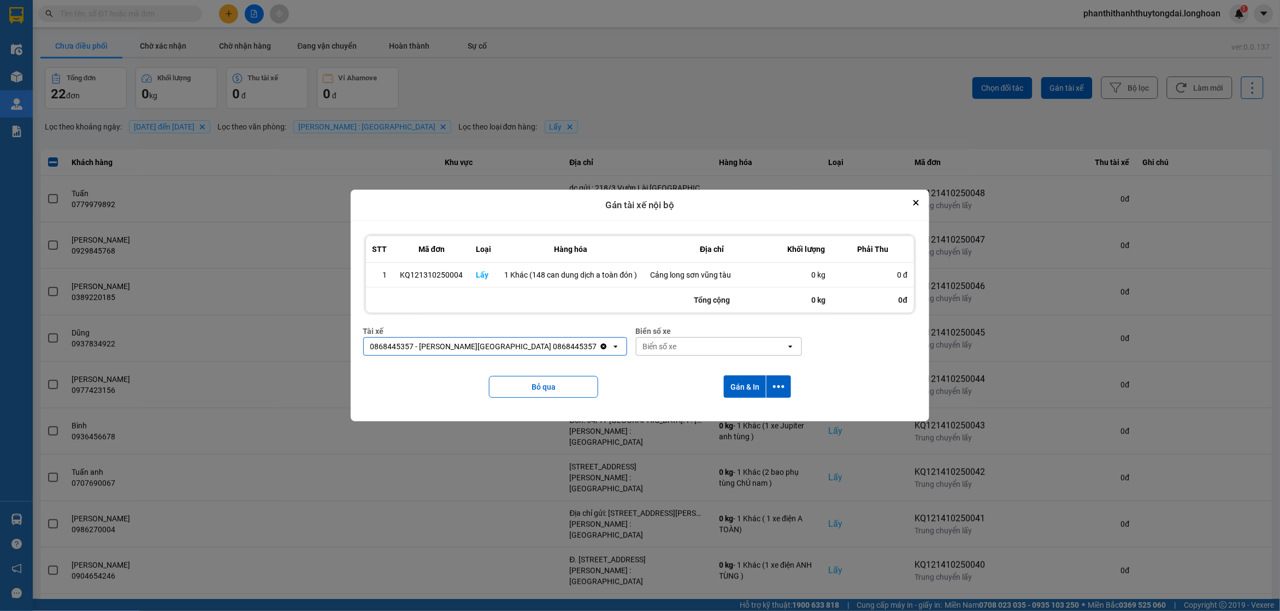
click at [650, 352] on div "Biển số xe" at bounding box center [711, 346] width 150 height 17
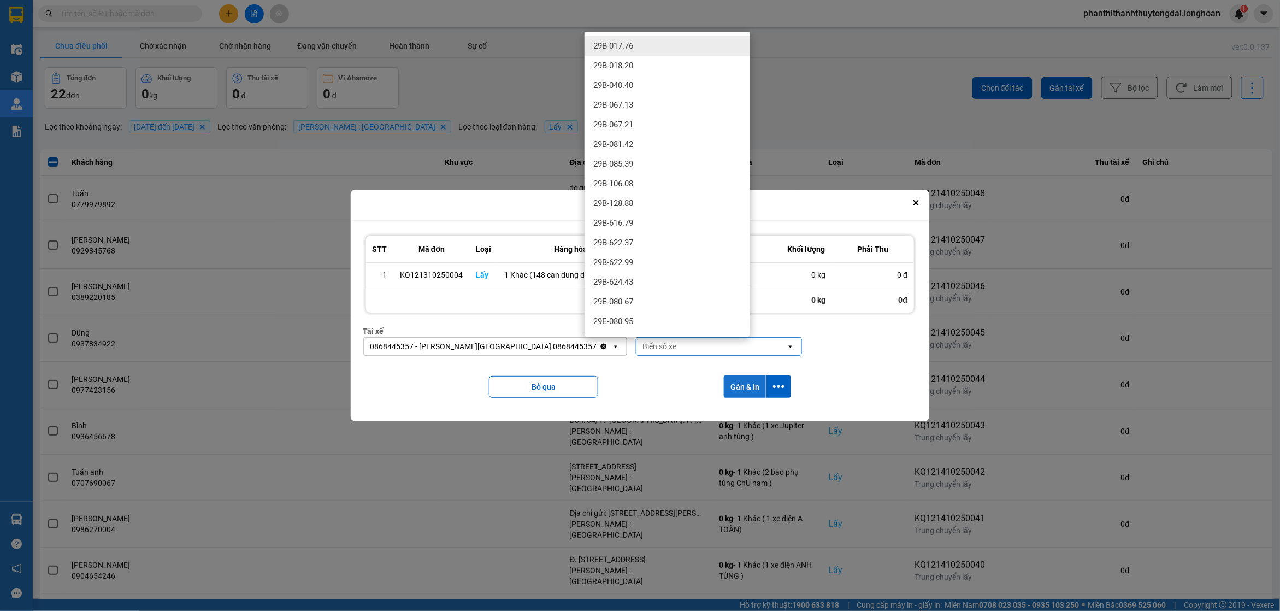
click at [747, 382] on button "Gán & In" at bounding box center [745, 386] width 42 height 22
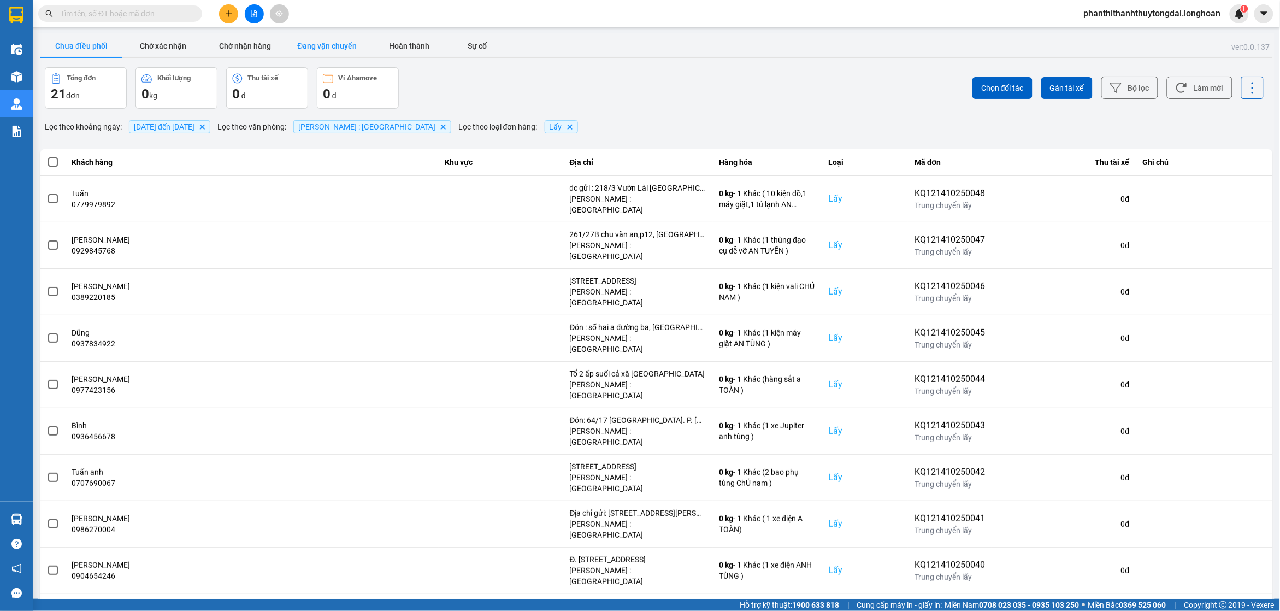
click at [340, 47] on button "Đang vận chuyển" at bounding box center [327, 46] width 82 height 22
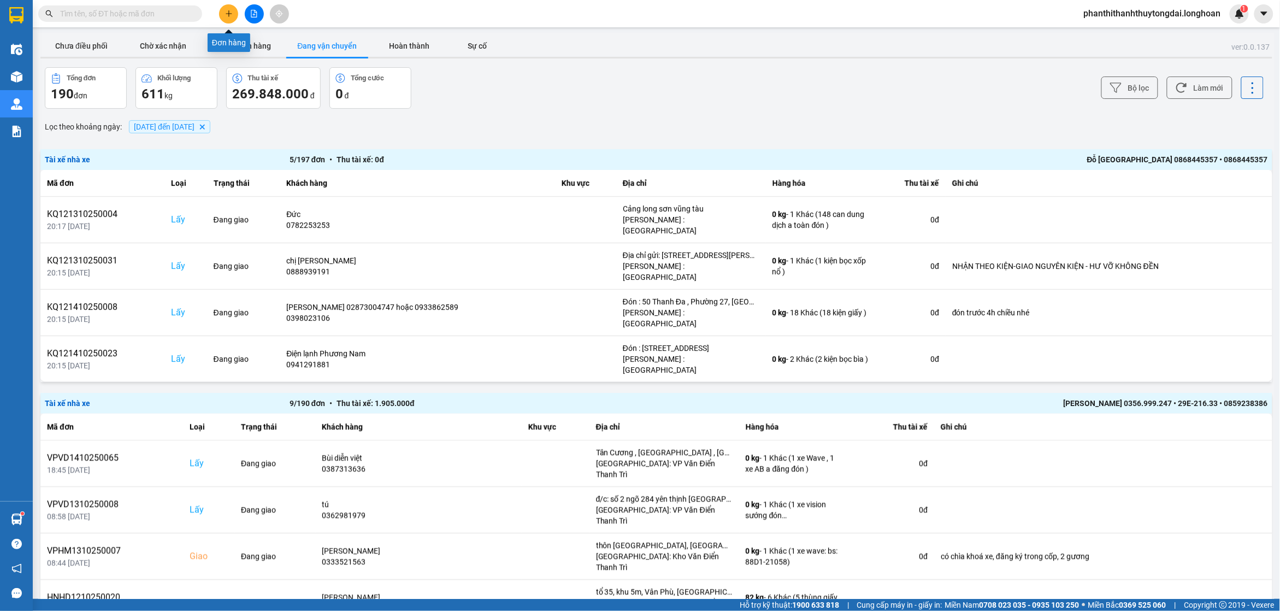
click at [223, 14] on button at bounding box center [228, 13] width 19 height 19
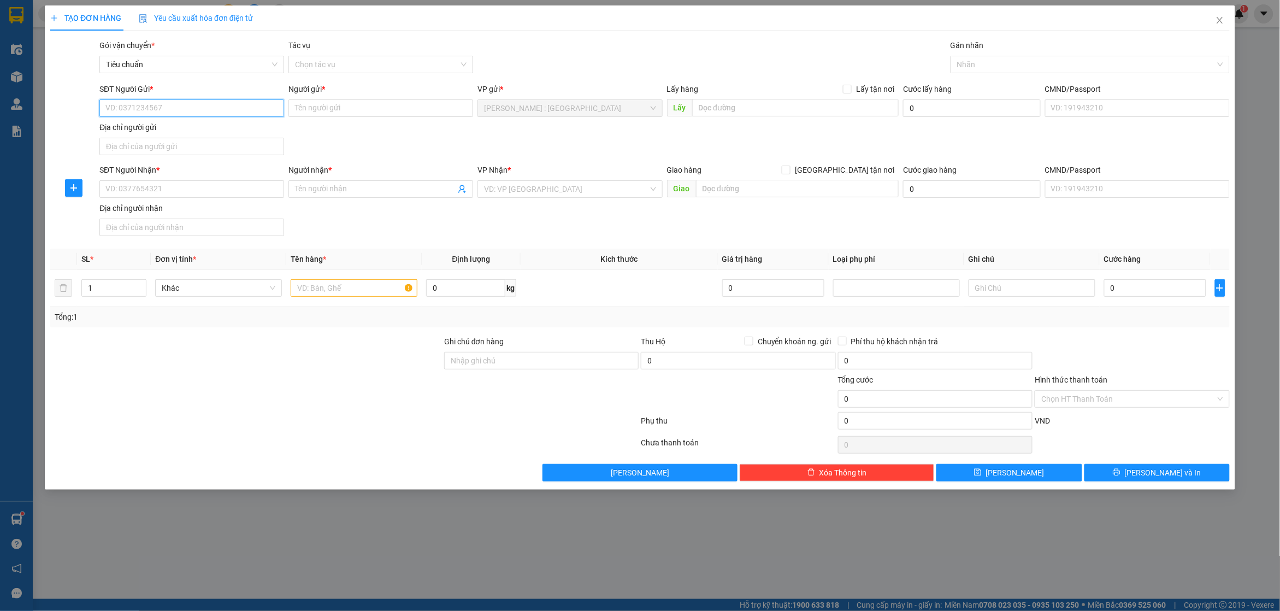
click at [248, 105] on input "SĐT Người Gửi *" at bounding box center [191, 107] width 185 height 17
type input "0909572377"
click at [380, 108] on input "Người gửi *" at bounding box center [380, 107] width 185 height 17
drag, startPoint x: 369, startPoint y: 104, endPoint x: 369, endPoint y: 113, distance: 8.7
click at [369, 111] on input "ms" at bounding box center [380, 107] width 185 height 17
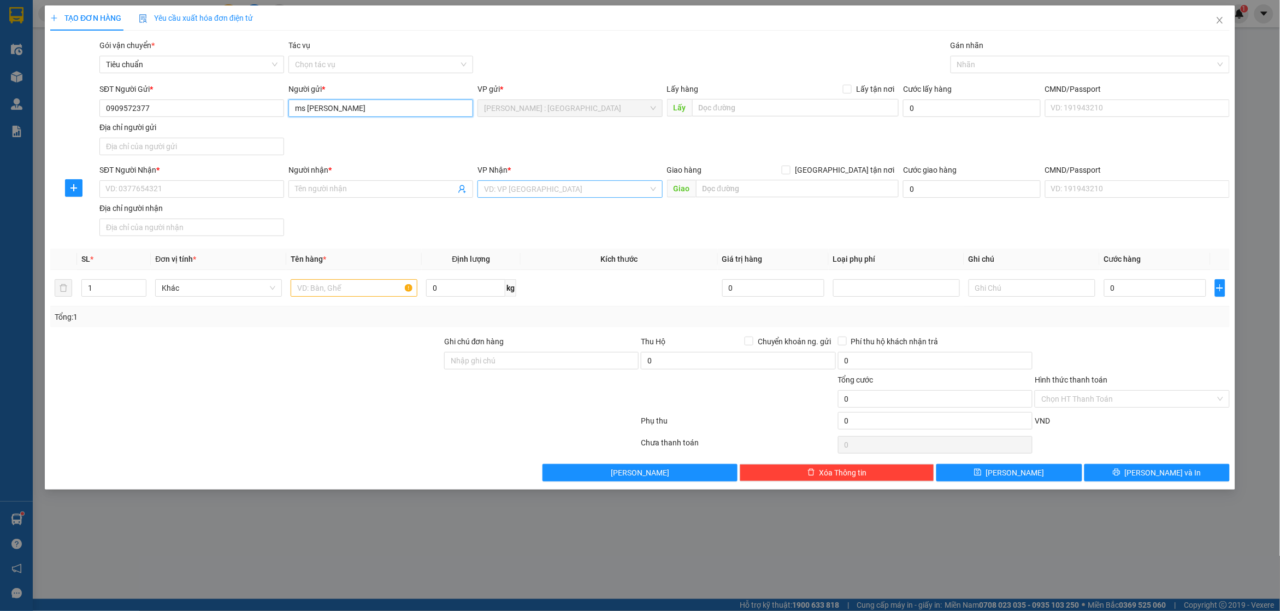
type input "ms Thuý"
click at [578, 187] on input "search" at bounding box center [566, 189] width 164 height 16
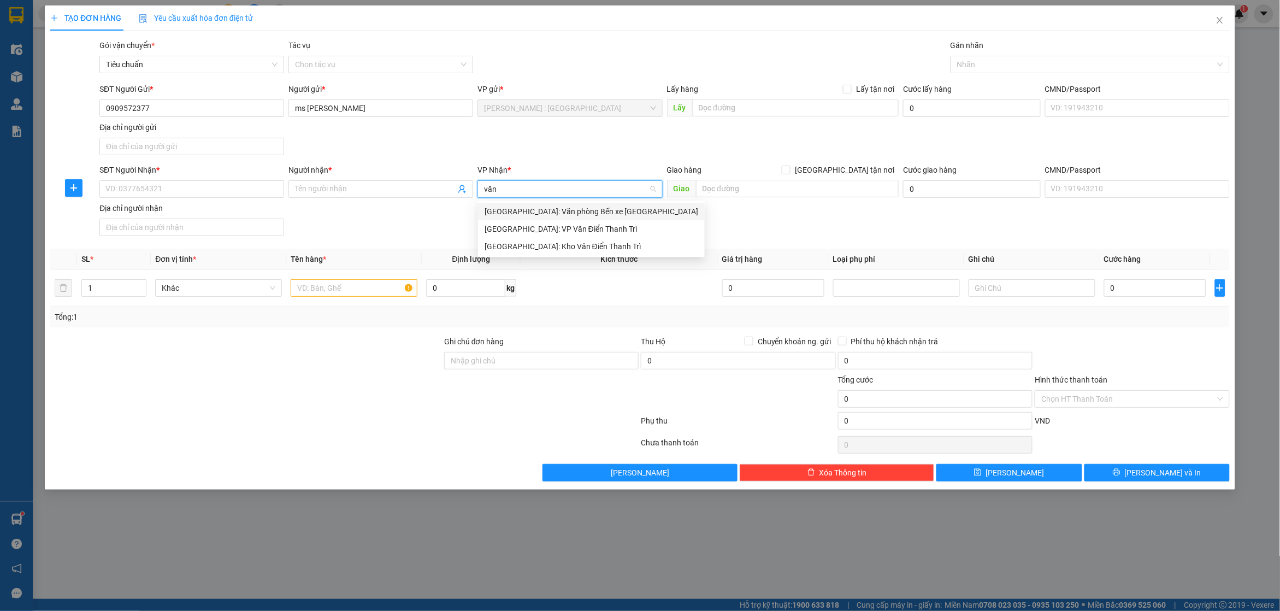
type input "văn"
drag, startPoint x: 554, startPoint y: 247, endPoint x: 749, endPoint y: 198, distance: 201.2
click at [560, 250] on div "[GEOGRAPHIC_DATA]: Kho Văn Điển Thanh Trì" at bounding box center [591, 246] width 214 height 12
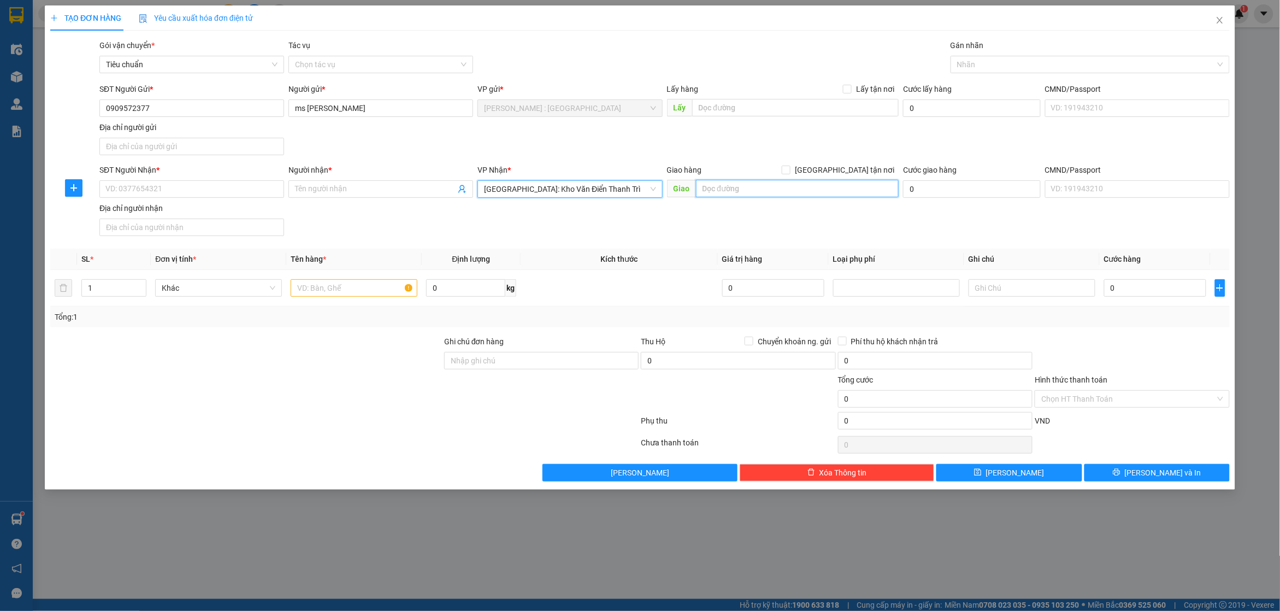
click at [782, 191] on input "text" at bounding box center [797, 188] width 203 height 17
click at [801, 193] on input "số 3" at bounding box center [797, 188] width 203 height 17
type input "số 3 long biên hà nội"
click at [790, 173] on span at bounding box center [786, 169] width 9 height 9
click at [789, 173] on input "[GEOGRAPHIC_DATA] tận nơi" at bounding box center [786, 169] width 8 height 8
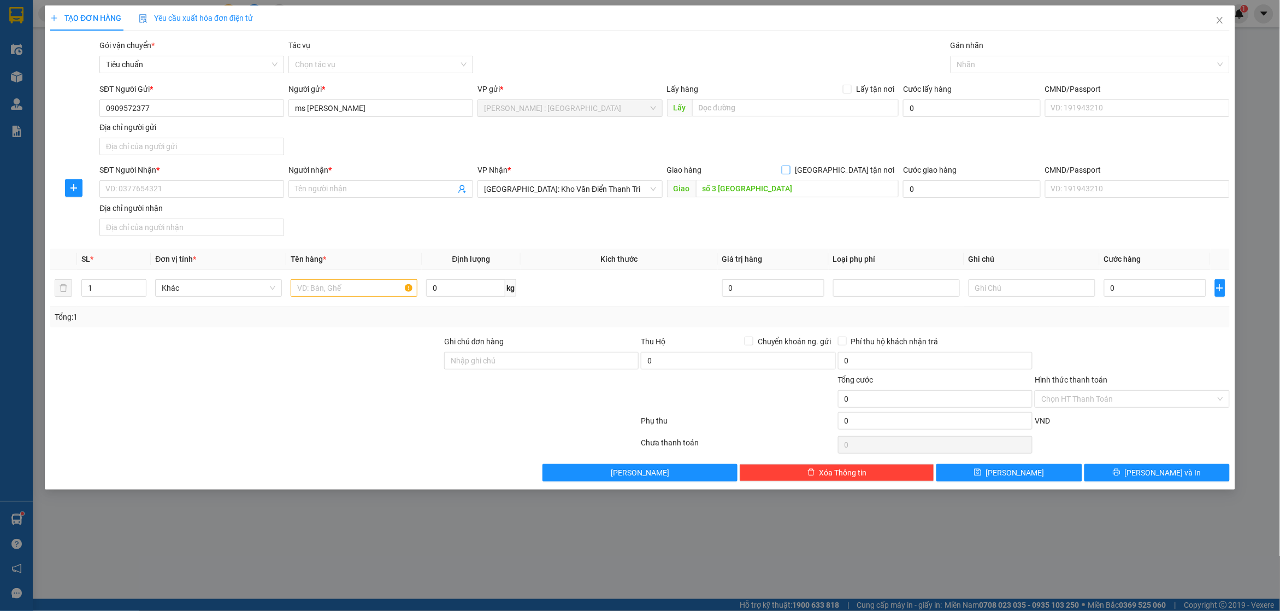
checkbox input "true"
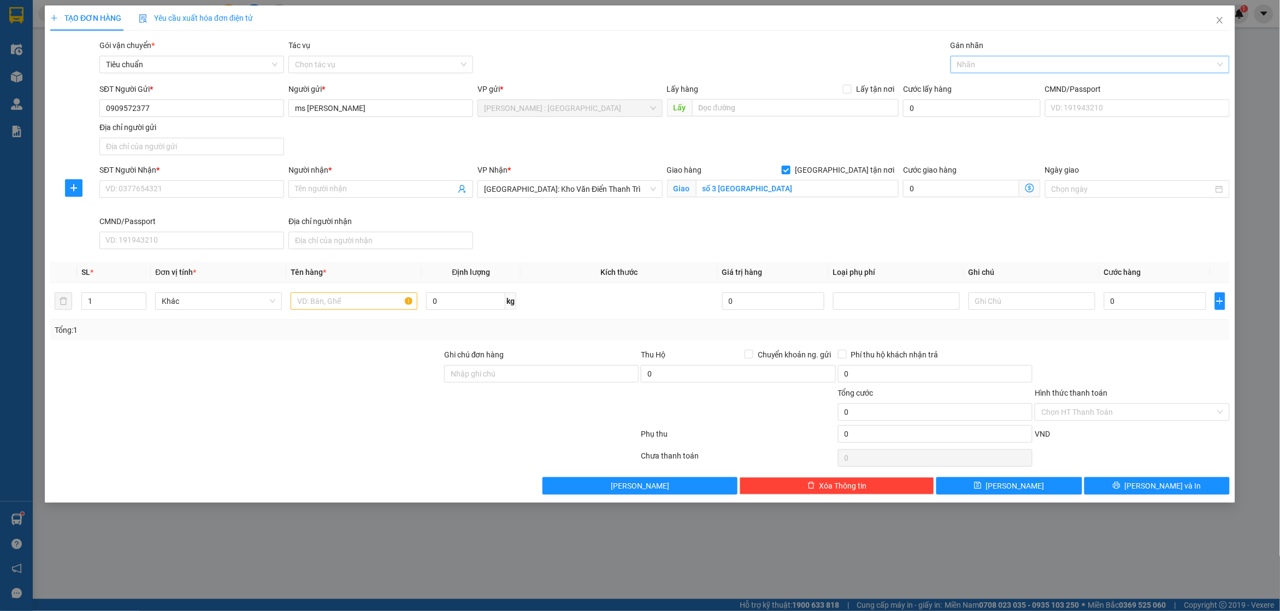
click at [1014, 63] on div at bounding box center [1084, 64] width 263 height 13
type input "giao"
click at [1011, 85] on div "[GEOGRAPHIC_DATA] tận nơi" at bounding box center [1090, 86] width 266 height 12
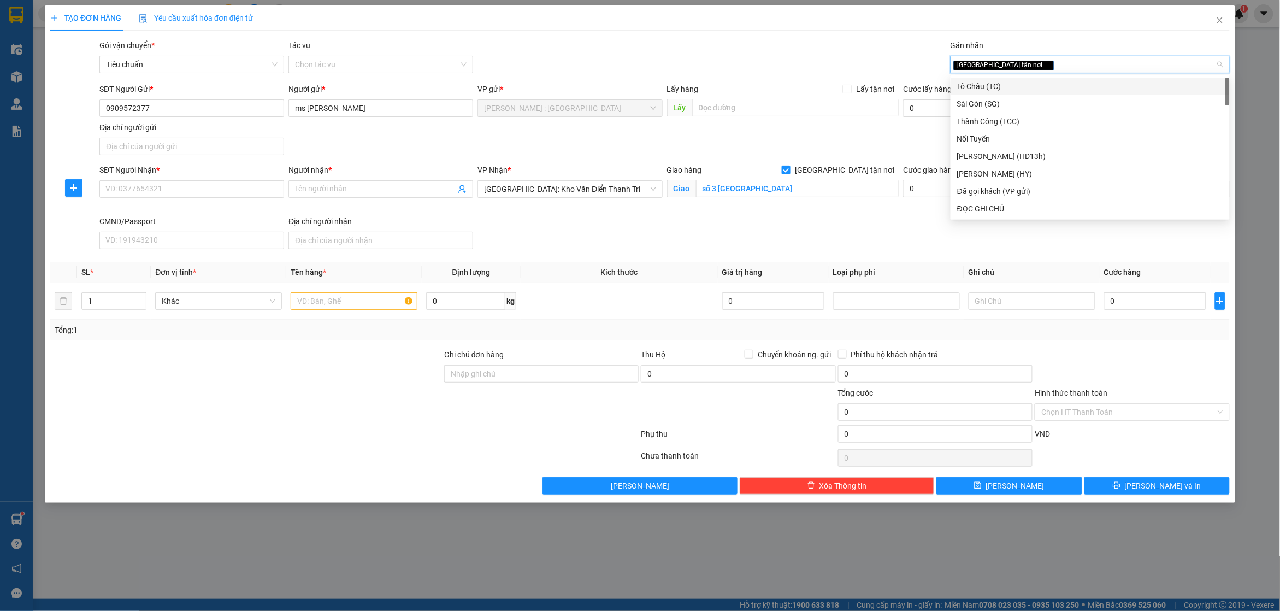
type input "d"
type input "đã"
click at [1011, 85] on div "Đã gọi khách (VP gửi)" at bounding box center [1090, 86] width 266 height 12
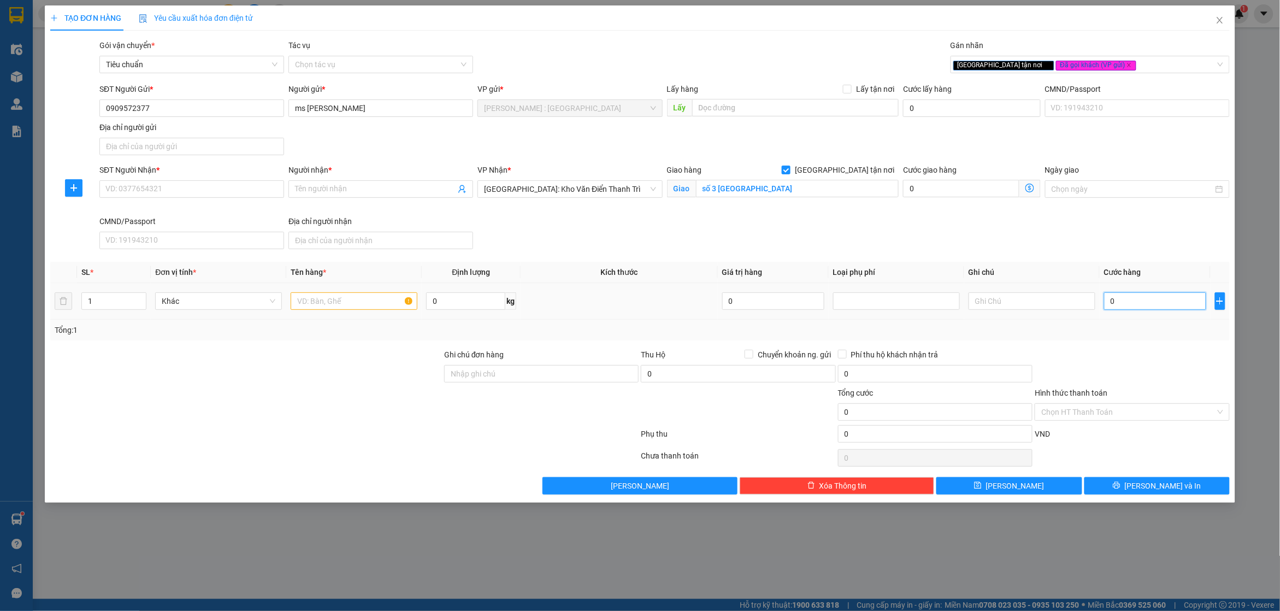
click at [1129, 306] on input "0" at bounding box center [1155, 300] width 102 height 17
type input "3"
type input "30"
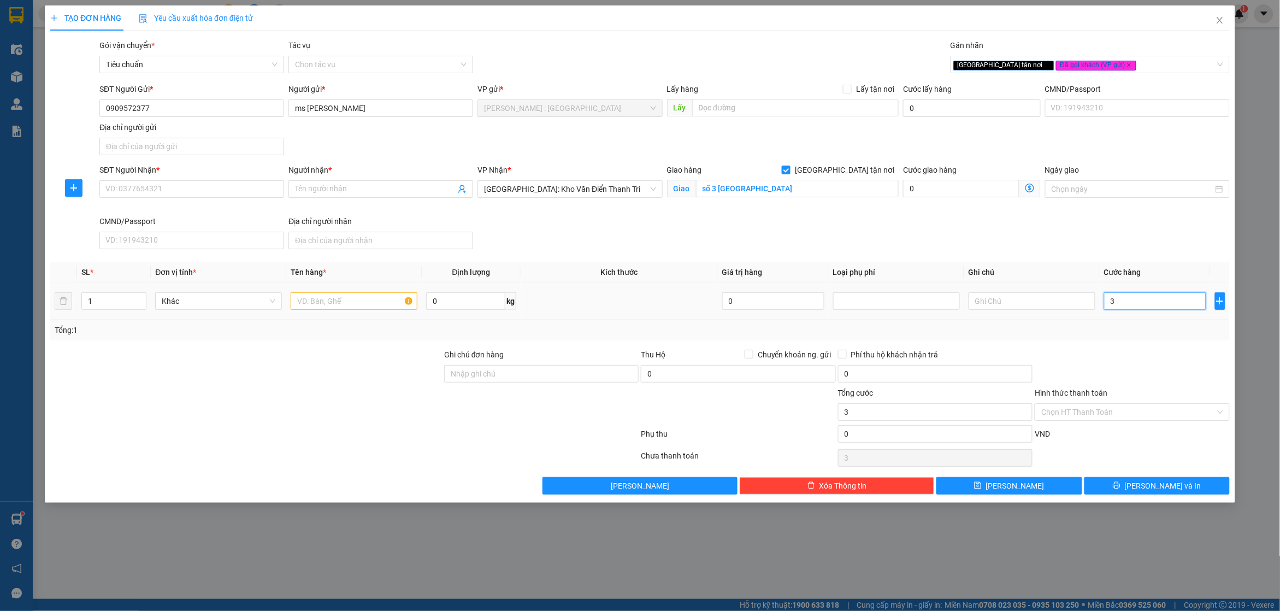
type input "30"
type input "300"
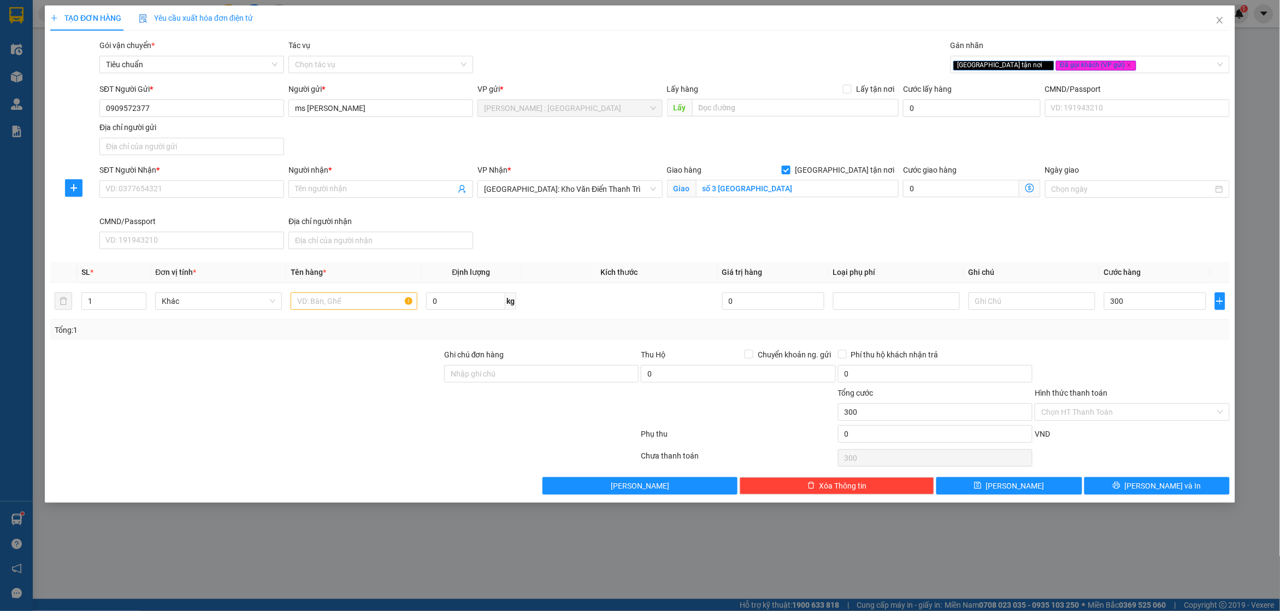
type input "300.000"
click at [1074, 255] on div "Transit Pickup Surcharge Ids Transit Deliver Surcharge Ids Transit Deliver Surc…" at bounding box center [639, 266] width 1179 height 455
click at [577, 372] on input "Ghi chú đơn hàng" at bounding box center [541, 373] width 194 height 17
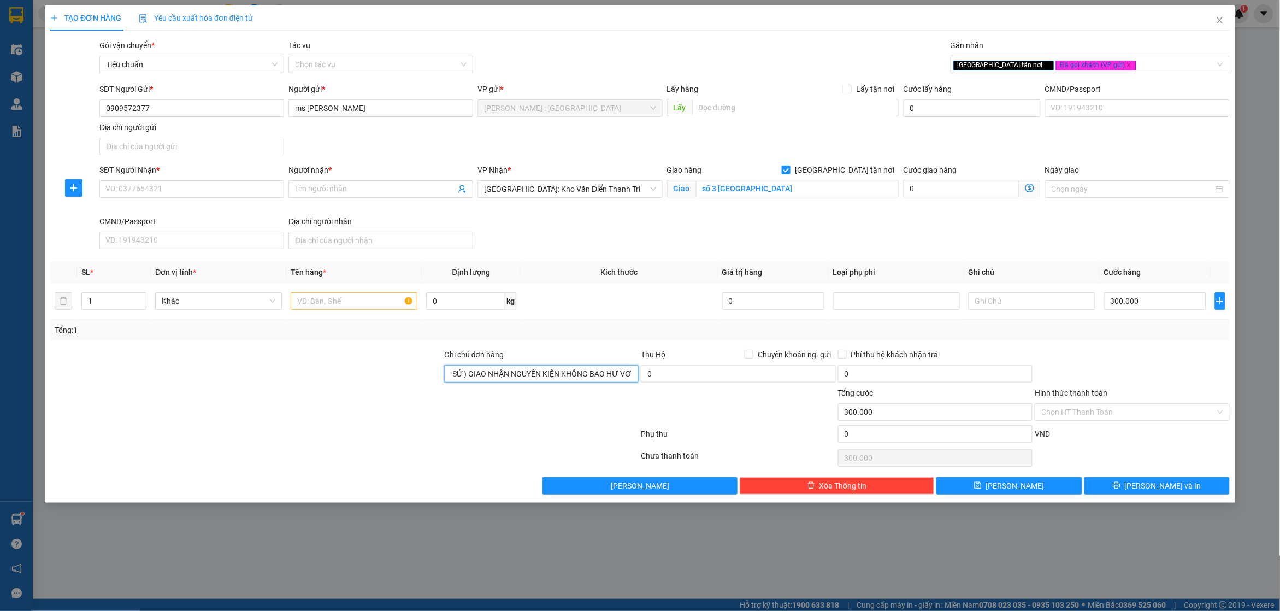
scroll to position [0, 93]
type input "hàng dễ vỡ nhẹ tay ( HÀNG SỨ ) GIAO NHẬN NGUYÊN KIỆN KHÔNG BAO HƯ VỠ"
click at [236, 108] on input "0909572377" at bounding box center [191, 107] width 185 height 17
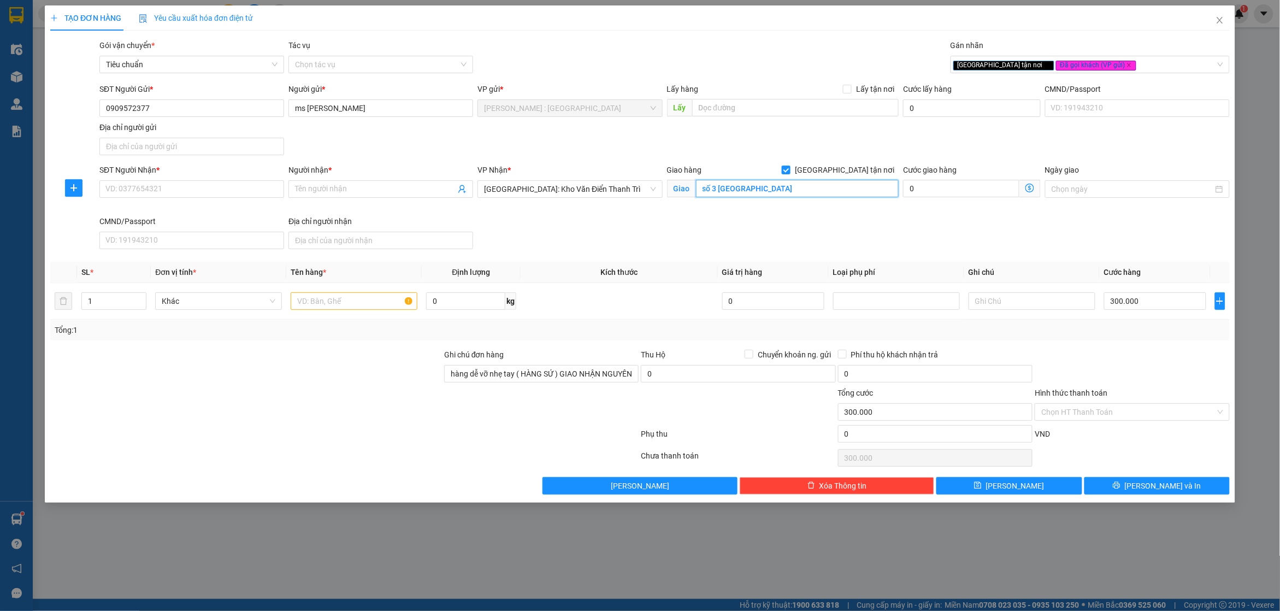
click at [717, 187] on input "số 3 long biên hà nội" at bounding box center [797, 188] width 203 height 17
type input "T"
type input "SỐ 3 TRẦN ĐĂNG KHOA LONG BIÊN HN"
click at [224, 196] on input "SĐT Người Nhận *" at bounding box center [191, 188] width 185 height 17
type input "0983358868"
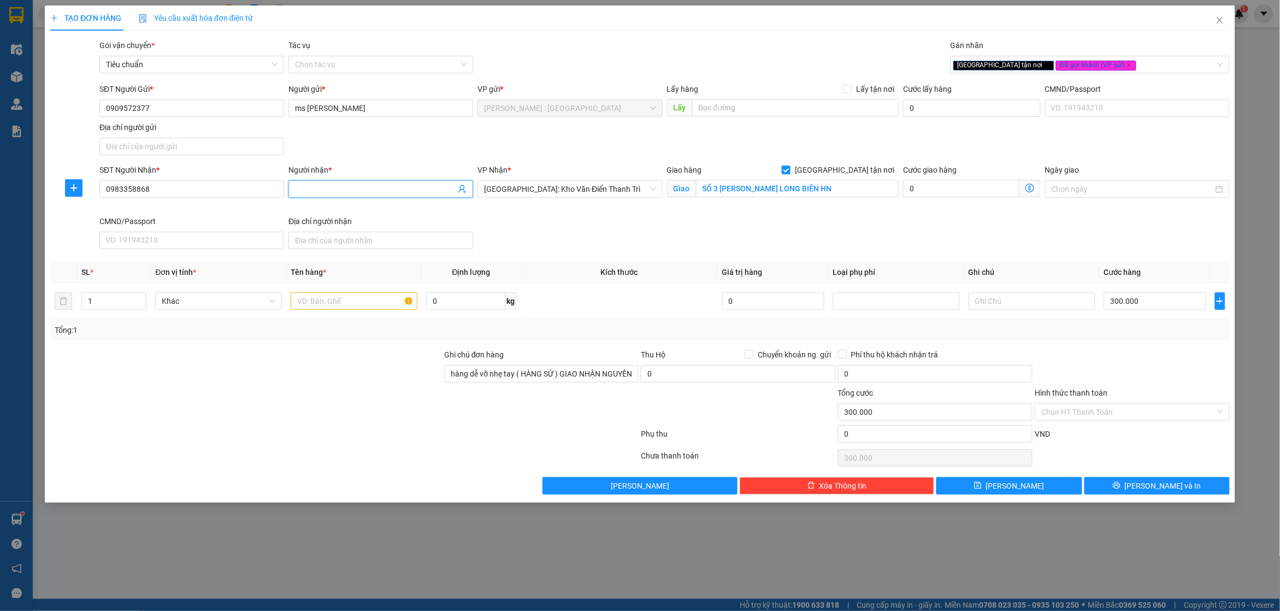
click at [436, 185] on input "Người nhận *" at bounding box center [375, 189] width 161 height 12
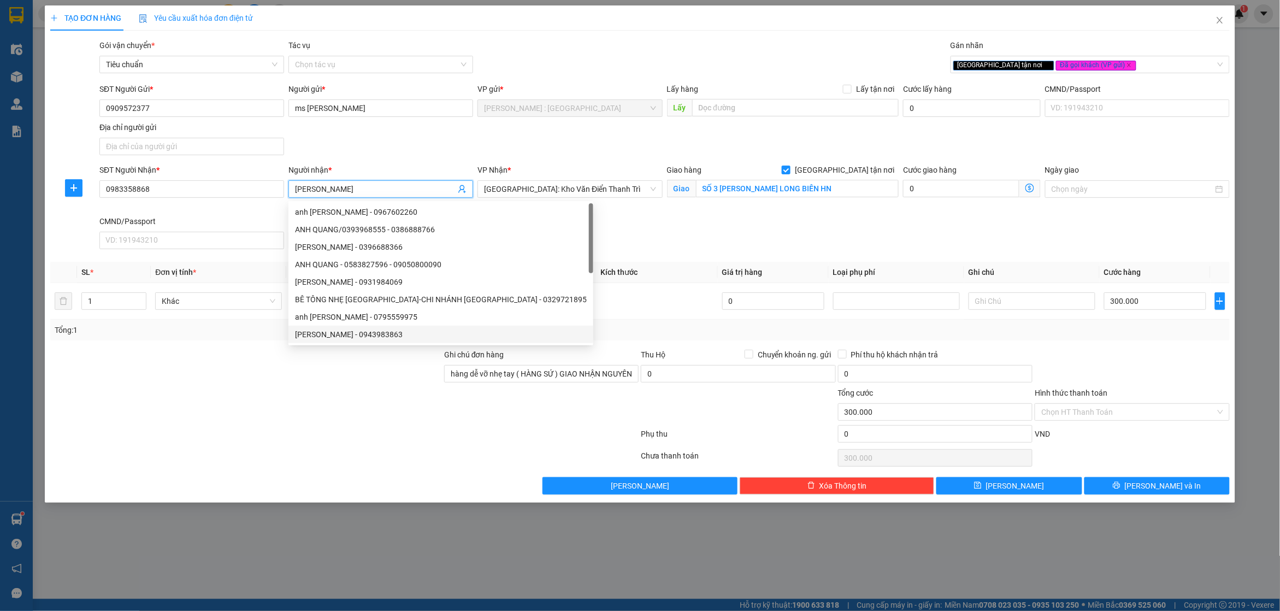
type input "ANH QUANG"
click at [346, 434] on form "Ghi chú đơn hàng hàng dễ vỡ nhẹ tay ( HÀNG SỨ ) GIAO NHẬN NGUYÊN KIỆN KHÔNG BAO…" at bounding box center [639, 397] width 1179 height 98
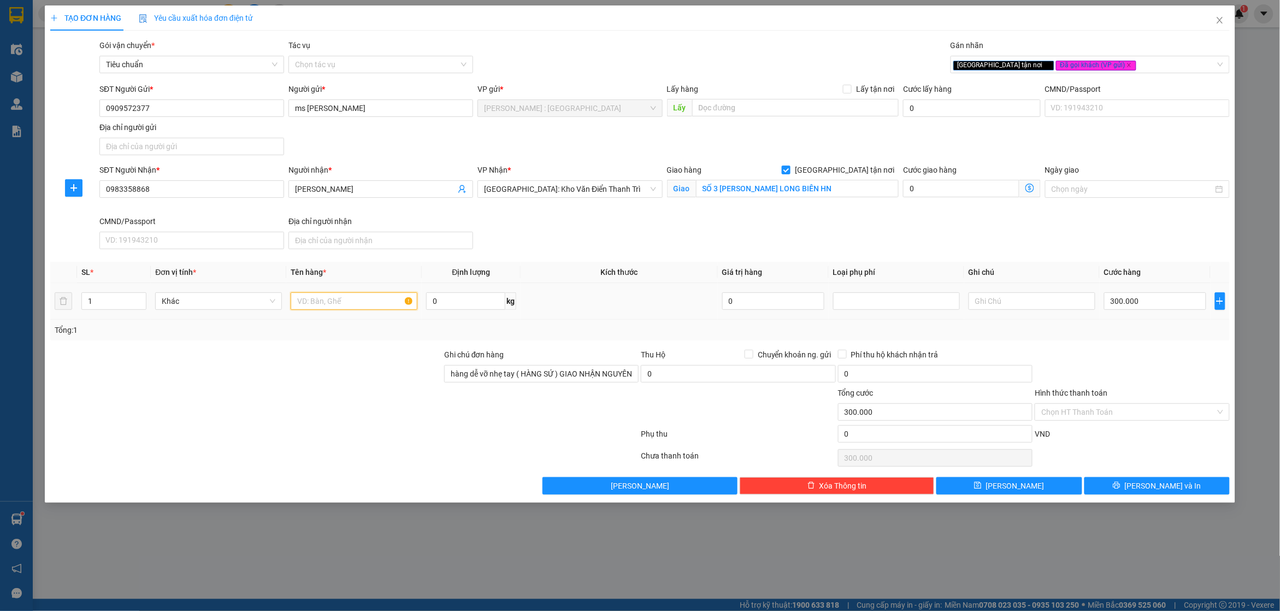
click at [363, 305] on input "text" at bounding box center [354, 300] width 127 height 17
type input "1 KIỆN KHUNG GỖ BỌC PE"
click at [1142, 411] on input "Hình thức thanh toán" at bounding box center [1128, 412] width 174 height 16
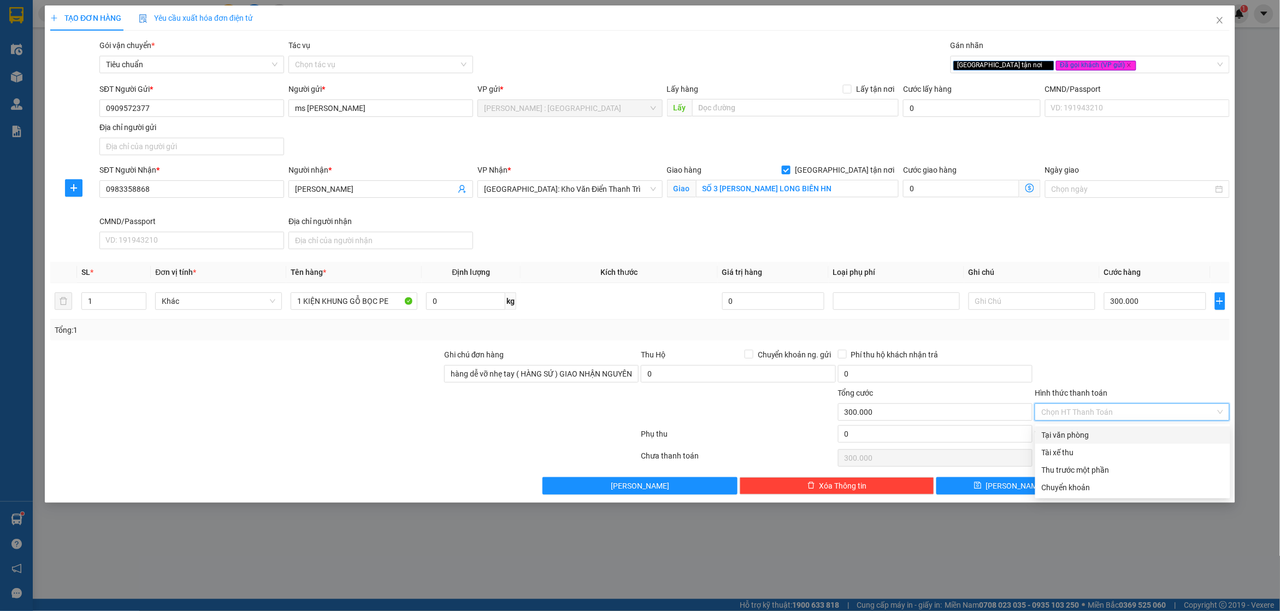
click at [1129, 427] on div "Tại văn phòng" at bounding box center [1132, 434] width 195 height 17
type input "0"
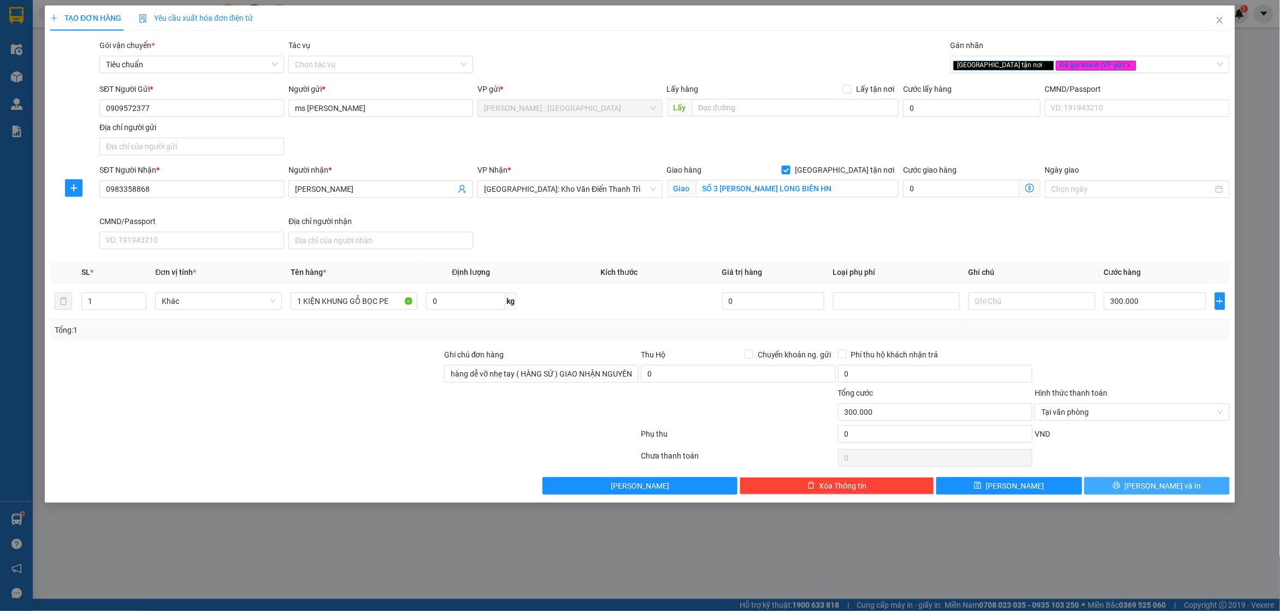
click at [1145, 484] on button "[PERSON_NAME] và In" at bounding box center [1156, 485] width 145 height 17
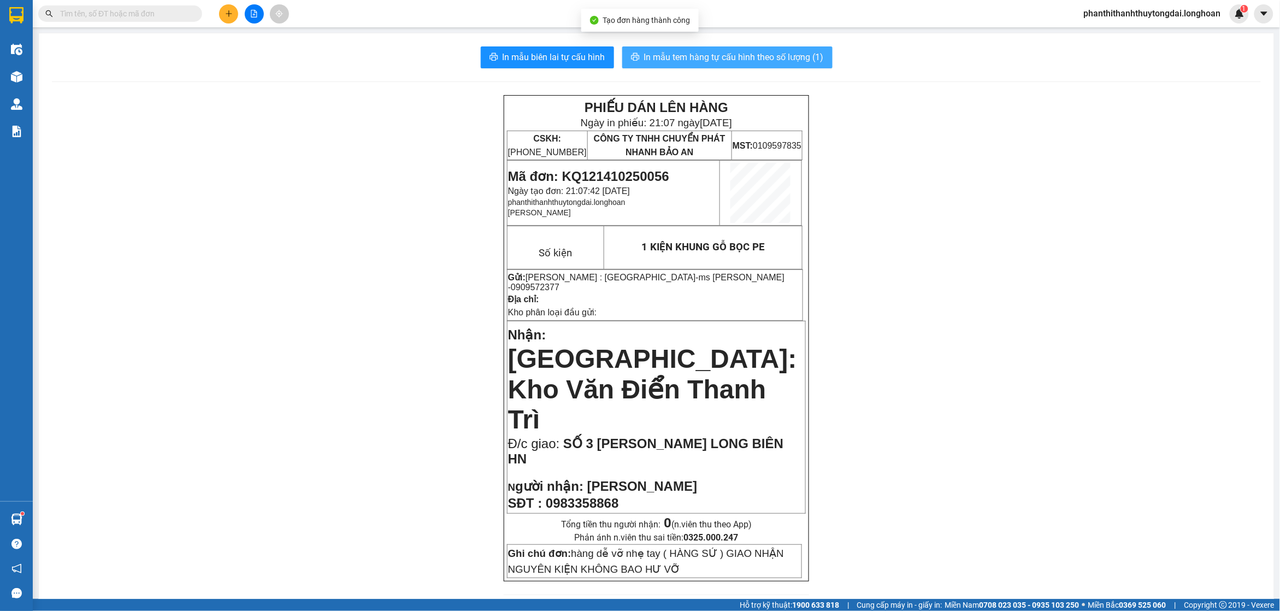
click at [738, 56] on span "In mẫu tem hàng tự cấu hình theo số lượng (1)" at bounding box center [734, 57] width 180 height 14
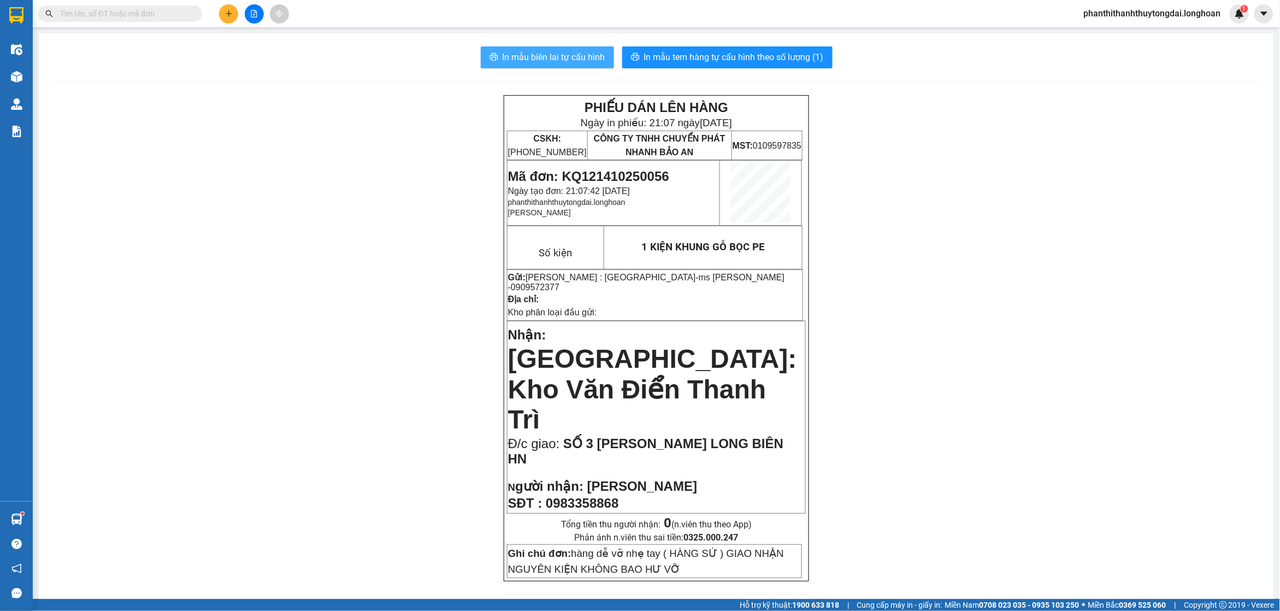
click at [575, 58] on span "In mẫu biên lai tự cấu hình" at bounding box center [553, 57] width 103 height 14
click at [526, 56] on span "In mẫu biên lai tự cấu hình" at bounding box center [553, 57] width 103 height 14
click at [504, 296] on div "PHIẾU DÁN LÊN HÀNG Ngày in phiếu: 21:07 ngày 14-10-2025 CSKH: 1900.06.88.33 CÔN…" at bounding box center [656, 338] width 305 height 486
